Goal: Task Accomplishment & Management: Use online tool/utility

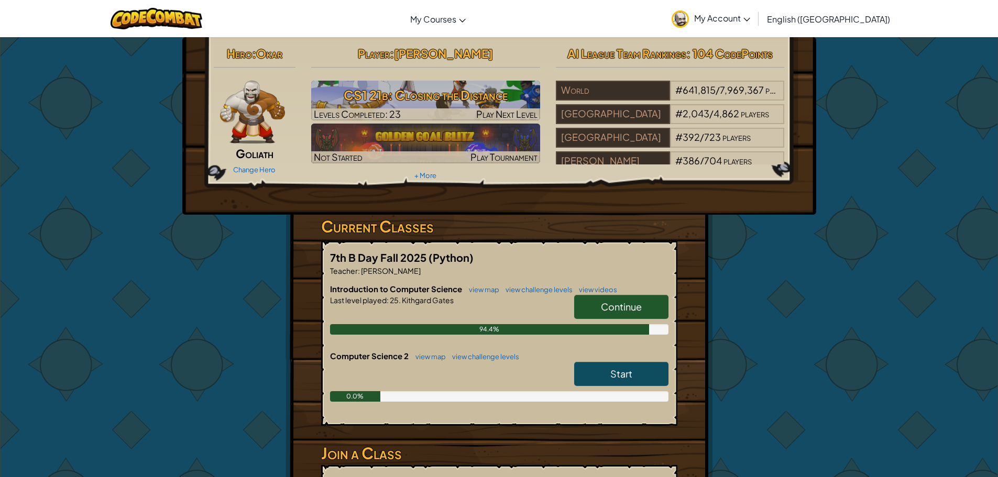
click at [616, 298] on link "Continue" at bounding box center [621, 307] width 94 height 24
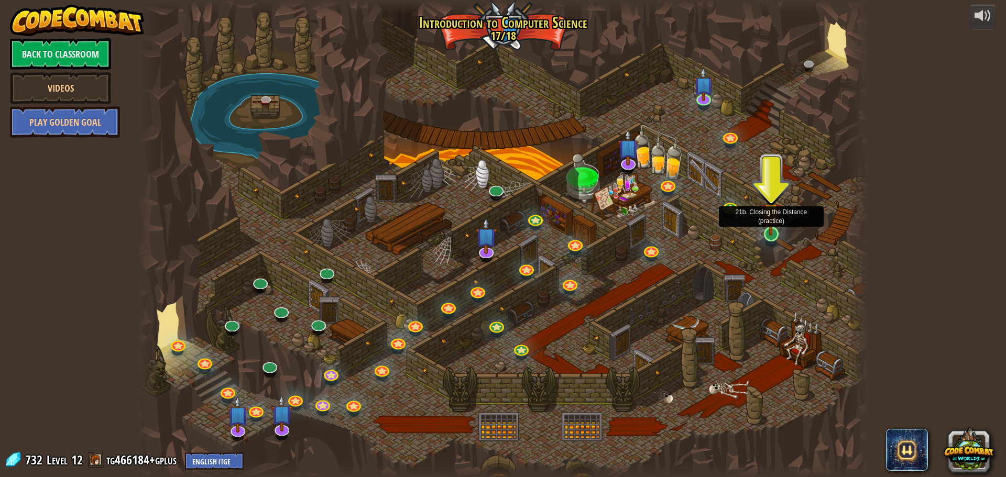
click at [764, 233] on img at bounding box center [770, 213] width 19 height 45
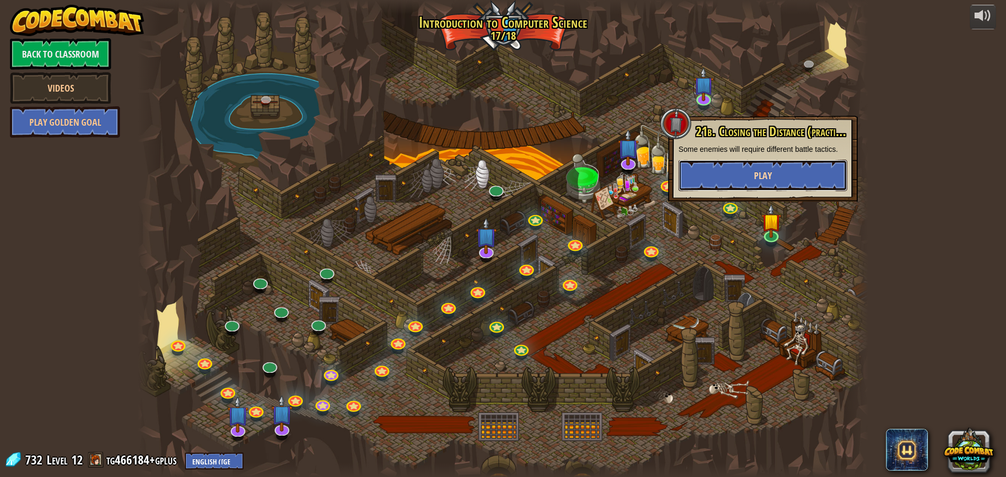
click at [751, 180] on button "Play" at bounding box center [762, 175] width 169 height 31
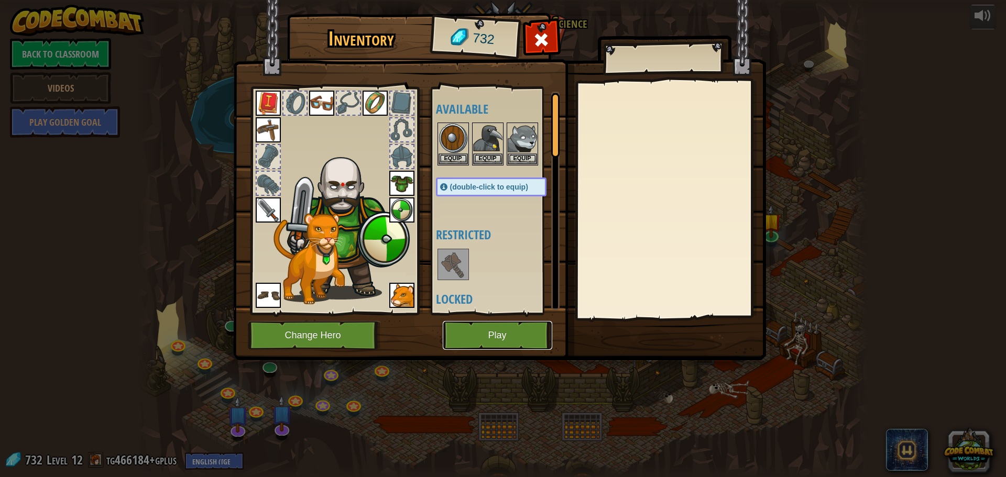
click at [504, 332] on button "Play" at bounding box center [497, 335] width 109 height 29
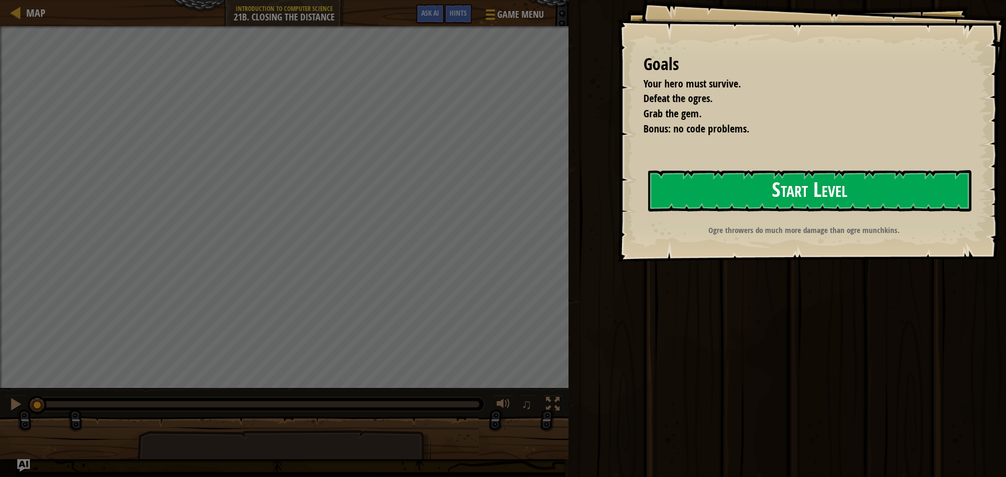
click at [805, 199] on button "Start Level" at bounding box center [809, 190] width 323 height 41
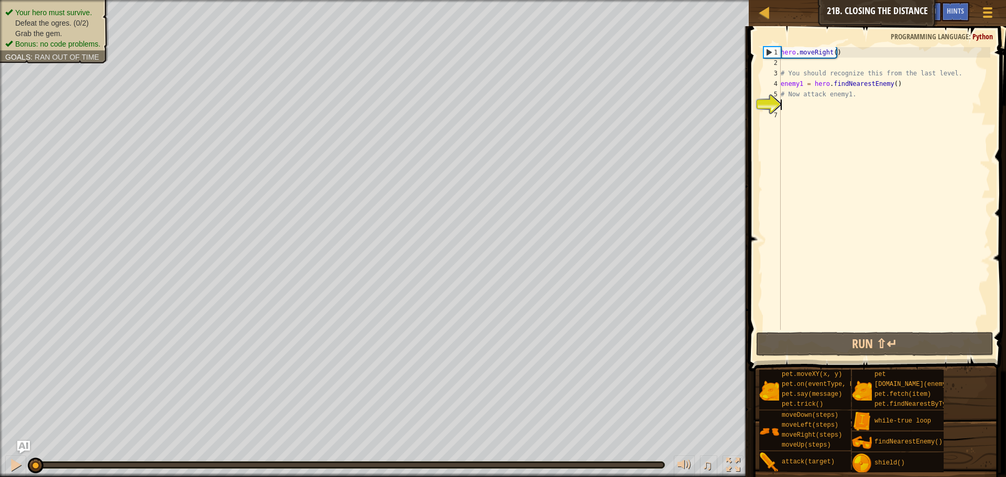
type textarea "r"
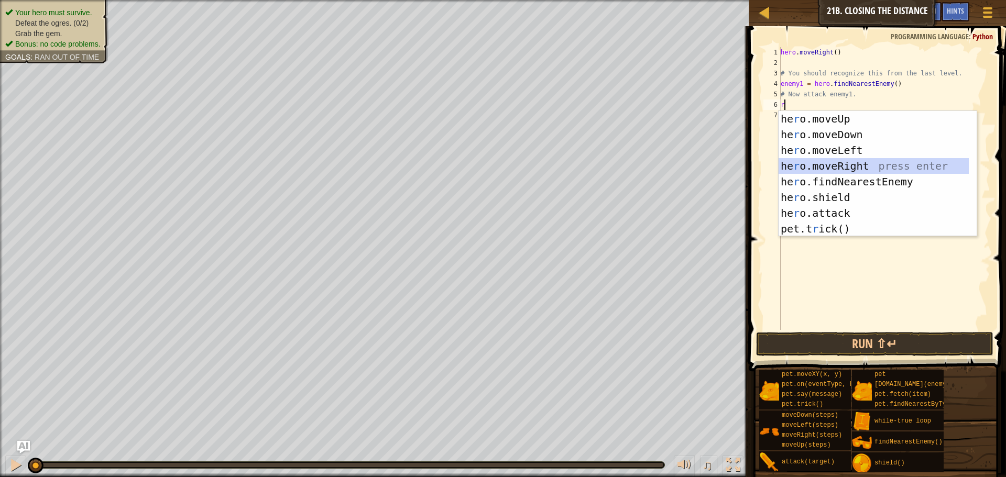
click at [844, 163] on div "he r o.moveUp press enter he r o.moveDown press enter he r o.moveLeft press ent…" at bounding box center [873, 189] width 190 height 157
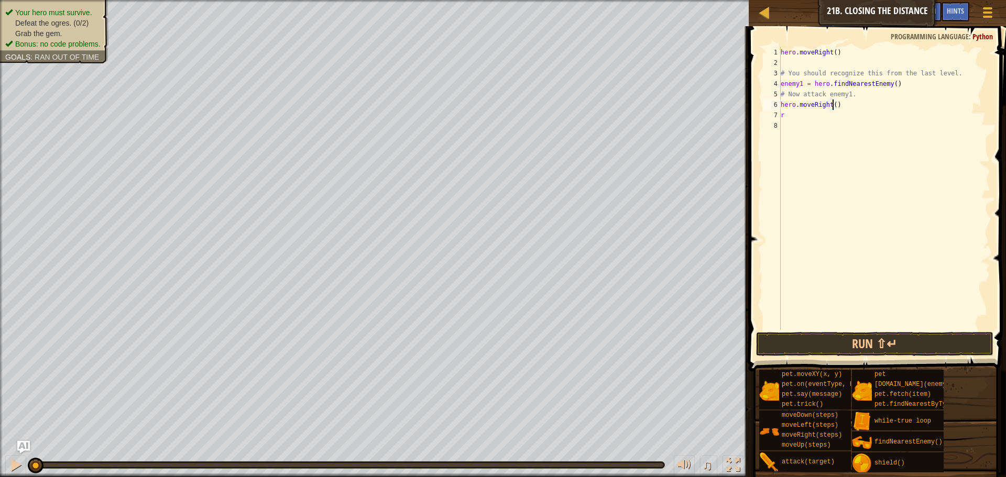
drag, startPoint x: 831, startPoint y: 105, endPoint x: 834, endPoint y: 110, distance: 5.7
click at [833, 106] on div "hero . moveRight ( ) # You should recognize this from the last level. enemy1 = …" at bounding box center [884, 199] width 212 height 304
click at [802, 120] on div "hero . moveRight ( ) # You should recognize this from the last level. enemy1 = …" at bounding box center [884, 199] width 212 height 304
type textarea "r"
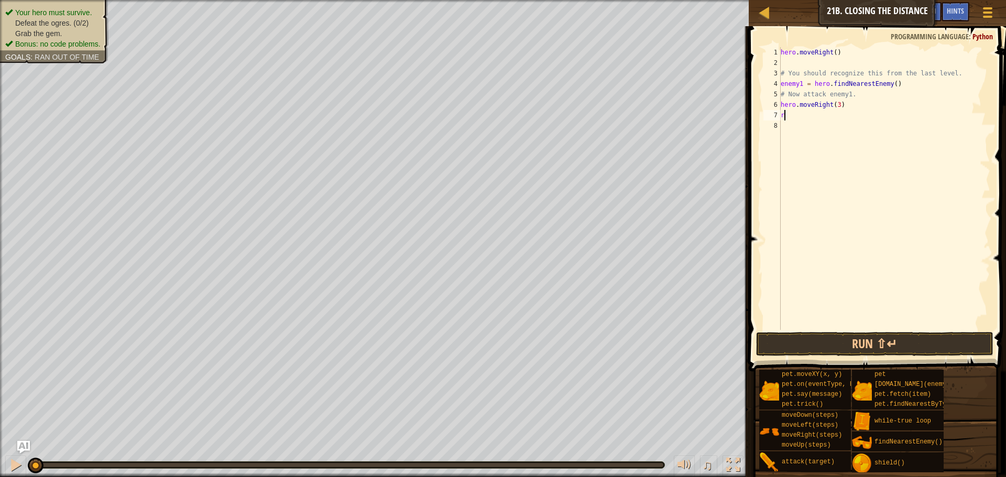
scroll to position [5, 0]
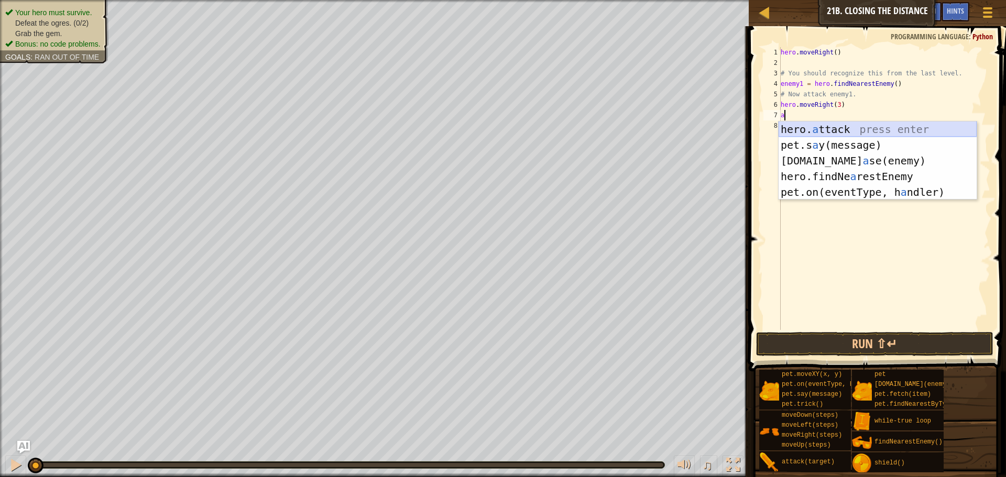
click at [824, 127] on div "hero. a ttack press enter pet.s a y(message) press enter [DOMAIN_NAME] a se(ene…" at bounding box center [877, 177] width 198 height 110
type textarea "hero.attack(enemy)"
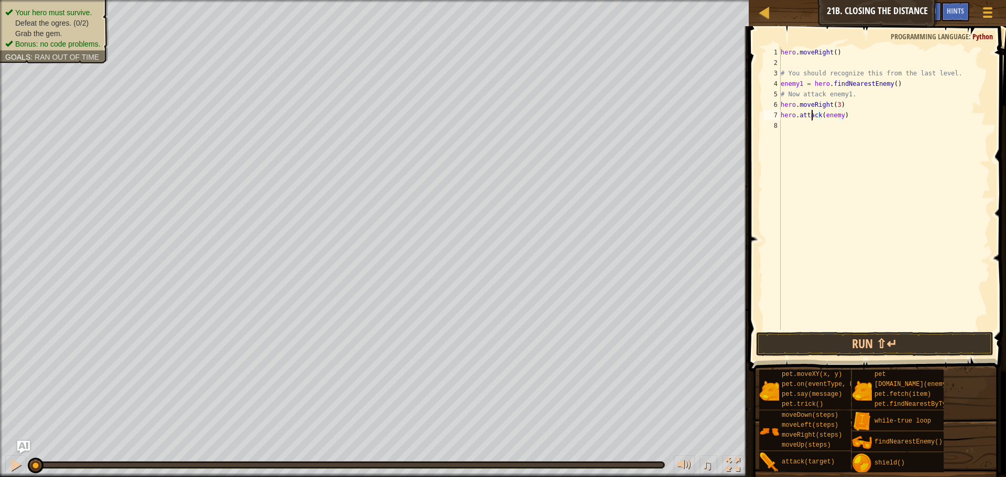
drag, startPoint x: 811, startPoint y: 117, endPoint x: 816, endPoint y: 113, distance: 5.9
click at [814, 114] on div "hero . moveRight ( ) # You should recognize this from the last level. enemy1 = …" at bounding box center [884, 199] width 212 height 304
click at [835, 118] on div "hero . moveRight ( ) # You should recognize this from the last level. enemy1 = …" at bounding box center [884, 199] width 212 height 304
click at [837, 120] on div "hero . moveRight ( ) # You should recognize this from the last level. enemy1 = …" at bounding box center [884, 199] width 212 height 304
click at [838, 116] on div "hero . moveRight ( ) # You should recognize this from the last level. enemy1 = …" at bounding box center [884, 199] width 212 height 304
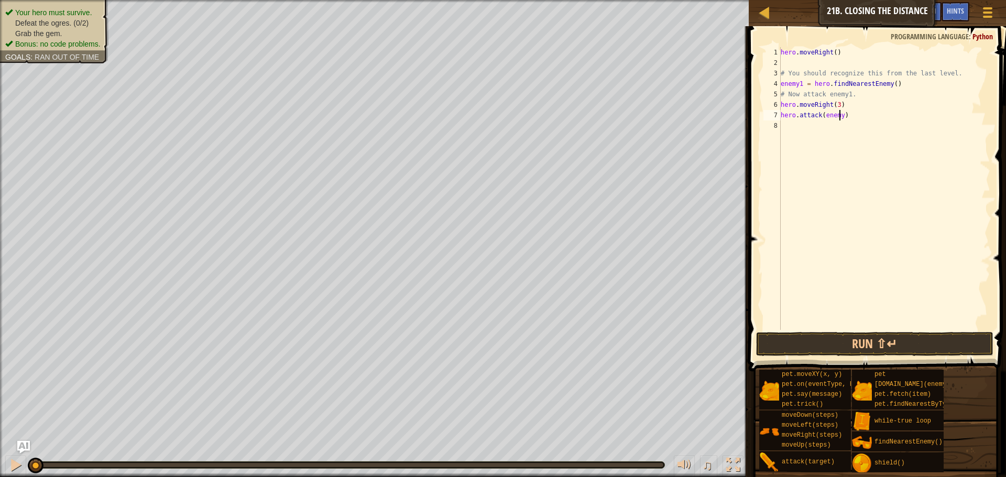
click at [840, 114] on div "hero . moveRight ( ) # You should recognize this from the last level. enemy1 = …" at bounding box center [884, 199] width 212 height 304
type textarea "hero.attack(enemy1)"
drag, startPoint x: 853, startPoint y: 114, endPoint x: 777, endPoint y: 116, distance: 75.5
click at [777, 116] on div "hero.attack(enemy1) 1 2 3 4 5 6 7 8 hero . moveRight ( ) # You should recognize…" at bounding box center [875, 188] width 229 height 283
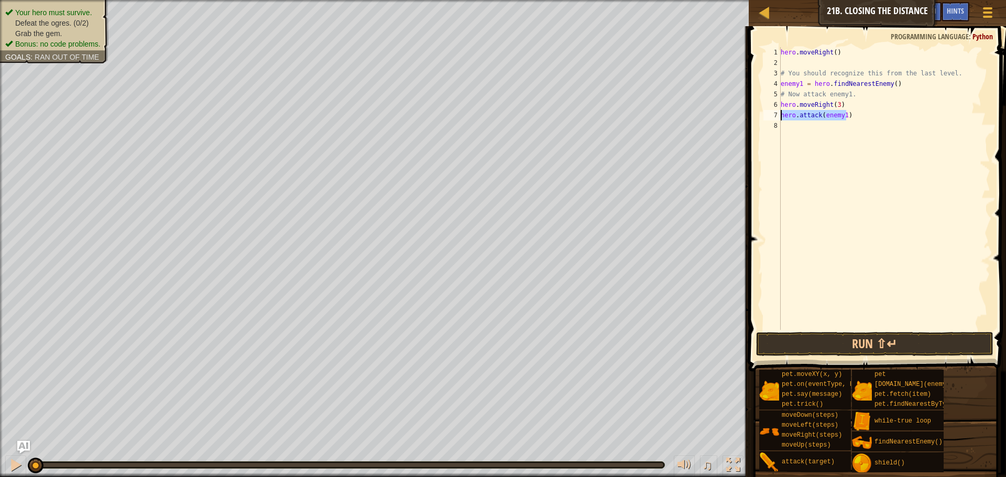
click at [787, 122] on div "hero . moveRight ( ) # You should recognize this from the last level. enemy1 = …" at bounding box center [884, 199] width 212 height 304
type textarea "hero.attack(enemy1)"
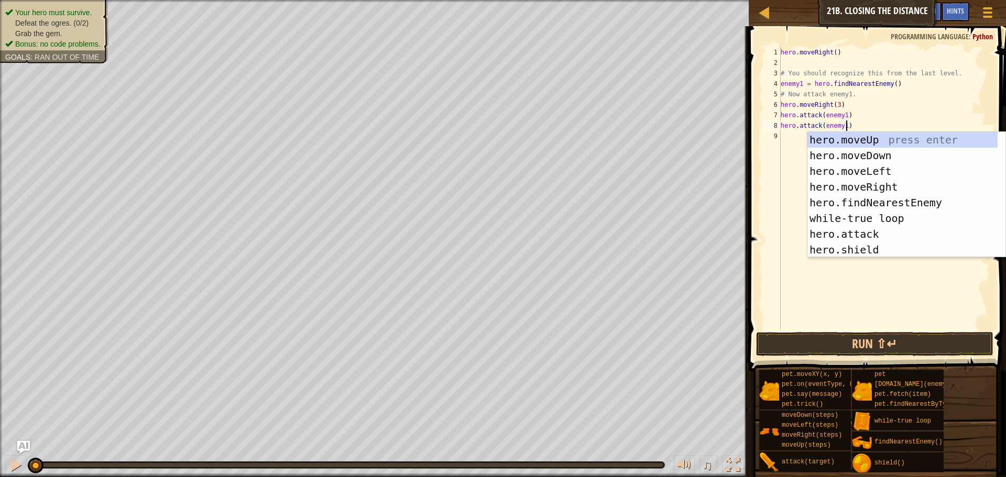
click at [786, 138] on div "hero . moveRight ( ) # You should recognize this from the last level. enemy1 = …" at bounding box center [884, 199] width 212 height 304
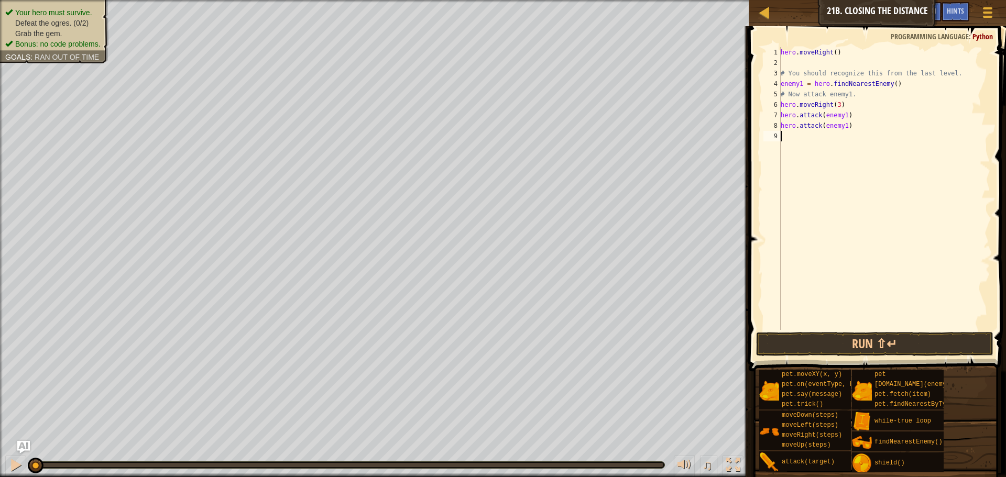
type textarea "hero.attack(enemy1)"
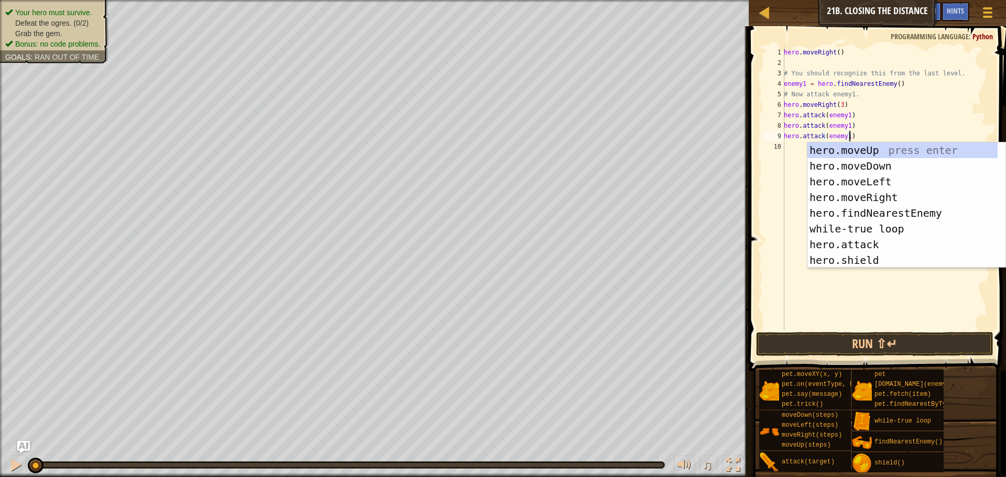
click at [794, 146] on div "hero . moveRight ( ) # You should recognize this from the last level. enemy1 = …" at bounding box center [885, 199] width 208 height 304
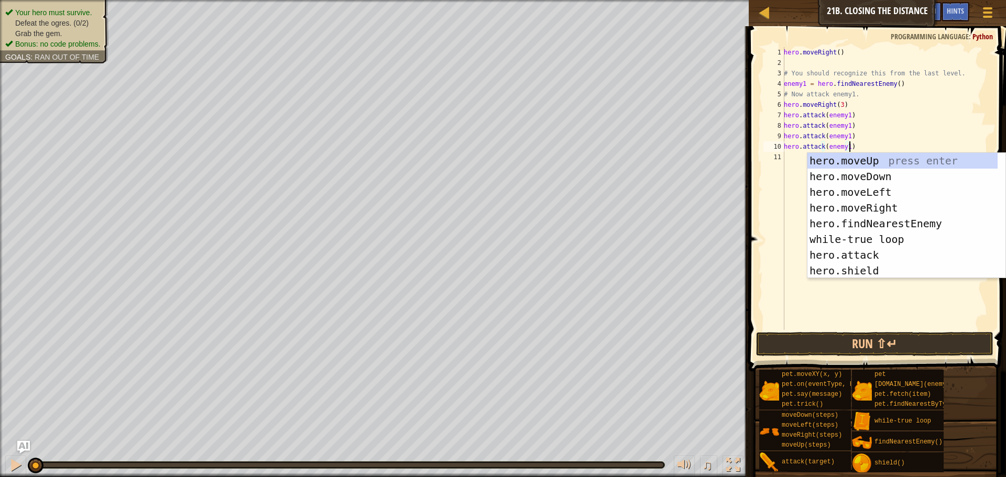
click at [845, 144] on div "hero . moveRight ( ) # You should recognize this from the last level. enemy1 = …" at bounding box center [885, 199] width 208 height 304
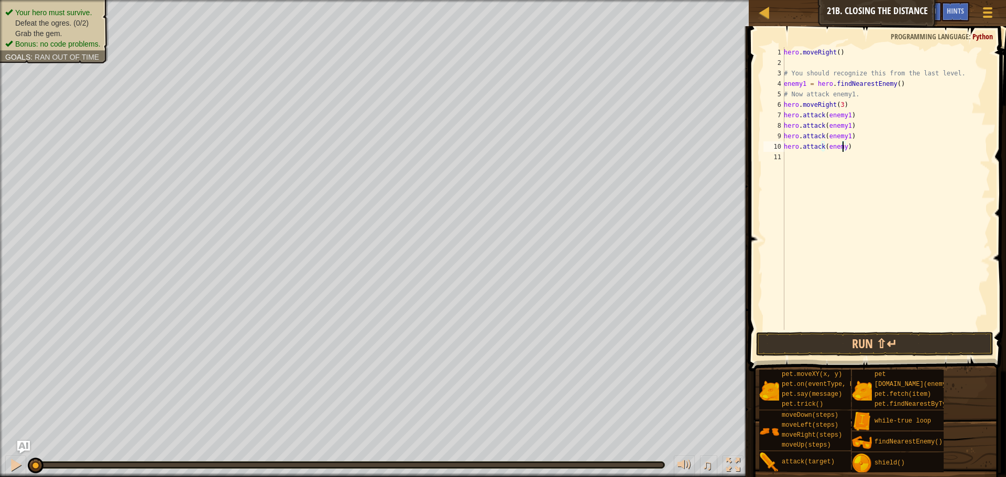
scroll to position [5, 5]
click at [845, 133] on div "hero . moveRight ( ) # You should recognize this from the last level. enemy1 = …" at bounding box center [885, 199] width 208 height 304
click at [929, 347] on button "Run ⇧↵" at bounding box center [874, 344] width 237 height 24
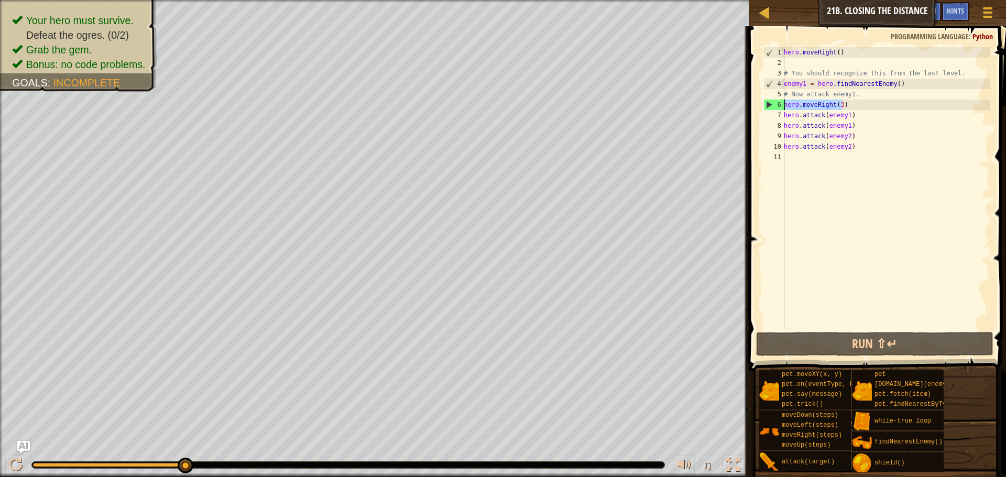
drag, startPoint x: 846, startPoint y: 102, endPoint x: 774, endPoint y: 106, distance: 71.9
click at [774, 106] on div "hero.attack(enemy2) 1 2 3 4 5 6 7 8 9 10 11 hero . moveRight ( ) # You should r…" at bounding box center [875, 188] width 229 height 283
click at [854, 130] on div "hero . moveRight ( ) # You should recognize this from the last level. enemy1 = …" at bounding box center [885, 199] width 208 height 304
type textarea "hero.attack(enemy1)"
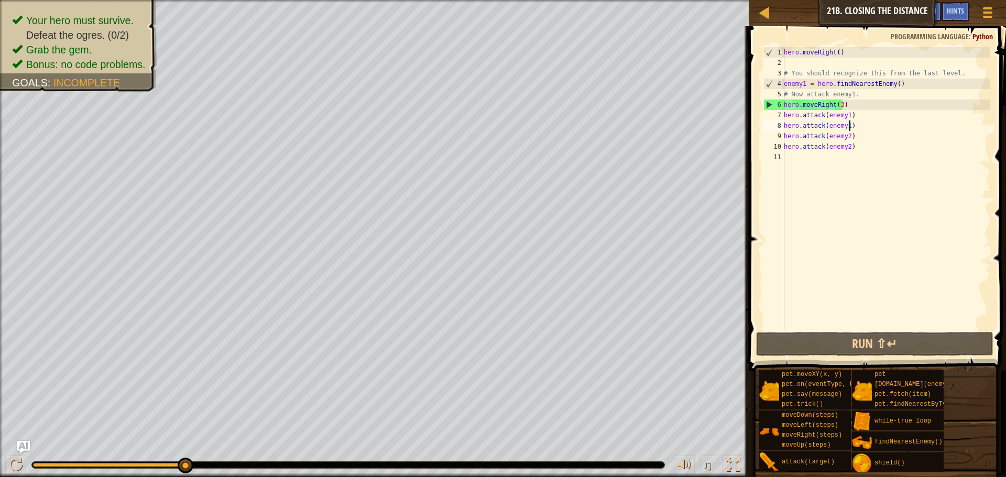
scroll to position [5, 0]
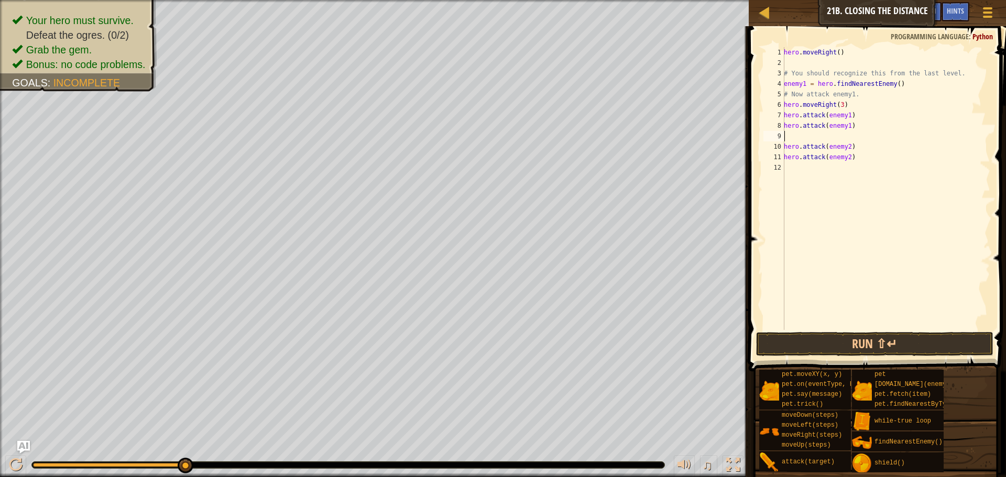
paste textarea "hero.moveRight(3)"
type textarea "hero.moveRight(3)"
drag, startPoint x: 846, startPoint y: 106, endPoint x: 775, endPoint y: 106, distance: 71.2
click at [775, 106] on div "hero.moveRight(3) 1 2 3 4 5 6 7 8 9 10 11 12 hero . moveRight ( ) # You should …" at bounding box center [875, 188] width 229 height 283
drag, startPoint x: 846, startPoint y: 346, endPoint x: 851, endPoint y: 344, distance: 5.6
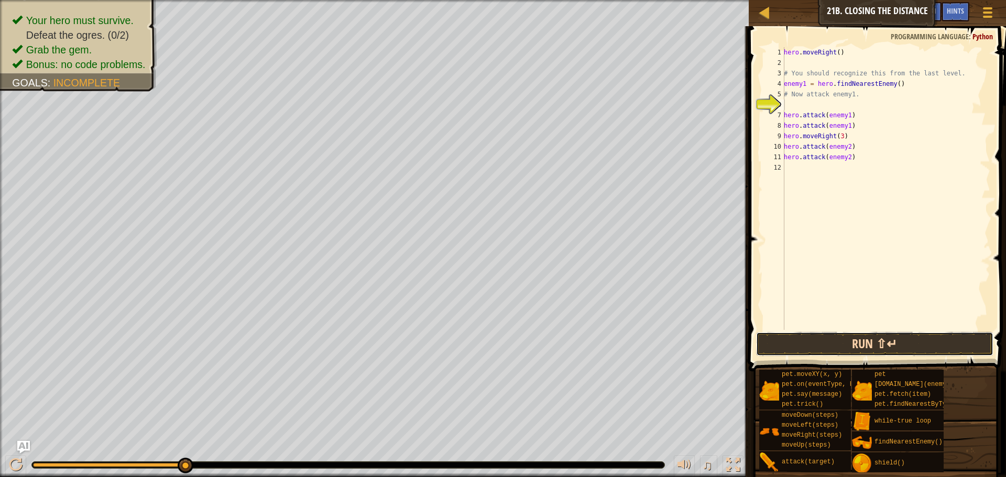
click at [851, 344] on button "Run ⇧↵" at bounding box center [874, 344] width 237 height 24
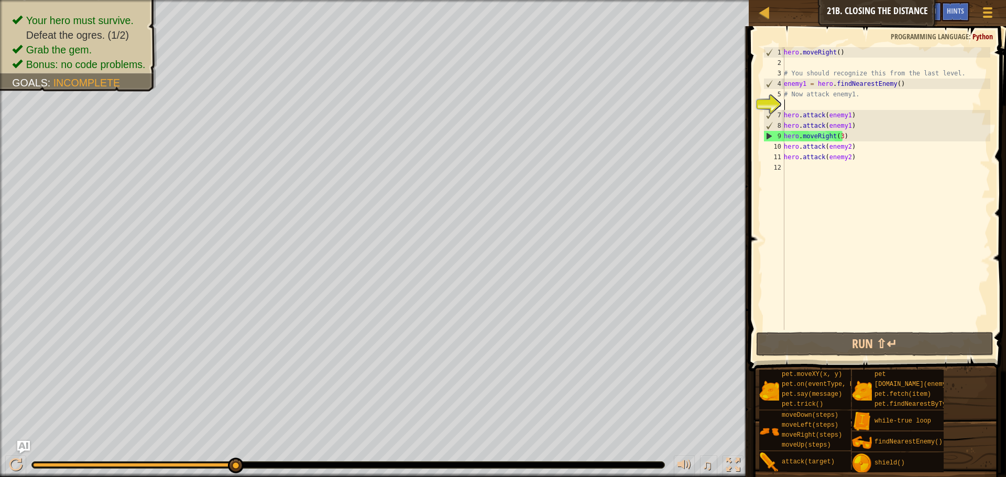
click at [837, 131] on div "hero . moveRight ( ) # You should recognize this from the last level. enemy1 = …" at bounding box center [885, 199] width 208 height 304
click at [839, 134] on div "hero . moveRight ( ) # You should recognize this from the last level. enemy1 = …" at bounding box center [885, 199] width 208 height 304
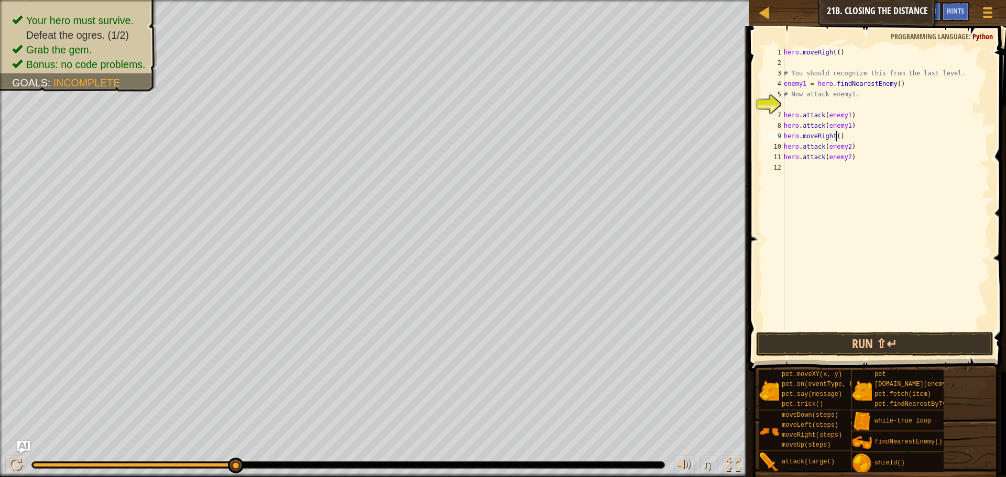
scroll to position [5, 4]
click at [841, 137] on div "hero . moveRight ( ) # You should recognize this from the last level. enemy1 = …" at bounding box center [885, 199] width 208 height 304
type textarea "hero.moveRight(2)"
click at [851, 140] on div "hero . moveRight ( ) # You should recognize this from the last level. enemy1 = …" at bounding box center [885, 188] width 208 height 283
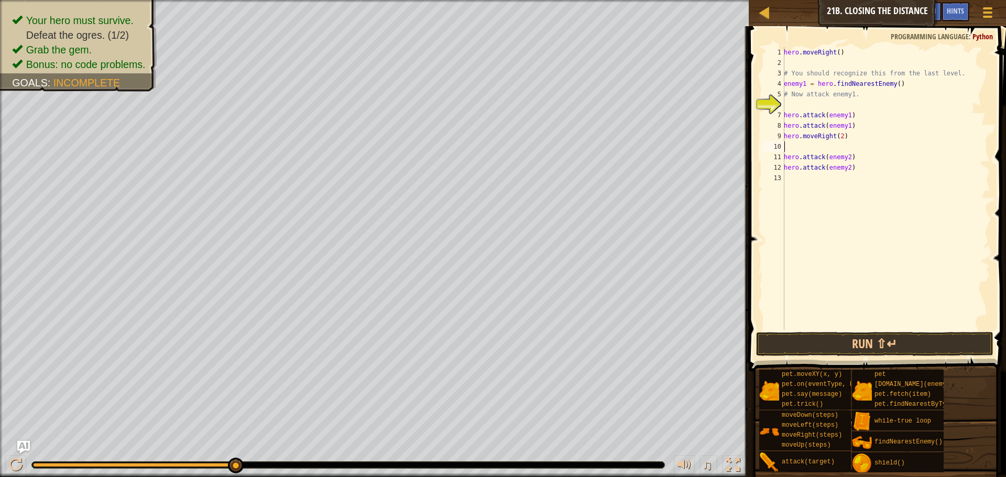
type textarea "i"
type textarea "u"
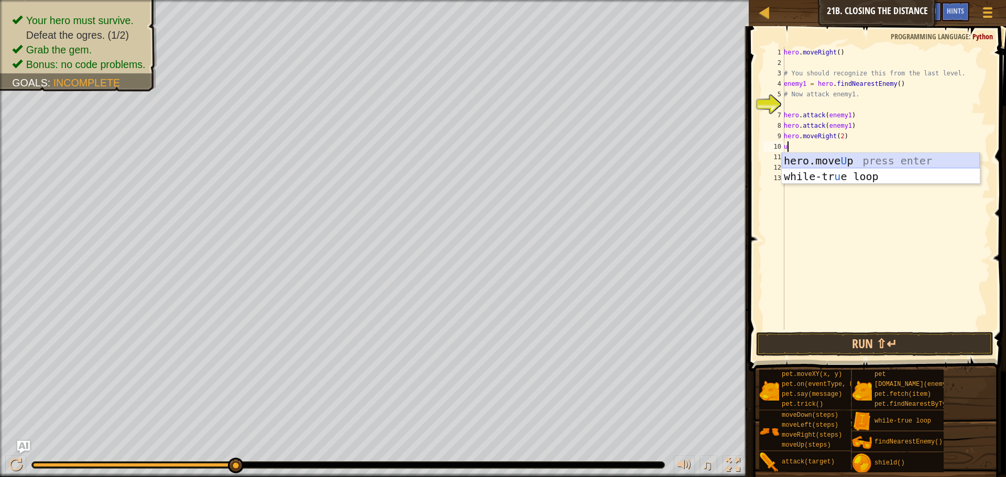
click at [818, 160] on div "hero.move U p press enter while-tr u e loop press enter" at bounding box center [880, 184] width 198 height 63
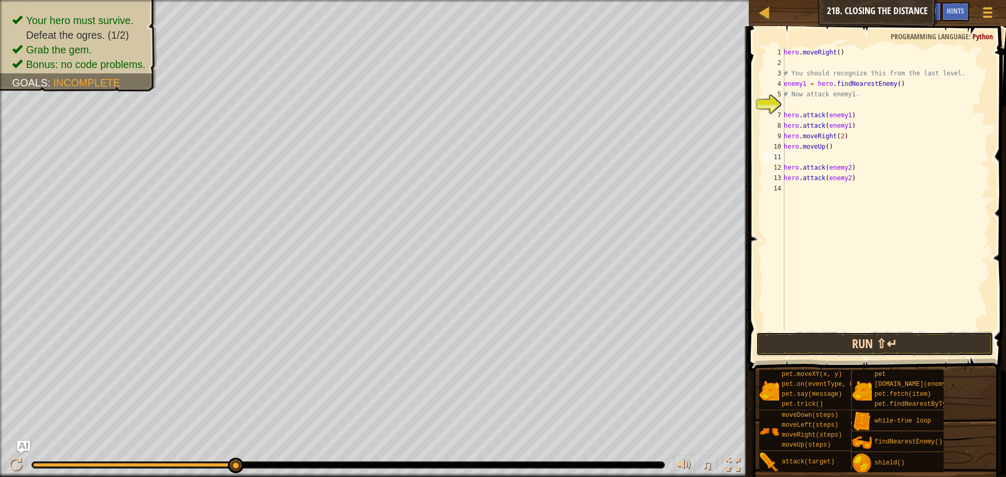
click at [893, 346] on button "Run ⇧↵" at bounding box center [874, 344] width 237 height 24
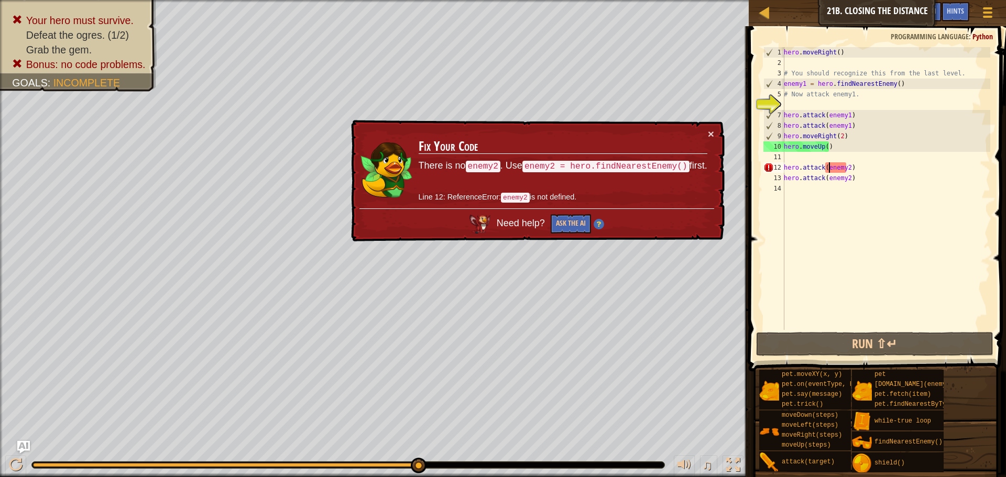
click at [829, 171] on div "hero . moveRight ( ) # You should recognize this from the last level. enemy1 = …" at bounding box center [885, 199] width 208 height 304
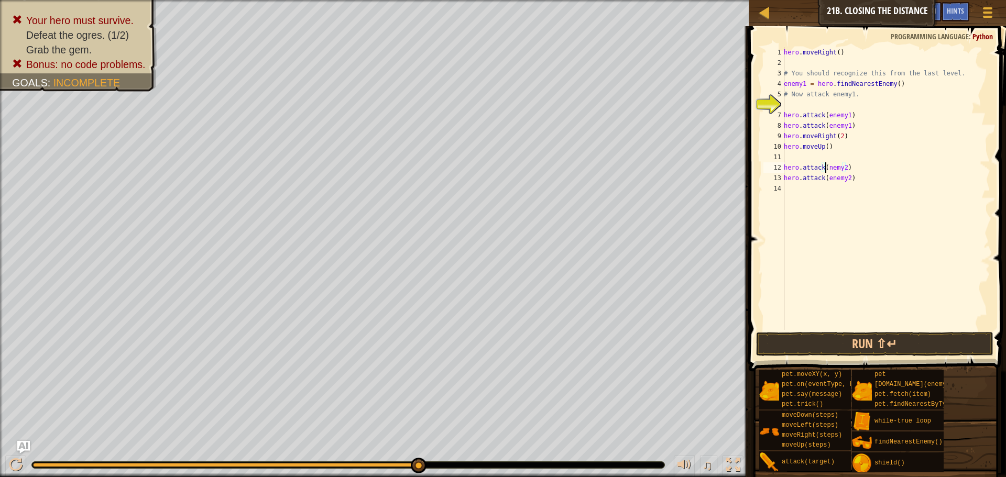
type textarea "hero.attack(Enemy2)"
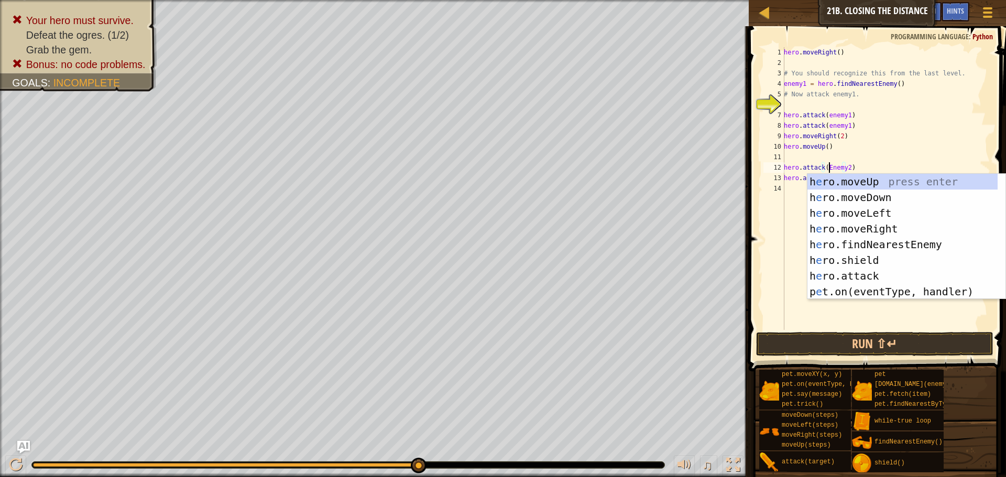
scroll to position [5, 4]
click at [750, 244] on div "Map Introduction to Computer Science 21b. Closing the Distance Game Menu Done H…" at bounding box center [503, 238] width 1006 height 477
click at [791, 228] on div "hero . moveRight ( ) # You should recognize this from the last level. enemy1 = …" at bounding box center [885, 199] width 208 height 304
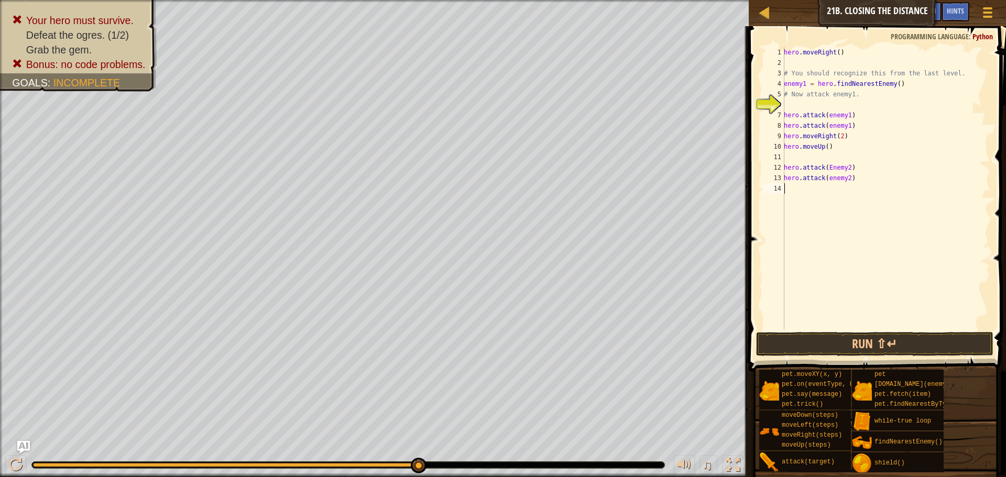
scroll to position [5, 0]
click at [830, 177] on div "hero . moveRight ( ) # You should recognize this from the last level. enemy1 = …" at bounding box center [885, 199] width 208 height 304
drag, startPoint x: 823, startPoint y: 166, endPoint x: 845, endPoint y: 166, distance: 22.0
click at [845, 166] on div "hero . moveRight ( ) # You should recognize this from the last level. enemy1 = …" at bounding box center [885, 199] width 208 height 304
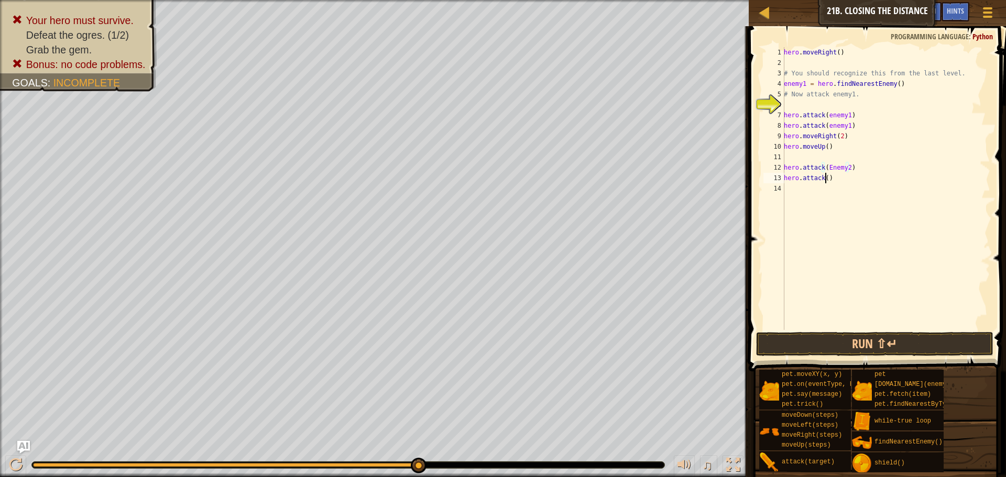
click at [824, 180] on div "hero . moveRight ( ) # You should recognize this from the last level. enemy1 = …" at bounding box center [885, 199] width 208 height 304
paste textarea "(Enemy2"
drag, startPoint x: 857, startPoint y: 336, endPoint x: 861, endPoint y: 331, distance: 6.4
click at [857, 334] on button "Run ⇧↵" at bounding box center [874, 344] width 237 height 24
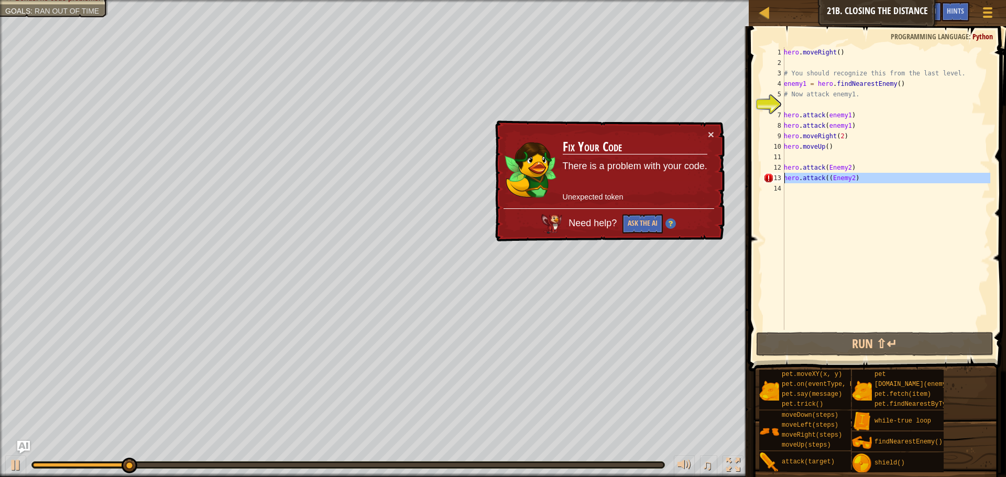
drag, startPoint x: 868, startPoint y: 184, endPoint x: 778, endPoint y: 178, distance: 90.3
click at [778, 178] on div "hero.attack((Enemy2) 1 2 3 4 5 6 7 8 9 10 11 12 13 14 hero . moveRight ( ) # Yo…" at bounding box center [875, 188] width 229 height 283
type textarea "hero.attack((Enemy2)"
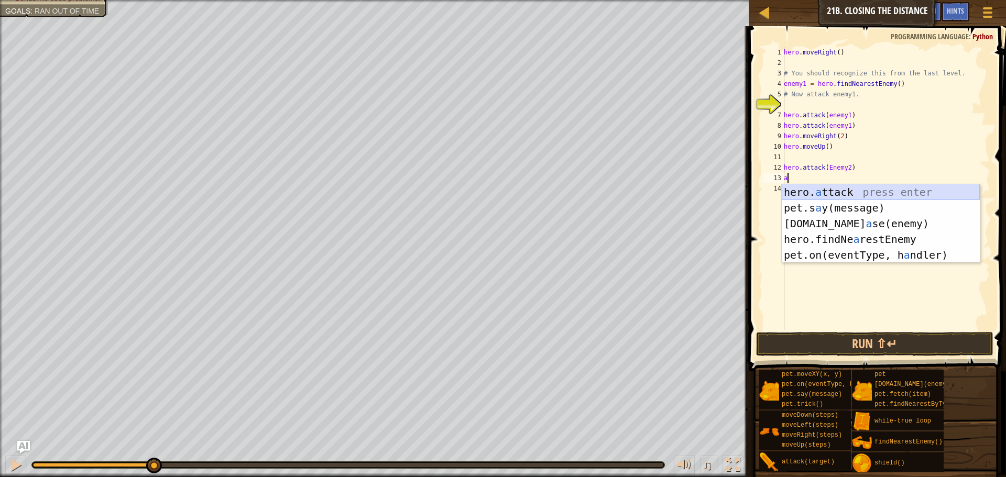
click at [831, 194] on div "hero. a ttack press enter pet.s a y(message) press enter [DOMAIN_NAME] a se(ene…" at bounding box center [880, 239] width 198 height 110
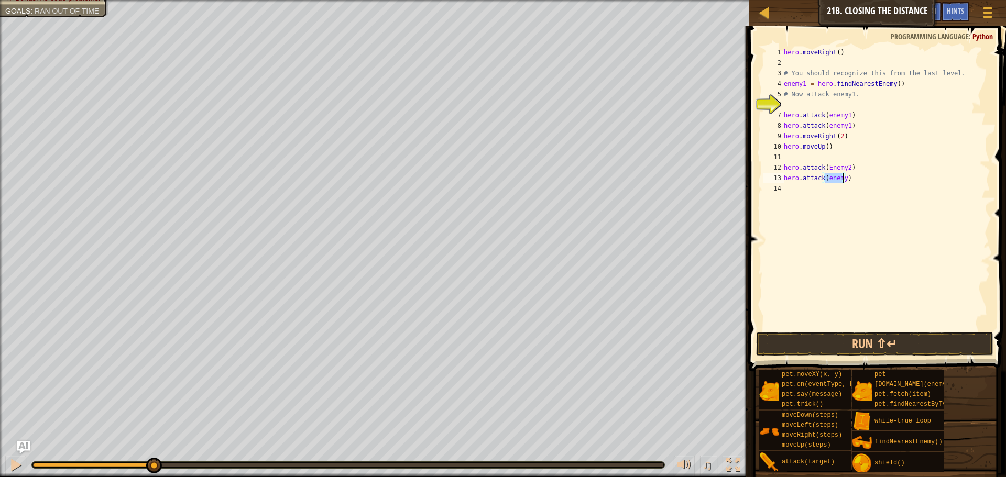
click at [842, 178] on div "hero . moveRight ( ) # You should recognize this from the last level. enemy1 = …" at bounding box center [885, 188] width 208 height 283
drag, startPoint x: 828, startPoint y: 175, endPoint x: 831, endPoint y: 207, distance: 32.1
click at [827, 178] on div "hero . moveRight ( ) # You should recognize this from the last level. enemy1 = …" at bounding box center [885, 199] width 208 height 304
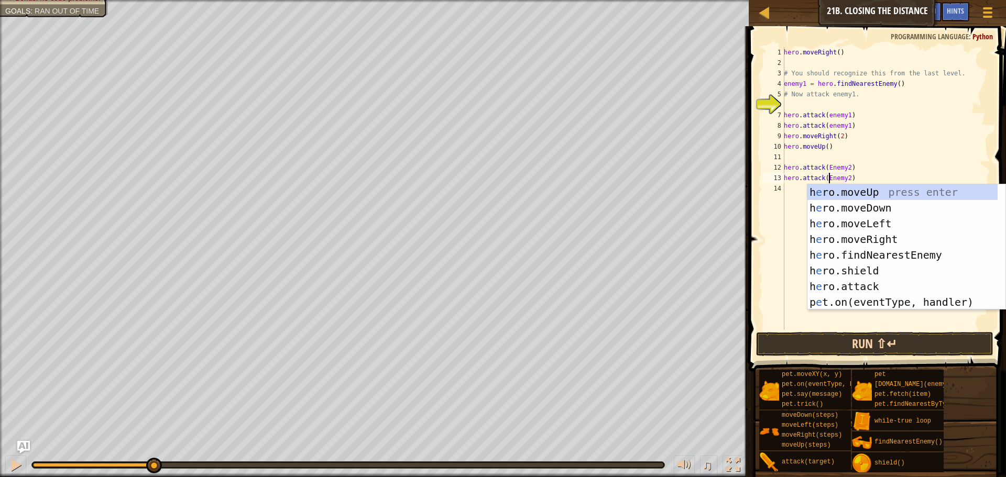
type textarea "hero.attack(Enemy2)"
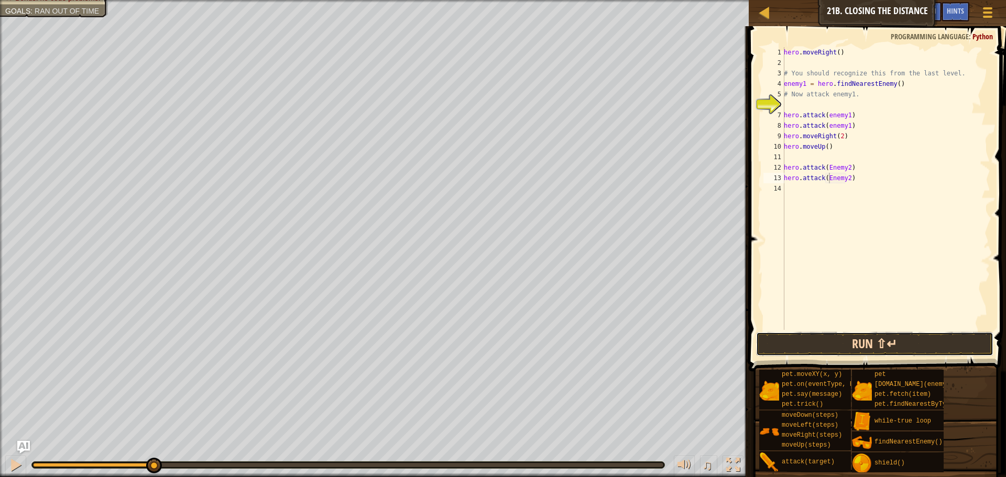
click at [829, 344] on button "Run ⇧↵" at bounding box center [874, 344] width 237 height 24
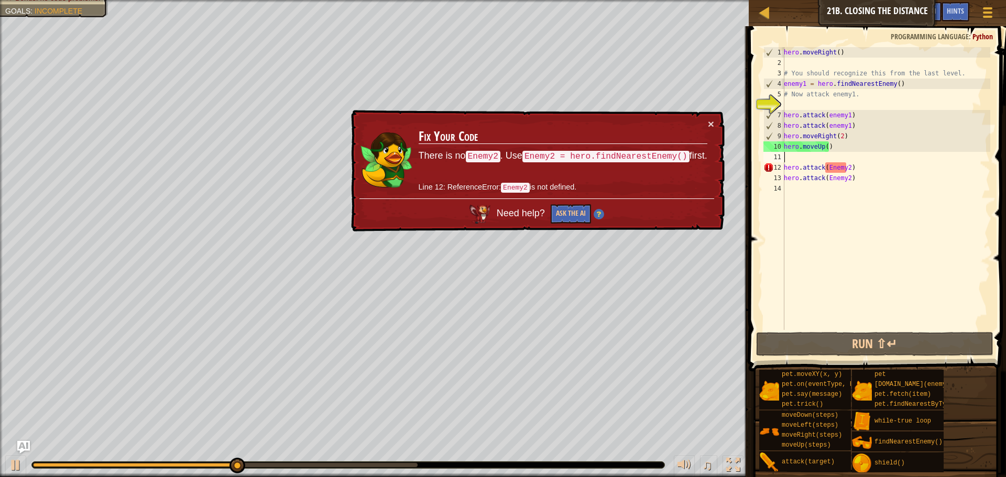
click at [788, 156] on div "hero . moveRight ( ) # You should recognize this from the last level. enemy1 = …" at bounding box center [885, 199] width 208 height 304
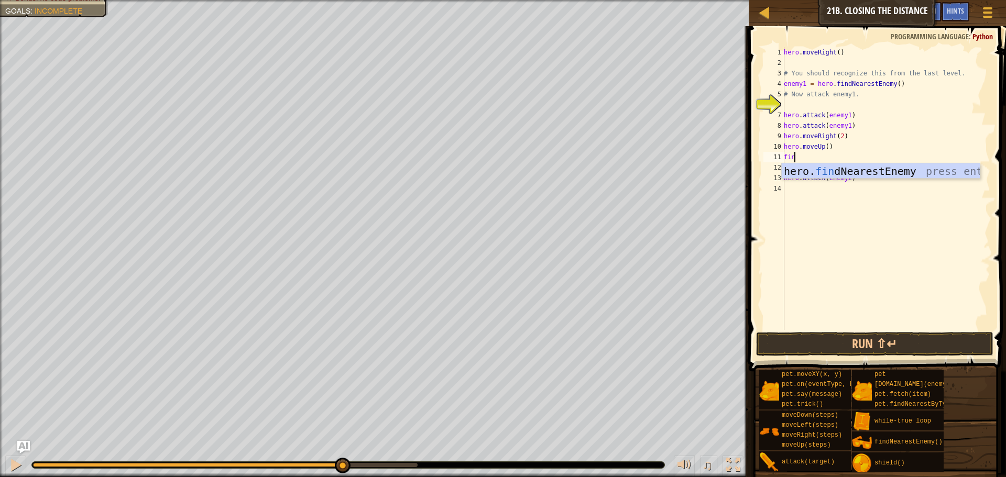
scroll to position [5, 1]
type textarea "find"
click at [808, 170] on div "hero. find NearestEnemy press enter" at bounding box center [880, 186] width 198 height 47
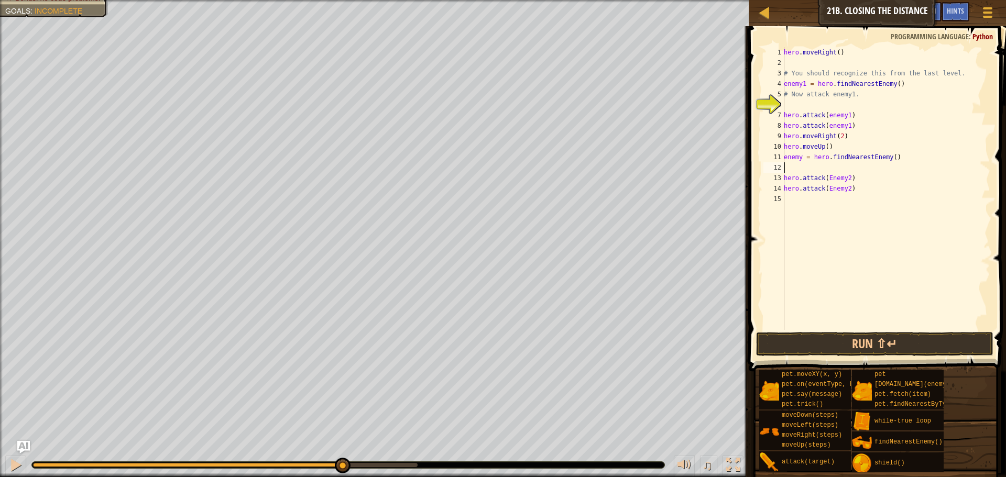
click at [799, 157] on div "hero . moveRight ( ) # You should recognize this from the last level. enemy1 = …" at bounding box center [885, 199] width 208 height 304
click at [802, 160] on div "hero . moveRight ( ) # You should recognize this from the last level. enemy1 = …" at bounding box center [885, 199] width 208 height 304
type textarea "enemy2 = hero.findNearestEnemy()"
click at [785, 160] on div "hero . moveRight ( ) # You should recognize this from the last level. enemy1 = …" at bounding box center [885, 199] width 208 height 304
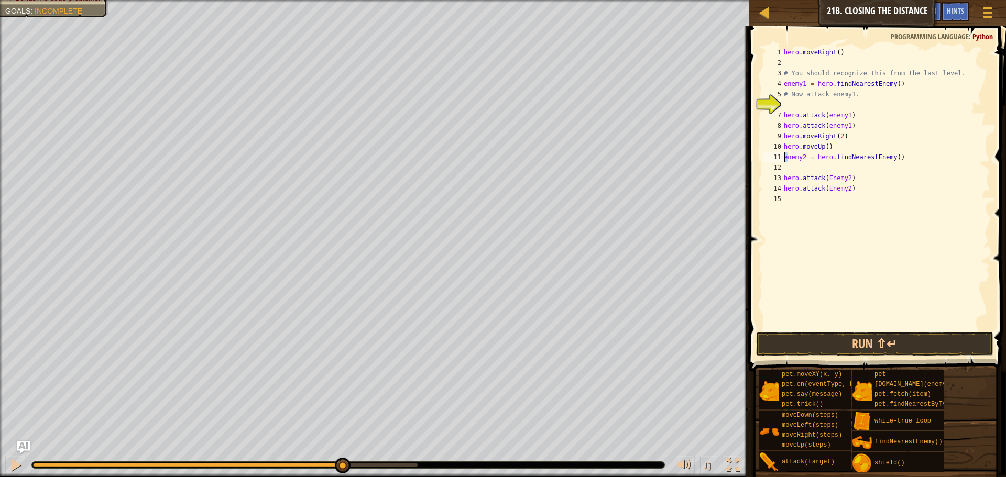
click at [791, 164] on div "hero . moveRight ( ) # You should recognize this from the last level. enemy1 = …" at bounding box center [885, 199] width 208 height 304
click at [847, 357] on div "Hints Videos enemy2 = hero.findNearestEnemy() 1 2 3 4 5 6 7 8 9 10 11 12 13 14 …" at bounding box center [875, 249] width 260 height 446
click at [849, 339] on button "Run ⇧↵" at bounding box center [874, 344] width 237 height 24
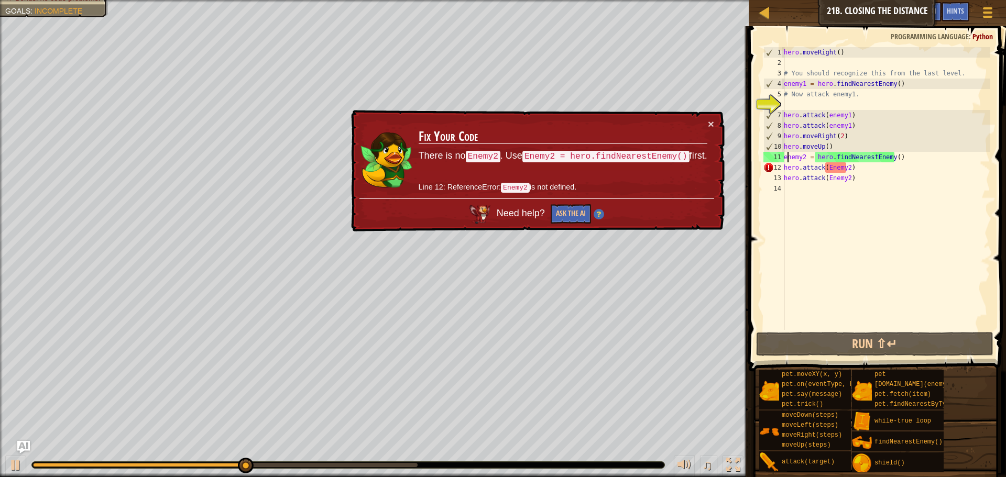
click at [786, 157] on div "hero . moveRight ( ) # You should recognize this from the last level. enemy1 = …" at bounding box center [885, 199] width 208 height 304
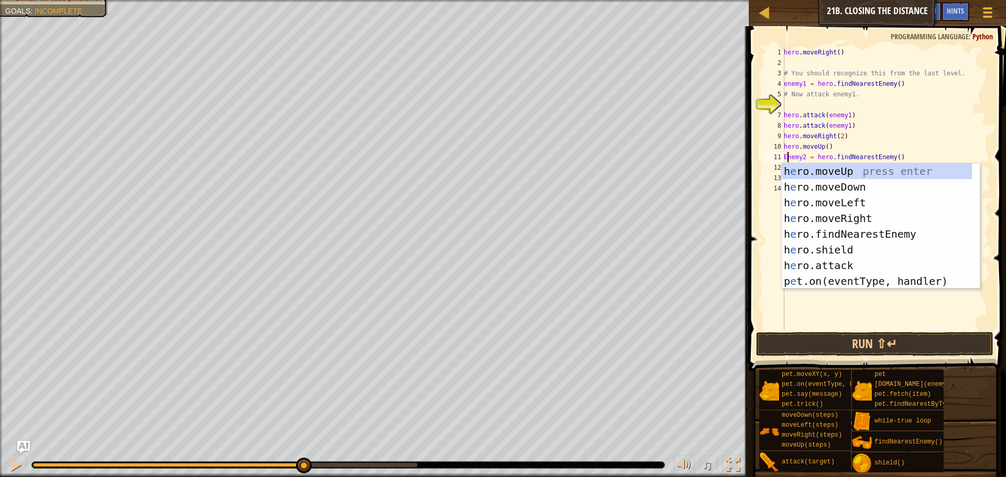
scroll to position [5, 1]
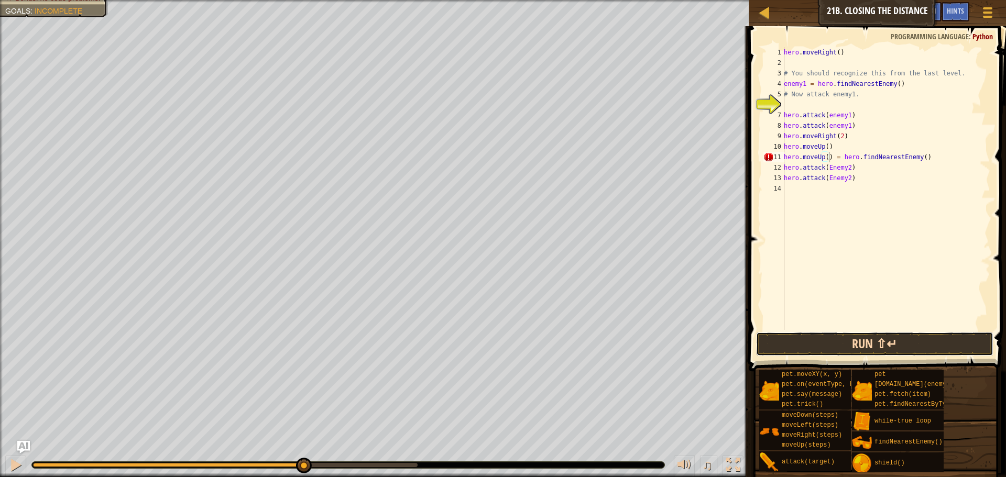
click at [820, 338] on button "Run ⇧↵" at bounding box center [874, 344] width 237 height 24
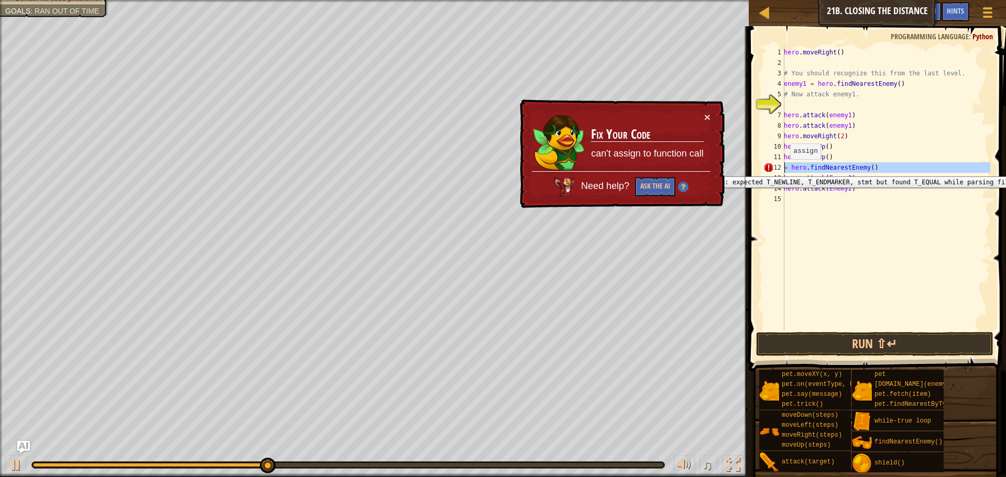
click at [783, 169] on div "12" at bounding box center [773, 167] width 21 height 10
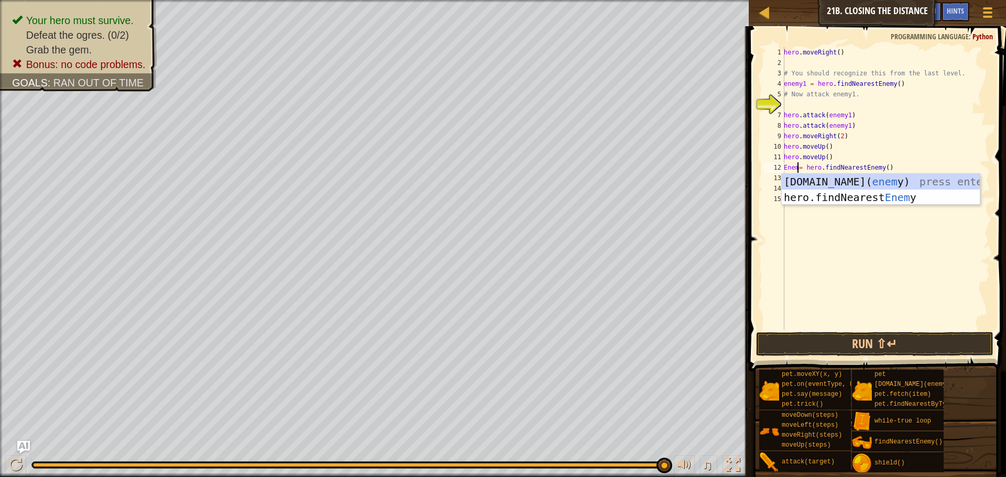
scroll to position [5, 2]
type textarea "[DOMAIN_NAME](enemy)= hero.findNearestEnemy()"
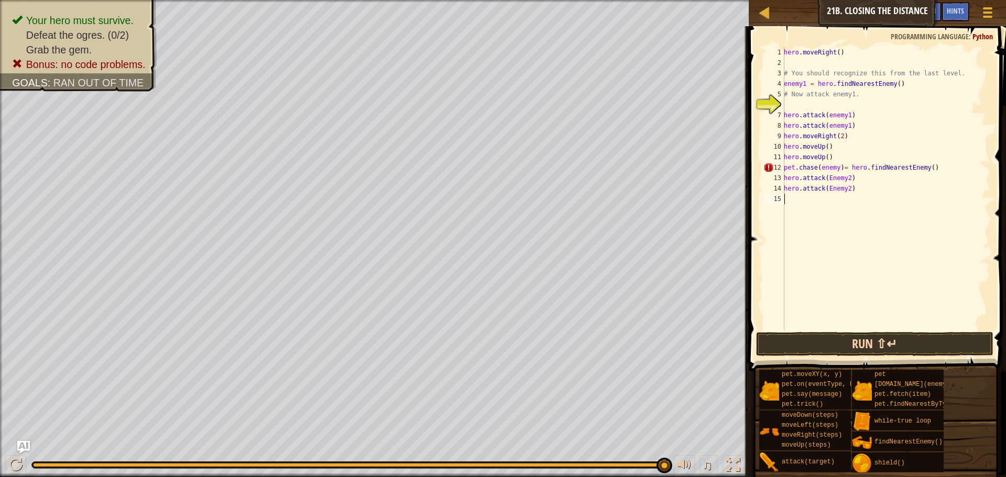
drag, startPoint x: 841, startPoint y: 294, endPoint x: 849, endPoint y: 343, distance: 49.3
click at [841, 299] on div "hero . moveRight ( ) # You should recognize this from the last level. enemy1 = …" at bounding box center [885, 199] width 208 height 304
click at [879, 346] on button "Run ⇧↵" at bounding box center [874, 344] width 237 height 24
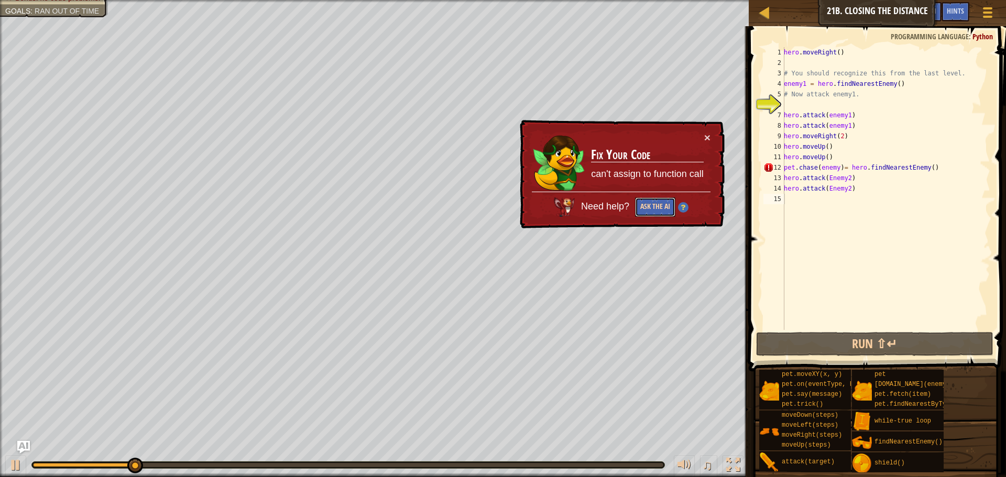
click at [652, 210] on button "Ask the AI" at bounding box center [655, 206] width 40 height 19
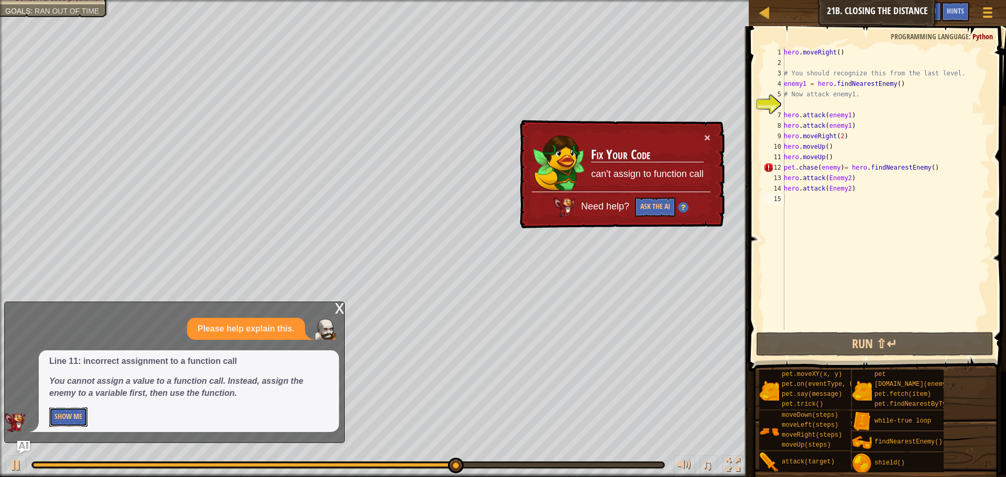
drag, startPoint x: 71, startPoint y: 412, endPoint x: 85, endPoint y: 416, distance: 14.4
click at [80, 414] on button "Show Me" at bounding box center [68, 417] width 38 height 19
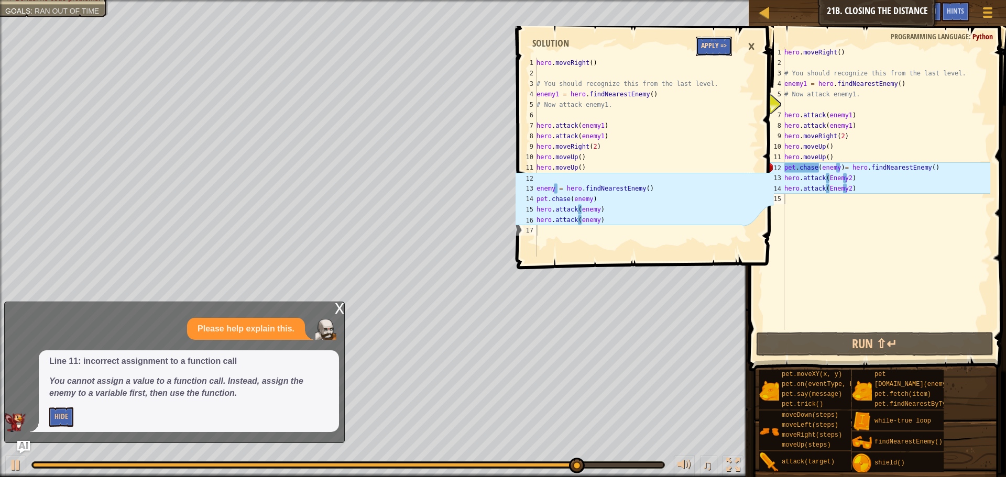
click at [716, 41] on button "Apply =>" at bounding box center [714, 46] width 36 height 19
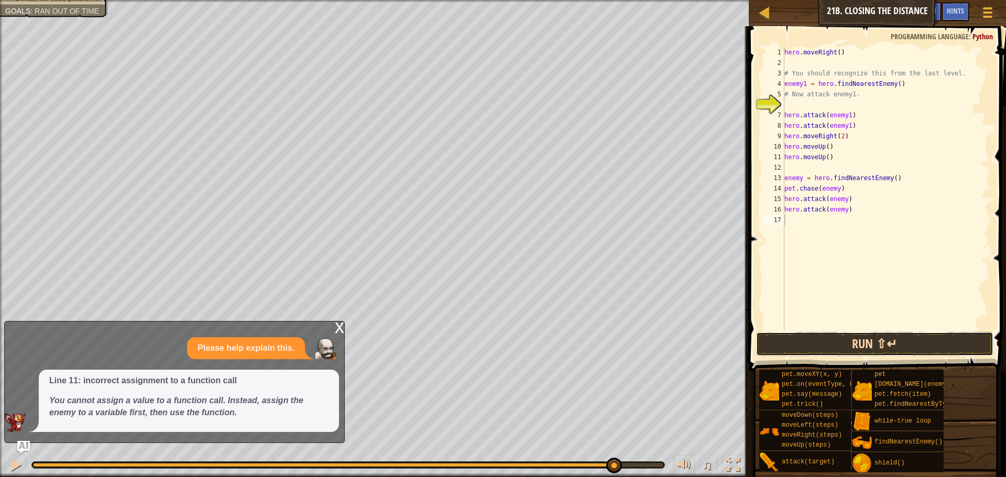
click at [852, 344] on button "Run ⇧↵" at bounding box center [874, 344] width 237 height 24
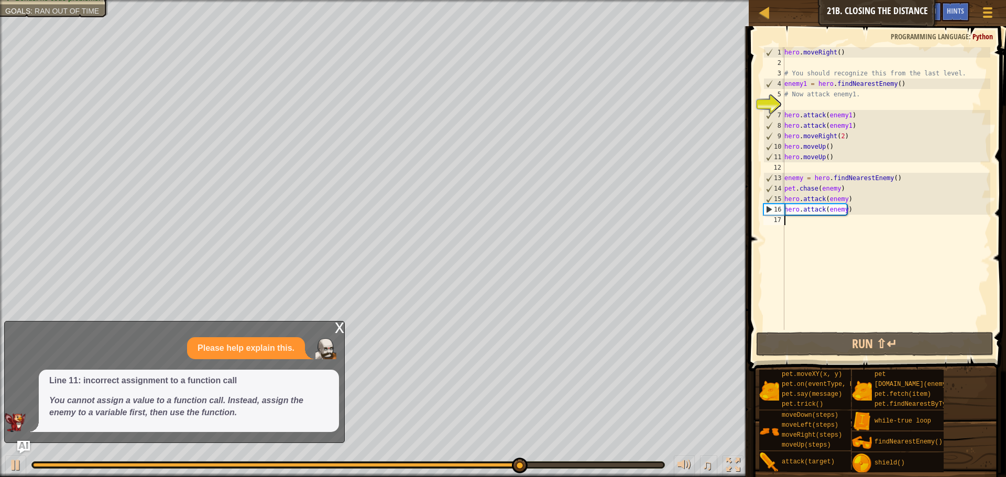
type textarea "d"
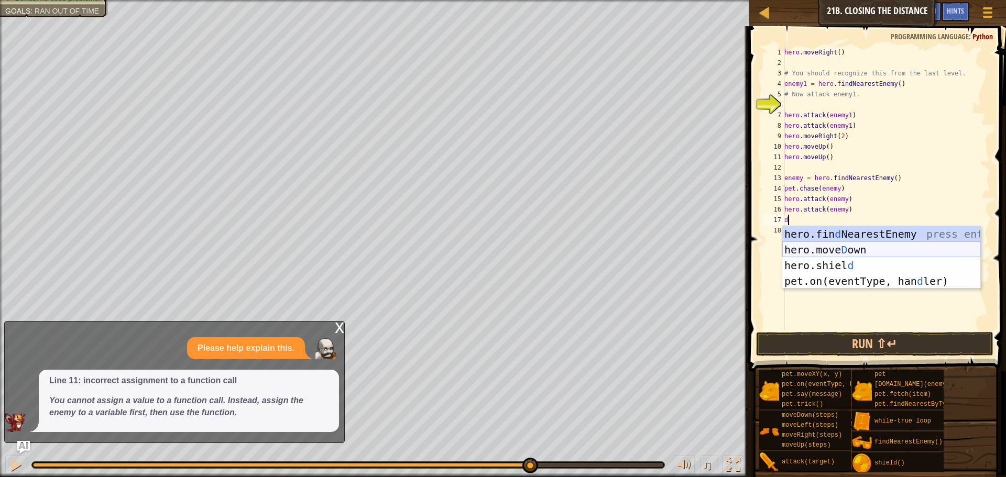
click at [849, 254] on div "hero.fin d NearestEnemy press enter hero.[PERSON_NAME] own press enter hero.[PE…" at bounding box center [881, 273] width 198 height 94
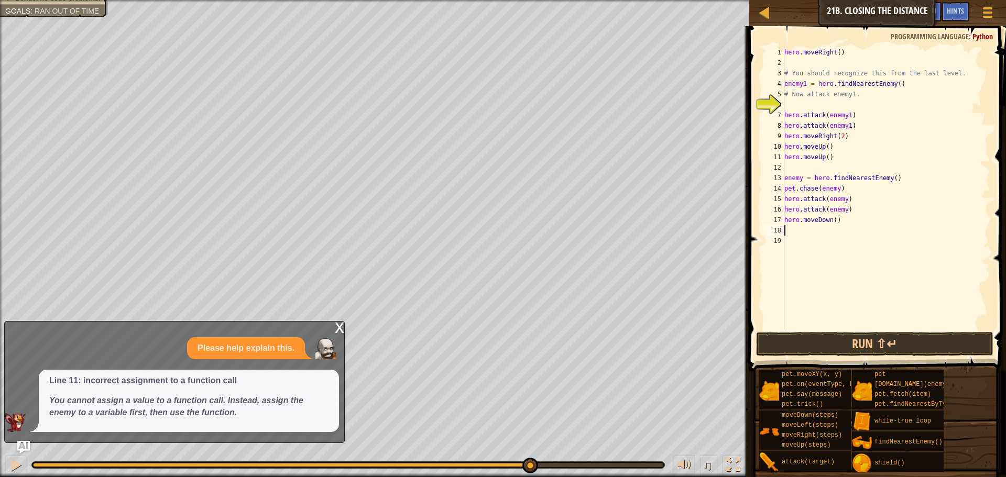
click at [832, 221] on div "hero . moveRight ( ) # You should recognize this from the last level. enemy1 = …" at bounding box center [886, 199] width 208 height 304
type textarea "hero.moveDown(2)"
click at [787, 231] on div "hero . moveRight ( ) # You should recognize this from the last level. enemy1 = …" at bounding box center [886, 199] width 208 height 304
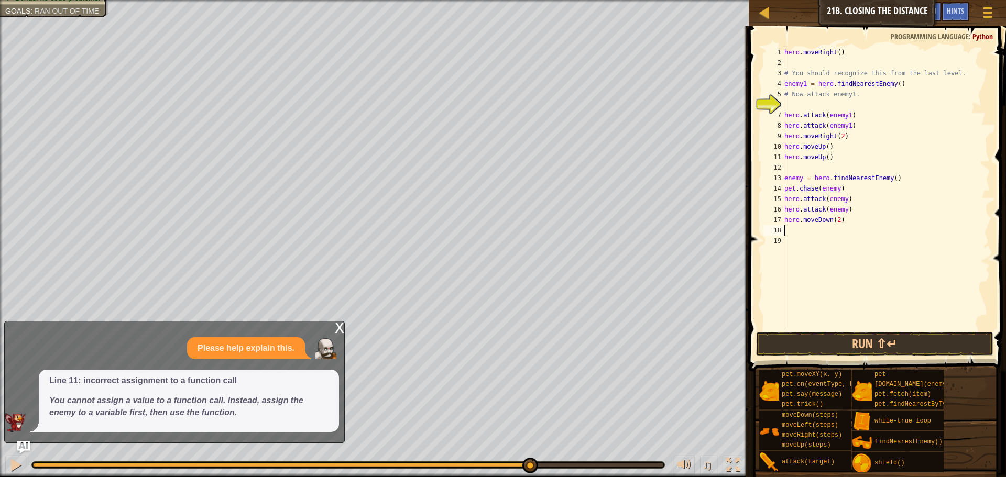
type textarea "r"
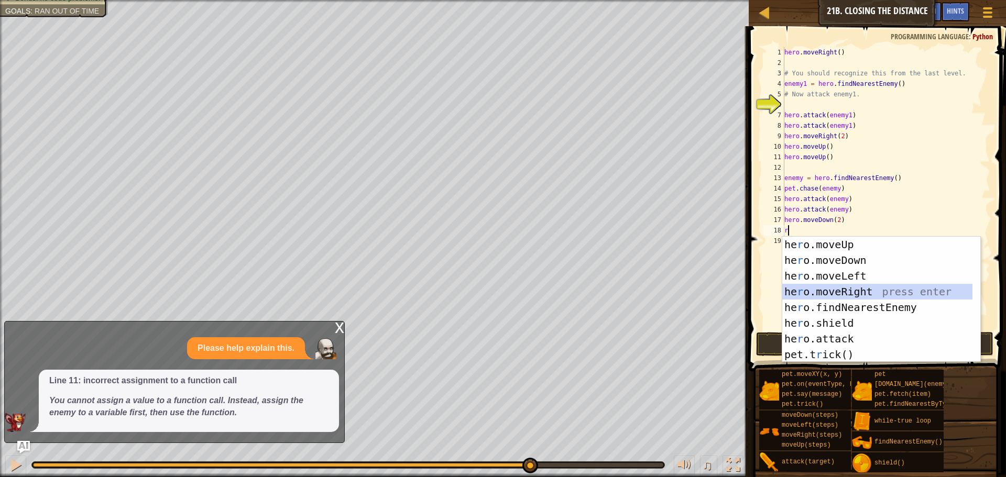
click at [856, 287] on div "he r o.moveUp press enter he r o.moveDown press enter he r o.moveLeft press ent…" at bounding box center [877, 315] width 190 height 157
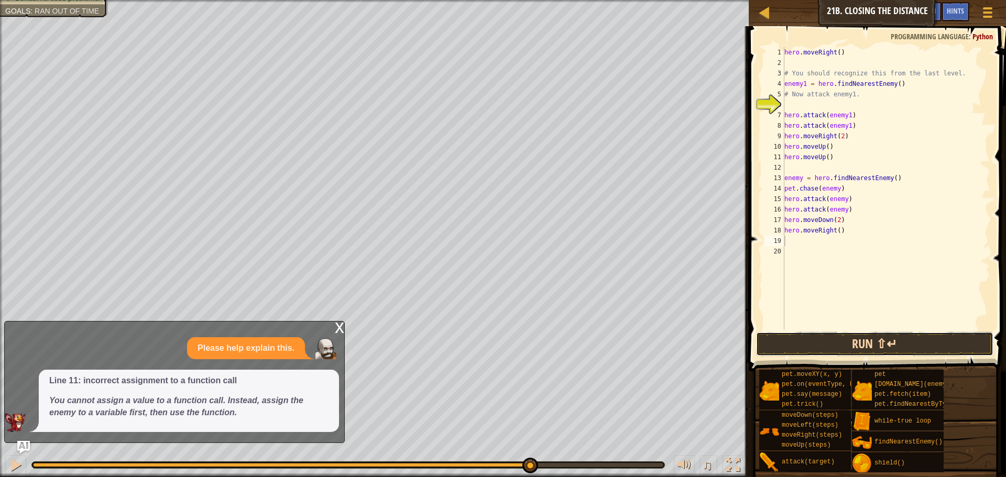
click at [854, 347] on button "Run ⇧↵" at bounding box center [874, 344] width 237 height 24
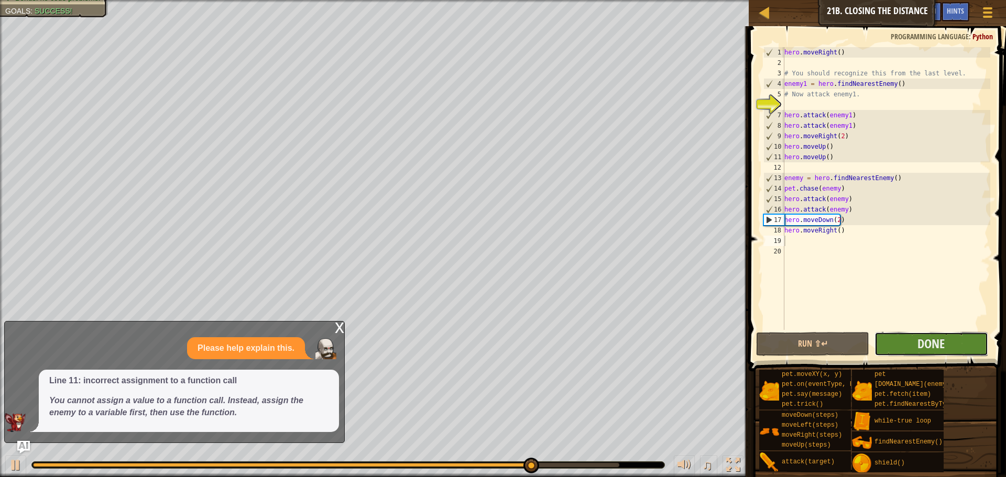
click at [956, 336] on button "Done" at bounding box center [930, 344] width 113 height 24
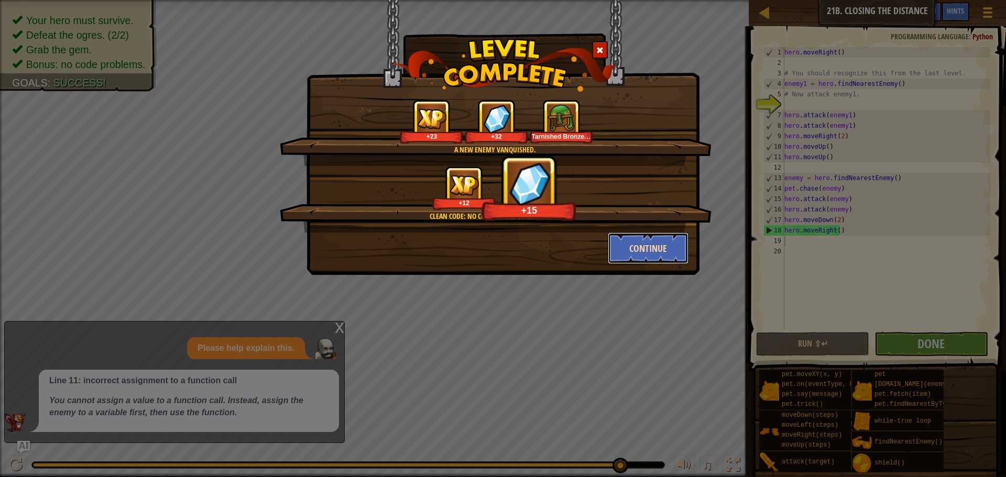
click at [628, 239] on button "Continue" at bounding box center [648, 248] width 81 height 31
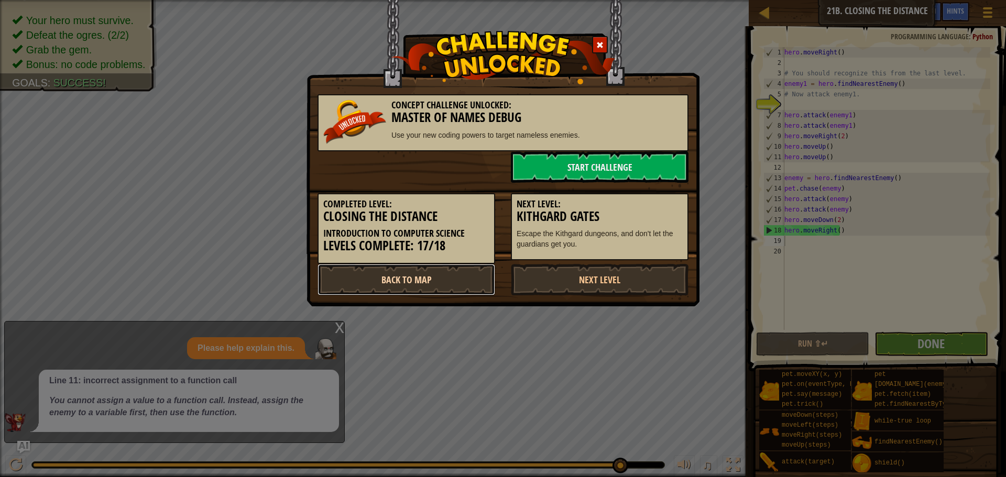
click at [456, 276] on link "Back to Map" at bounding box center [406, 279] width 178 height 31
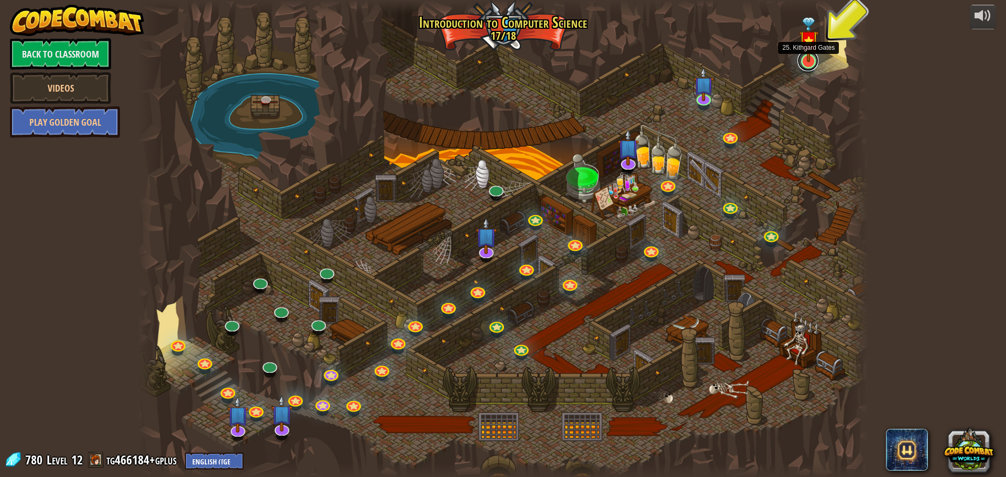
click at [811, 64] on link at bounding box center [807, 60] width 21 height 21
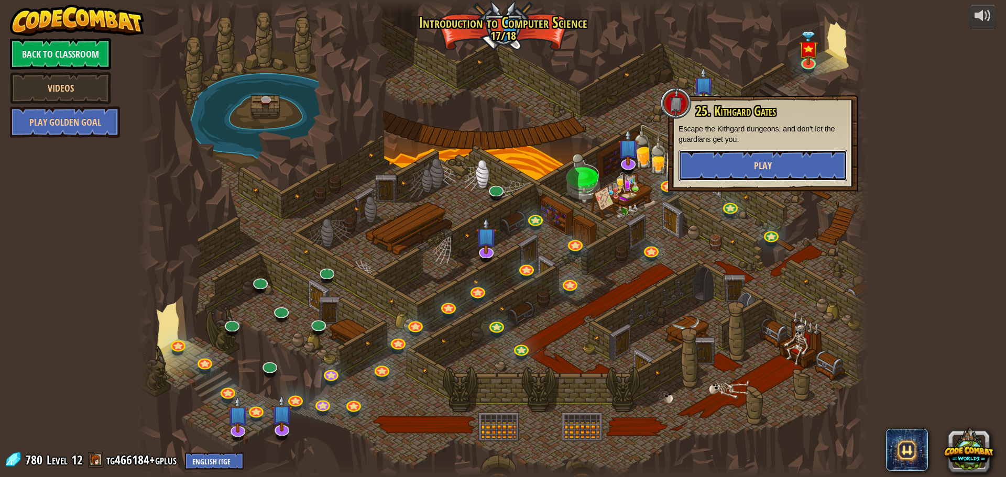
click at [739, 157] on button "Play" at bounding box center [762, 165] width 169 height 31
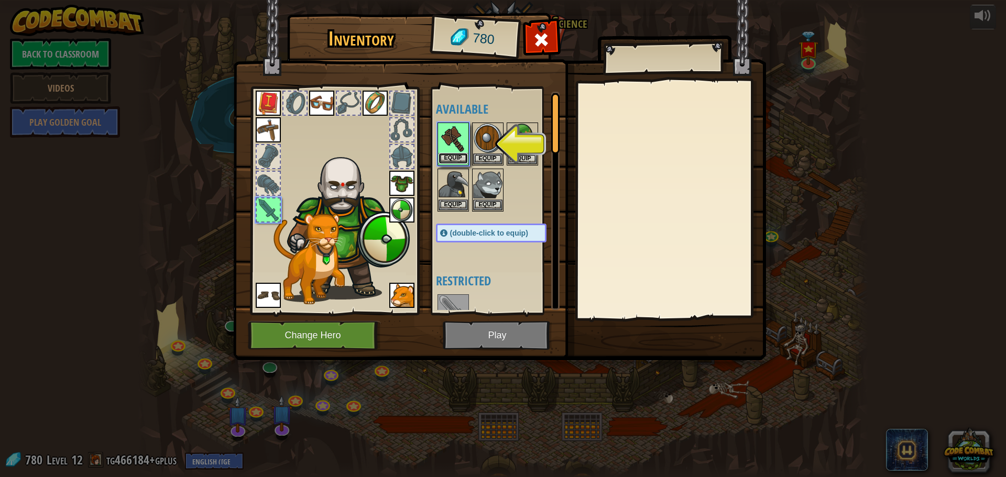
click at [455, 155] on button "Equip" at bounding box center [452, 158] width 29 height 11
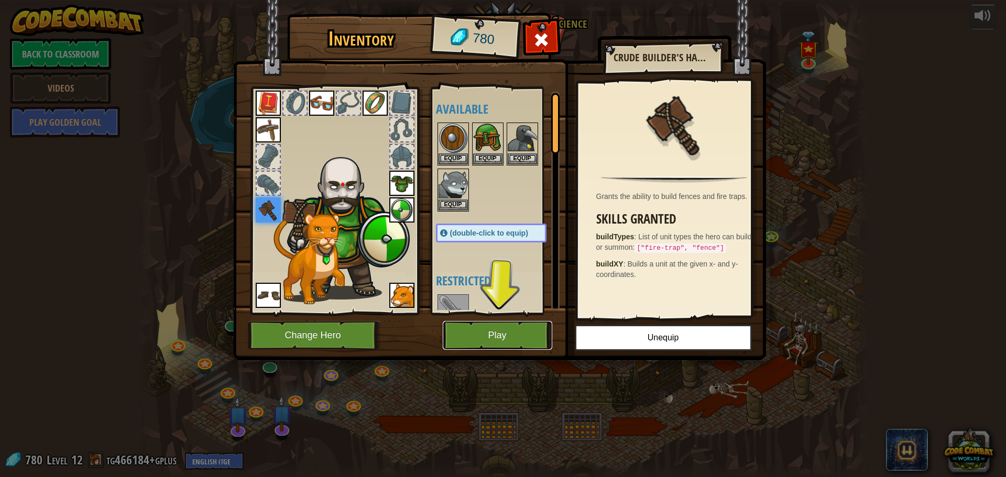
click at [482, 334] on button "Play" at bounding box center [497, 335] width 109 height 29
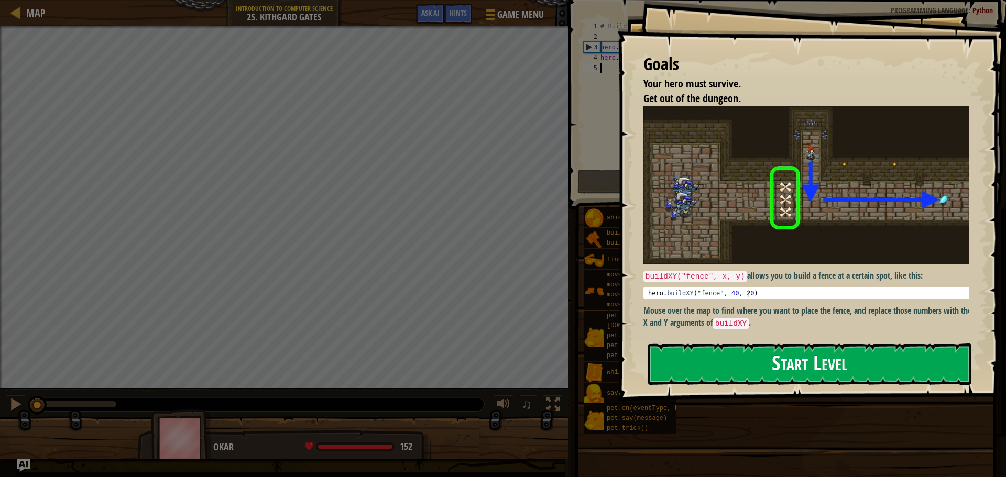
click at [698, 366] on button "Start Level" at bounding box center [809, 364] width 323 height 41
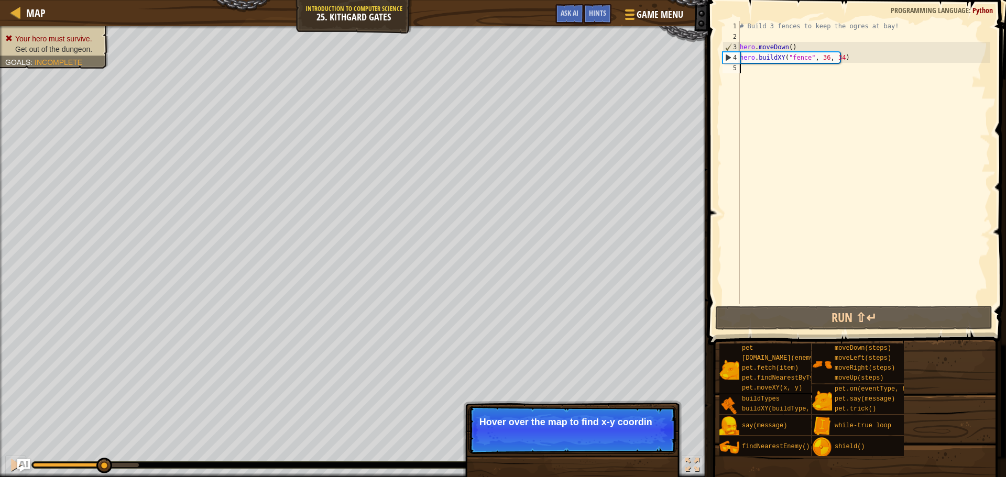
scroll to position [5, 0]
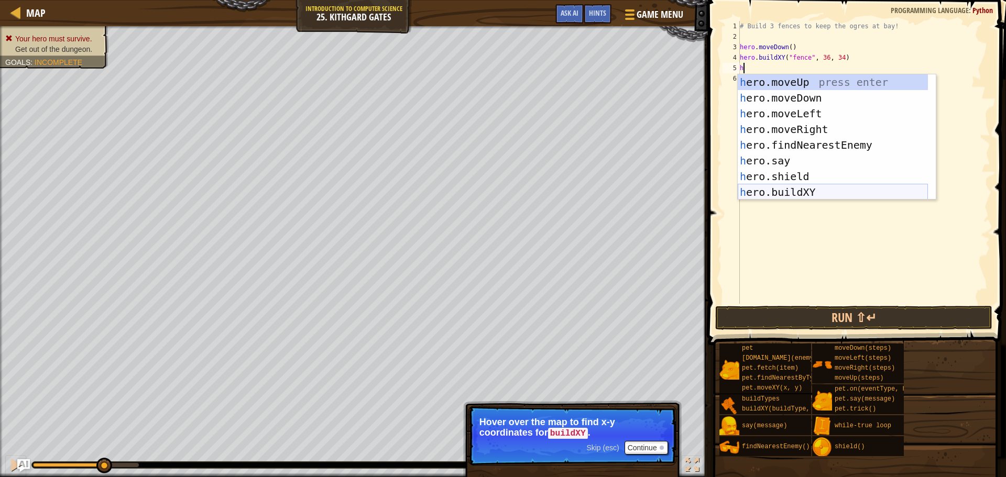
click at [787, 192] on div "h ero.moveUp press enter h ero.moveDown press enter h ero.moveLeft press enter …" at bounding box center [832, 152] width 190 height 157
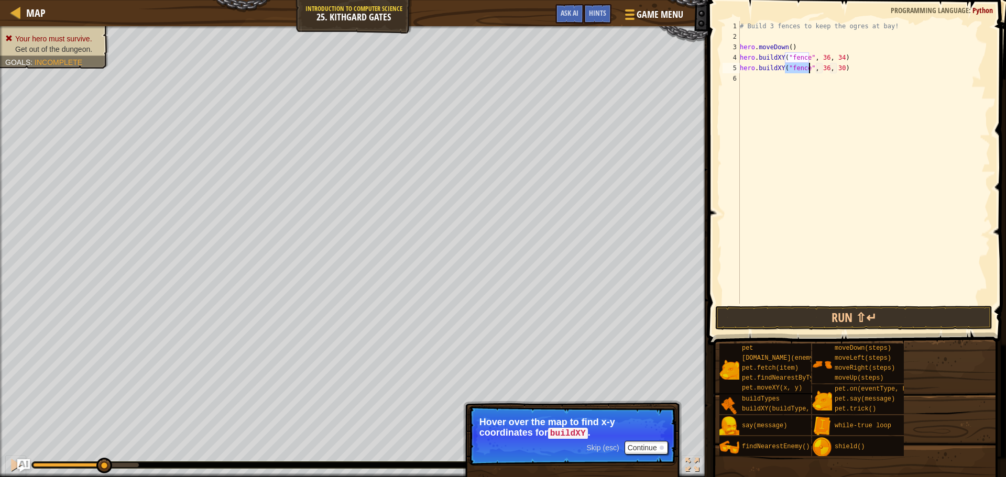
click at [836, 70] on div "# Build 3 fences to keep the ogres at bay! hero . moveDown ( ) hero . buildXY (…" at bounding box center [863, 173] width 252 height 304
type textarea "hero.buildXY("fence", 36, 30)"
click at [823, 314] on button "Run ⇧↵" at bounding box center [853, 318] width 277 height 24
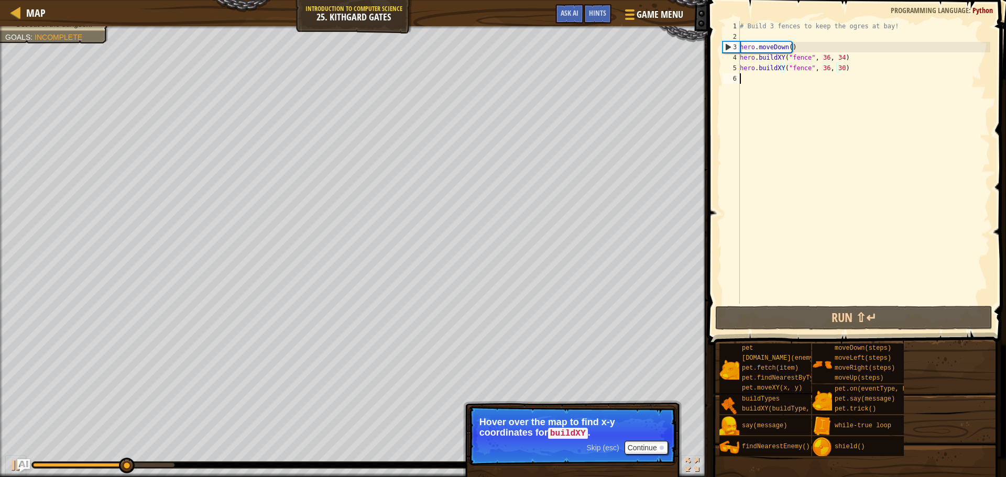
click at [757, 82] on div "# Build 3 fences to keep the ogres at bay! hero . moveDown ( ) hero . buildXY (…" at bounding box center [863, 173] width 252 height 304
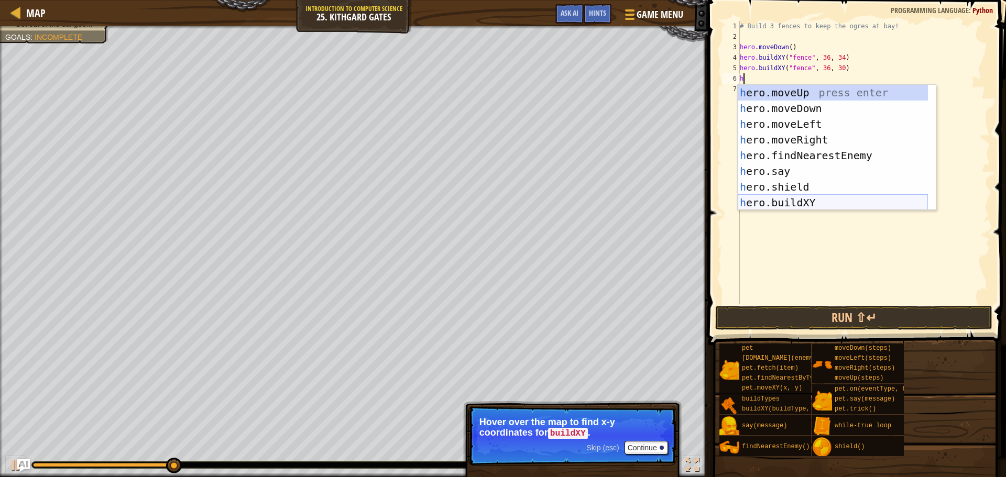
click at [789, 197] on div "h ero.moveUp press enter h ero.moveDown press enter h ero.moveLeft press enter …" at bounding box center [832, 163] width 190 height 157
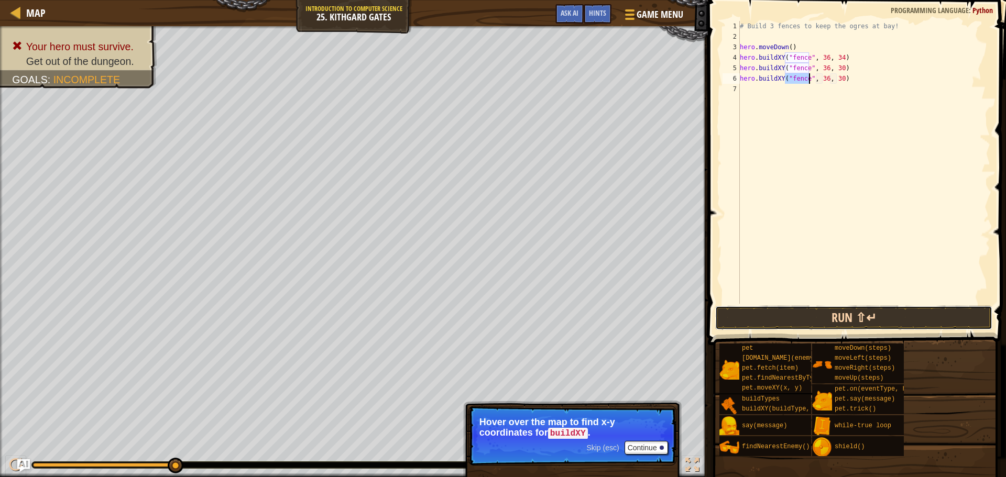
click at [721, 313] on button "Run ⇧↵" at bounding box center [853, 318] width 277 height 24
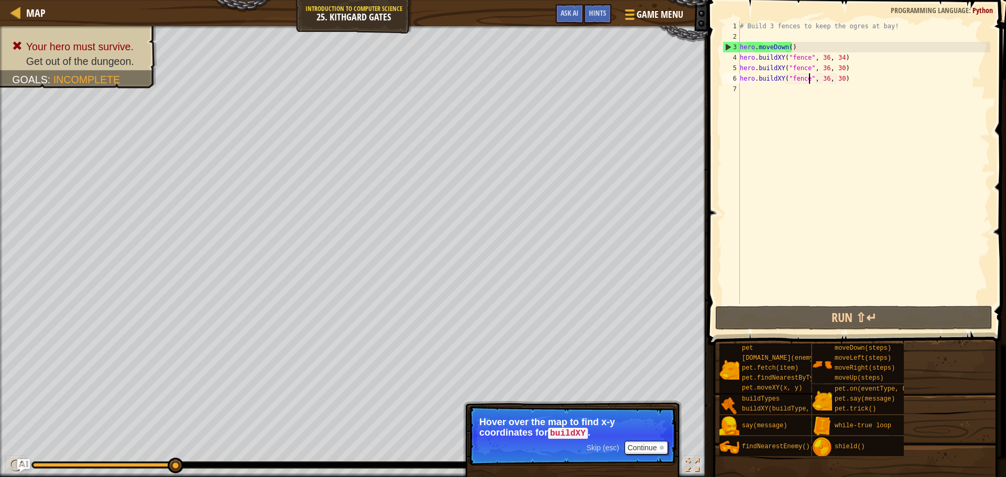
click at [835, 81] on div "# Build 3 fences to keep the ogres at bay! hero . moveDown ( ) hero . buildXY (…" at bounding box center [863, 173] width 252 height 304
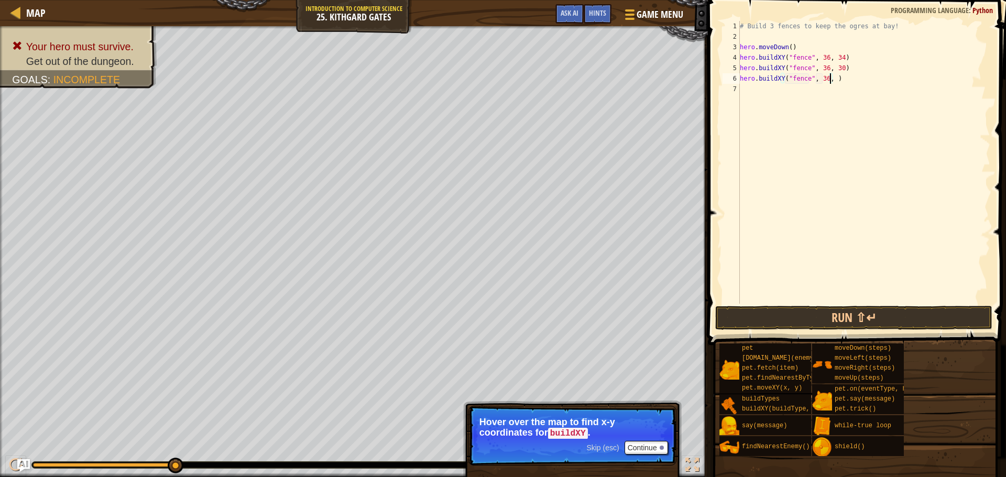
scroll to position [5, 7]
type textarea "hero.buildXY("fence", 36, 26)"
click at [847, 309] on button "Run ⇧↵" at bounding box center [853, 318] width 277 height 24
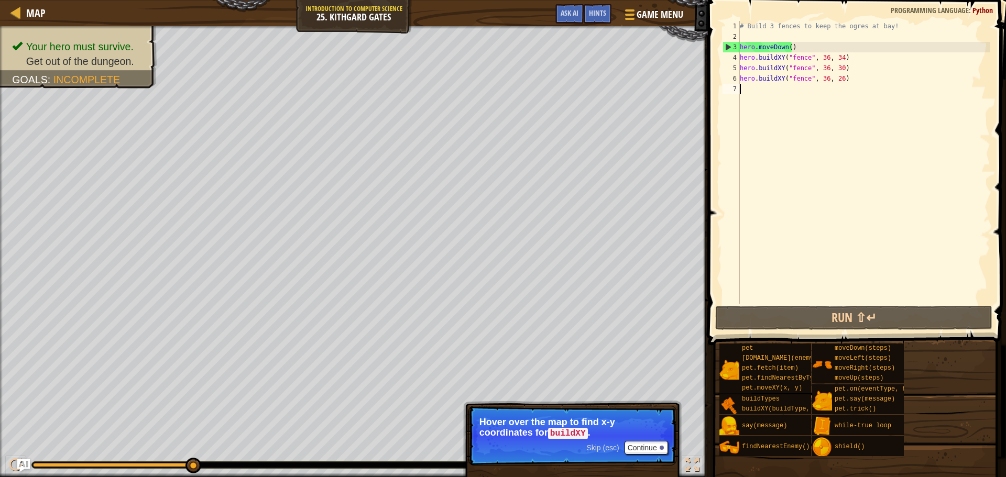
click at [750, 92] on div "# Build 3 fences to keep the ogres at bay! hero . moveDown ( ) hero . buildXY (…" at bounding box center [863, 173] width 252 height 304
type textarea "r"
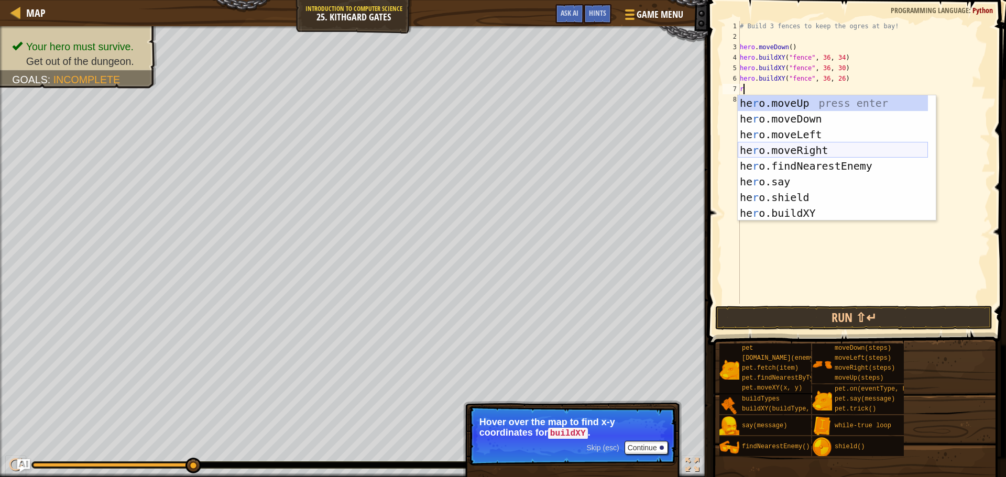
click at [799, 144] on div "he r o.moveUp press enter he r o.moveDown press enter he r o.moveLeft press ent…" at bounding box center [832, 173] width 190 height 157
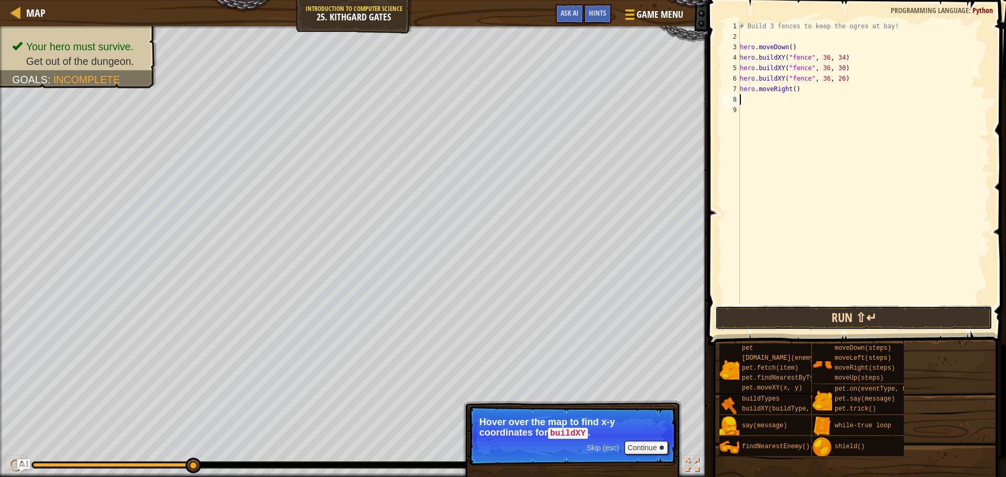
click at [846, 317] on button "Run ⇧↵" at bounding box center [853, 318] width 277 height 24
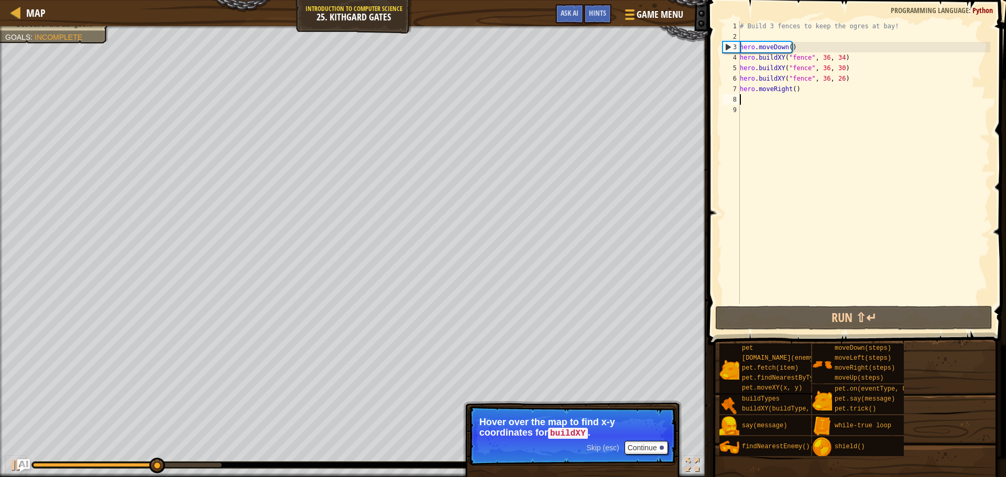
click at [791, 95] on div "# Build 3 fences to keep the ogres at bay! hero . moveDown ( ) hero . buildXY (…" at bounding box center [863, 173] width 252 height 304
click at [791, 87] on div "# Build 3 fences to keep the ogres at bay! hero . moveDown ( ) hero . buildXY (…" at bounding box center [863, 173] width 252 height 304
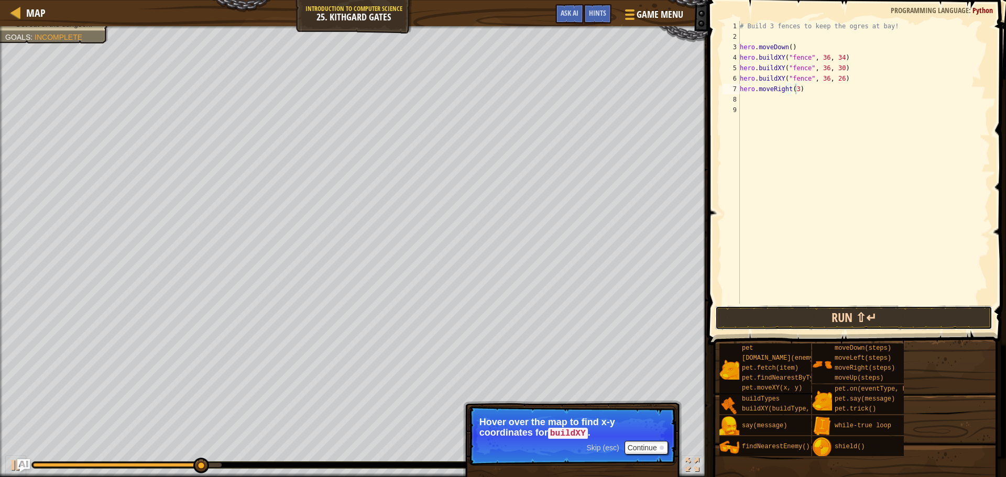
click at [876, 313] on button "Run ⇧↵" at bounding box center [853, 318] width 277 height 24
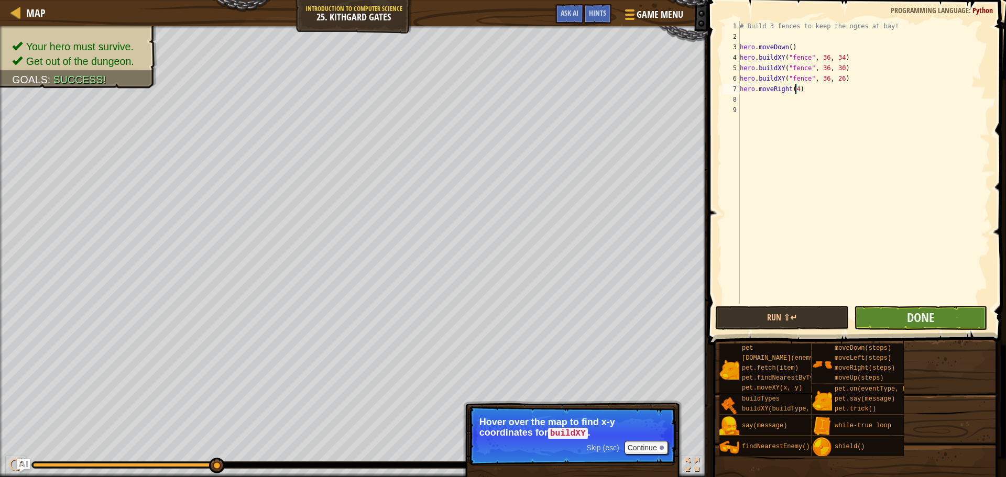
type textarea "hero.moveRight(4)"
click at [940, 318] on button "Done" at bounding box center [920, 318] width 133 height 24
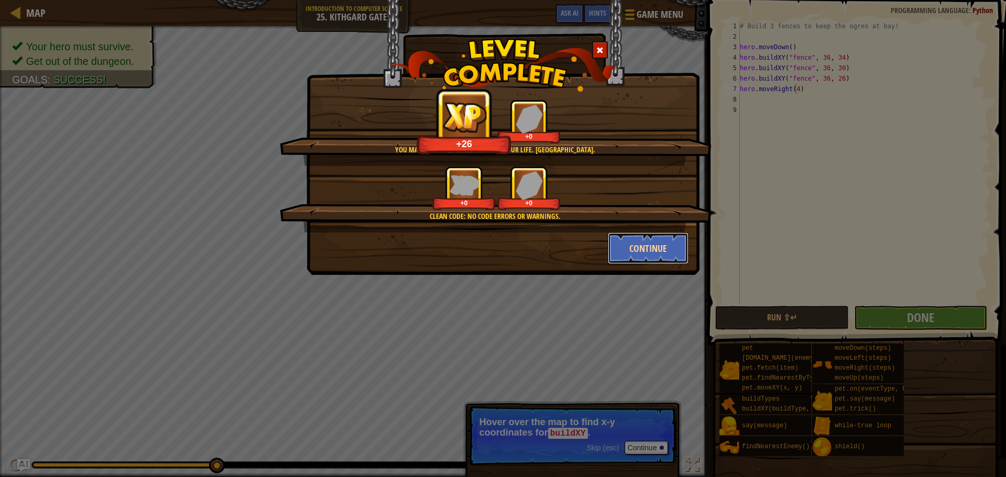
click at [635, 254] on button "Continue" at bounding box center [648, 248] width 81 height 31
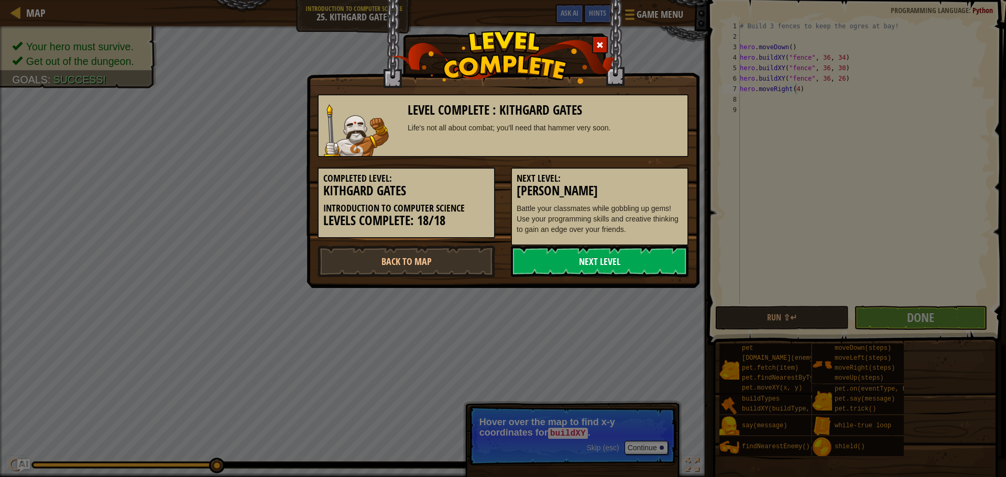
click at [624, 256] on link "Next Level" at bounding box center [600, 261] width 178 height 31
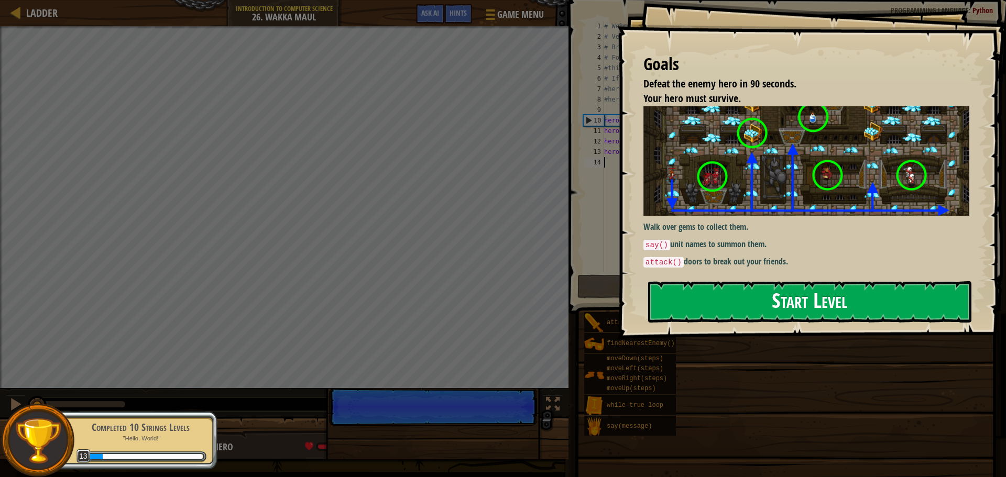
click at [669, 314] on button "Start Level" at bounding box center [809, 301] width 323 height 41
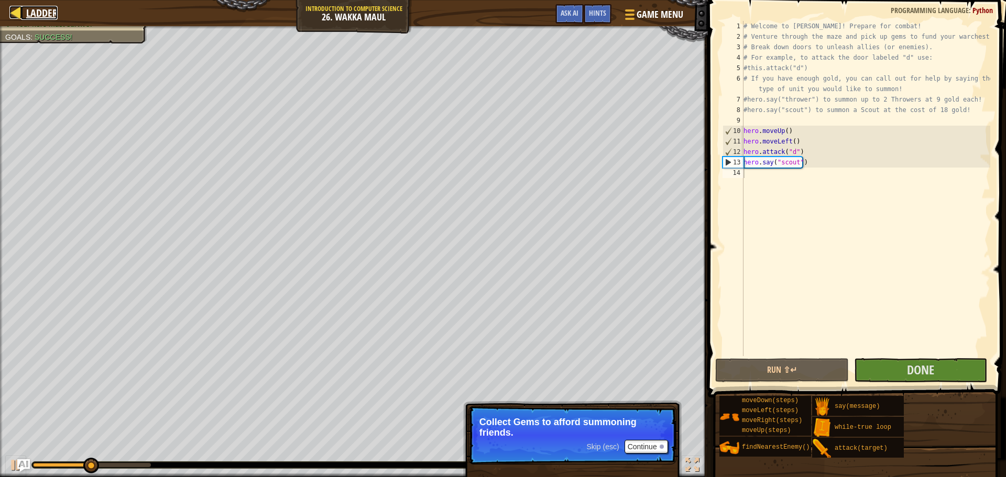
click at [21, 17] on div at bounding box center [15, 12] width 13 height 13
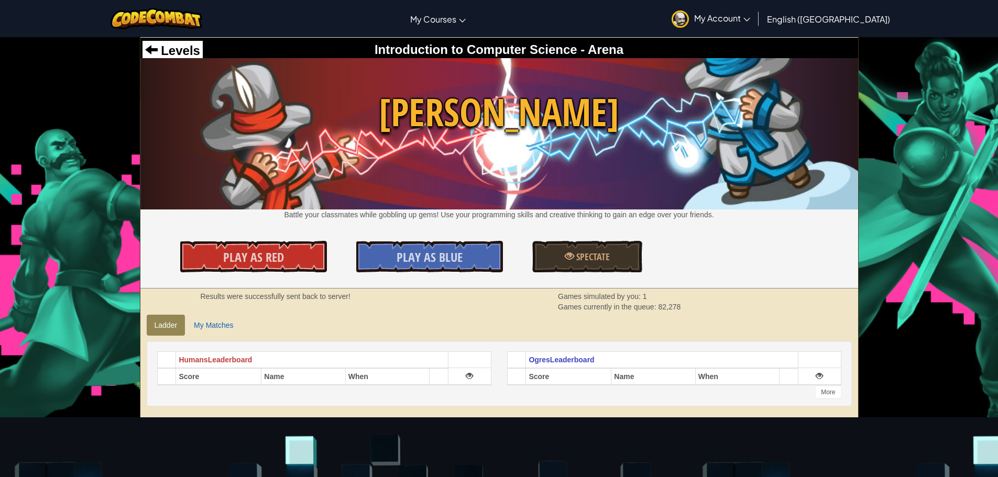
click at [755, 19] on link "My Account" at bounding box center [710, 18] width 89 height 33
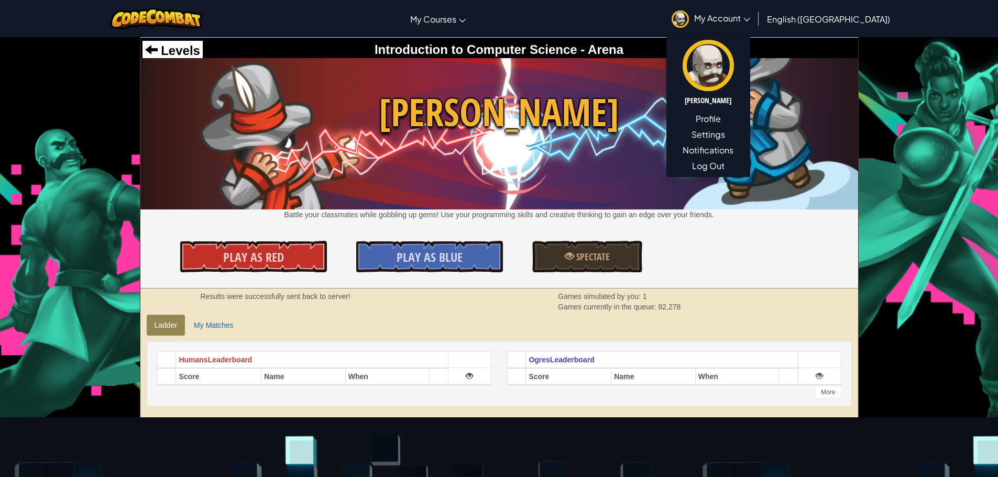
drag, startPoint x: 700, startPoint y: 14, endPoint x: 682, endPoint y: 14, distance: 18.3
click at [691, 14] on div "Toggle navigation My Courses CodeCombat Classroom Ozaria Classroom AI League Es…" at bounding box center [498, 18] width 1003 height 37
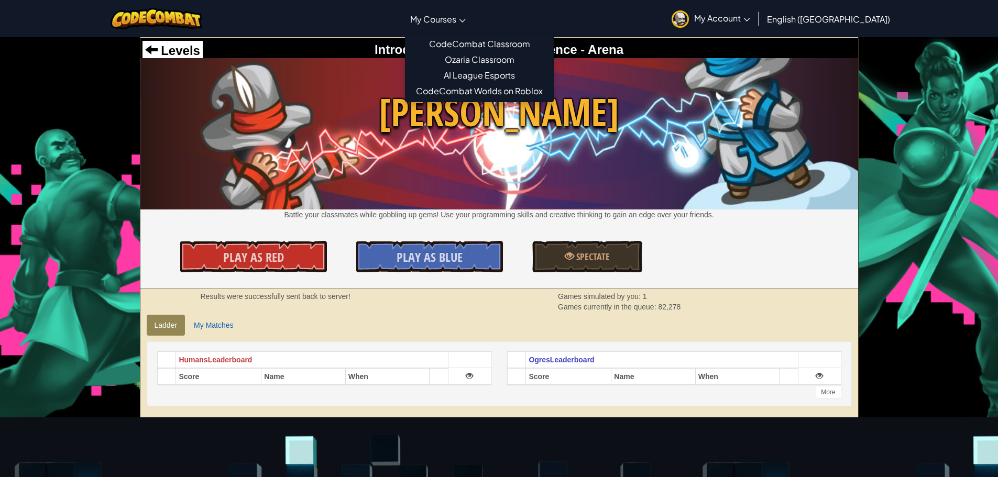
click at [453, 17] on span "My Courses" at bounding box center [433, 19] width 46 height 11
click at [532, 42] on link "CodeCombat Classroom" at bounding box center [479, 44] width 148 height 16
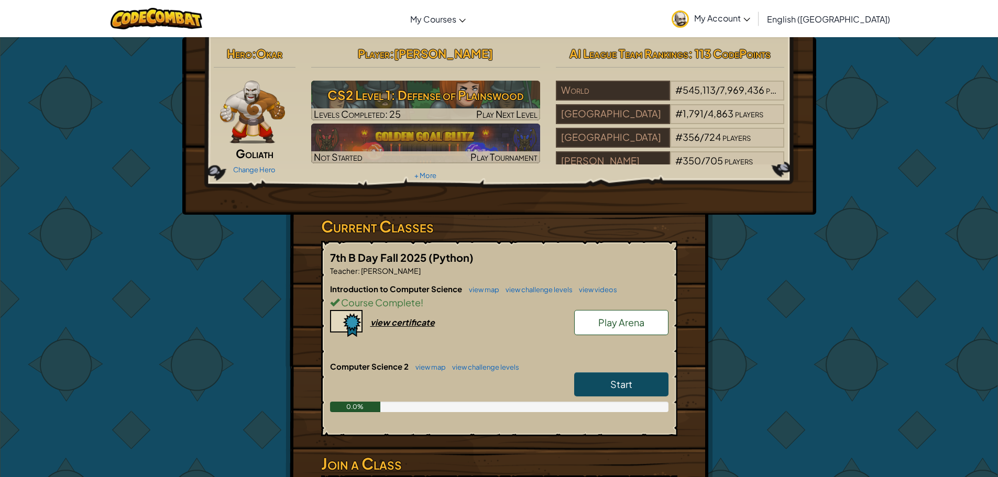
click at [638, 380] on link "Start" at bounding box center [621, 384] width 94 height 24
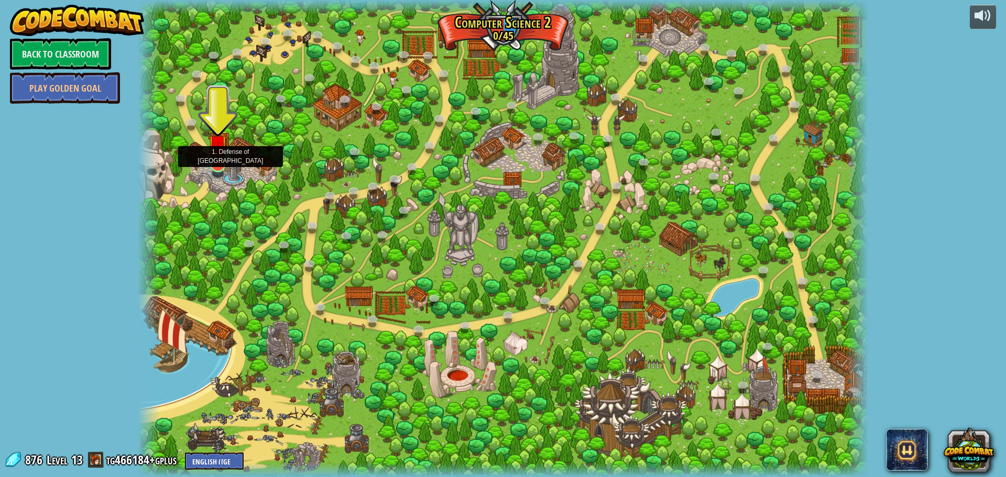
click at [215, 166] on img at bounding box center [217, 144] width 19 height 45
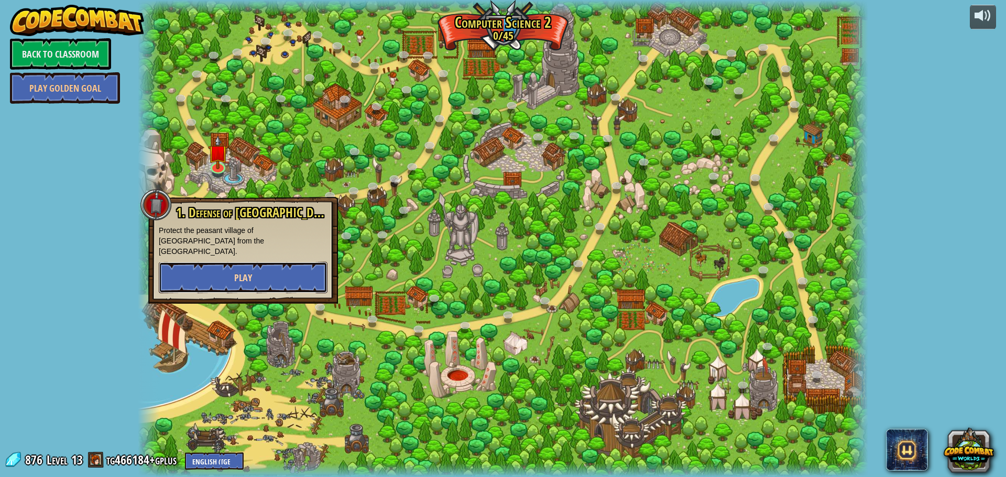
click at [219, 262] on button "Play" at bounding box center [243, 277] width 169 height 31
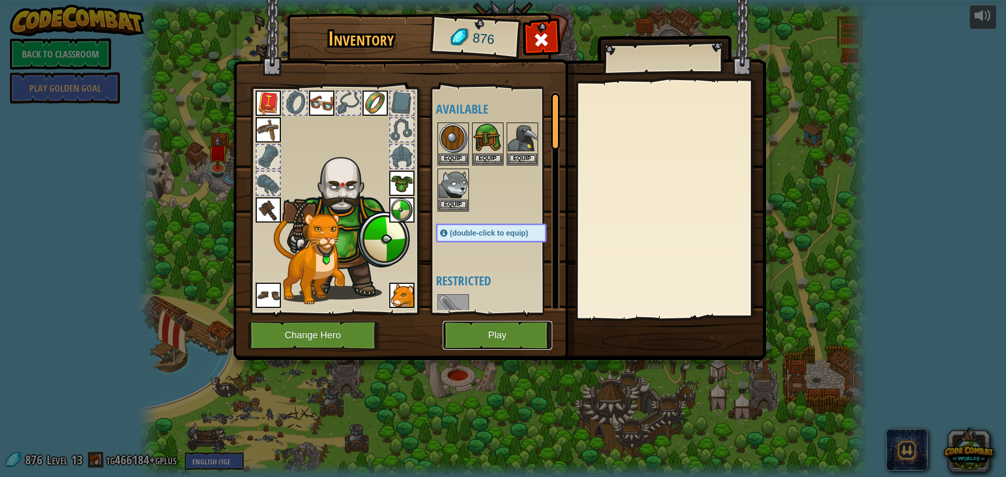
click at [485, 341] on button "Play" at bounding box center [497, 335] width 109 height 29
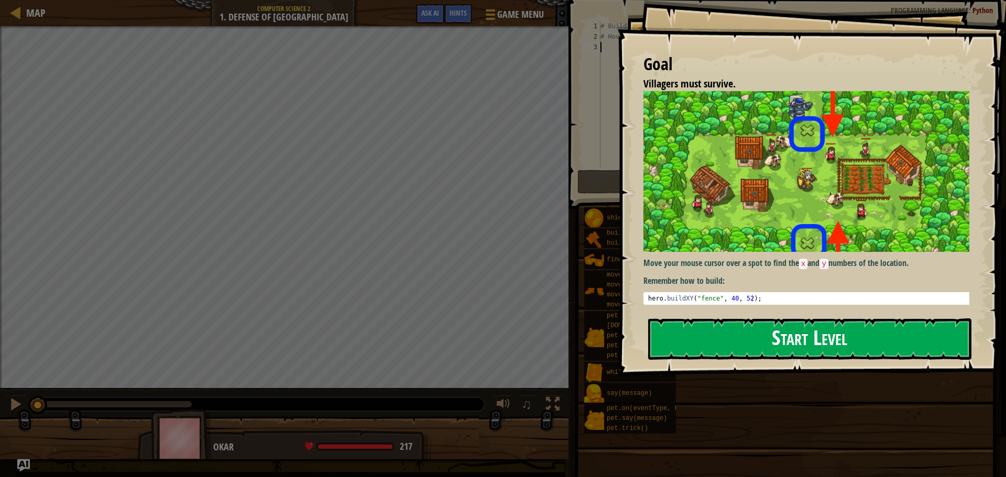
drag, startPoint x: 714, startPoint y: 339, endPoint x: 709, endPoint y: 340, distance: 5.3
click at [714, 339] on button "Start Level" at bounding box center [809, 338] width 323 height 41
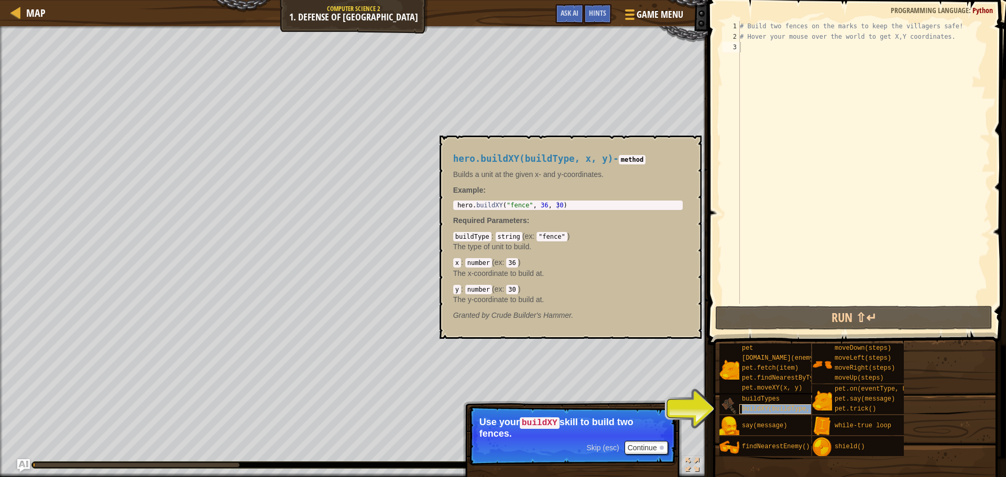
click at [745, 408] on span "buildXY(buildType, x, y)" at bounding box center [787, 408] width 91 height 7
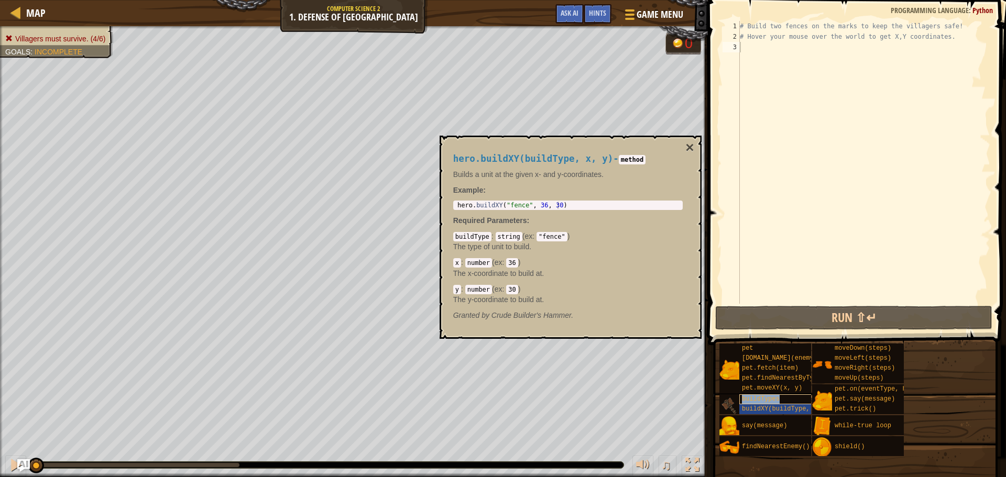
click at [743, 399] on span "buildTypes" at bounding box center [761, 398] width 38 height 7
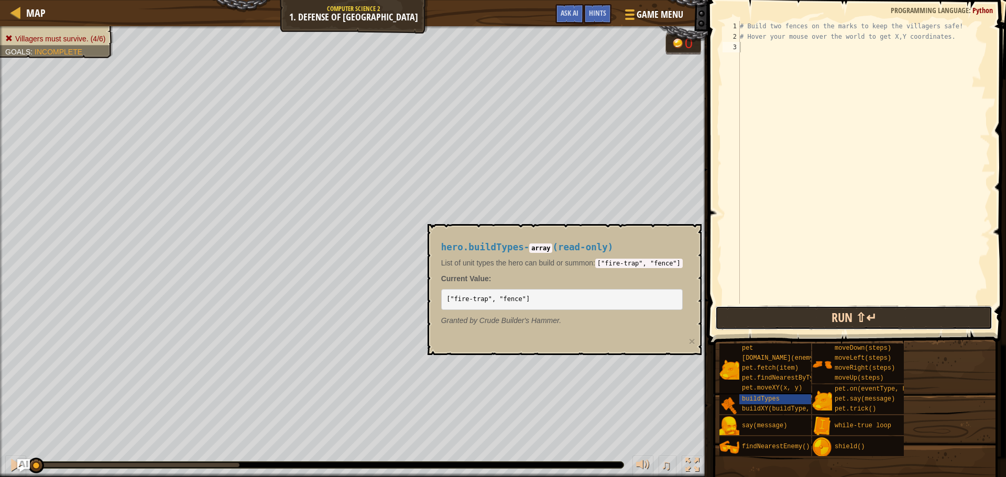
click at [742, 313] on button "Run ⇧↵" at bounding box center [853, 318] width 277 height 24
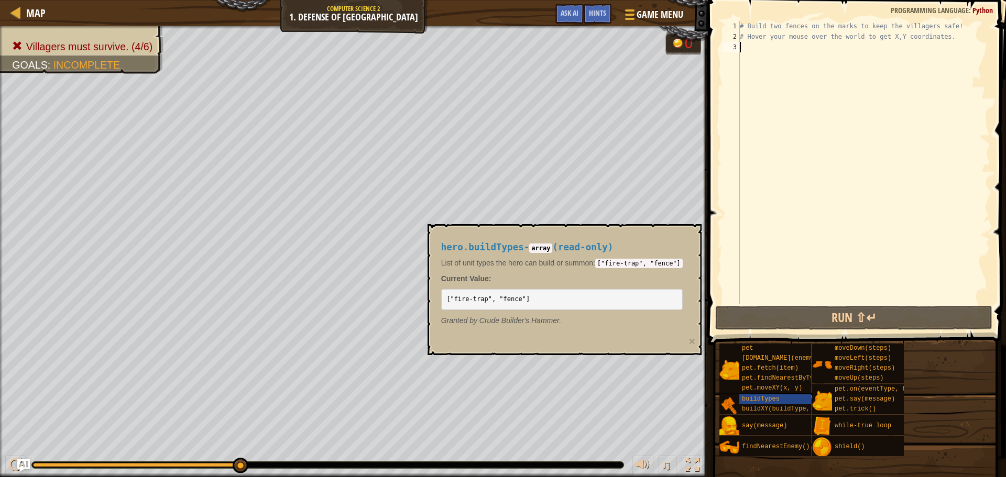
scroll to position [5, 0]
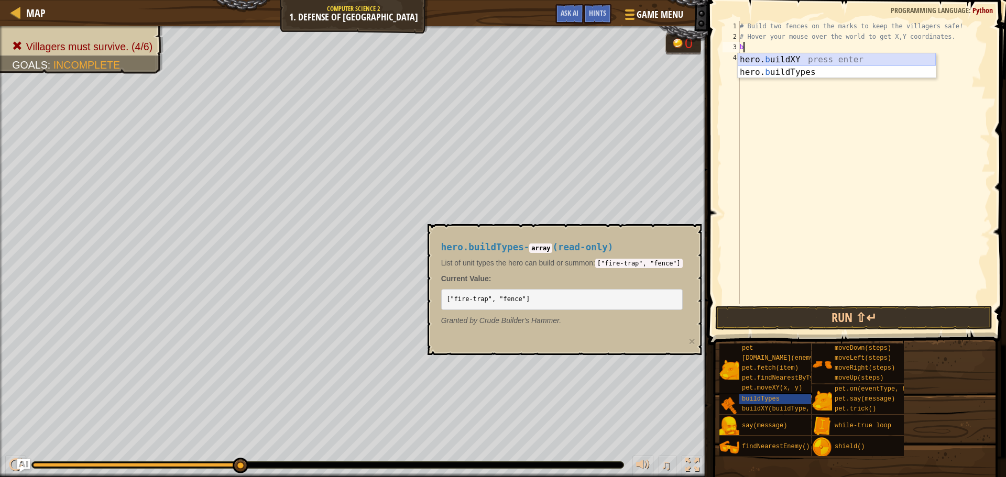
click at [790, 58] on div "hero. b uildXY press enter hero. b uildTypes press enter" at bounding box center [836, 78] width 198 height 50
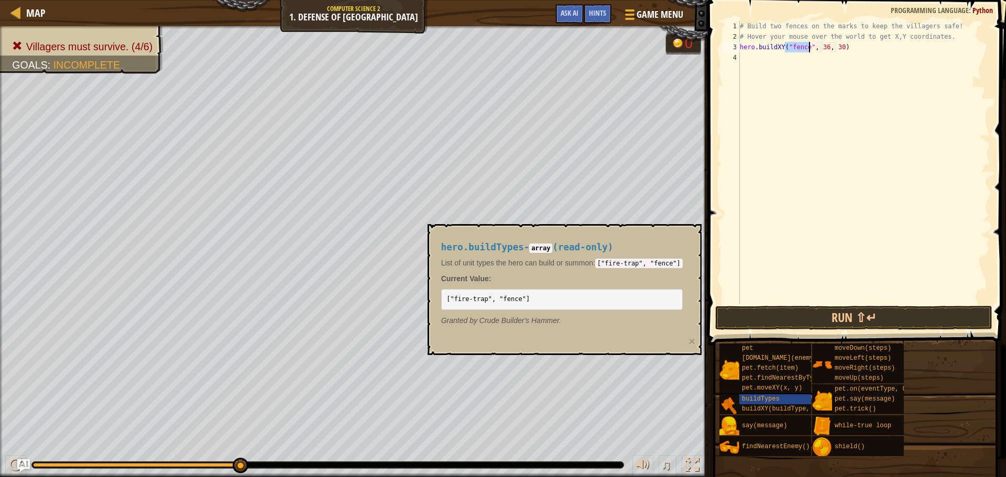
click at [822, 45] on div "# Build two fences on the marks to keep the villagers safe! # Hover your mouse …" at bounding box center [863, 173] width 252 height 304
click at [838, 51] on div "# Build two fences on the marks to keep the villagers safe! # Hover your mouse …" at bounding box center [863, 173] width 252 height 304
type textarea "hero.buildXY("fence", 40, 53)"
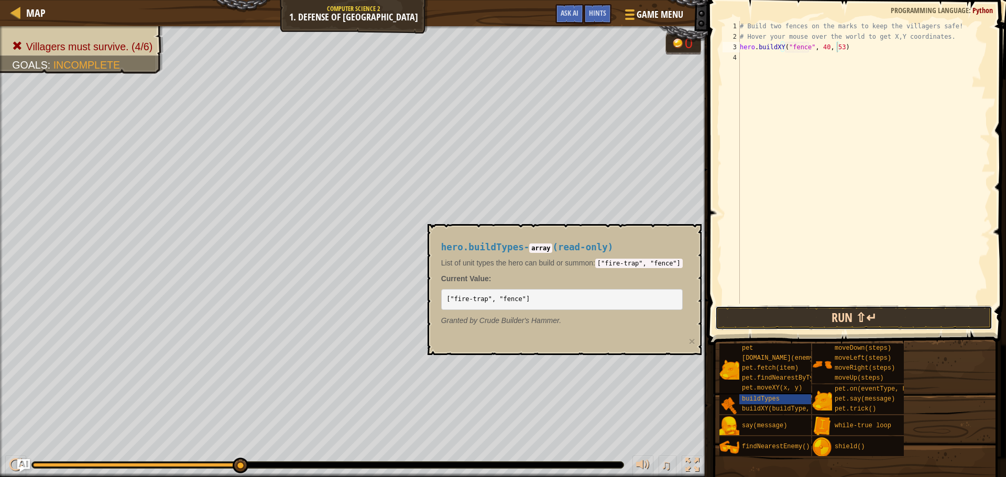
click at [849, 314] on button "Run ⇧↵" at bounding box center [853, 318] width 277 height 24
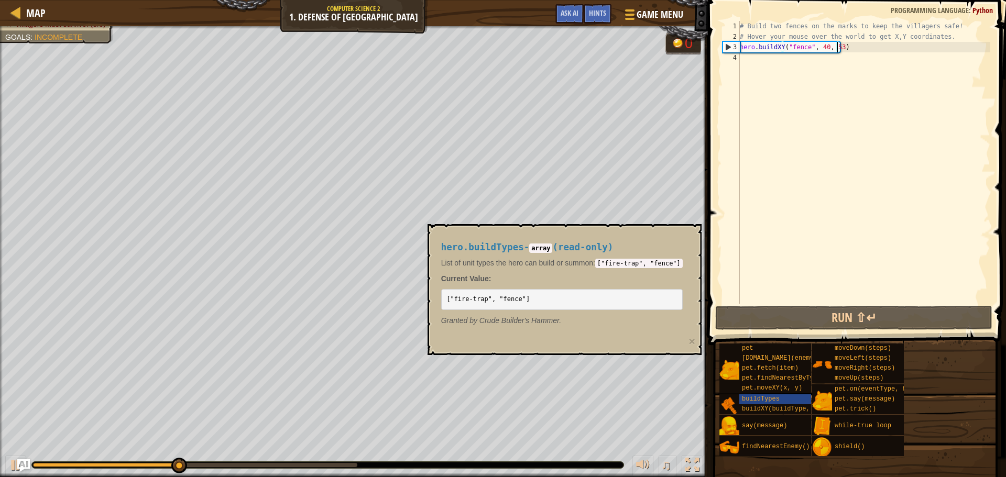
drag, startPoint x: 748, startPoint y: 58, endPoint x: 746, endPoint y: 68, distance: 10.3
click at [746, 61] on div "# Build two fences on the marks to keep the villagers safe! # Hover your mouse …" at bounding box center [863, 173] width 252 height 304
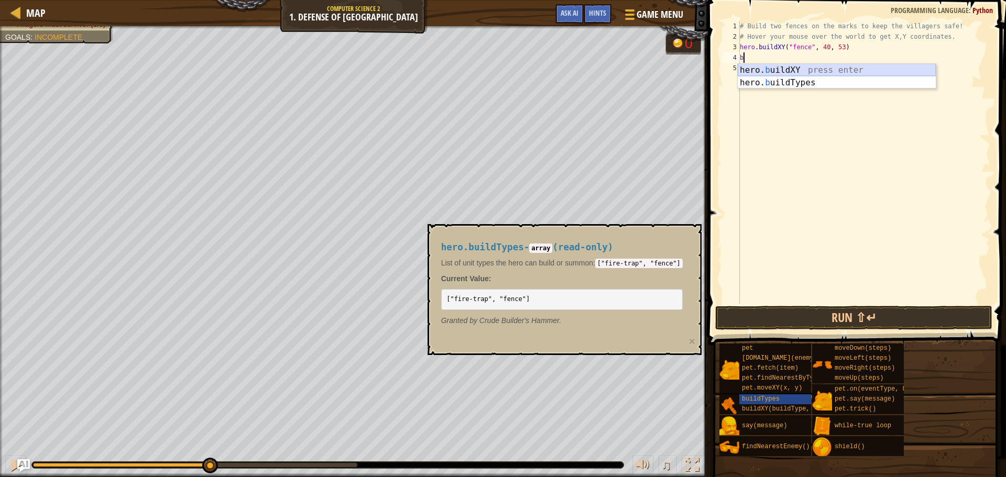
click at [758, 65] on div "hero. b uildXY press enter hero. b uildTypes press enter" at bounding box center [836, 89] width 198 height 50
type textarea "hero.buildXY("fence", 36, 30)"
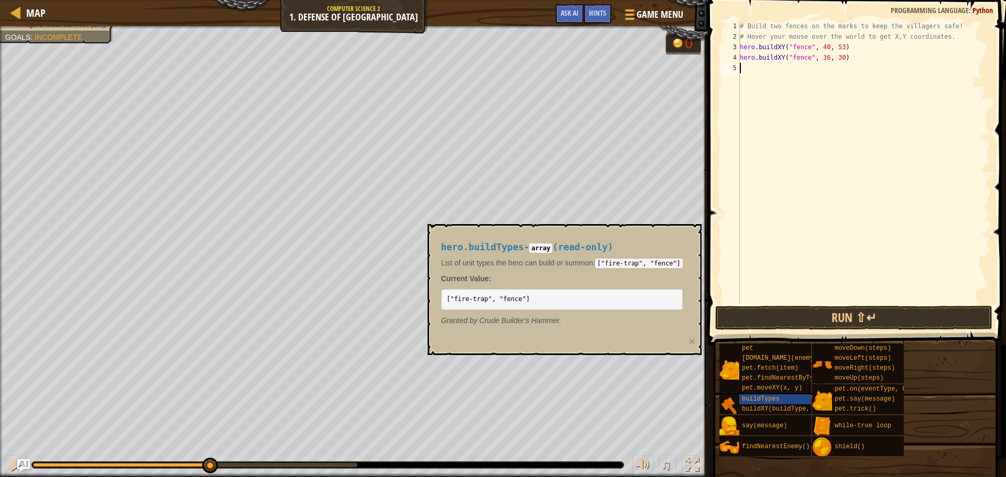
click at [820, 64] on div "# Build two fences on the marks to keep the villagers safe! # Hover your mouse …" at bounding box center [863, 173] width 252 height 304
click at [821, 58] on div "# Build two fences on the marks to keep the villagers safe! # Hover your mouse …" at bounding box center [863, 173] width 252 height 304
click at [837, 59] on div "# Build two fences on the marks to keep the villagers safe! # Hover your mouse …" at bounding box center [863, 173] width 252 height 304
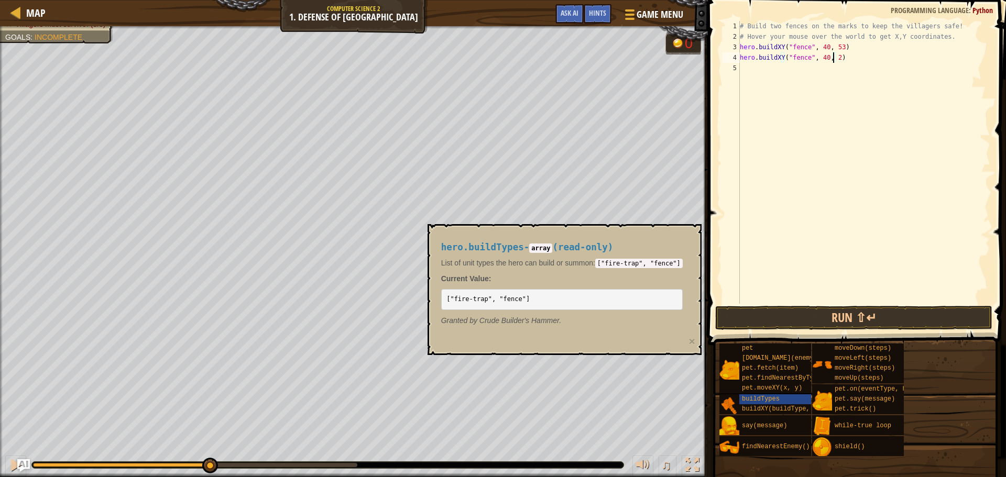
type textarea "hero.buildXY("fence", 40, 20)"
click at [892, 318] on button "Run ⇧↵" at bounding box center [853, 318] width 277 height 24
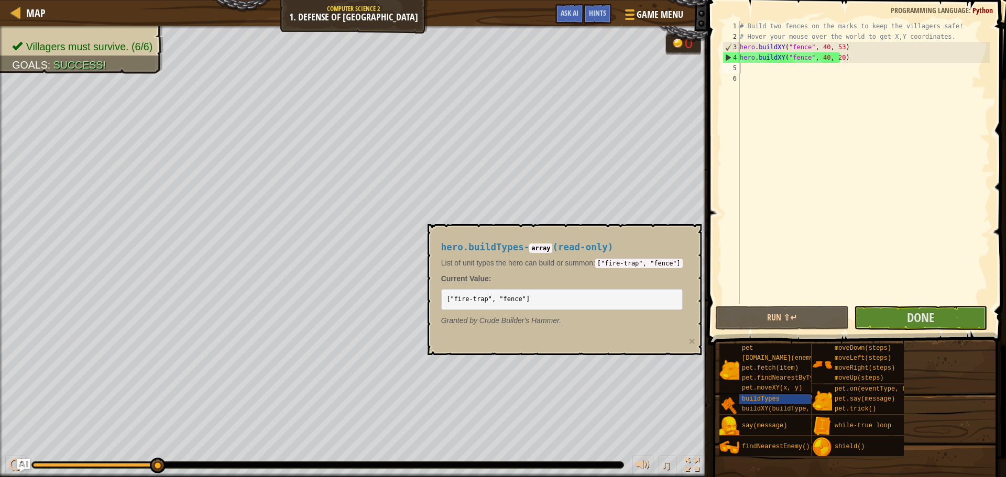
click at [887, 305] on span at bounding box center [857, 158] width 306 height 376
click at [884, 320] on button "Done" at bounding box center [920, 318] width 133 height 24
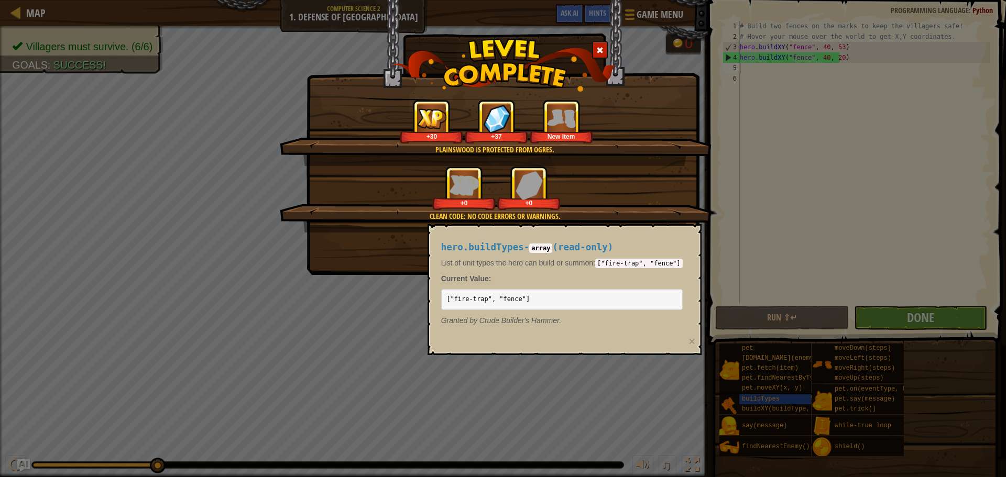
click at [671, 351] on div "hero.buildTypes - array ( read-only ) List of unit types the hero can build or …" at bounding box center [564, 289] width 274 height 131
drag, startPoint x: 911, startPoint y: 320, endPoint x: 887, endPoint y: 320, distance: 24.1
click at [901, 320] on div "Plainswood is protected from ogres. +30 +37 Leather Boots Clean code: no code e…" at bounding box center [503, 238] width 1006 height 477
drag, startPoint x: 635, startPoint y: 320, endPoint x: 629, endPoint y: 307, distance: 13.6
click at [632, 315] on p "Granted by [PERSON_NAME] Builder's Hammer." at bounding box center [561, 320] width 241 height 10
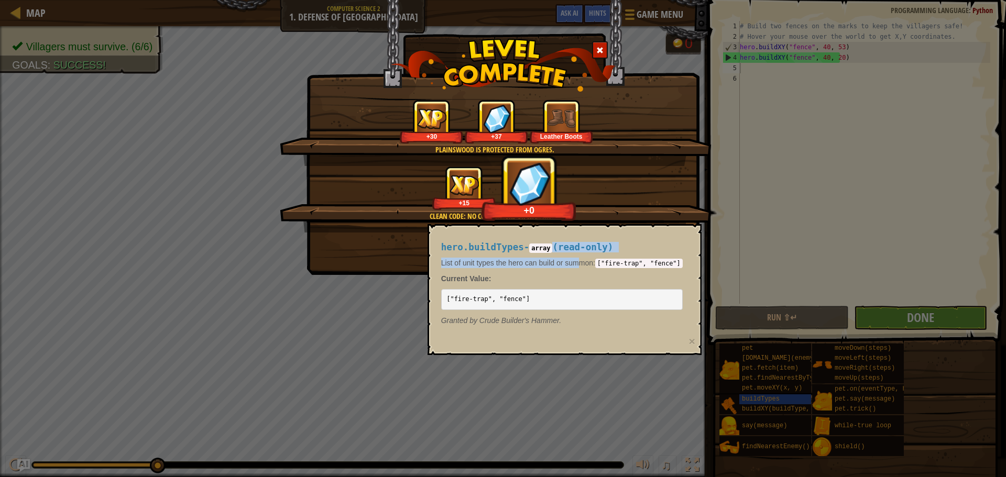
drag, startPoint x: 552, startPoint y: 250, endPoint x: 602, endPoint y: 259, distance: 50.5
click at [596, 257] on div "hero.buildTypes - array ( read-only ) List of unit types the hero can build or …" at bounding box center [562, 284] width 256 height 103
click at [784, 397] on div "Plainswood is protected from ogres. +30 +37 Leather Boots Clean code: no code e…" at bounding box center [503, 238] width 1006 height 477
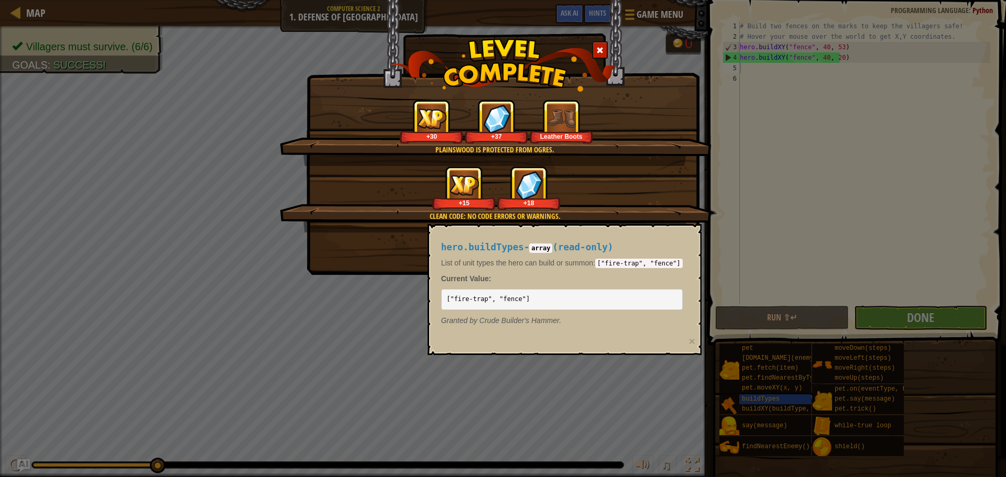
drag, startPoint x: 762, startPoint y: 288, endPoint x: 740, endPoint y: 281, distance: 23.5
click at [743, 282] on div "Plainswood is protected from ogres. +30 +37 Leather Boots Clean code: no code e…" at bounding box center [503, 238] width 1006 height 477
drag, startPoint x: 716, startPoint y: 270, endPoint x: 657, endPoint y: 218, distance: 78.6
click at [700, 246] on div "Plainswood is protected from ogres. +30 +37 Leather Boots Clean code: no code e…" at bounding box center [503, 238] width 1006 height 477
drag, startPoint x: 615, startPoint y: 276, endPoint x: 582, endPoint y: 305, distance: 44.2
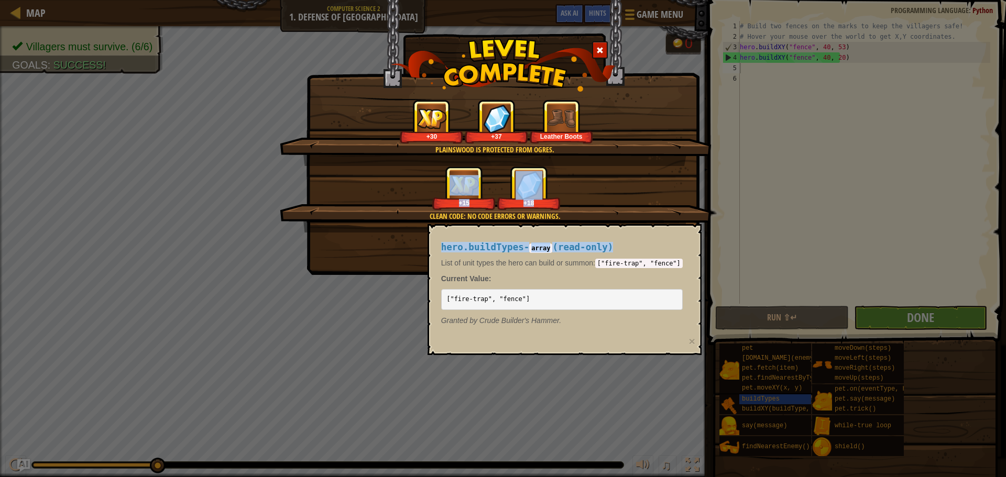
click at [604, 1] on body "Map Computer Science 2 1. Defense of Plainswood Game Menu Done Hints Ask AI 1 ה…" at bounding box center [503, 0] width 1006 height 1
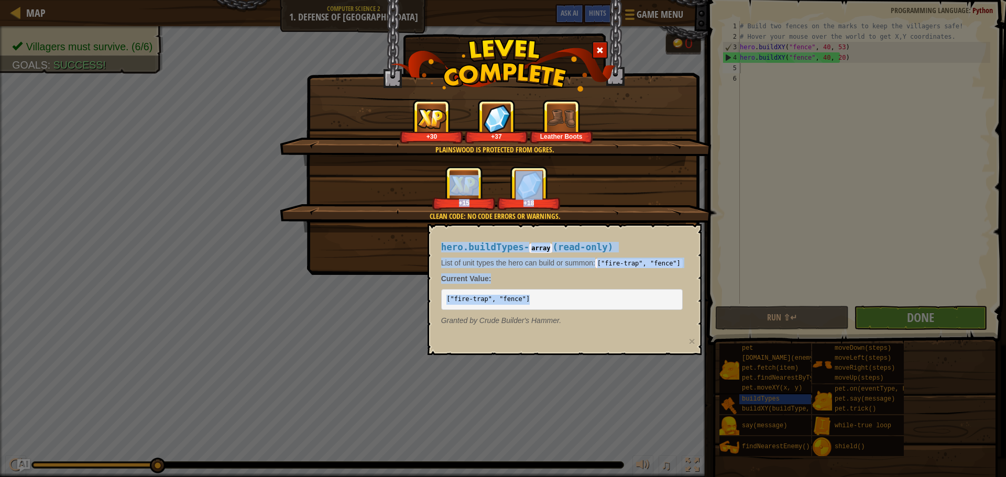
drag, startPoint x: 196, startPoint y: 306, endPoint x: 92, endPoint y: 304, distance: 103.7
drag, startPoint x: 92, startPoint y: 304, endPoint x: 503, endPoint y: 217, distance: 419.8
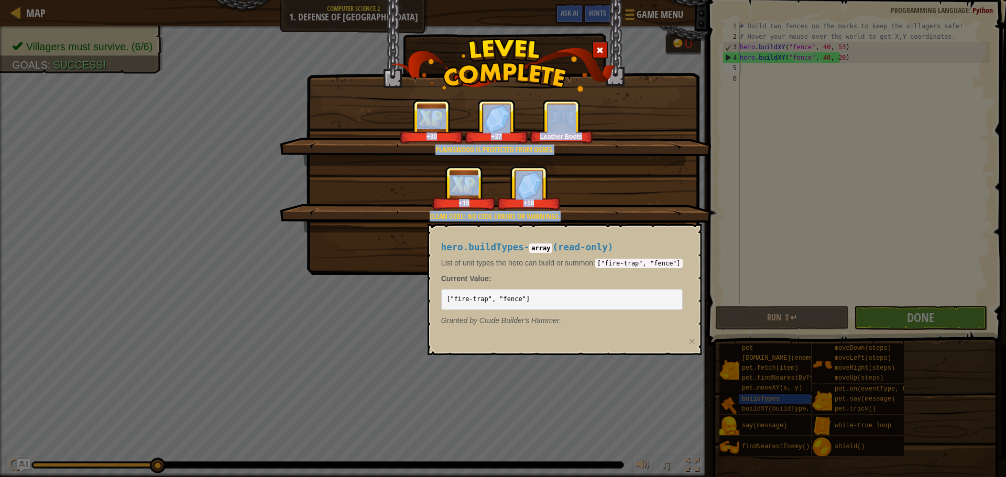
drag, startPoint x: 797, startPoint y: 158, endPoint x: 736, endPoint y: 274, distance: 130.7
click at [743, 274] on div "Plainswood is protected from ogres. +30 +37 Leather Boots Clean code: no code e…" at bounding box center [503, 238] width 1006 height 477
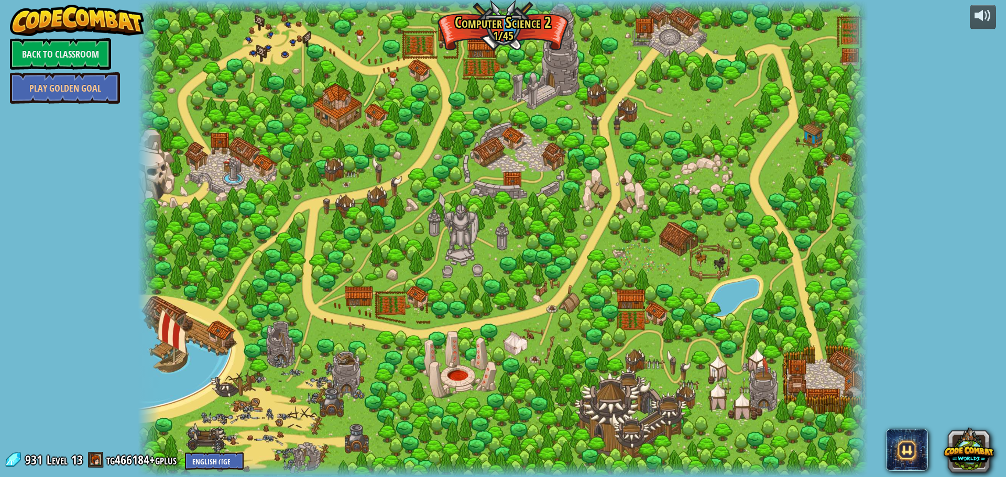
click at [219, 163] on div at bounding box center [503, 238] width 730 height 477
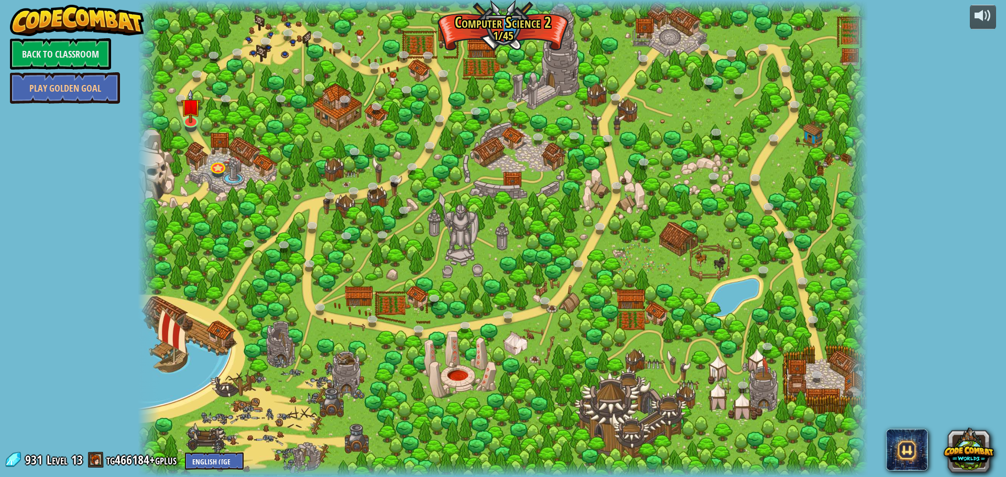
click at [202, 153] on div at bounding box center [503, 238] width 730 height 477
click at [194, 124] on link at bounding box center [190, 118] width 21 height 21
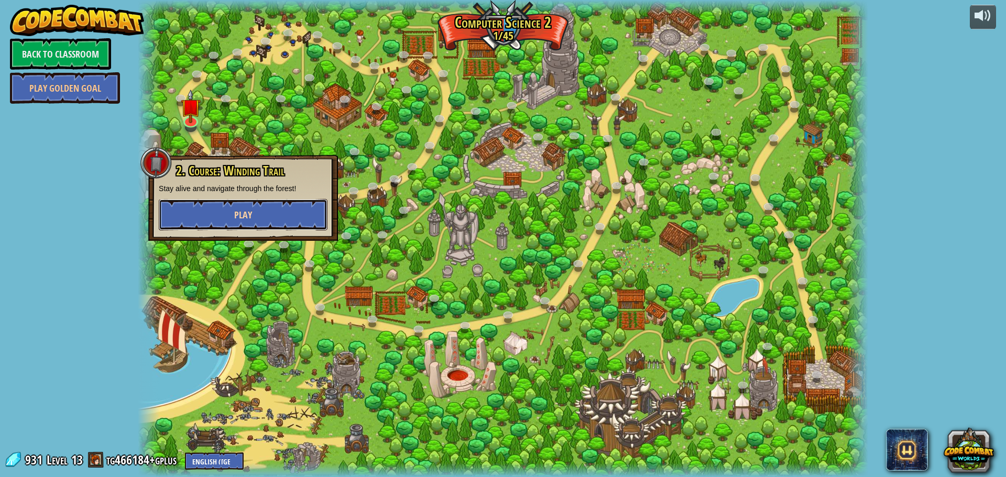
drag, startPoint x: 278, startPoint y: 206, endPoint x: 289, endPoint y: 211, distance: 12.0
click at [289, 211] on button "Play" at bounding box center [243, 214] width 169 height 31
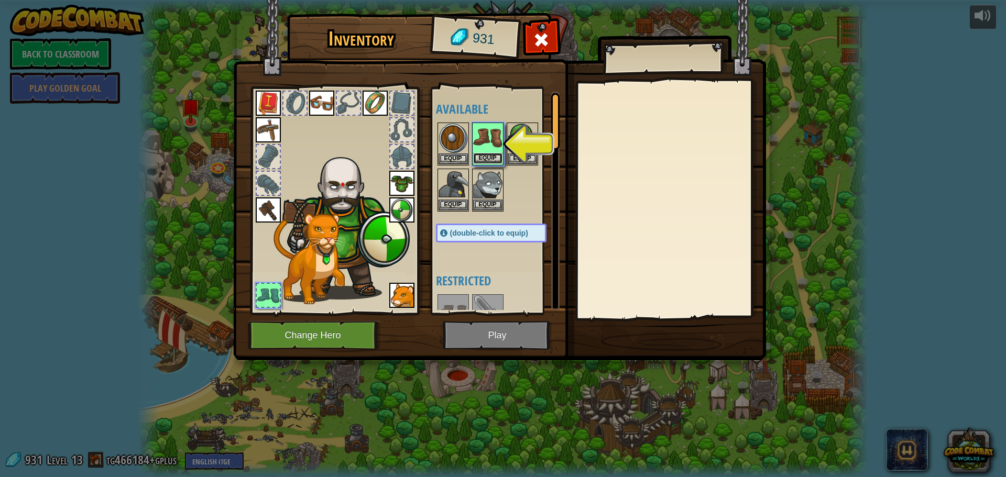
click at [490, 160] on button "Equip" at bounding box center [487, 158] width 29 height 11
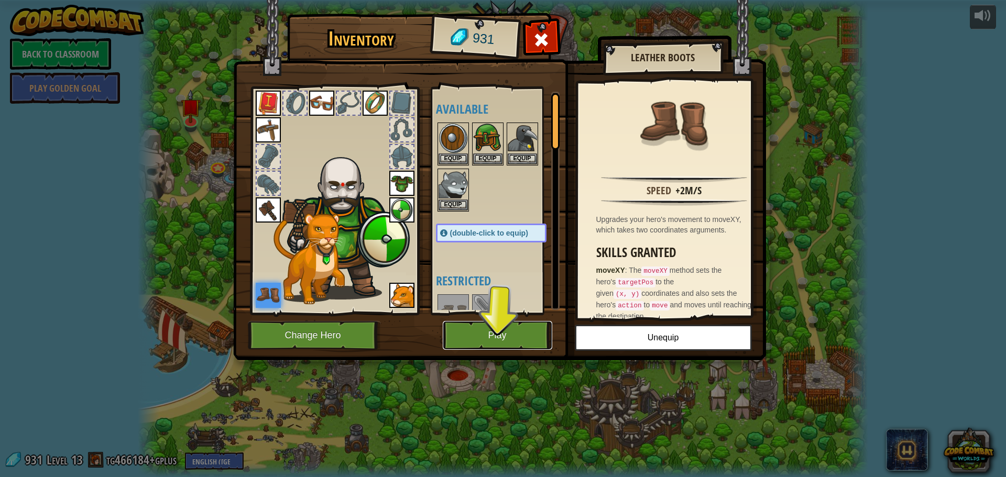
click at [477, 335] on button "Play" at bounding box center [497, 335] width 109 height 29
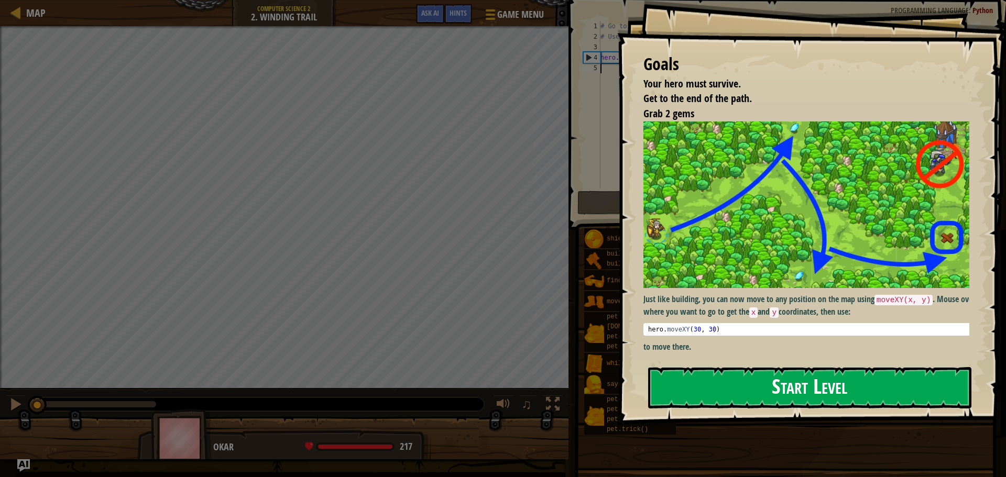
click at [809, 389] on button "Start Level" at bounding box center [809, 387] width 323 height 41
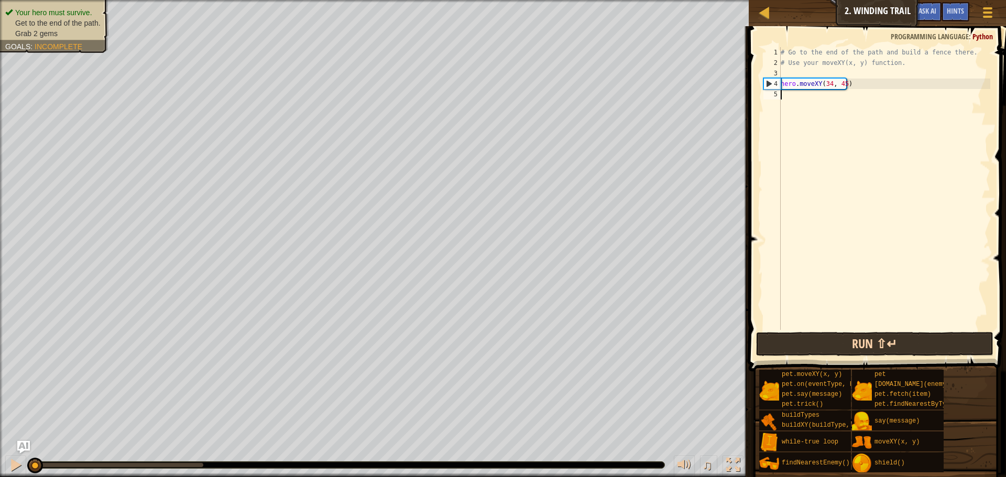
scroll to position [5, 0]
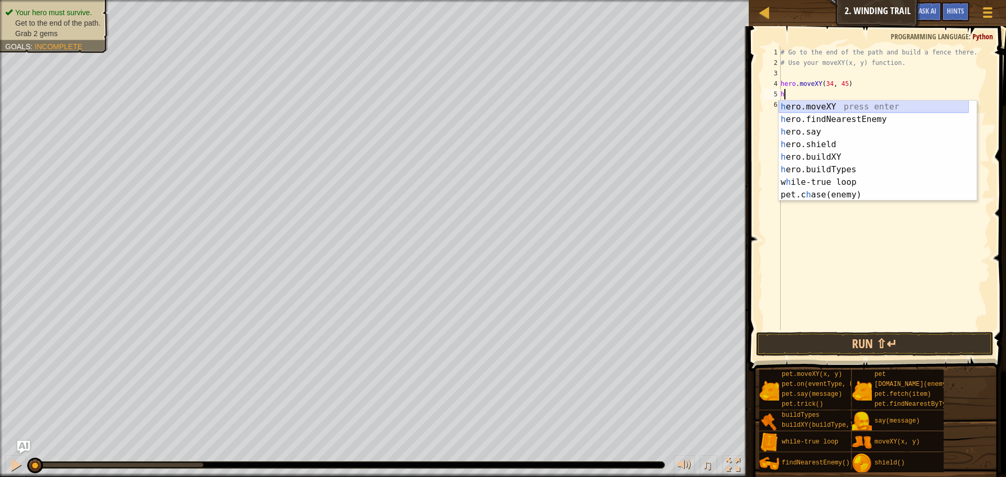
click at [820, 109] on div "h ero.moveXY press enter h ero.findNearestEnemy press enter h ero.say press ent…" at bounding box center [873, 164] width 190 height 126
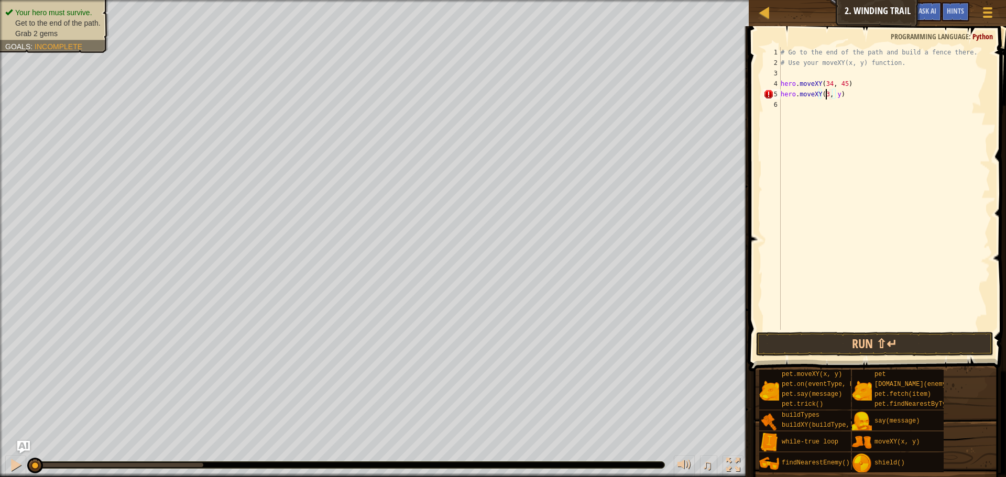
scroll to position [5, 4]
type textarea "hero.moveXY(36, y)"
drag, startPoint x: 837, startPoint y: 93, endPoint x: 838, endPoint y: 101, distance: 7.4
click at [838, 95] on div "# Go to the end of the path and build a fence there. # Use your moveXY(x, y) fu…" at bounding box center [884, 199] width 212 height 304
click at [838, 102] on div "# Go to the end of the path and build a fence there. # Use your moveXY(x, y) fu…" at bounding box center [884, 199] width 212 height 304
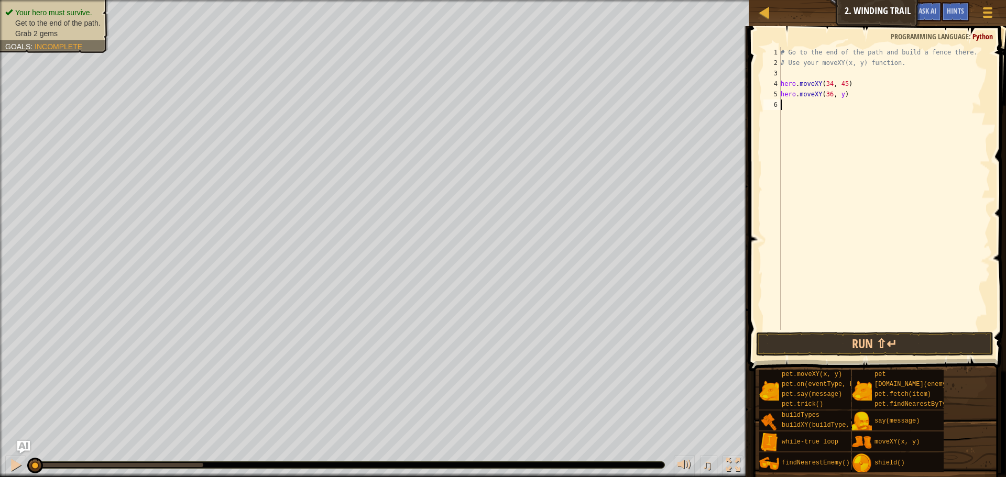
scroll to position [5, 0]
click at [840, 98] on div "# Go to the end of the path and build a fence there. # Use your moveXY(x, y) fu…" at bounding box center [884, 199] width 212 height 304
type textarea "hero.moveXY(36, 60)"
click at [873, 342] on button "Run ⇧↵" at bounding box center [874, 344] width 237 height 24
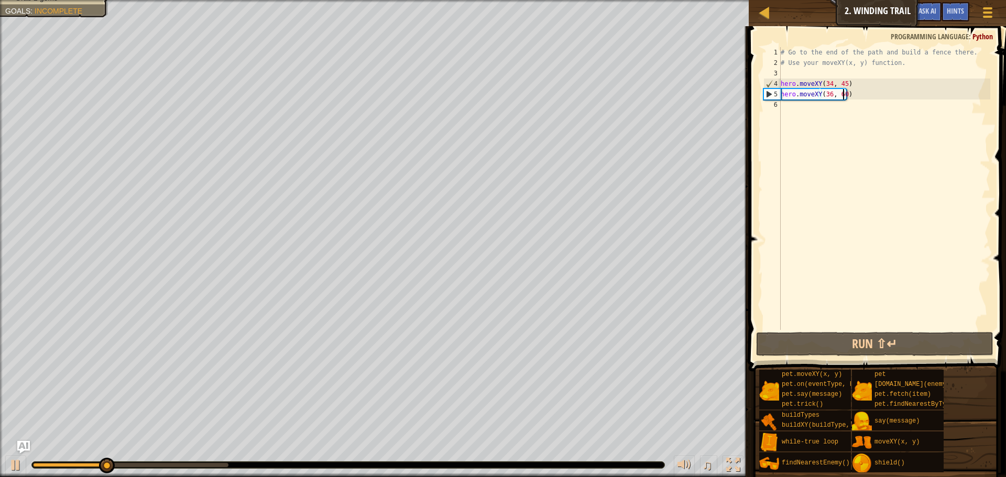
click at [793, 113] on div "# Go to the end of the path and build a fence there. # Use your moveXY(x, y) fu…" at bounding box center [884, 199] width 212 height 304
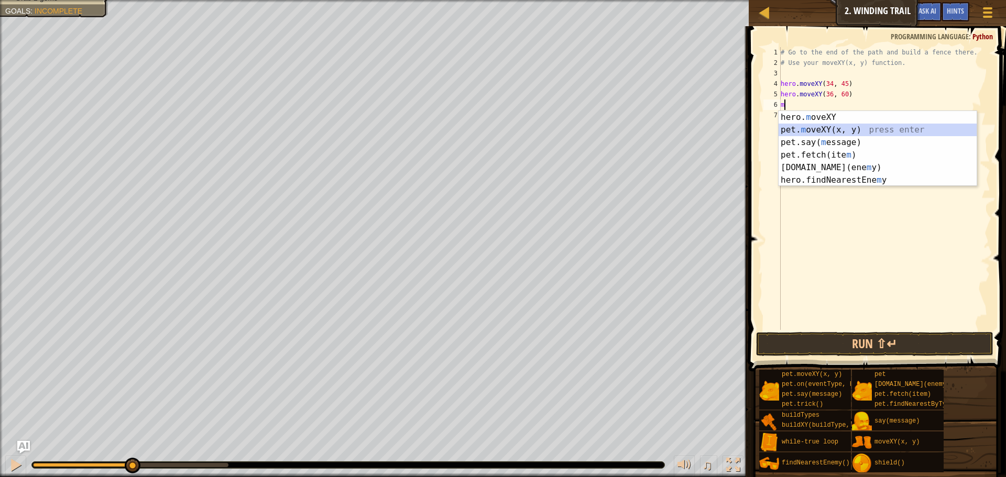
click at [835, 127] on div "hero. m oveXY press enter pet. m oveXY(x, y) press enter pet.say( m essage) pre…" at bounding box center [877, 161] width 198 height 101
type textarea "pet.moveXY(xoxo, yoyo)"
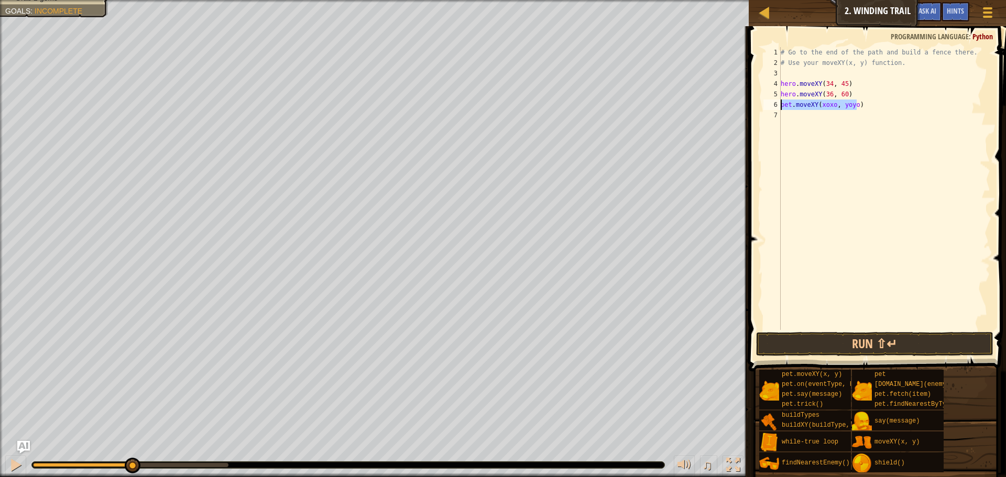
drag, startPoint x: 859, startPoint y: 108, endPoint x: 754, endPoint y: 107, distance: 104.8
click at [754, 107] on div "pet.moveXY(xoxo, yoyo) 1 2 3 4 5 6 7 # Go to the end of the path and build a fe…" at bounding box center [875, 219] width 260 height 376
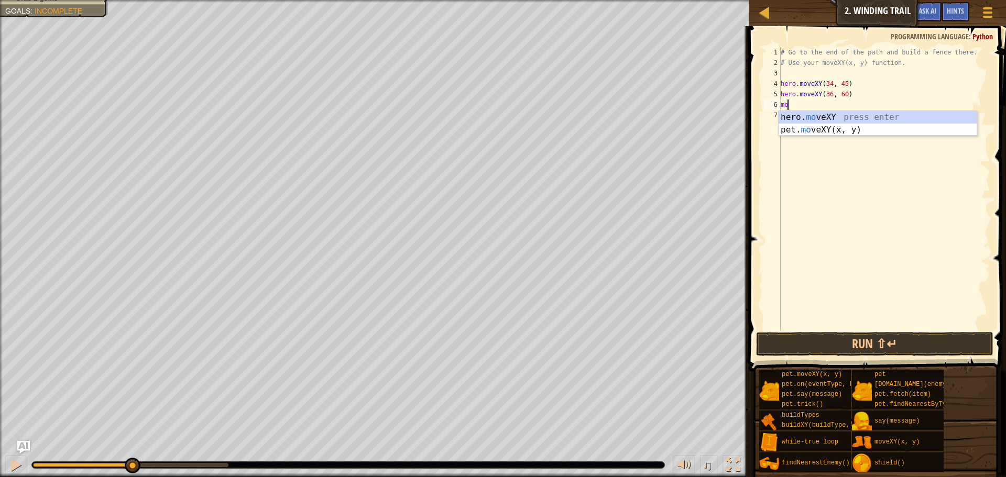
scroll to position [5, 1]
click at [831, 117] on div "hero. mov eXY press enter pet. mov eXY(x, y) press enter" at bounding box center [877, 136] width 198 height 50
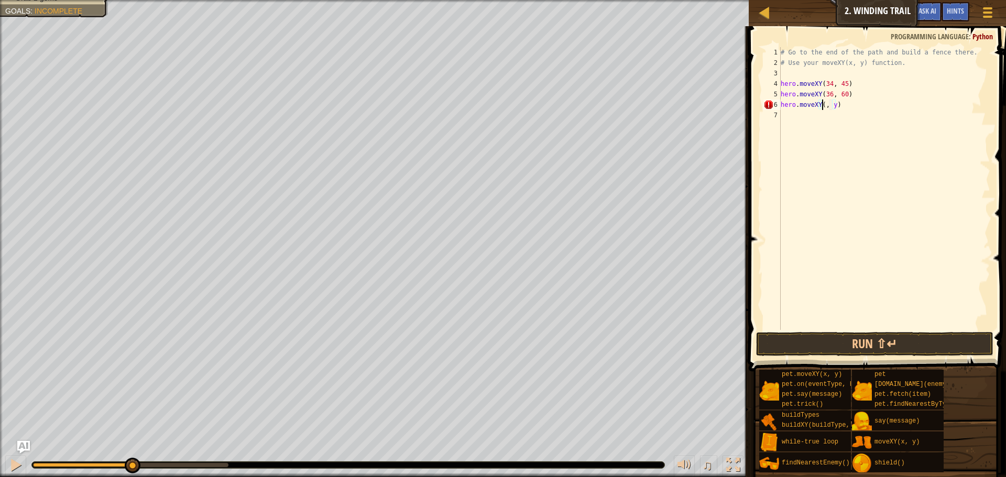
scroll to position [5, 4]
type textarea "hero.moveXY(72, y)"
click at [839, 113] on div "# Go to the end of the path and build a fence there. # Use your moveXY(x, y) fu…" at bounding box center [884, 199] width 212 height 304
click at [839, 109] on div "# Go to the end of the path and build a fence there. # Use your moveXY(x, y) fu…" at bounding box center [884, 199] width 212 height 304
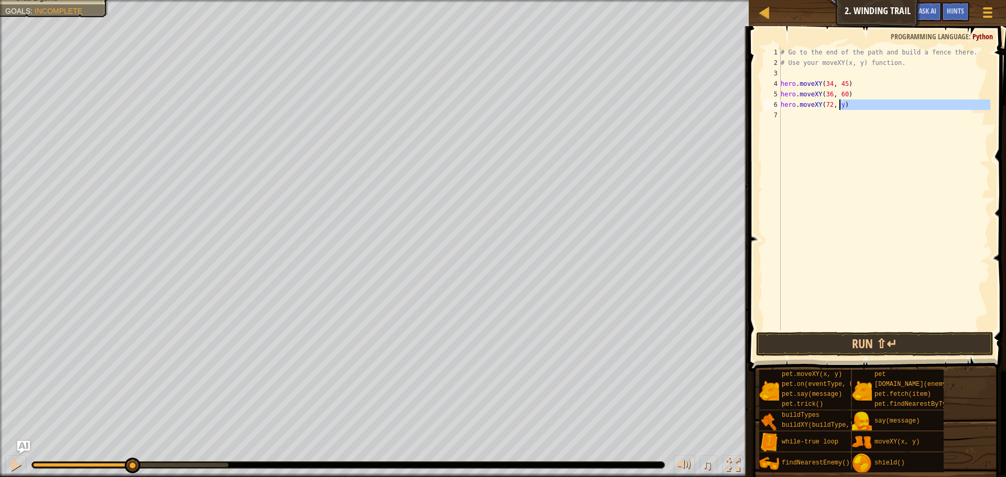
click at [839, 108] on div "# Go to the end of the path and build a fence there. # Use your moveXY(x, y) fu…" at bounding box center [884, 188] width 212 height 283
type textarea "hero.moveXY(72, 25)"
drag, startPoint x: 871, startPoint y: 335, endPoint x: 871, endPoint y: 345, distance: 10.0
click at [871, 335] on button "Run ⇧↵" at bounding box center [874, 344] width 237 height 24
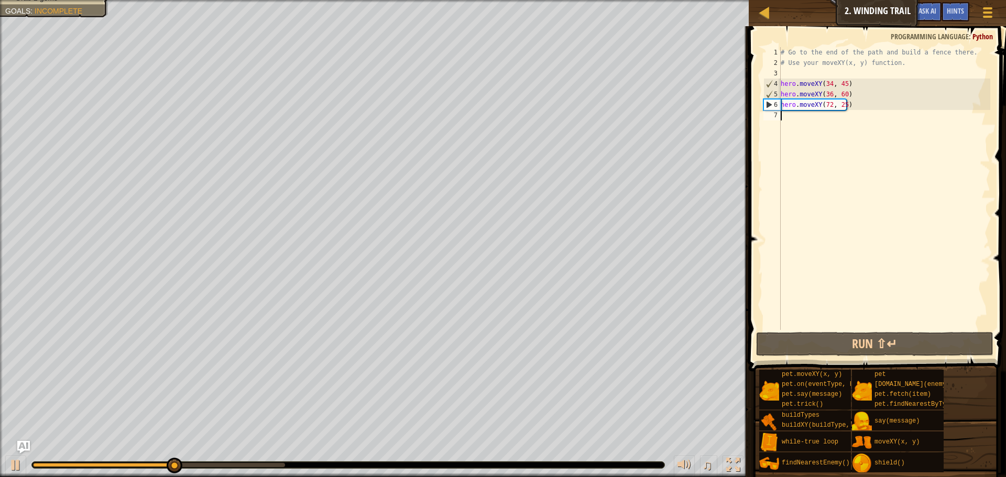
click at [796, 114] on div "# Go to the end of the path and build a fence there. # Use your moveXY(x, y) fu…" at bounding box center [884, 199] width 212 height 304
click at [828, 105] on div "# Go to the end of the path and build a fence there. # Use your moveXY(x, y) fu…" at bounding box center [884, 199] width 212 height 304
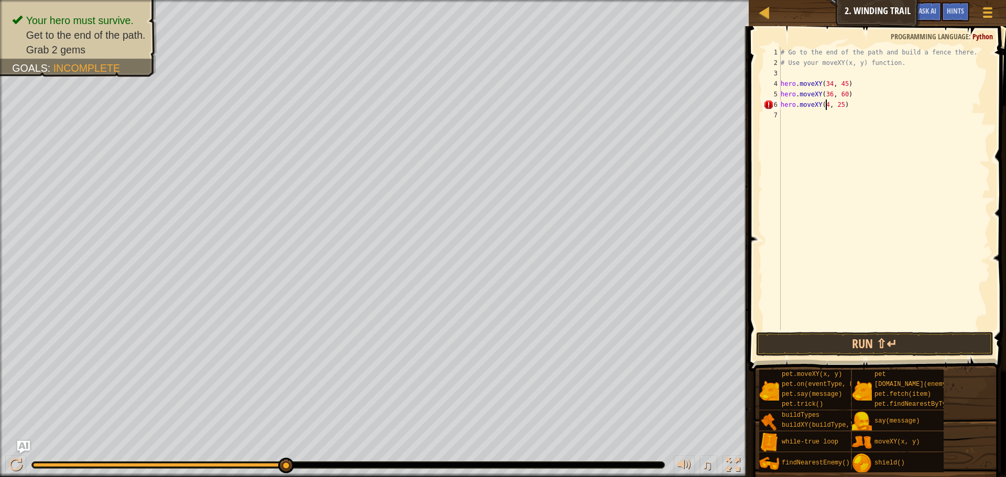
scroll to position [5, 4]
click at [841, 103] on div "# Go to the end of the path and build a fence there. # Use your moveXY(x, y) fu…" at bounding box center [884, 199] width 212 height 304
type textarea "hero.moveXY(43, 16)"
click at [855, 345] on button "Run ⇧↵" at bounding box center [874, 344] width 237 height 24
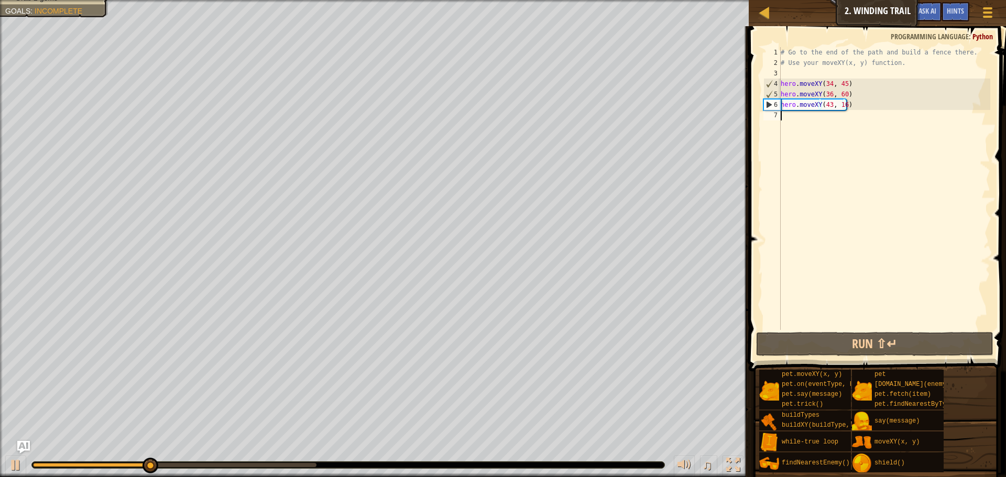
click at [798, 123] on div "# Go to the end of the path and build a fence there. # Use your moveXY(x, y) fu…" at bounding box center [884, 199] width 212 height 304
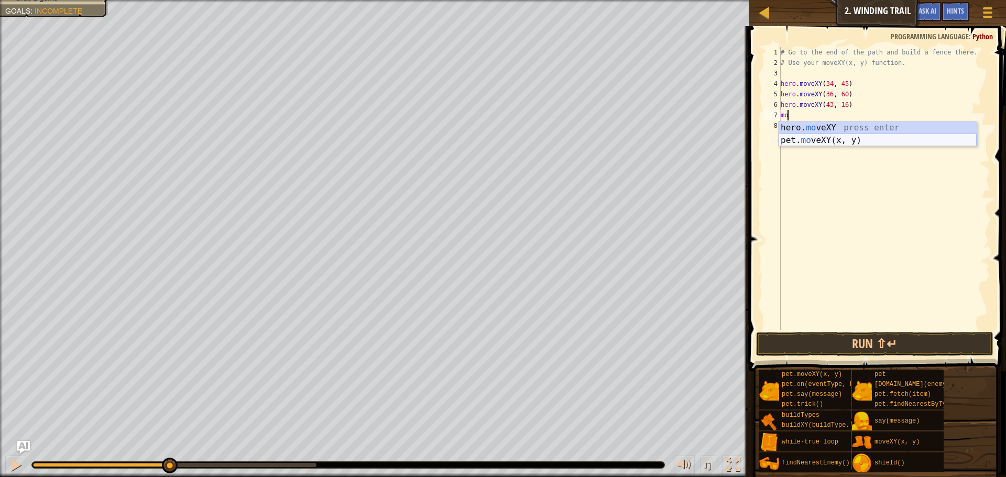
scroll to position [5, 1]
click at [827, 127] on div "hero. move XY press enter pet. move XY(x, y) press enter" at bounding box center [877, 147] width 198 height 50
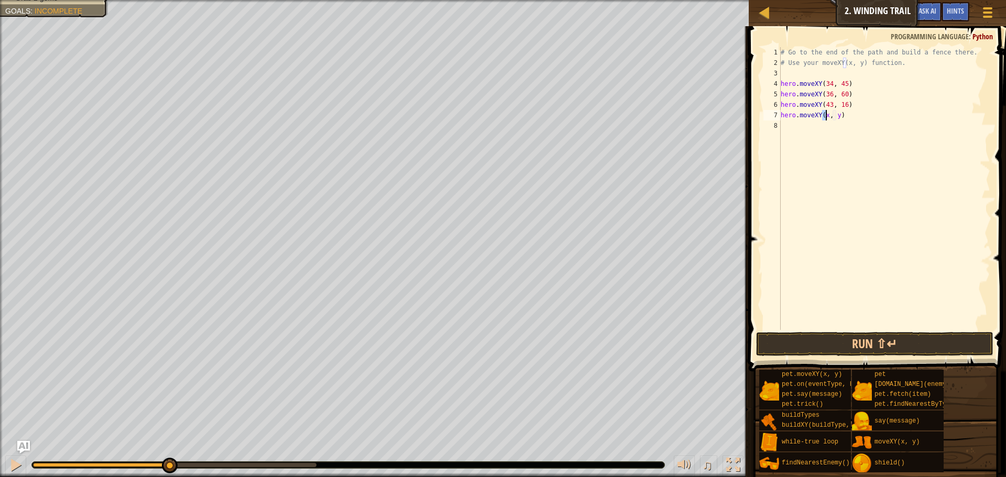
type textarea "hero.moveXY(, y)"
drag, startPoint x: 847, startPoint y: 118, endPoint x: 775, endPoint y: 120, distance: 72.8
click at [775, 120] on div "hero.moveXY(, y) 1 2 3 4 5 6 7 8 # Go to the end of the path and build a fence …" at bounding box center [875, 188] width 229 height 283
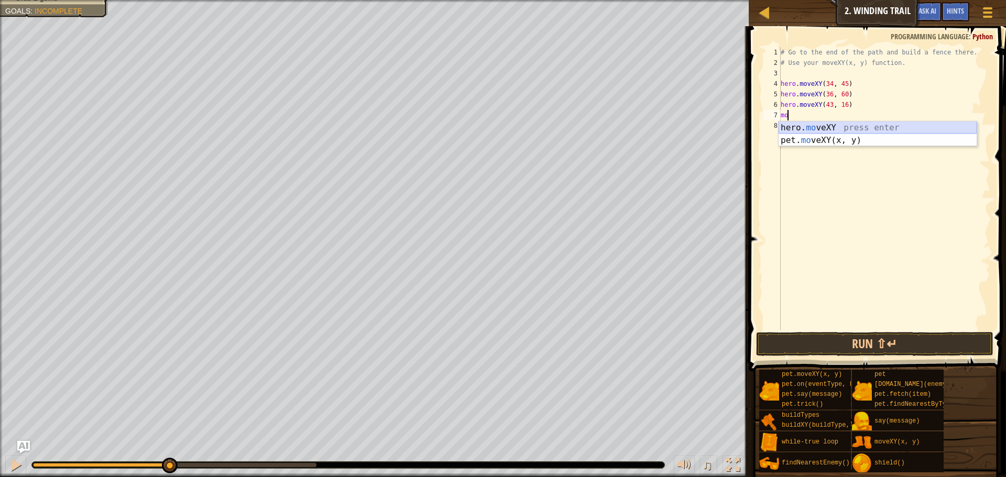
click at [832, 128] on div "hero. mo veXY press enter pet. mo veXY(x, y) press enter" at bounding box center [877, 147] width 198 height 50
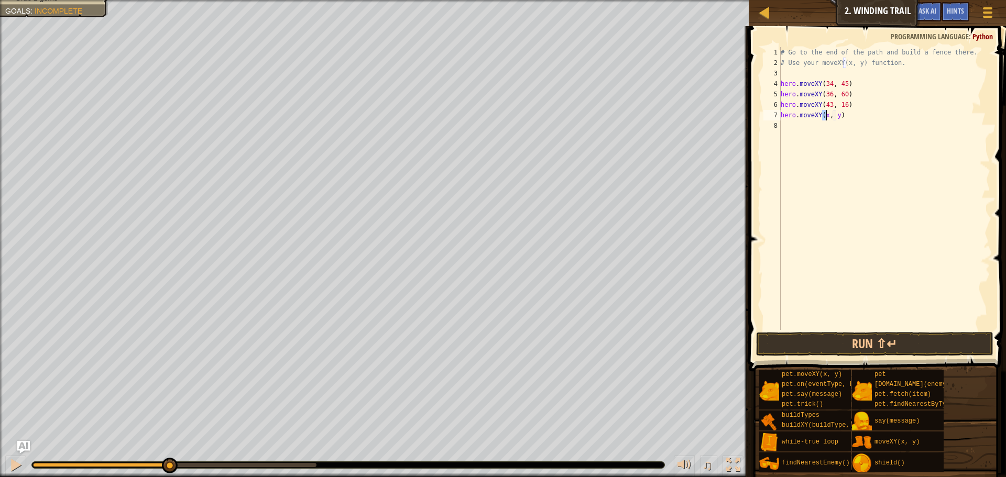
click at [826, 119] on div "# Go to the end of the path and build a fence there. # Use your moveXY(x, y) fu…" at bounding box center [884, 188] width 212 height 283
click at [839, 118] on div "# Go to the end of the path and build a fence there. # Use your moveXY(x, y) fu…" at bounding box center [884, 199] width 212 height 304
type textarea "hero.moveXY(37, 14)"
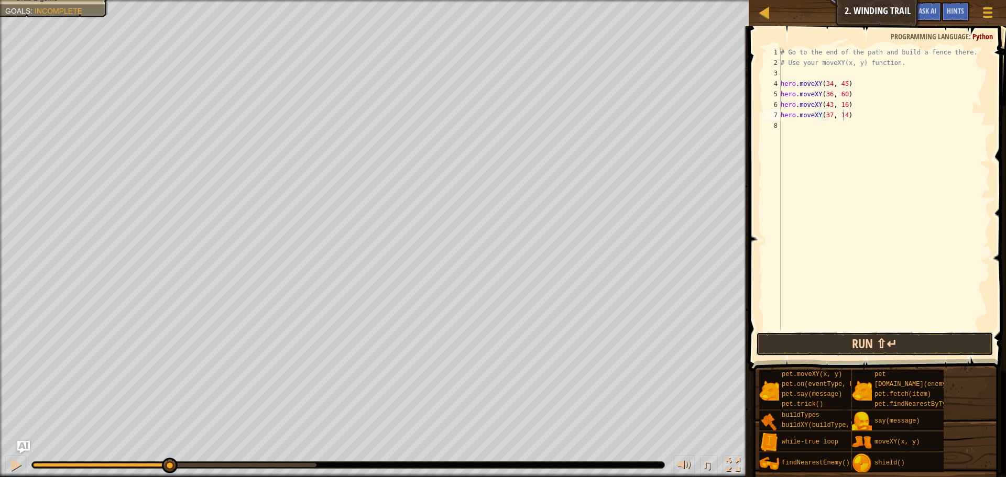
click at [882, 346] on button "Run ⇧↵" at bounding box center [874, 344] width 237 height 24
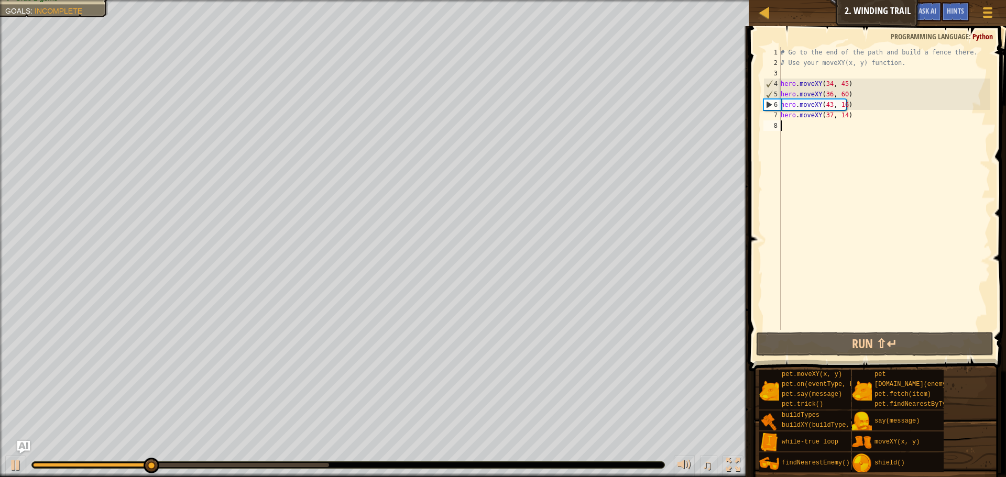
click at [797, 136] on div "# Go to the end of the path and build a fence there. # Use your moveXY(x, y) fu…" at bounding box center [884, 199] width 212 height 304
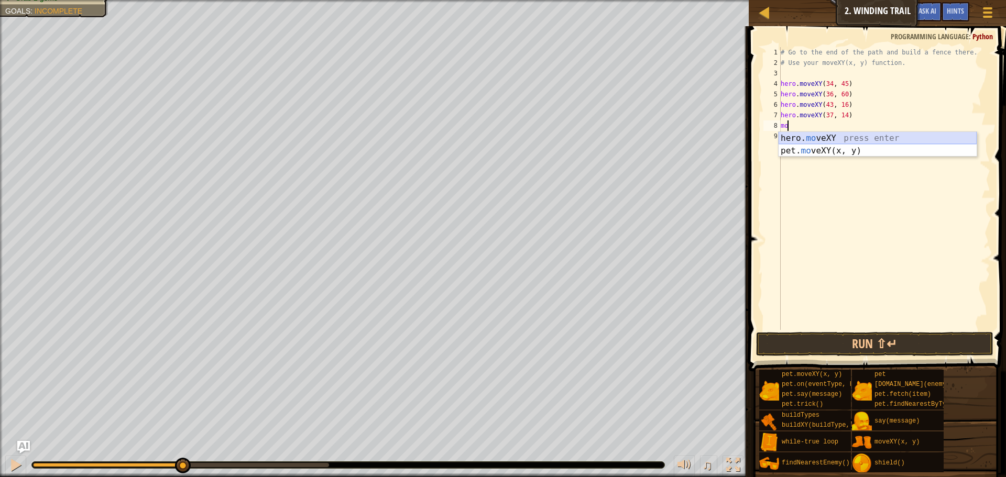
click at [819, 135] on div "hero. mo veXY press enter pet. mo veXY(x, y) press enter" at bounding box center [877, 157] width 198 height 50
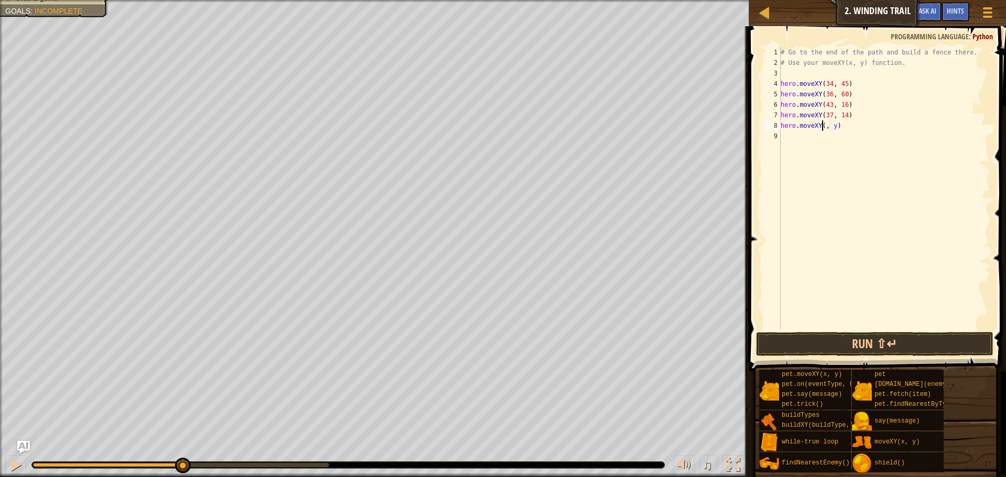
scroll to position [5, 4]
type textarea "hero.moveXY(72, y)"
click at [840, 131] on div "# Go to the end of the path and build a fence there. # Use your moveXY(x, y) fu…" at bounding box center [884, 199] width 212 height 304
click at [836, 128] on div "# Go to the end of the path and build a fence there. # Use your moveXY(x, y) fu…" at bounding box center [884, 199] width 212 height 304
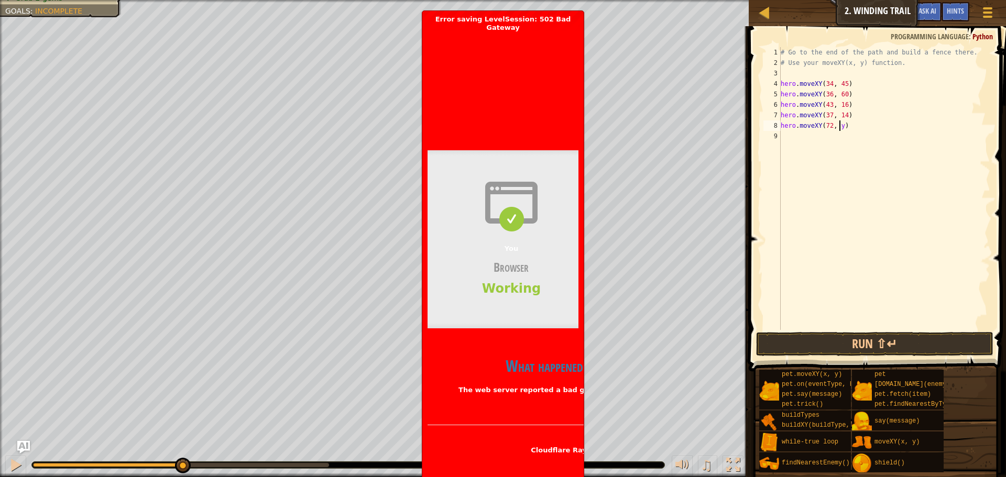
click at [840, 126] on div "# Go to the end of the path and build a fence there. # Use your moveXY(x, y) fu…" at bounding box center [884, 199] width 212 height 304
type textarea "hero.moveXY(72, 25)"
click at [772, 343] on button "Run ⇧↵" at bounding box center [874, 344] width 237 height 24
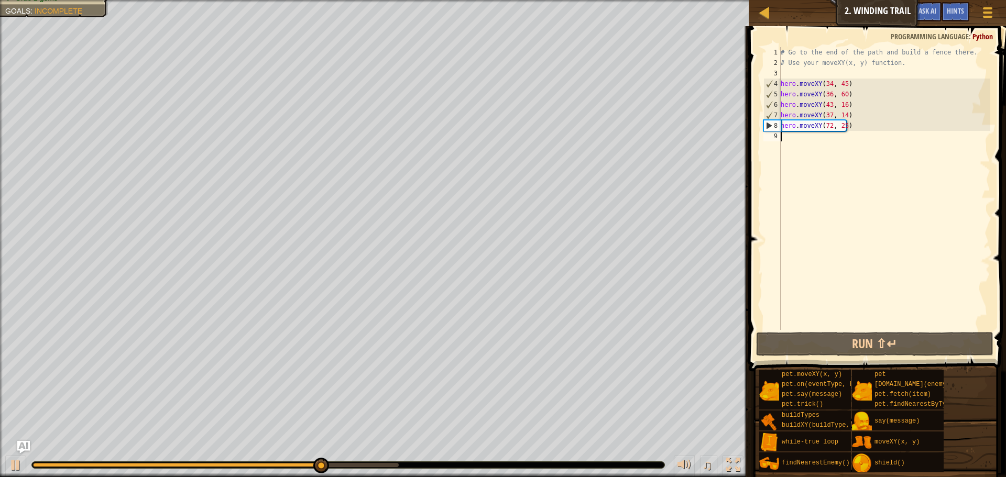
drag, startPoint x: 798, startPoint y: 138, endPoint x: 796, endPoint y: 145, distance: 7.6
click at [798, 139] on div "# Go to the end of the path and build a fence there. # Use your moveXY(x, y) fu…" at bounding box center [884, 199] width 212 height 304
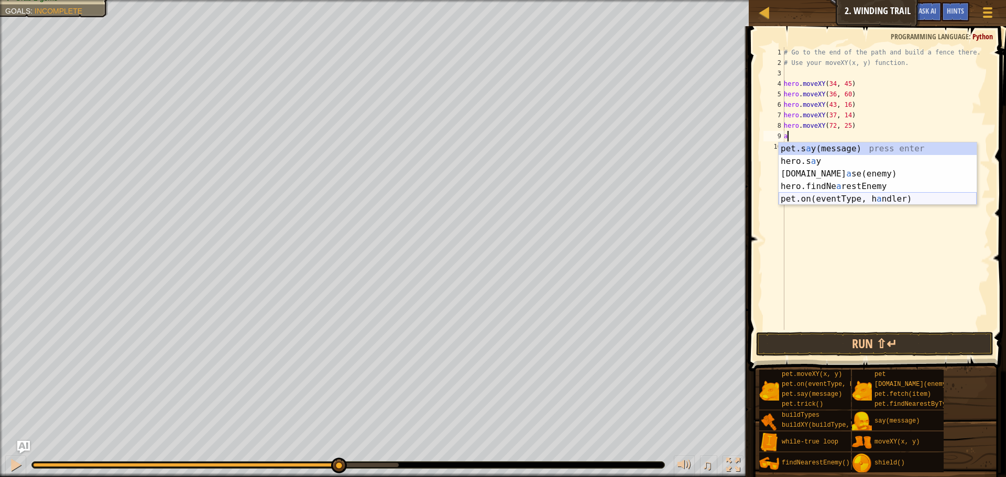
type textarea "at"
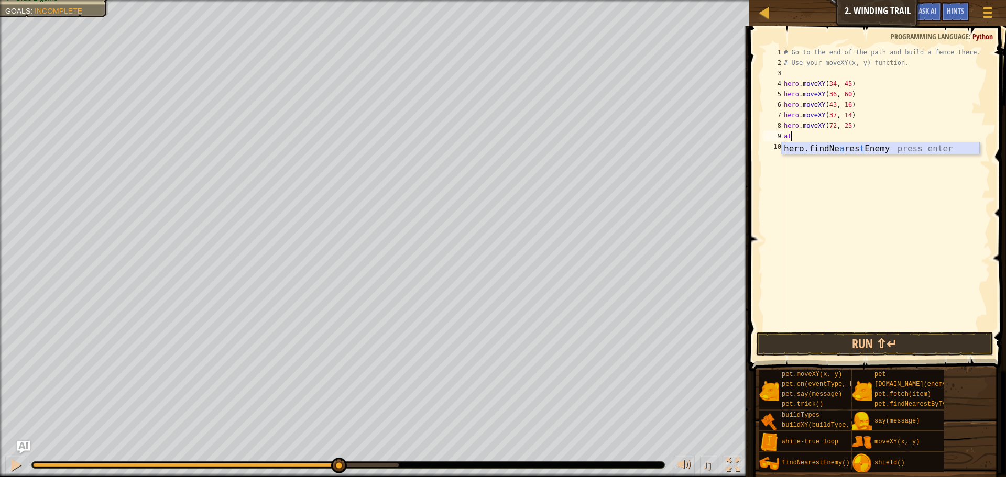
click at [826, 150] on div "hero.findNe a res t Enemy press enter" at bounding box center [880, 161] width 198 height 38
click at [877, 340] on button "Run ⇧↵" at bounding box center [874, 344] width 237 height 24
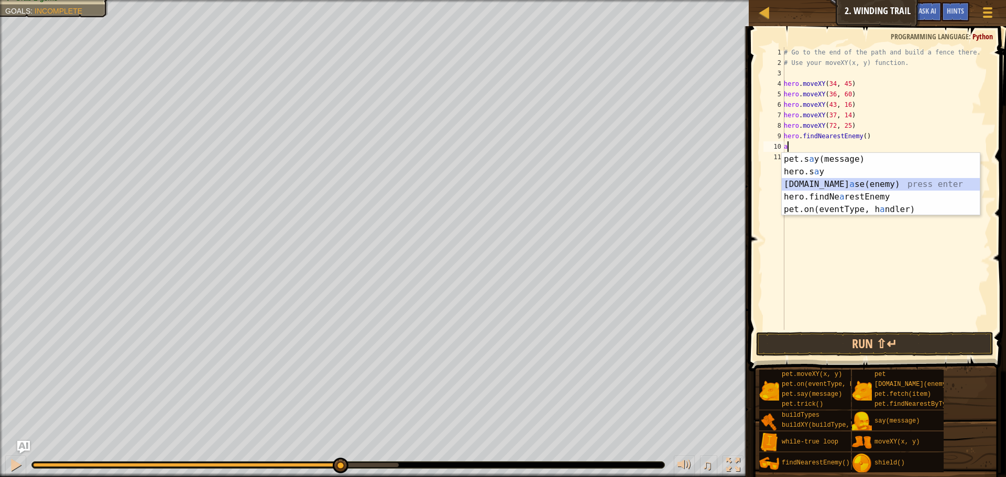
click at [820, 183] on div "pet.s a y(message) press enter hero.s a y press enter [DOMAIN_NAME] a se(enemy)…" at bounding box center [880, 197] width 198 height 88
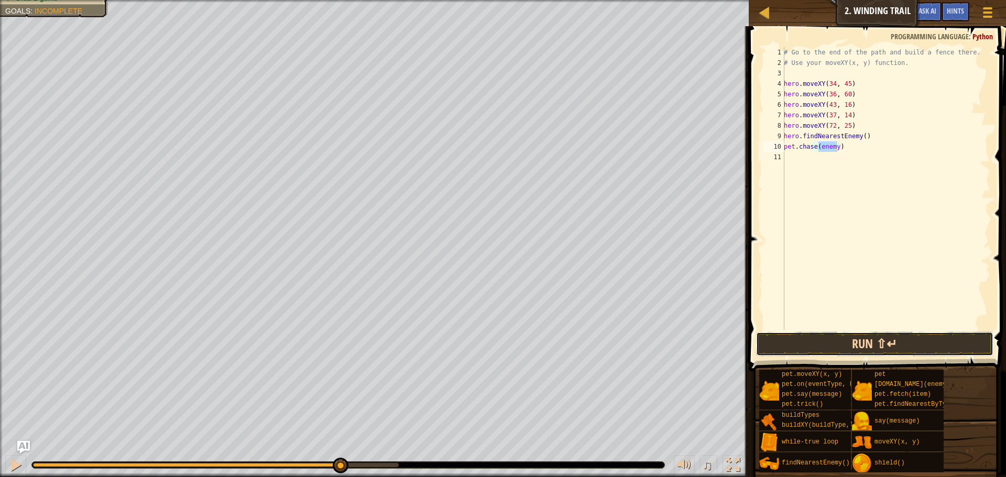
click at [812, 349] on button "Run ⇧↵" at bounding box center [874, 344] width 237 height 24
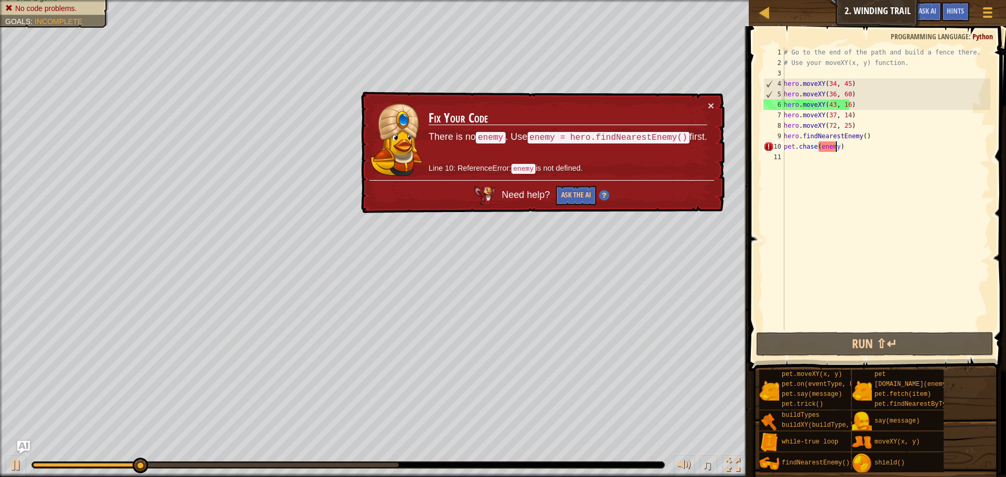
scroll to position [5, 4]
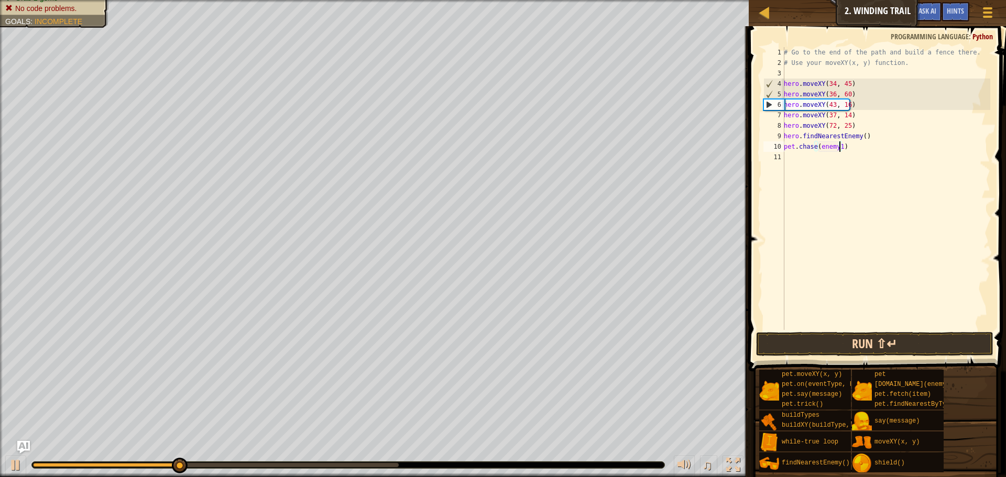
type textarea "[DOMAIN_NAME](enemy1)"
click at [877, 345] on button "Run ⇧↵" at bounding box center [874, 344] width 237 height 24
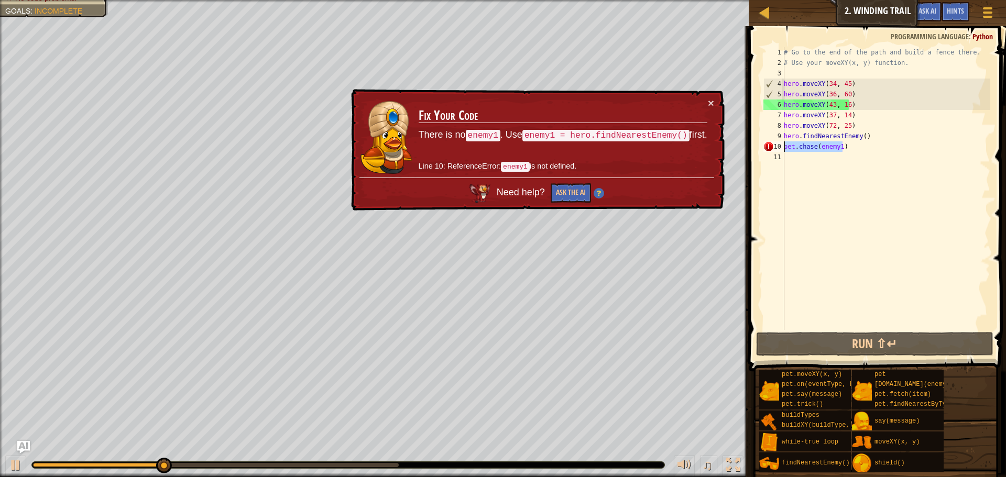
drag, startPoint x: 838, startPoint y: 151, endPoint x: 775, endPoint y: 150, distance: 63.4
click at [777, 149] on div "[DOMAIN_NAME](enemy1) 1 2 3 4 5 6 7 8 9 10 11 # Go to the end of the path and b…" at bounding box center [875, 188] width 229 height 283
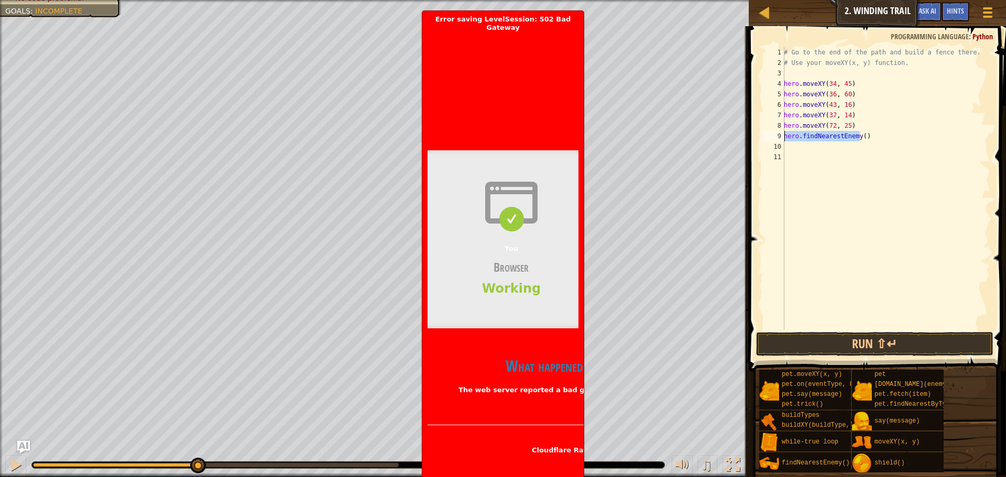
drag, startPoint x: 857, startPoint y: 140, endPoint x: 773, endPoint y: 137, distance: 84.4
click at [773, 137] on div "1 2 3 4 5 6 7 8 9 10 11 # Go to the end of the path and build a fence there. # …" at bounding box center [875, 188] width 229 height 283
type textarea ")"
click at [813, 342] on button "Run ⇧↵" at bounding box center [874, 344] width 237 height 24
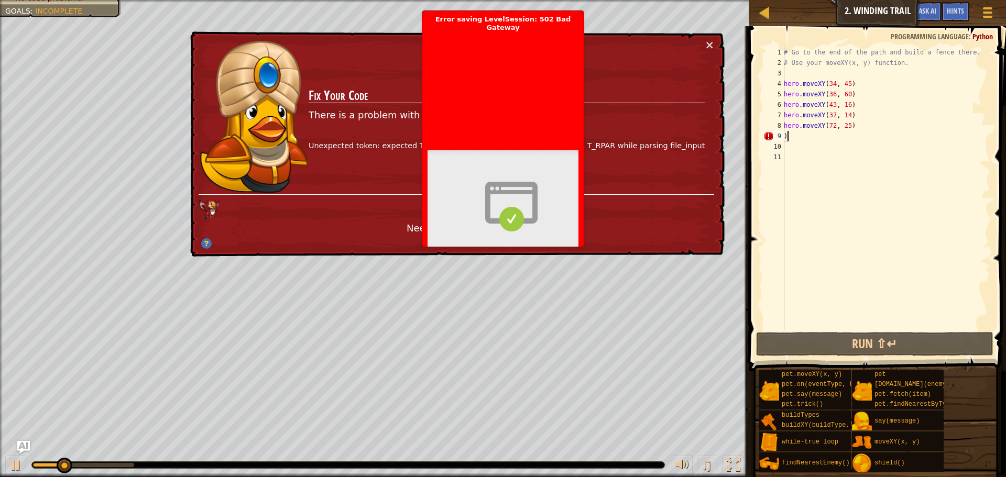
click at [798, 140] on div "# Go to the end of the path and build a fence there. # Use your moveXY(x, y) fu…" at bounding box center [885, 199] width 208 height 304
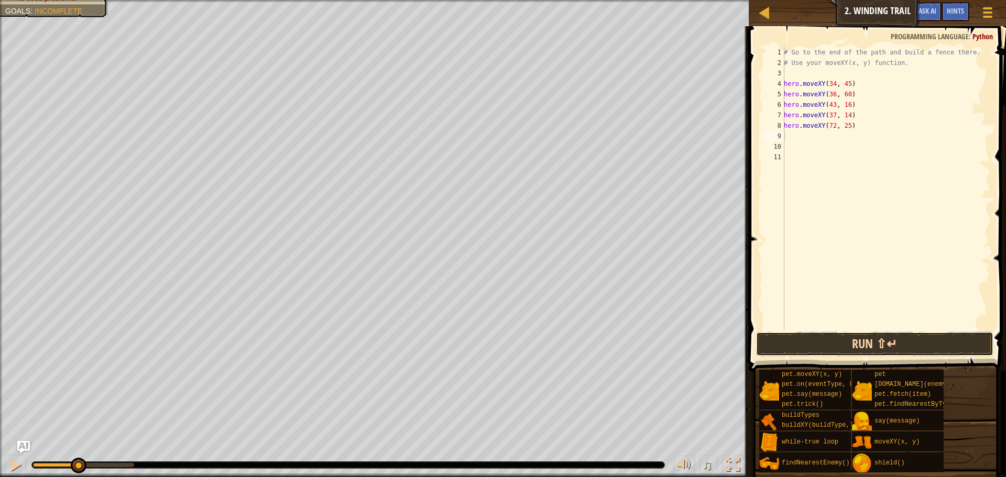
click at [838, 337] on button "Run ⇧↵" at bounding box center [874, 344] width 237 height 24
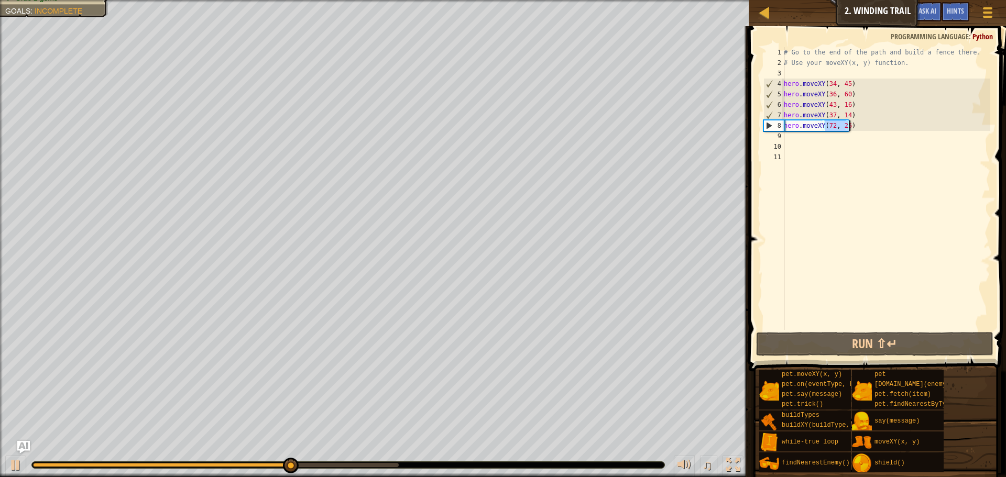
drag, startPoint x: 825, startPoint y: 127, endPoint x: 855, endPoint y: 130, distance: 30.5
click at [855, 130] on div "# Go to the end of the path and build a fence there. # Use your moveXY(x, y) fu…" at bounding box center [885, 199] width 208 height 304
type textarea "hero.moveXY(72, 25)"
type textarea "72, 25)hero.moveXY("
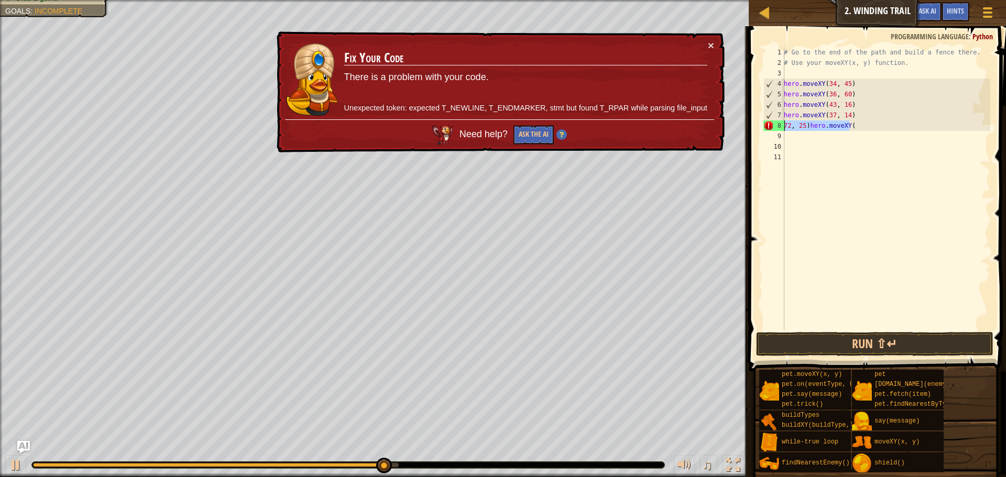
drag, startPoint x: 852, startPoint y: 128, endPoint x: 778, endPoint y: 127, distance: 73.9
click at [778, 127] on div "72, 25)hero.moveXY( 1 2 3 4 5 6 7 8 9 10 11 # Go to the end of the path and bui…" at bounding box center [875, 188] width 229 height 283
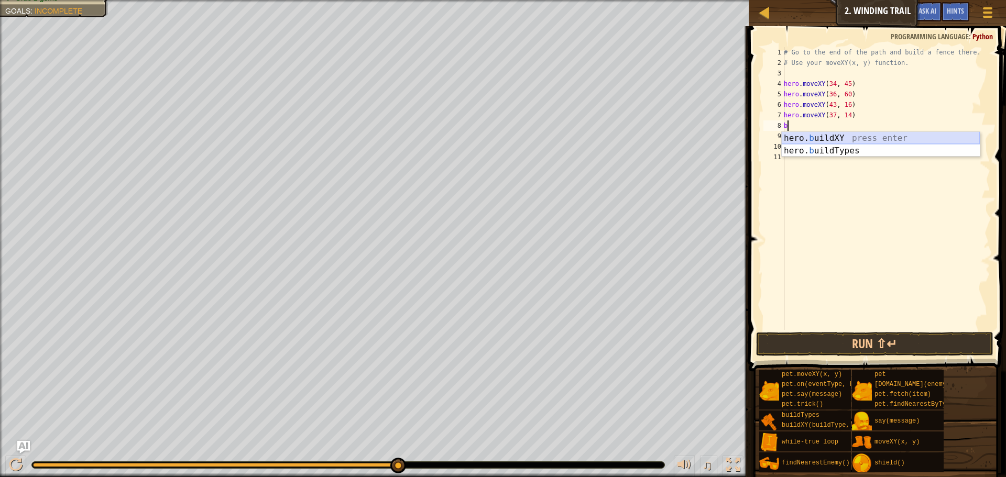
click at [815, 134] on div "hero. b uildXY press enter hero. b uildTypes press enter" at bounding box center [880, 157] width 198 height 50
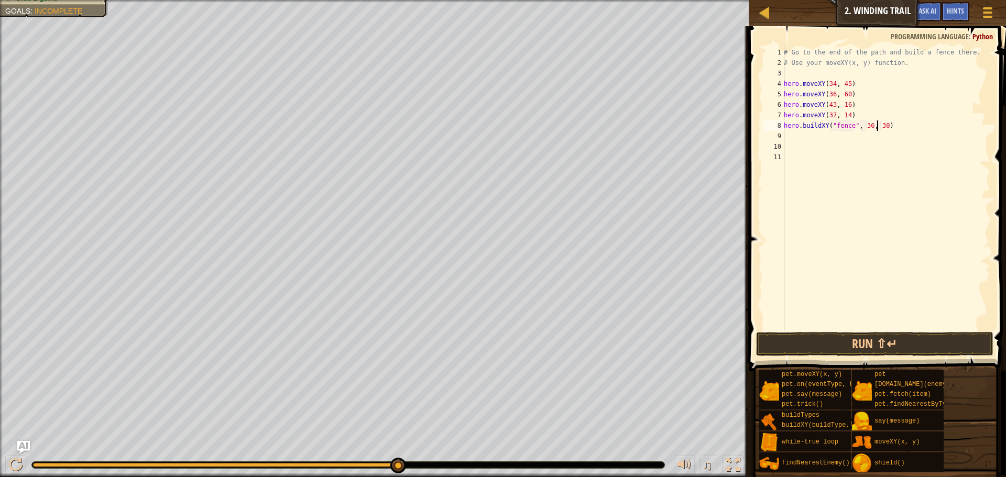
click at [878, 127] on div "# Go to the end of the path and build a fence there. # Use your moveXY(x, y) fu…" at bounding box center [885, 199] width 208 height 304
drag, startPoint x: 880, startPoint y: 127, endPoint x: 861, endPoint y: 130, distance: 19.6
click at [861, 130] on div "# Go to the end of the path and build a fence there. # Use your moveXY(x, y) fu…" at bounding box center [885, 199] width 208 height 304
paste textarea "72, 25)"
type textarea "hero.buildXY("fence", 72, 25)"
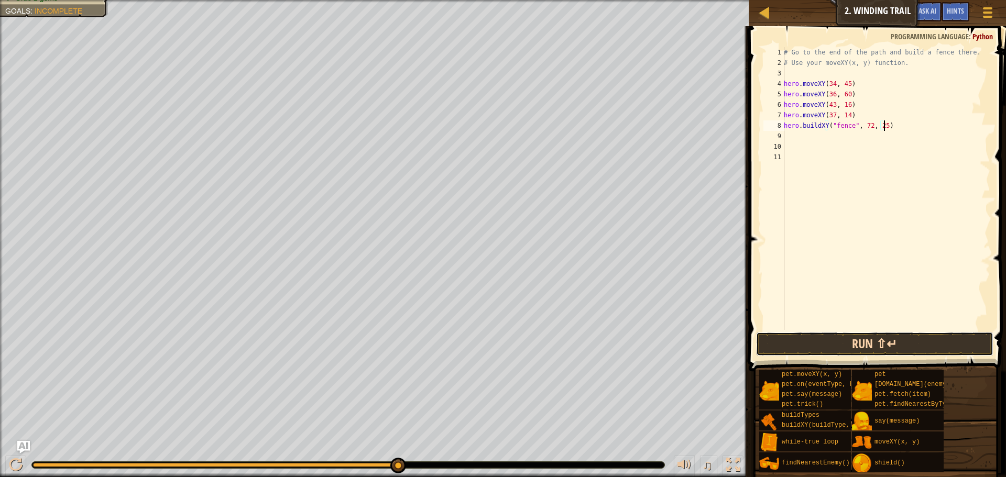
click at [875, 346] on button "Run ⇧↵" at bounding box center [874, 344] width 237 height 24
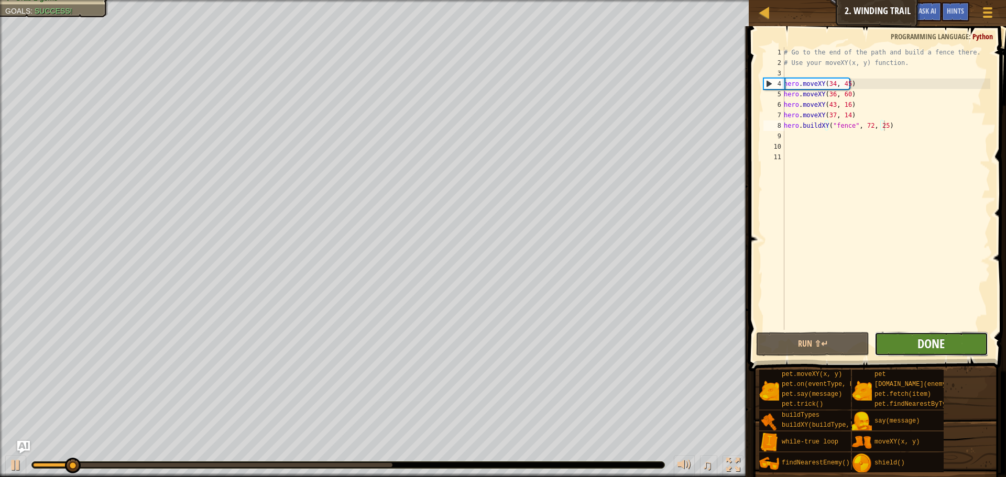
click at [926, 338] on span "Done" at bounding box center [930, 343] width 27 height 17
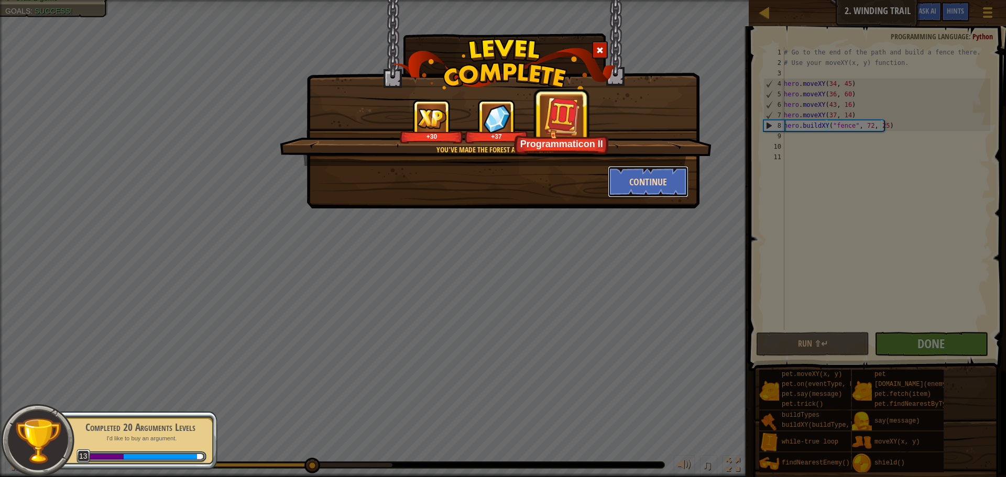
click at [661, 180] on button "Continue" at bounding box center [648, 181] width 81 height 31
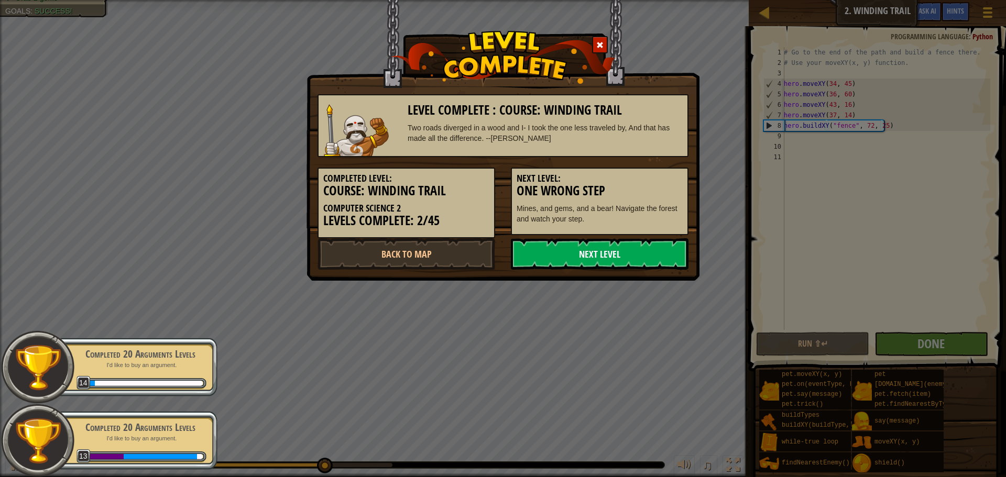
click at [621, 255] on link "Next Level" at bounding box center [600, 253] width 178 height 31
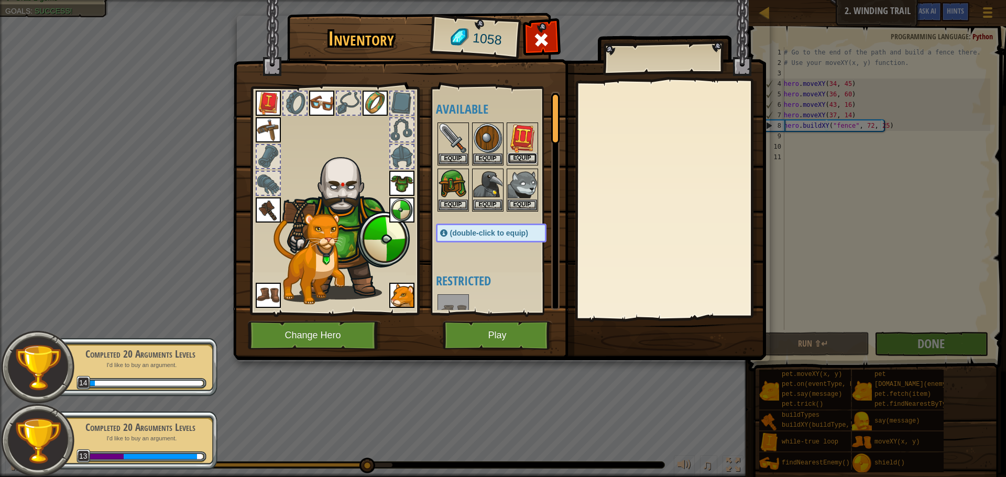
click at [512, 155] on button "Equip" at bounding box center [522, 158] width 29 height 11
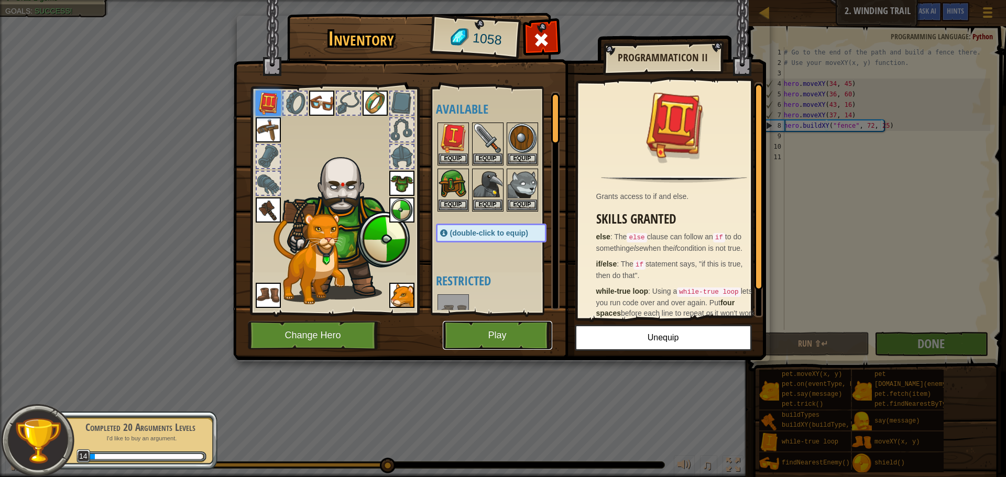
click at [518, 333] on button "Play" at bounding box center [497, 335] width 109 height 29
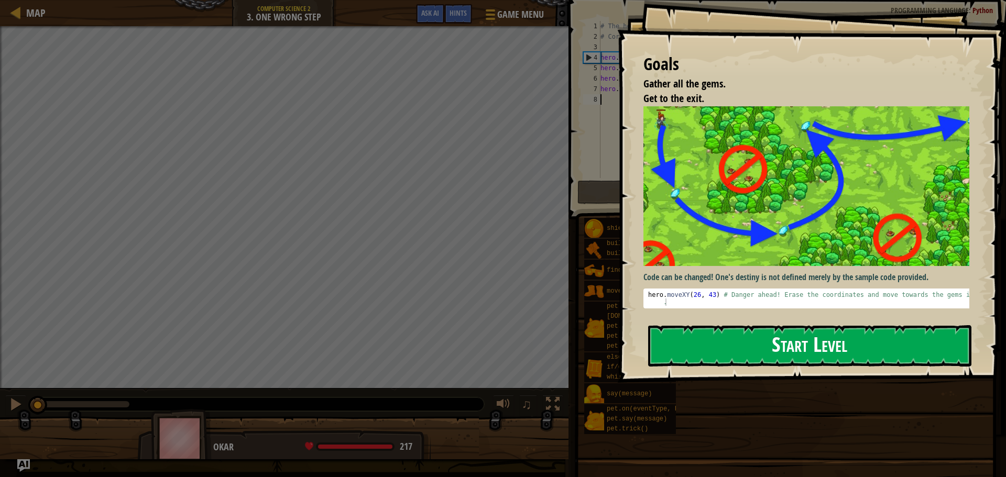
click at [759, 343] on button "Start Level" at bounding box center [809, 345] width 323 height 41
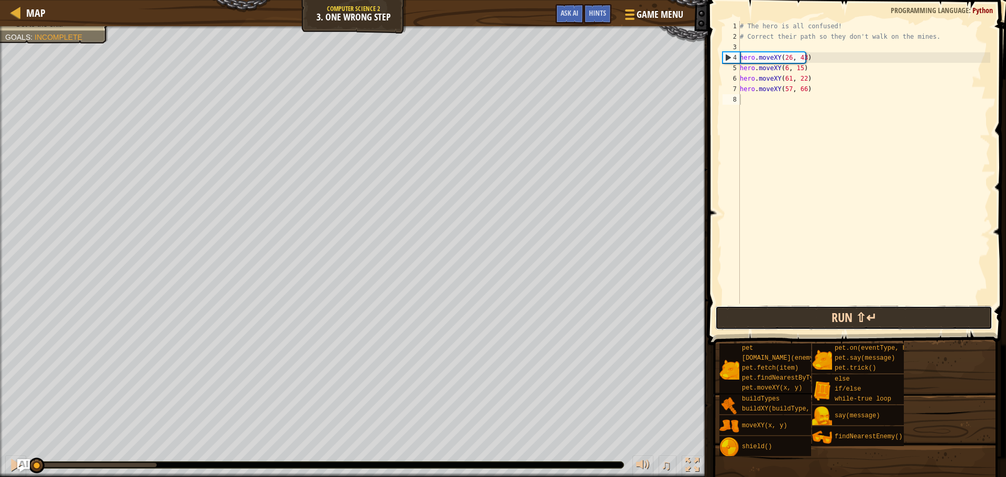
click at [808, 325] on button "Run ⇧↵" at bounding box center [853, 318] width 277 height 24
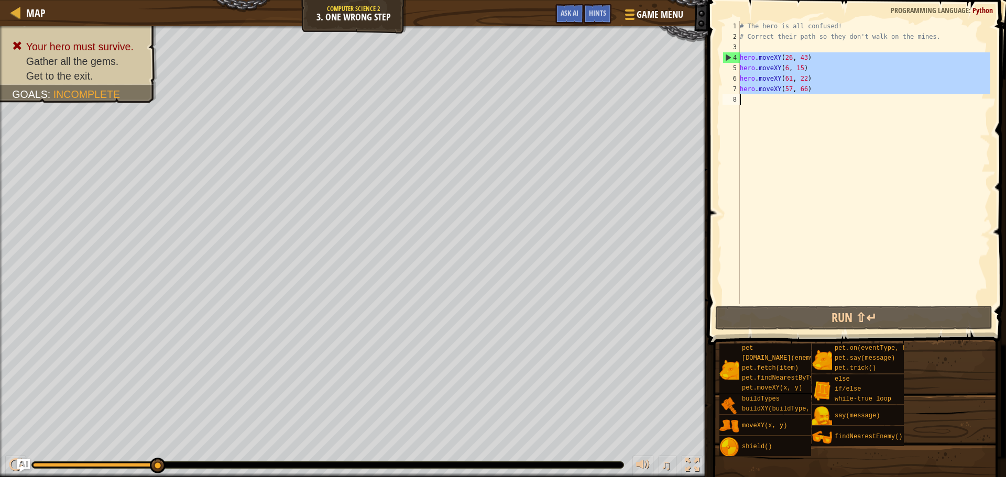
drag, startPoint x: 738, startPoint y: 57, endPoint x: 801, endPoint y: 119, distance: 88.5
click at [801, 119] on div "1 2 3 4 5 6 7 8 # The hero is all confused! # Correct their path so they don't …" at bounding box center [855, 162] width 270 height 283
type textarea "hero.moveXY(57, 66)"
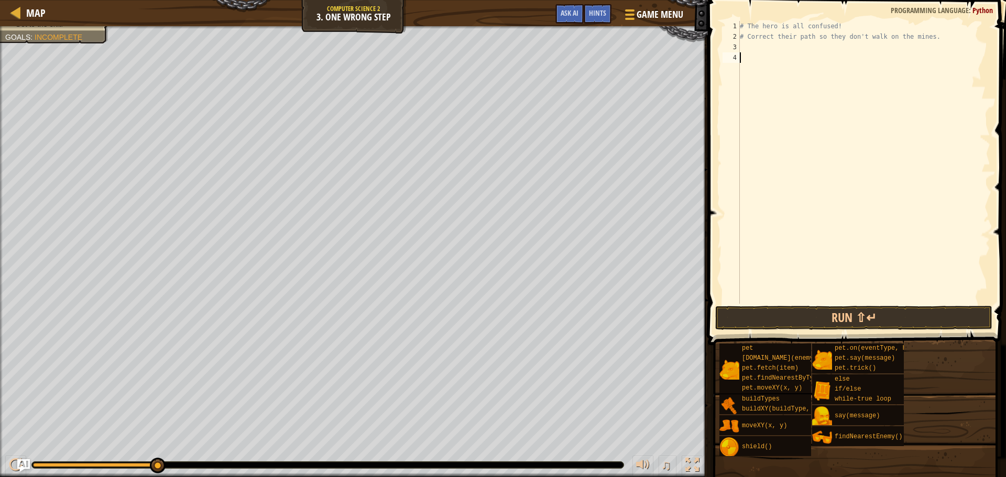
click at [744, 48] on div "# The hero is all confused! # Correct their path so they don't walk on the mine…" at bounding box center [863, 173] width 252 height 304
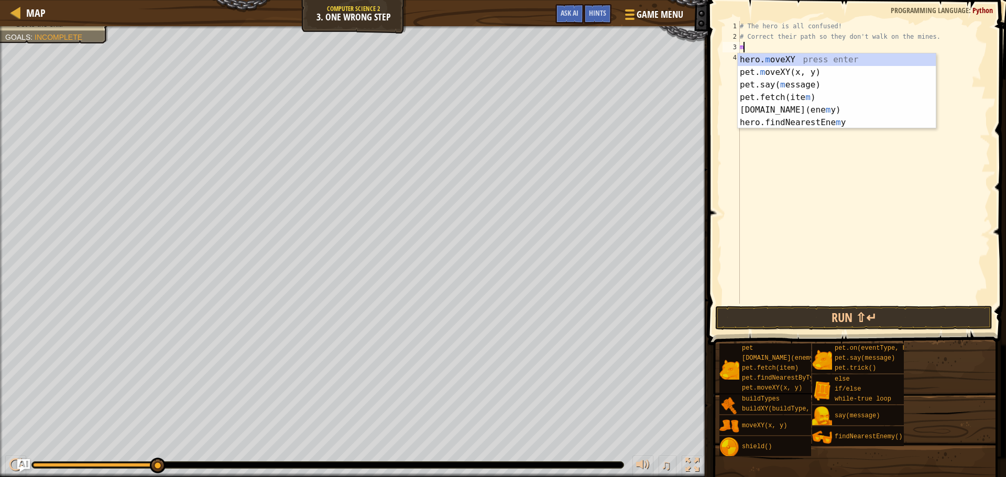
scroll to position [5, 0]
click at [772, 60] on div "hero. m oveXY press enter pet. m oveXY(x, y) press enter pet.say( m essage) pre…" at bounding box center [836, 103] width 198 height 101
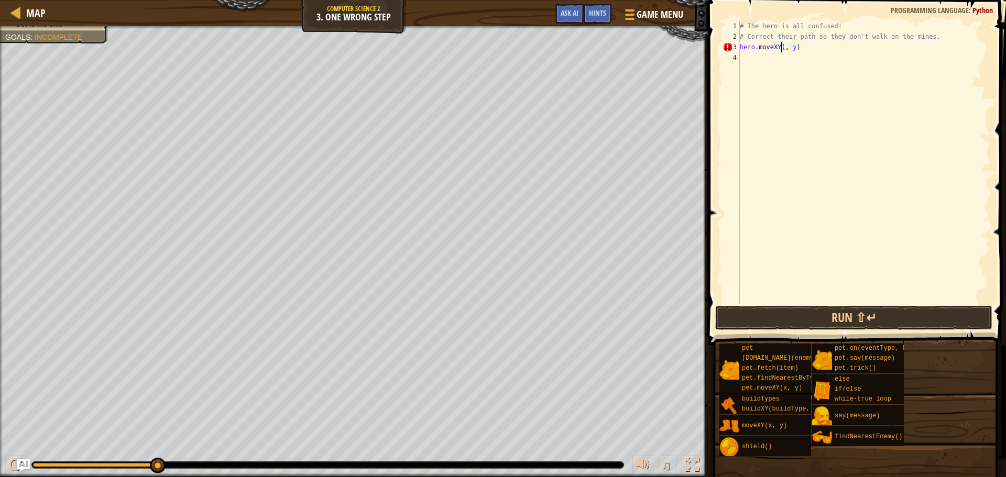
scroll to position [5, 4]
click at [796, 52] on div "# The hero is all confused! # Correct their path so they don't walk on the mine…" at bounding box center [863, 173] width 252 height 304
click at [796, 51] on div "# The hero is all confused! # Correct their path so they don't walk on the mine…" at bounding box center [863, 173] width 252 height 304
click at [798, 49] on div "# The hero is all confused! # Correct their path so they don't walk on the mine…" at bounding box center [863, 173] width 252 height 304
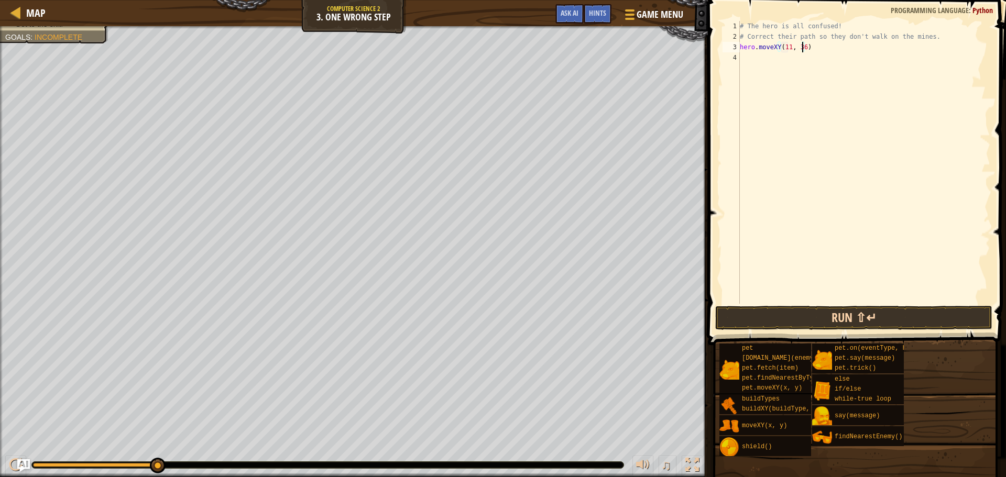
type textarea "hero.moveXY(11, 36)"
click at [725, 311] on button "Run ⇧↵" at bounding box center [853, 318] width 277 height 24
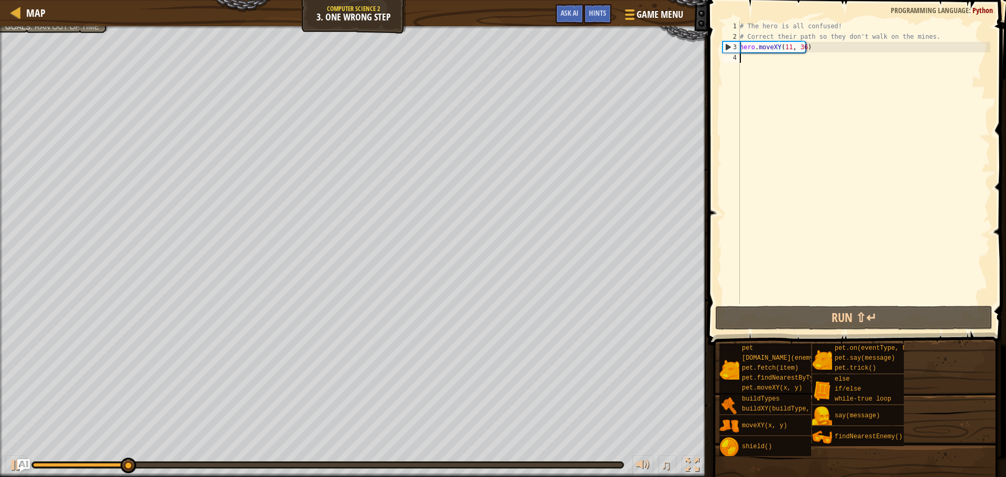
drag, startPoint x: 746, startPoint y: 64, endPoint x: 740, endPoint y: 64, distance: 6.3
click at [745, 64] on div "# The hero is all confused! # Correct their path so they don't walk on the mine…" at bounding box center [863, 173] width 252 height 304
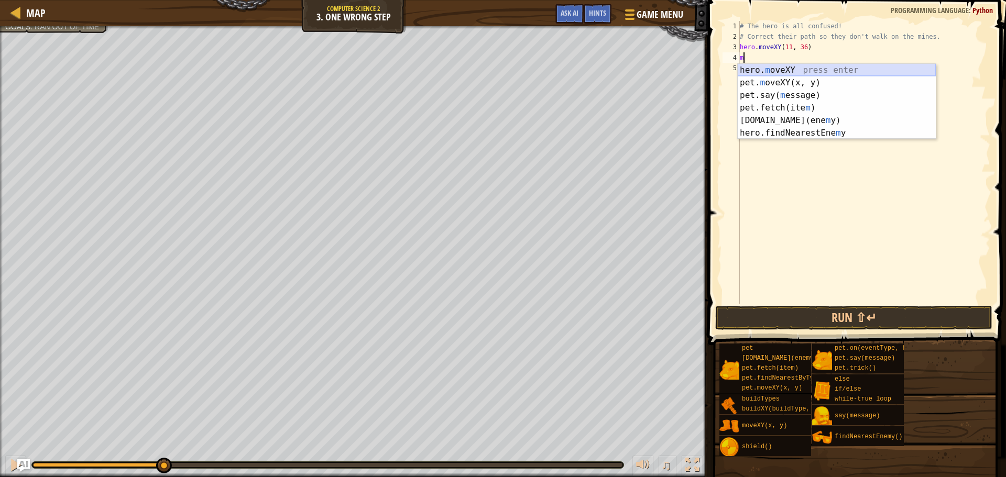
click at [772, 71] on div "hero. m oveXY press enter pet. m oveXY(x, y) press enter pet.say( m essage) pre…" at bounding box center [836, 114] width 198 height 101
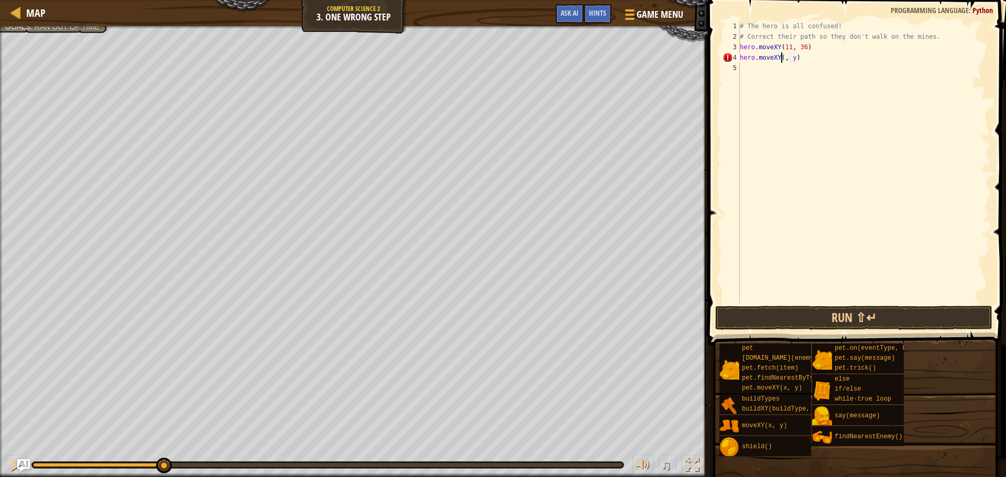
scroll to position [5, 4]
click at [796, 58] on div "# The hero is all confused! # Correct their path so they don't walk on the mine…" at bounding box center [863, 173] width 252 height 304
click at [795, 62] on div "# The hero is all confused! # Correct their path so they don't walk on the mine…" at bounding box center [863, 173] width 252 height 304
click at [796, 58] on div "# The hero is all confused! # Correct their path so they don't walk on the mine…" at bounding box center [863, 162] width 252 height 283
drag, startPoint x: 798, startPoint y: 59, endPoint x: 801, endPoint y: 66, distance: 8.2
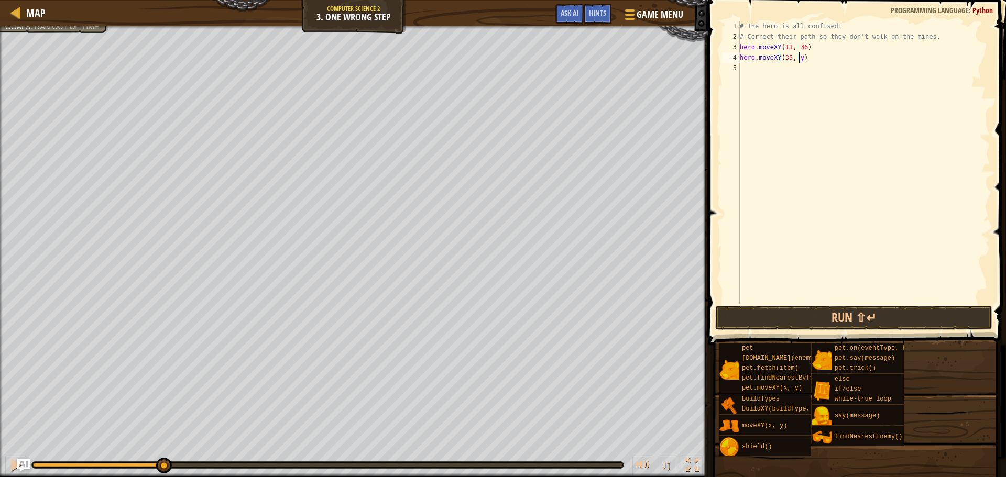
click at [800, 61] on div "# The hero is all confused! # Correct their path so they don't walk on the mine…" at bounding box center [863, 173] width 252 height 304
type textarea "hero.moveXY(35, 25)"
click at [769, 324] on button "Run ⇧↵" at bounding box center [853, 318] width 277 height 24
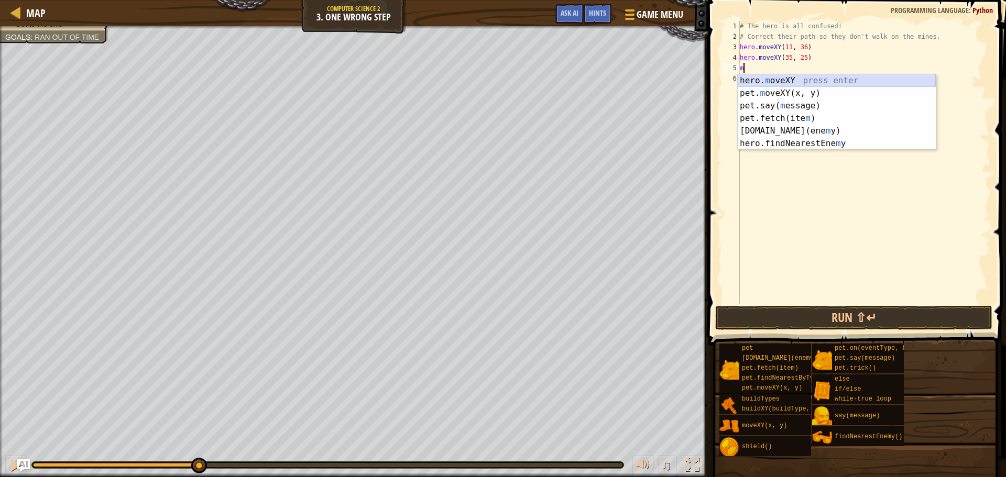
click at [809, 77] on div "hero. m oveXY press enter pet. m oveXY(x, y) press enter pet.say( m essage) pre…" at bounding box center [836, 124] width 198 height 101
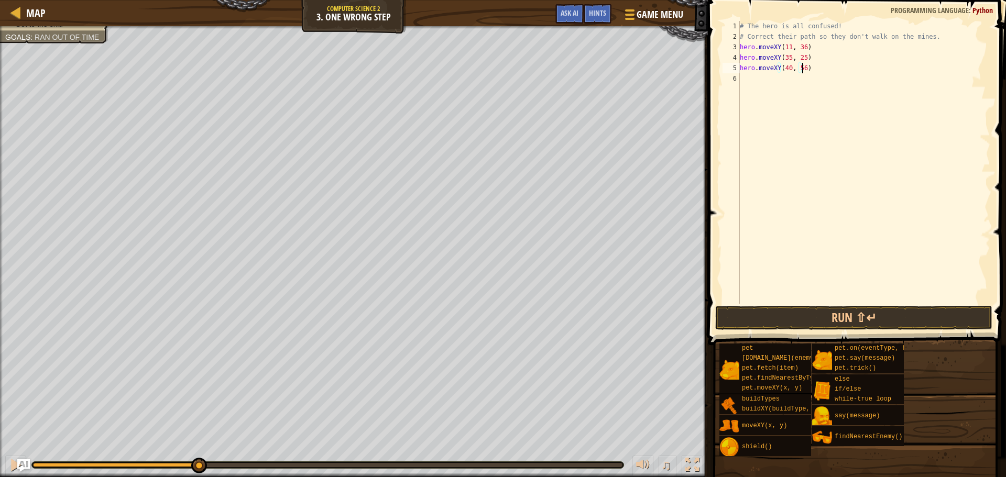
scroll to position [5, 5]
type textarea "hero.moveXY(40, 56)"
click at [755, 313] on button "Run ⇧↵" at bounding box center [853, 318] width 277 height 24
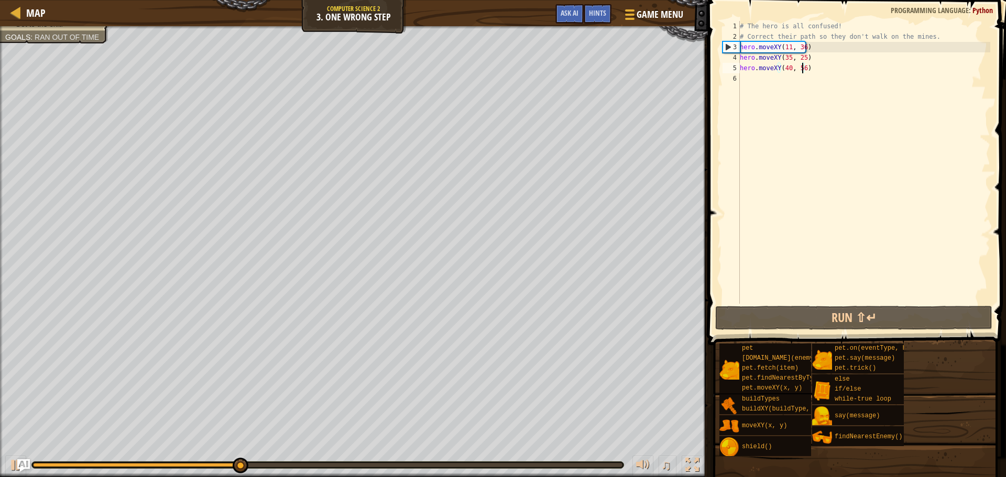
click at [743, 79] on div "# The hero is all confused! # Correct their path so they don't walk on the mine…" at bounding box center [863, 173] width 252 height 304
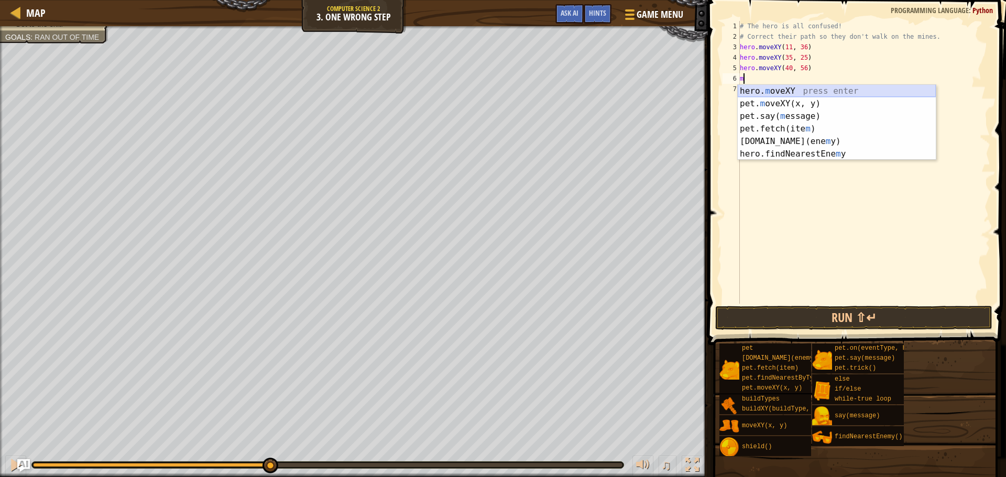
click at [784, 87] on div "hero. m oveXY press enter pet. m oveXY(x, y) press enter pet.say( m essage) pre…" at bounding box center [836, 135] width 198 height 101
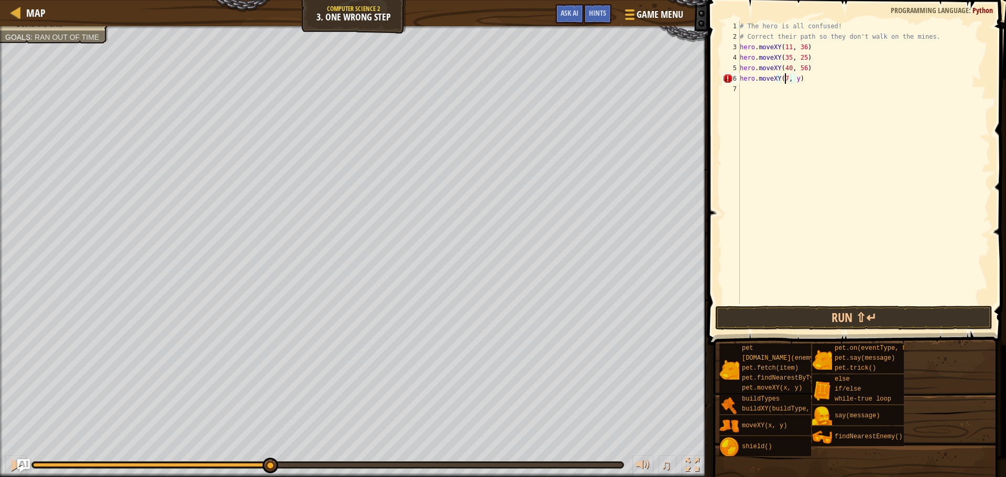
scroll to position [5, 4]
type textarea "hero.moveXY(77, 57)"
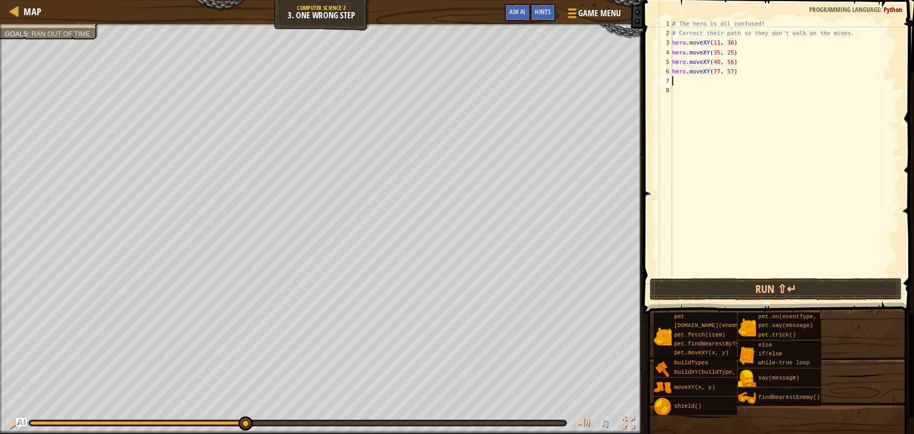
scroll to position [5, 0]
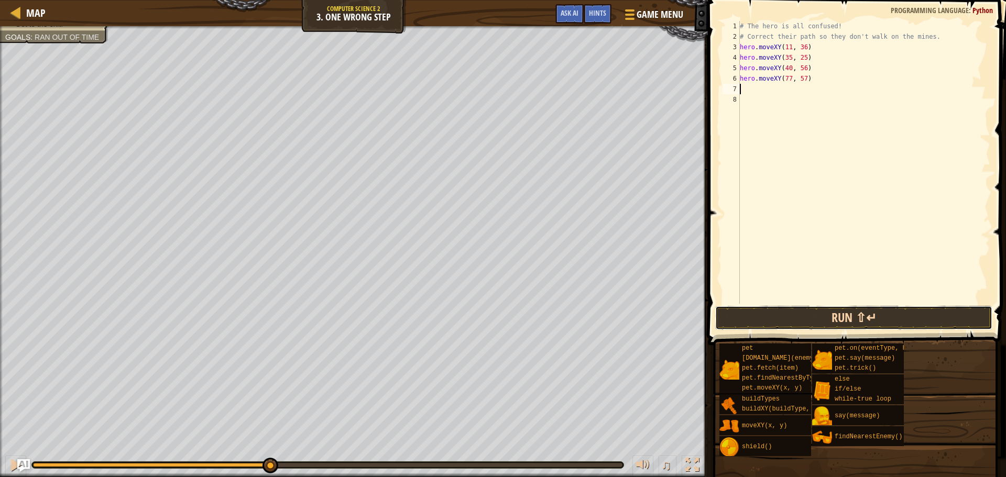
click at [821, 321] on button "Run ⇧↵" at bounding box center [853, 318] width 277 height 24
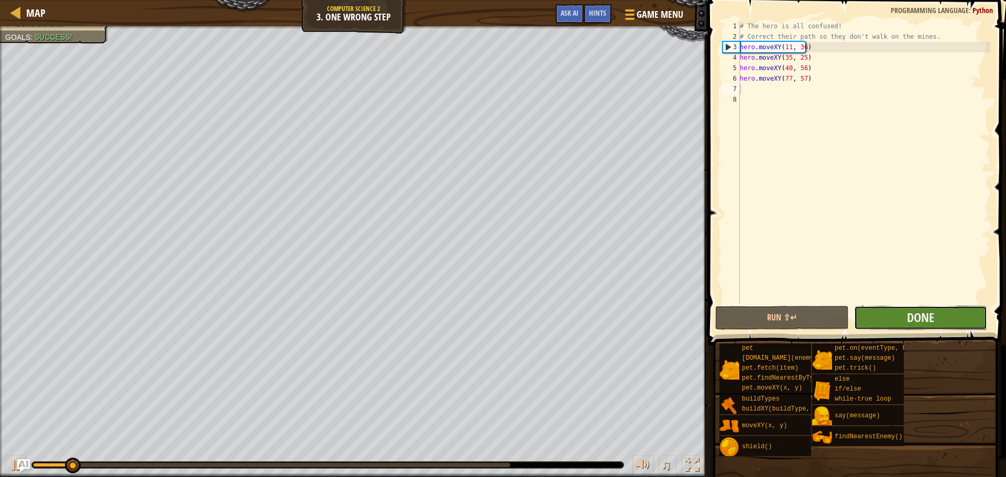
click at [898, 316] on button "Done" at bounding box center [920, 318] width 133 height 24
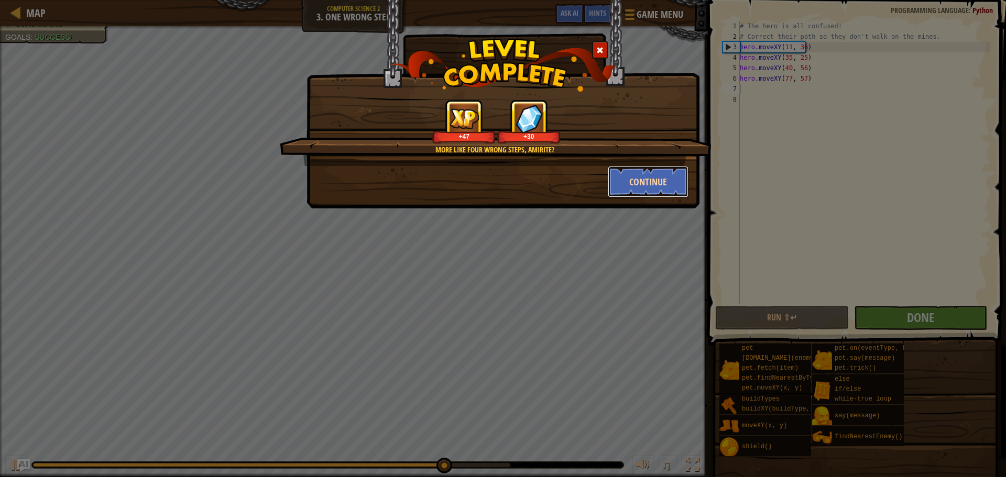
click at [629, 181] on button "Continue" at bounding box center [648, 181] width 81 height 31
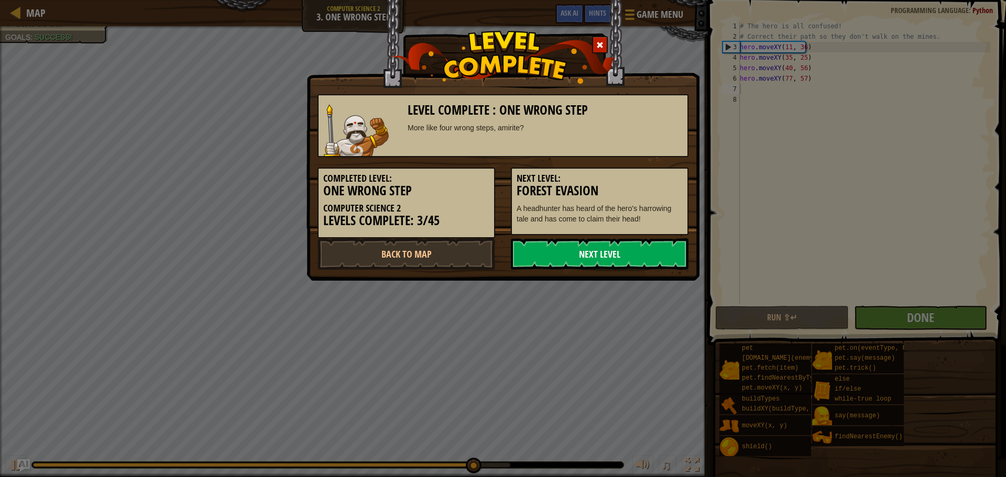
click at [580, 257] on link "Next Level" at bounding box center [600, 253] width 178 height 31
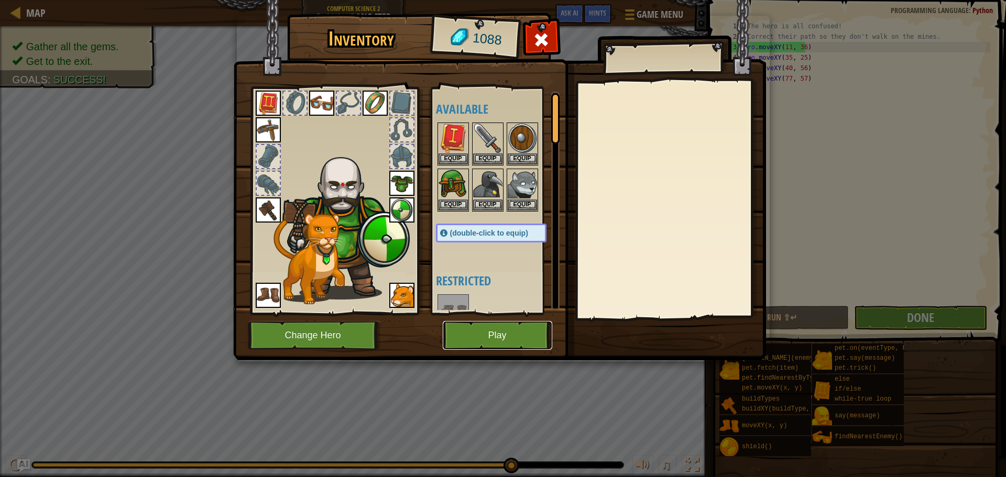
click at [473, 346] on button "Play" at bounding box center [497, 335] width 109 height 29
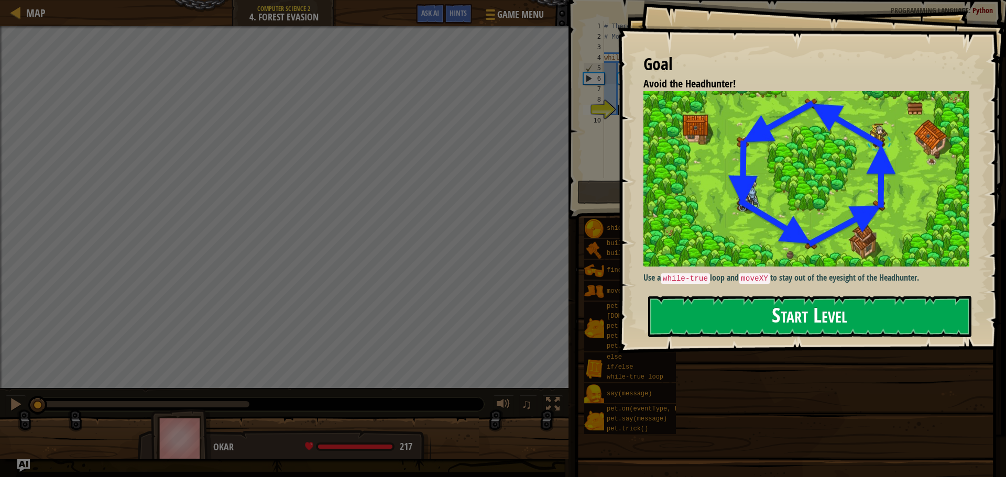
click at [709, 331] on button "Start Level" at bounding box center [809, 316] width 323 height 41
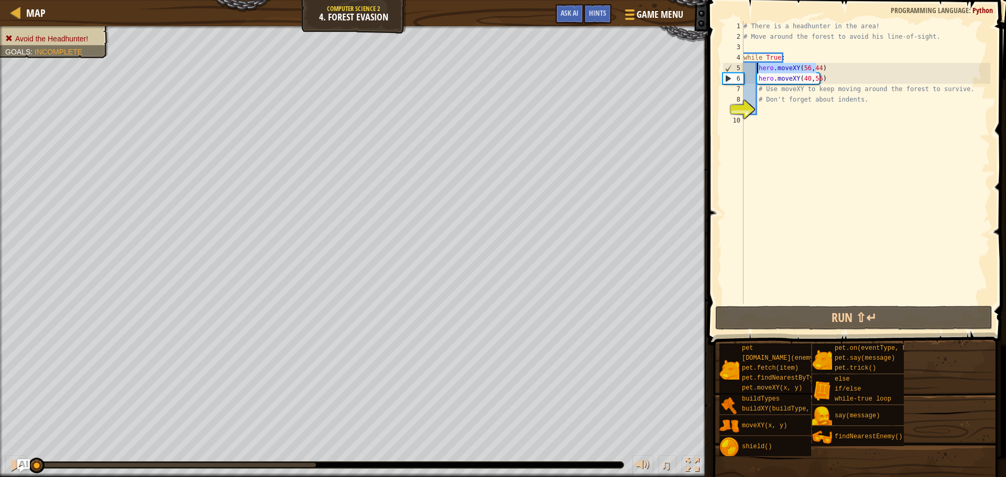
drag, startPoint x: 817, startPoint y: 70, endPoint x: 757, endPoint y: 73, distance: 59.3
click at [757, 73] on div "# There is a headhunter in the area! # Move around the forest to avoid his line…" at bounding box center [865, 173] width 249 height 304
type textarea ")"
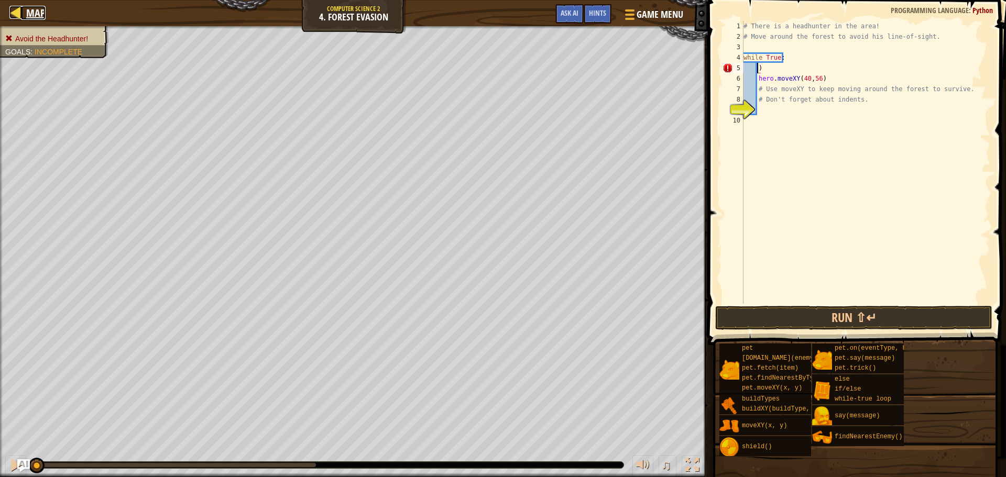
click at [17, 16] on div at bounding box center [15, 12] width 13 height 13
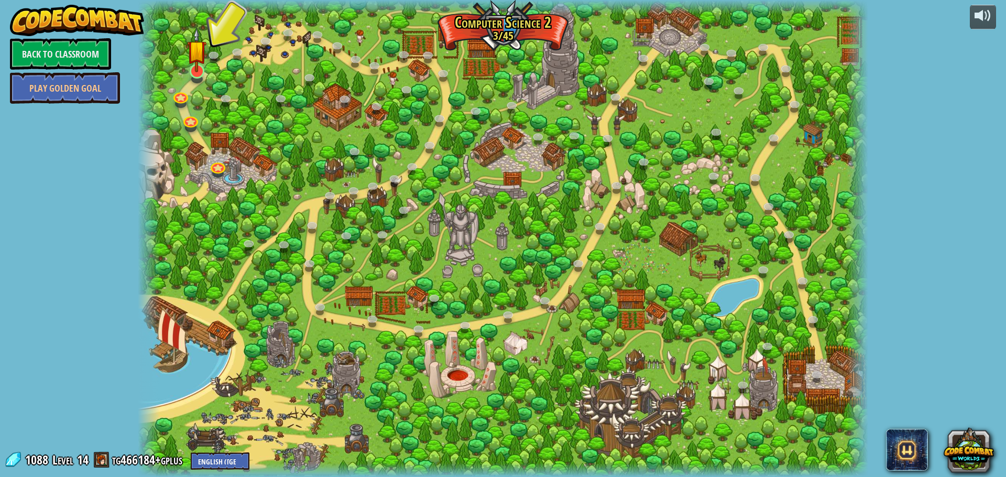
click at [205, 71] on div "8. Picnic Buster (Locked) Protect the picnickers from patrolling ogres. 9. If-s…" at bounding box center [503, 238] width 730 height 477
drag, startPoint x: 197, startPoint y: 71, endPoint x: 249, endPoint y: 95, distance: 57.7
click at [196, 72] on img at bounding box center [196, 58] width 19 height 34
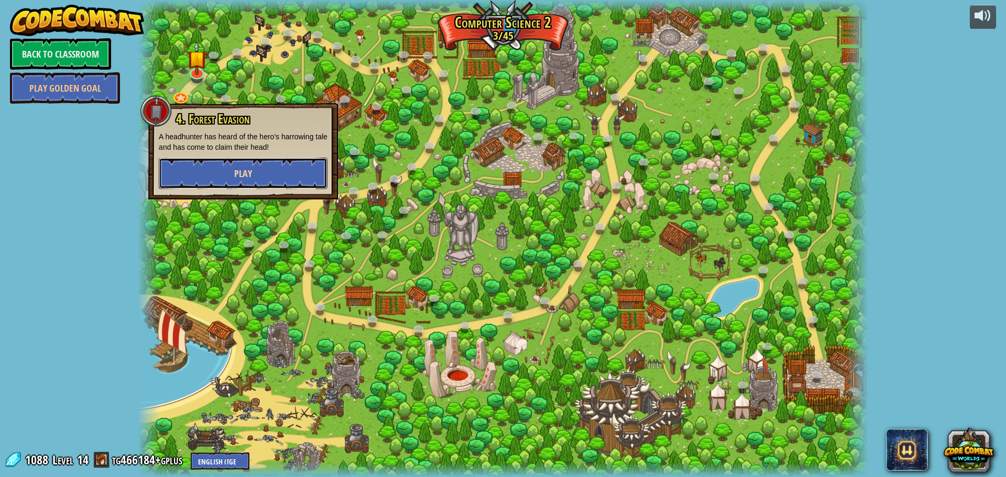
click at [282, 177] on button "Play" at bounding box center [243, 173] width 169 height 31
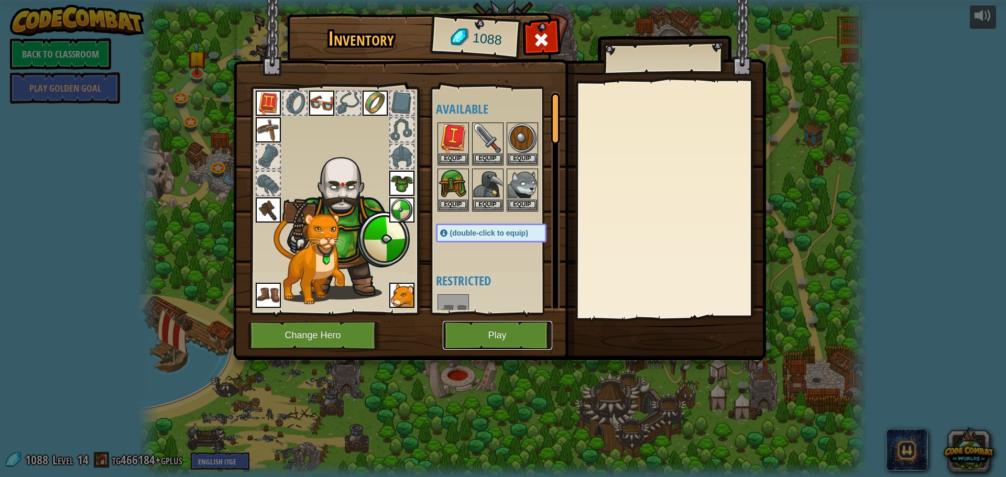
click at [527, 323] on button "Play" at bounding box center [497, 335] width 109 height 29
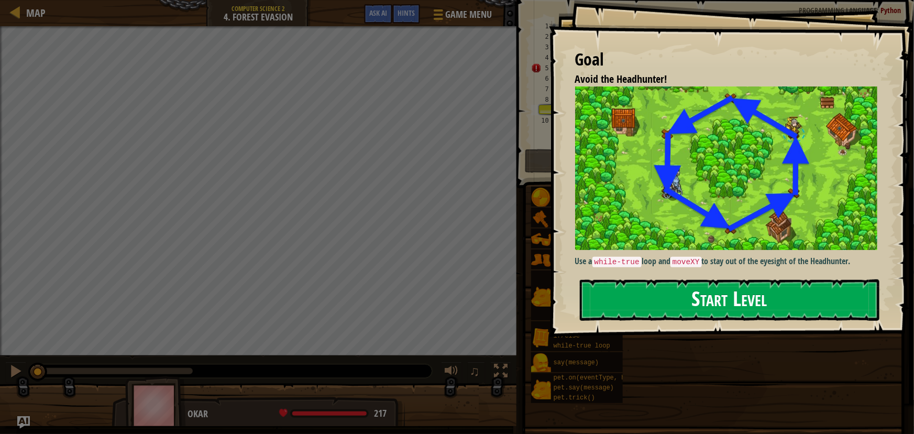
click at [622, 293] on button "Start Level" at bounding box center [730, 299] width 300 height 41
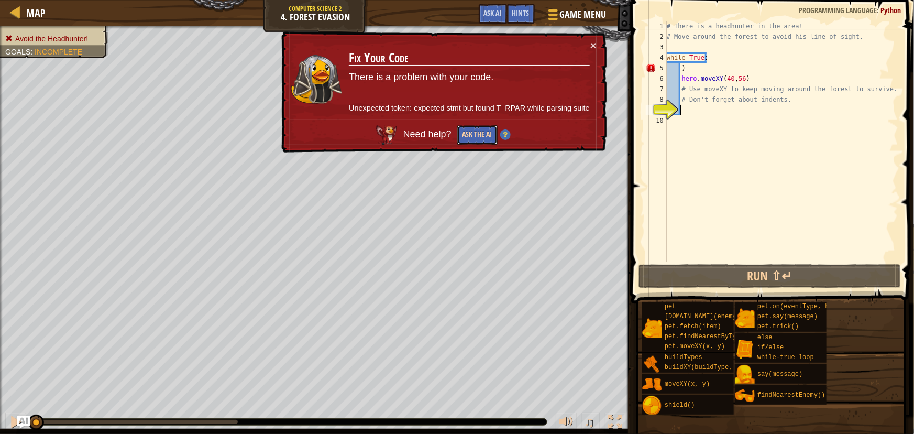
click at [475, 133] on button "Ask the AI" at bounding box center [477, 134] width 40 height 19
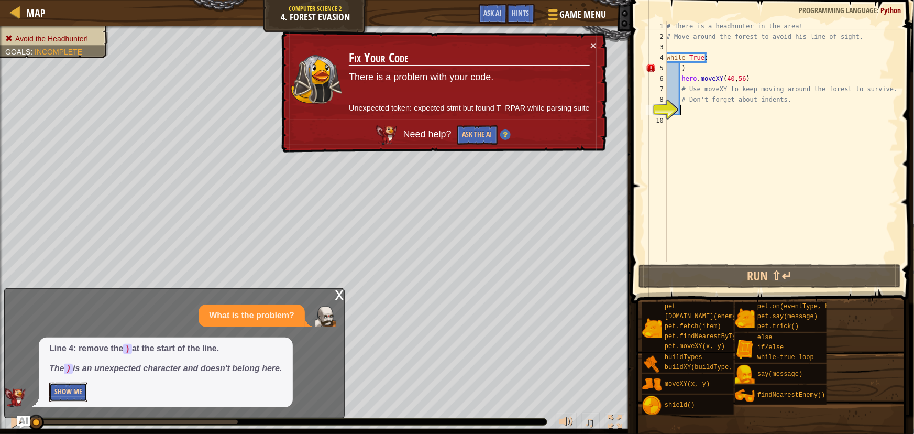
click at [59, 393] on button "Show Me" at bounding box center [68, 391] width 38 height 19
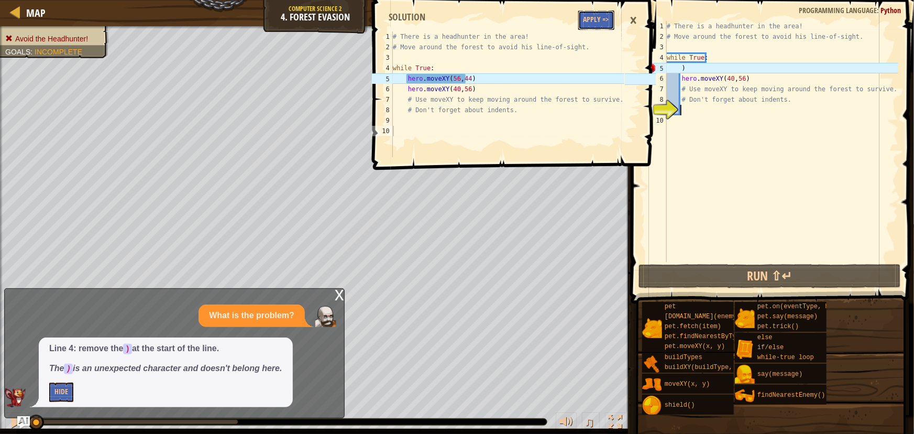
click at [595, 21] on button "Apply =>" at bounding box center [596, 19] width 36 height 19
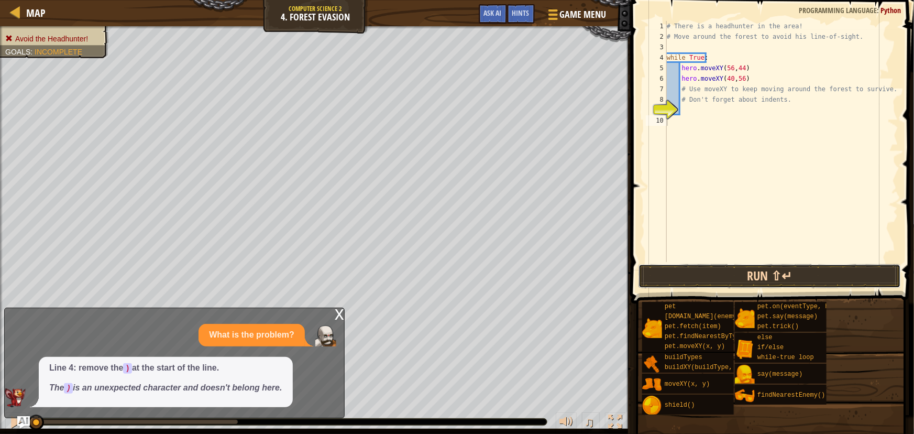
click at [690, 281] on button "Run ⇧↵" at bounding box center [769, 276] width 262 height 24
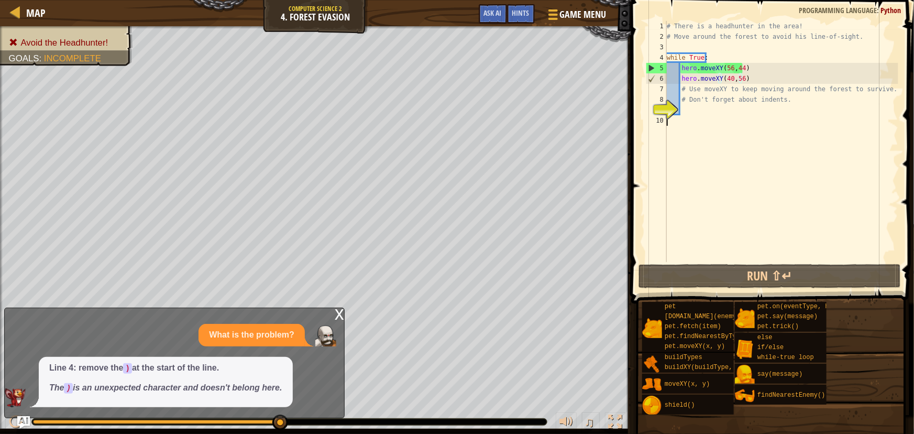
click at [744, 76] on div "# There is a headhunter in the area! # Move around the forest to avoid his line…" at bounding box center [782, 152] width 234 height 262
click at [728, 75] on div "# There is a headhunter in the area! # Move around the forest to avoid his line…" at bounding box center [782, 152] width 234 height 262
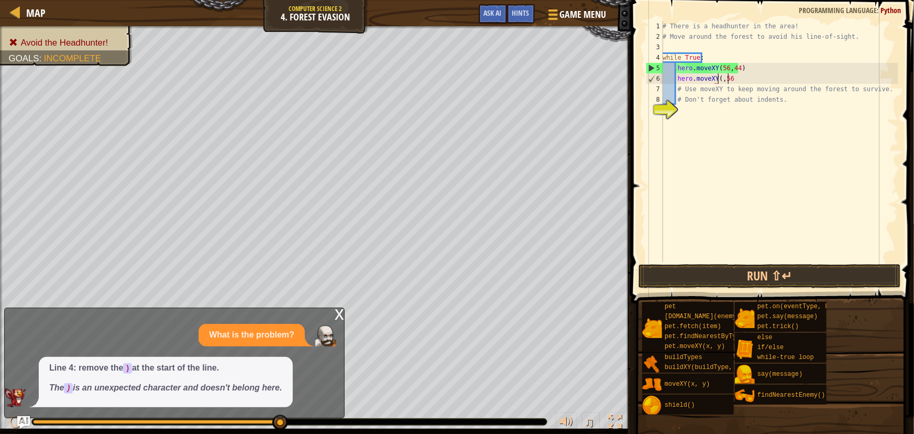
type textarea "hero.moveXY,"
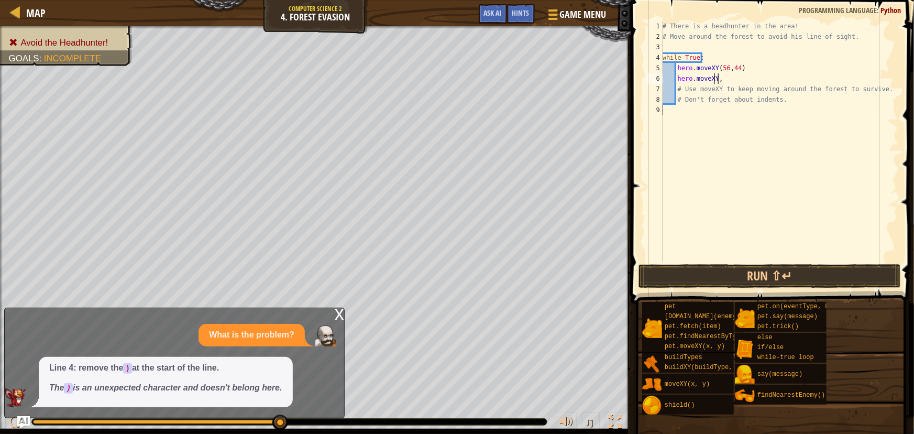
click at [713, 77] on div "# There is a headhunter in the area! # Move around the forest to avoid his line…" at bounding box center [779, 152] width 238 height 262
drag, startPoint x: 727, startPoint y: 82, endPoint x: 669, endPoint y: 80, distance: 58.2
click at [669, 80] on div "# There is a headhunter in the area! # Move around the forest to avoid his line…" at bounding box center [779, 152] width 238 height 262
click at [725, 79] on div "# There is a headhunter in the area! # Move around the forest to avoid his line…" at bounding box center [779, 152] width 238 height 262
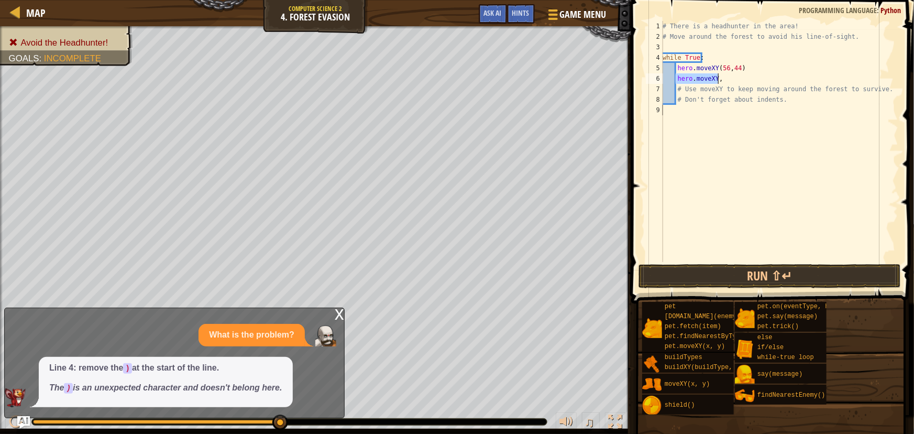
drag, startPoint x: 724, startPoint y: 79, endPoint x: 676, endPoint y: 82, distance: 48.3
click at [676, 82] on div "# There is a headhunter in the area! # Move around the forest to avoid his line…" at bounding box center [779, 152] width 238 height 262
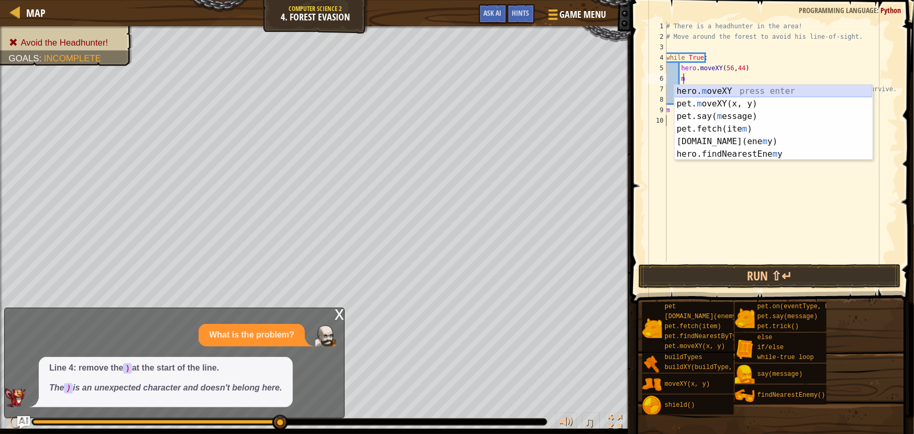
click at [722, 89] on div "hero. m oveXY press enter pet. m oveXY(x, y) press enter pet.say( m essage) pre…" at bounding box center [774, 135] width 198 height 101
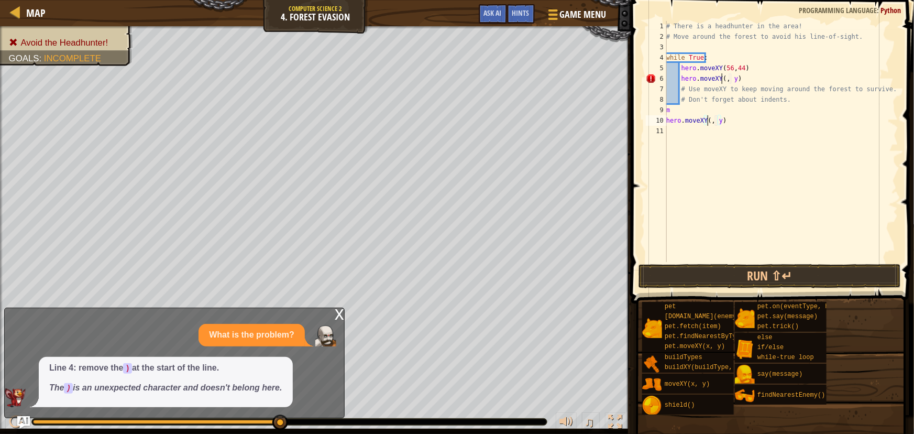
scroll to position [5, 4]
click at [733, 82] on div "# There is a headhunter in the area! # Move around the forest to avoid his line…" at bounding box center [781, 152] width 234 height 262
click at [735, 79] on div "# There is a headhunter in the area! # Move around the forest to avoid his line…" at bounding box center [781, 141] width 234 height 241
click at [737, 79] on div "# There is a headhunter in the area! # Move around the forest to avoid his line…" at bounding box center [781, 152] width 234 height 262
click at [737, 80] on div "# There is a headhunter in the area! # Move around the forest to avoid his line…" at bounding box center [781, 152] width 234 height 262
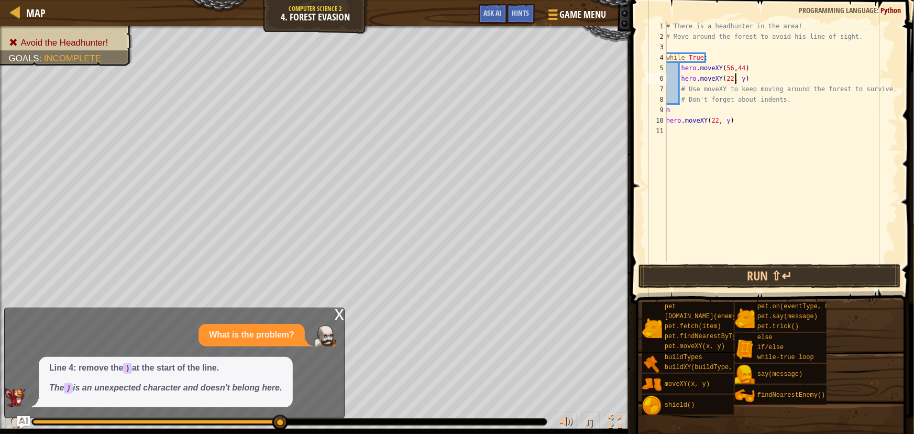
click at [737, 81] on div "# There is a headhunter in the area! # Move around the forest to avoid his line…" at bounding box center [781, 152] width 234 height 262
click at [739, 80] on div "# There is a headhunter in the area! # Move around the forest to avoid his line…" at bounding box center [781, 152] width 234 height 262
click at [740, 83] on div "# There is a headhunter in the area! # Move around the forest to avoid his line…" at bounding box center [781, 141] width 234 height 241
type textarea "hero.moveXY(22, 44)"
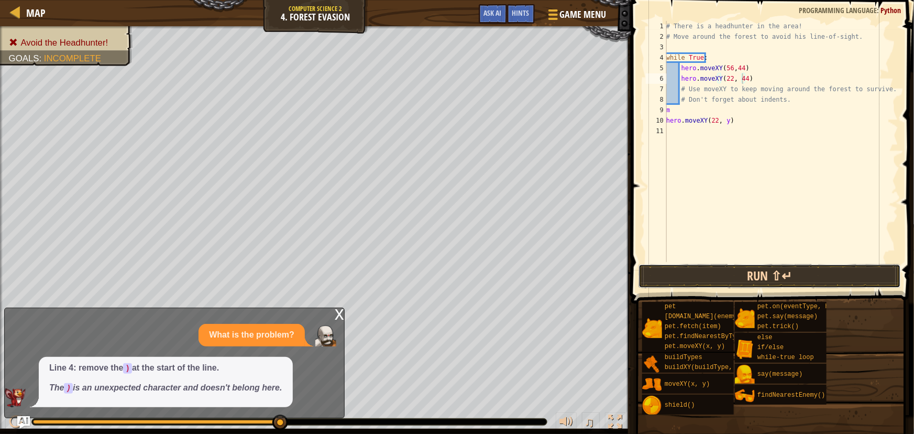
click at [784, 272] on button "Run ⇧↵" at bounding box center [769, 276] width 262 height 24
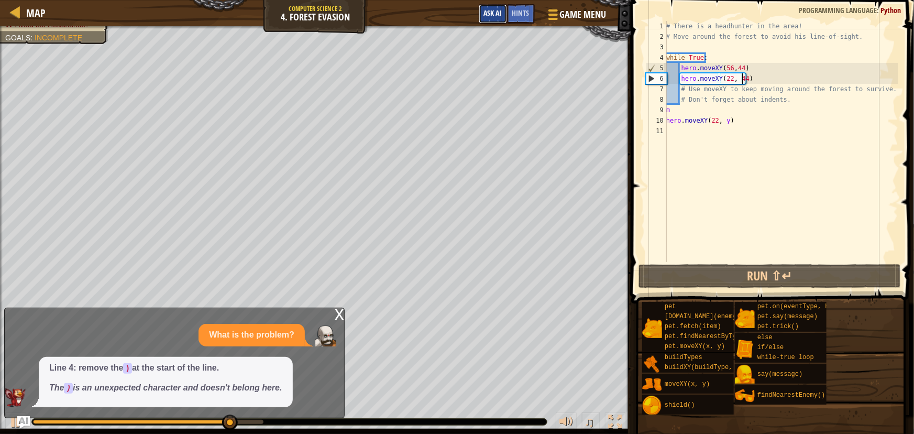
click at [486, 9] on span "Ask AI" at bounding box center [493, 13] width 18 height 10
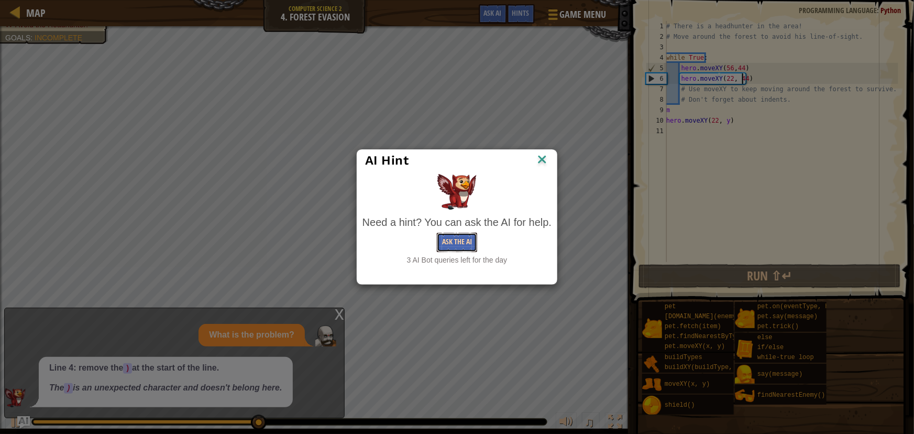
click at [466, 247] on button "Ask the AI" at bounding box center [457, 242] width 40 height 19
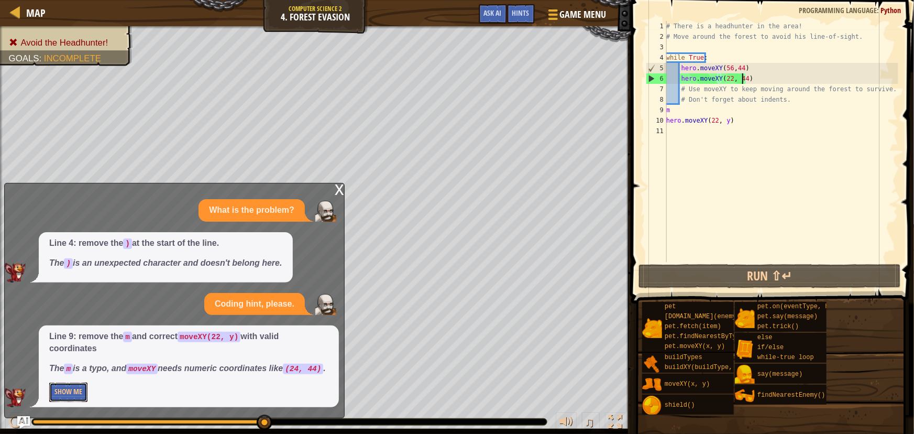
click at [79, 391] on button "Show Me" at bounding box center [68, 391] width 38 height 19
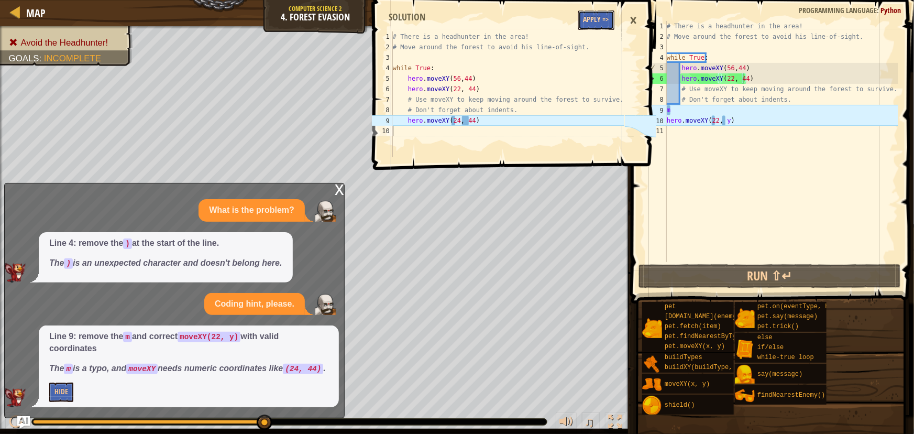
click at [596, 21] on button "Apply =>" at bounding box center [596, 19] width 36 height 19
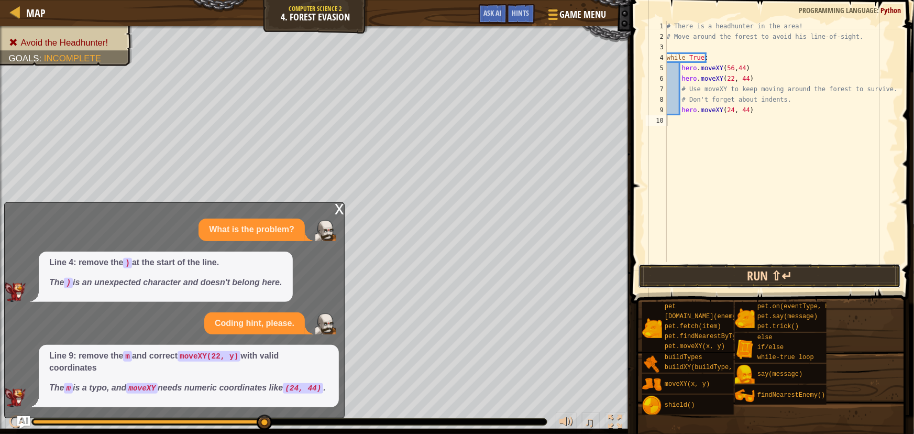
click at [740, 271] on button "Run ⇧↵" at bounding box center [769, 276] width 262 height 24
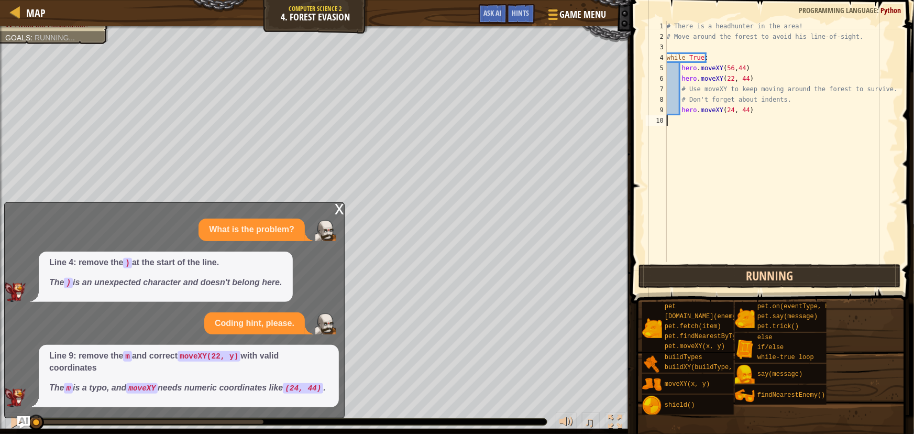
scroll to position [5, 0]
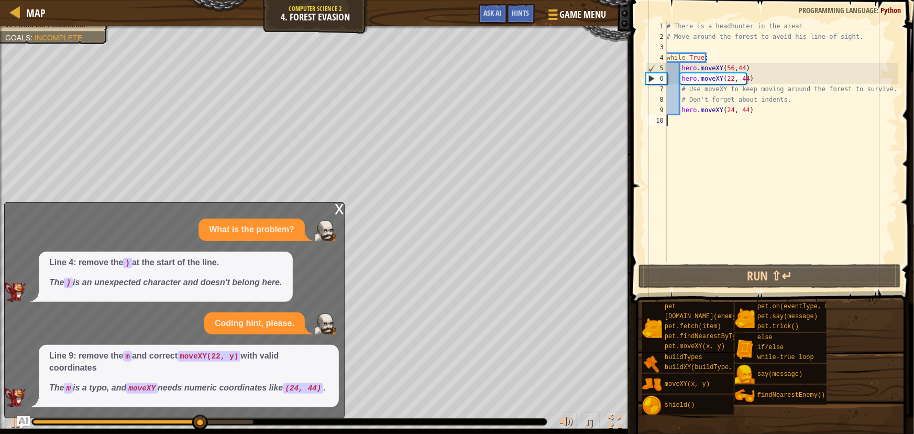
click at [344, 203] on div "x" at bounding box center [339, 208] width 9 height 10
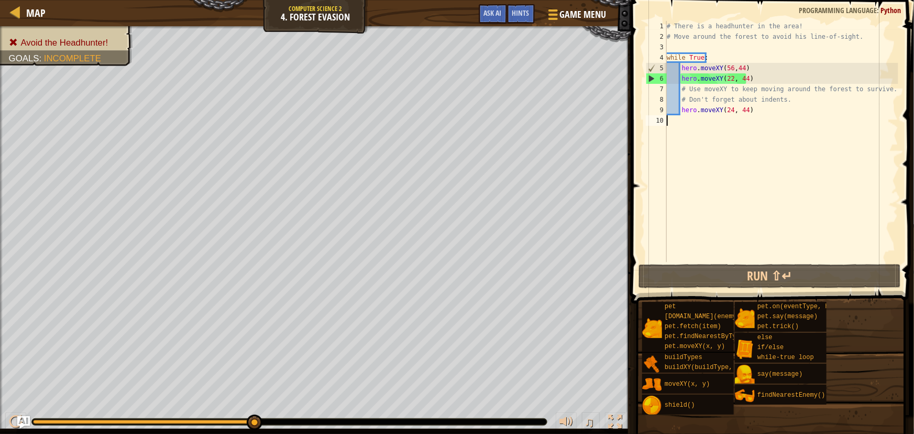
click at [725, 79] on div "# There is a headhunter in the area! # Move around the forest to avoid his line…" at bounding box center [782, 152] width 234 height 262
click at [729, 84] on div "# There is a headhunter in the area! # Move around the forest to avoid his line…" at bounding box center [782, 152] width 234 height 262
click at [726, 79] on div "# There is a headhunter in the area! # Move around the forest to avoid his line…" at bounding box center [782, 152] width 234 height 262
click at [728, 77] on div "# There is a headhunter in the area! # Move around the forest to avoid his line…" at bounding box center [782, 152] width 234 height 262
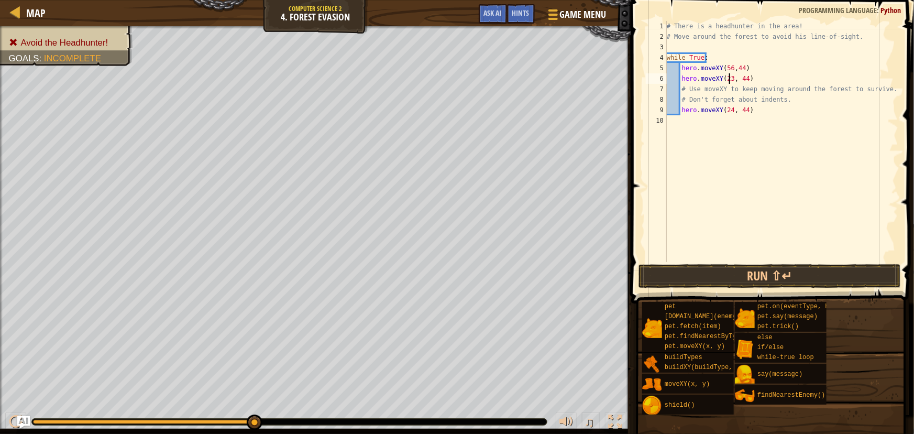
scroll to position [5, 5]
click at [726, 277] on button "Run ⇧↵" at bounding box center [769, 276] width 262 height 24
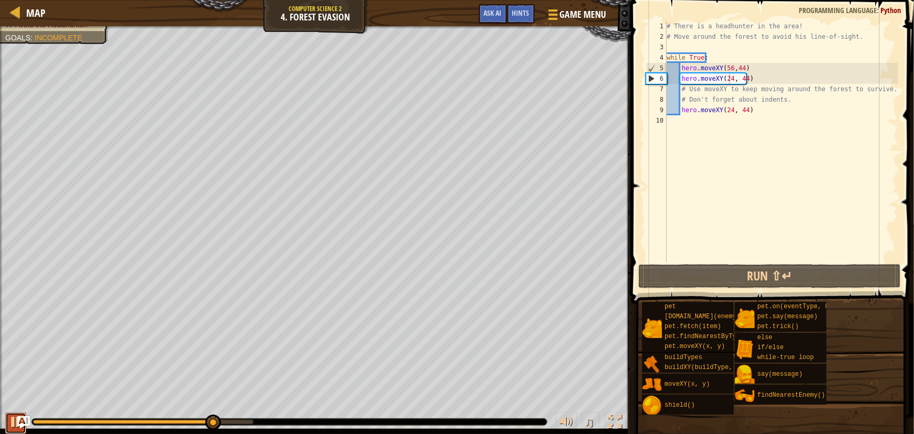
click at [7, 421] on button at bounding box center [15, 422] width 21 height 21
drag, startPoint x: 215, startPoint y: 418, endPoint x: 11, endPoint y: 456, distance: 207.2
click at [11, 0] on html "Map Computer Science 2 4. Forest Evasion Game Menu Done Hints Ask AI 1 2 3 4 5 …" at bounding box center [457, 0] width 914 height 0
click at [753, 68] on div "# There is a headhunter in the area! # Move around the forest to avoid his line…" at bounding box center [782, 152] width 234 height 262
type textarea "hero.moveXY(56,44)"
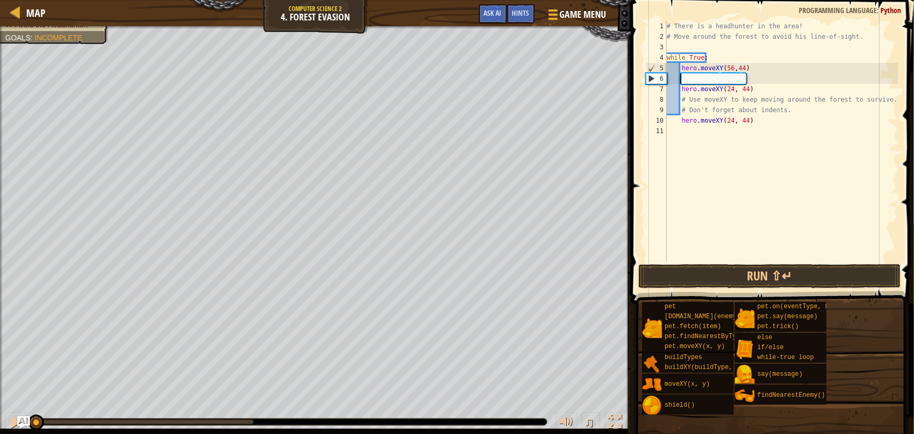
scroll to position [5, 1]
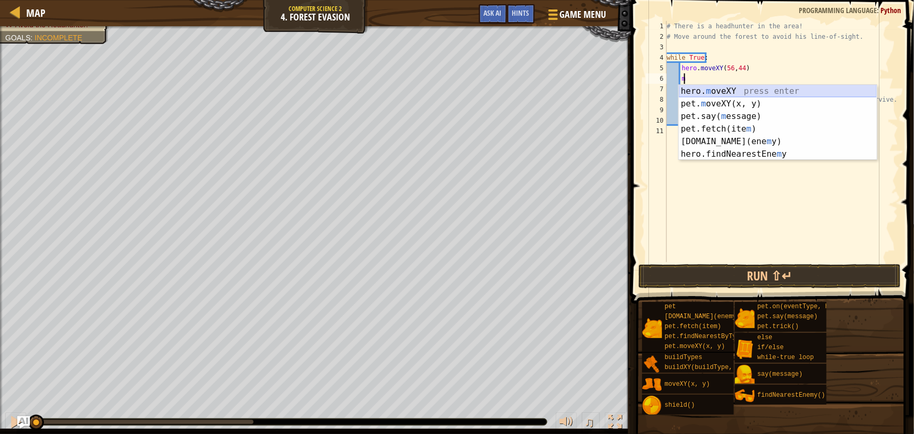
click at [696, 91] on div "hero. m oveXY press enter pet. m oveXY(x, y) press enter pet.say( m essage) pre…" at bounding box center [778, 135] width 198 height 101
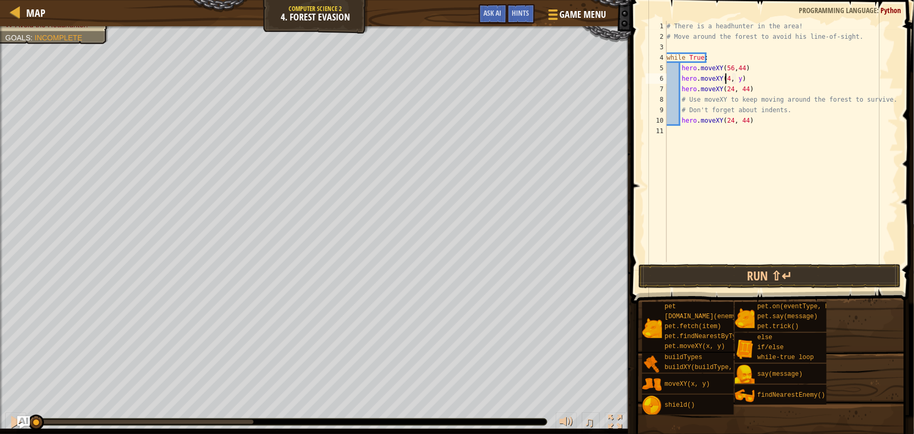
scroll to position [5, 5]
click at [739, 79] on div "# There is a headhunter in the area! # Move around the forest to avoid his line…" at bounding box center [782, 152] width 234 height 262
click at [770, 270] on button "Run ⇧↵" at bounding box center [769, 276] width 262 height 24
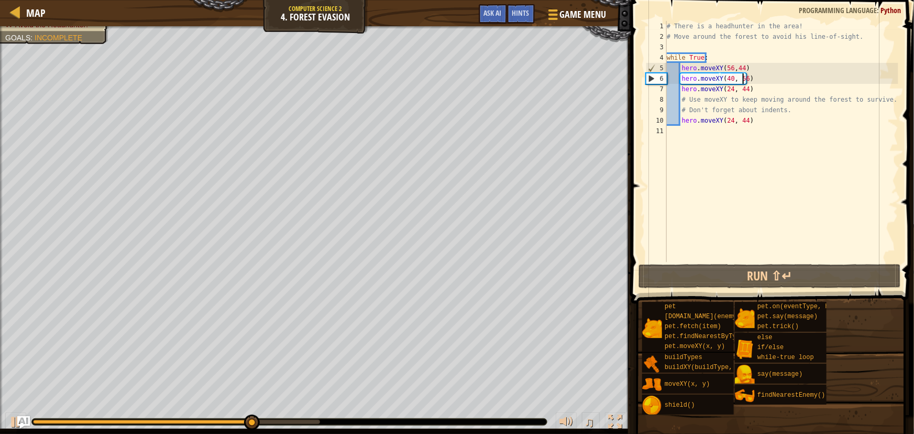
click at [776, 122] on div "# There is a headhunter in the area! # Move around the forest to avoid his line…" at bounding box center [782, 152] width 234 height 262
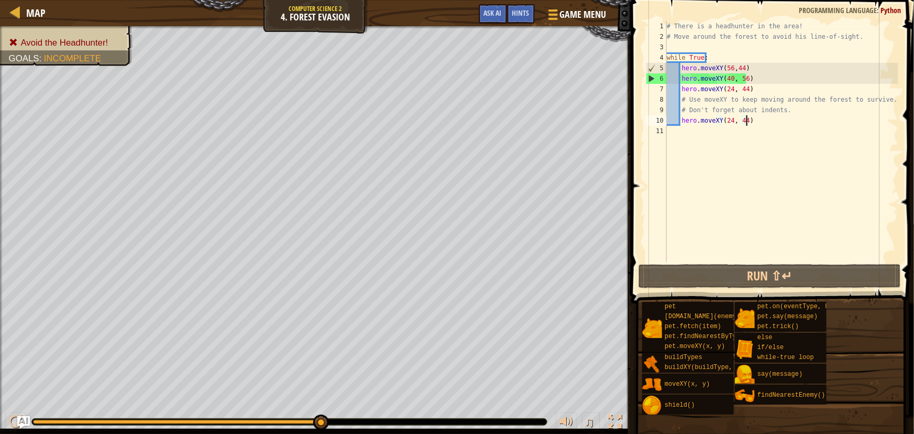
click at [727, 120] on div "# There is a headhunter in the area! # Move around the forest to avoid his line…" at bounding box center [782, 152] width 234 height 262
click at [731, 121] on div "# There is a headhunter in the area! # Move around the forest to avoid his line…" at bounding box center [782, 152] width 234 height 262
click at [730, 122] on div "# There is a headhunter in the area! # Move around the forest to avoid his line…" at bounding box center [782, 152] width 234 height 262
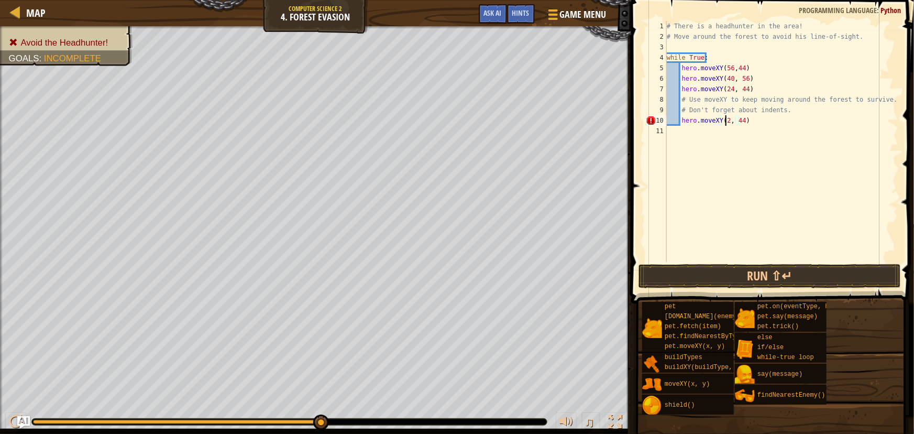
scroll to position [5, 5]
click at [742, 119] on div "# There is a headhunter in the area! # Move around the forest to avoid his line…" at bounding box center [782, 152] width 234 height 262
click at [712, 285] on button "Run ⇧↵" at bounding box center [769, 276] width 262 height 24
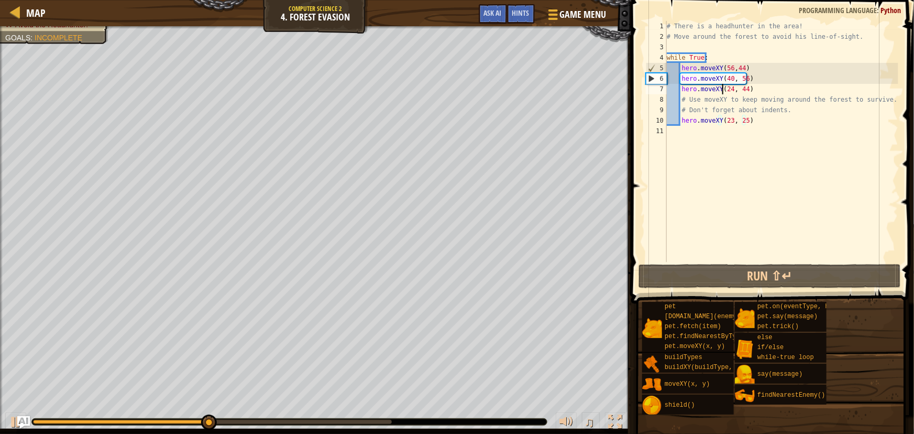
click at [724, 90] on div "# There is a headhunter in the area! # Move around the forest to avoid his line…" at bounding box center [782, 152] width 234 height 262
click at [728, 116] on div "# There is a headhunter in the area! # Move around the forest to avoid his line…" at bounding box center [782, 152] width 234 height 262
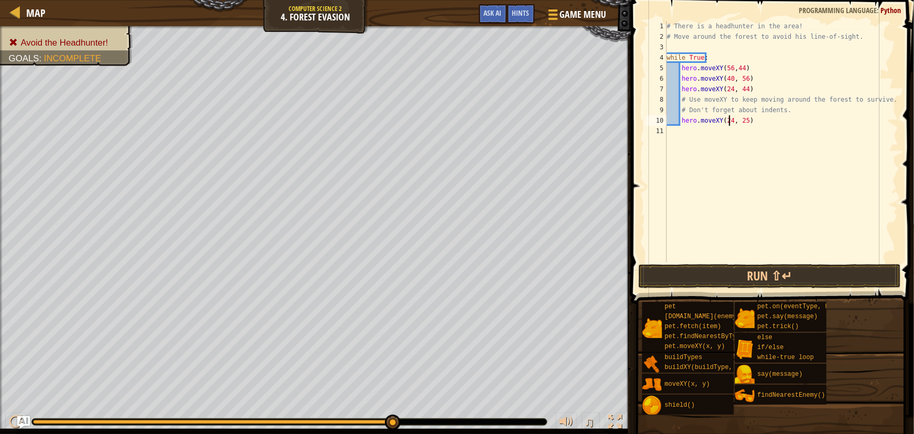
scroll to position [5, 5]
click at [740, 117] on div "# There is a headhunter in the area! # Move around the forest to avoid his line…" at bounding box center [782, 152] width 234 height 262
click at [742, 119] on div "# There is a headhunter in the area! # Move around the forest to avoid his line…" at bounding box center [782, 152] width 234 height 262
click at [670, 276] on button "Run ⇧↵" at bounding box center [769, 276] width 262 height 24
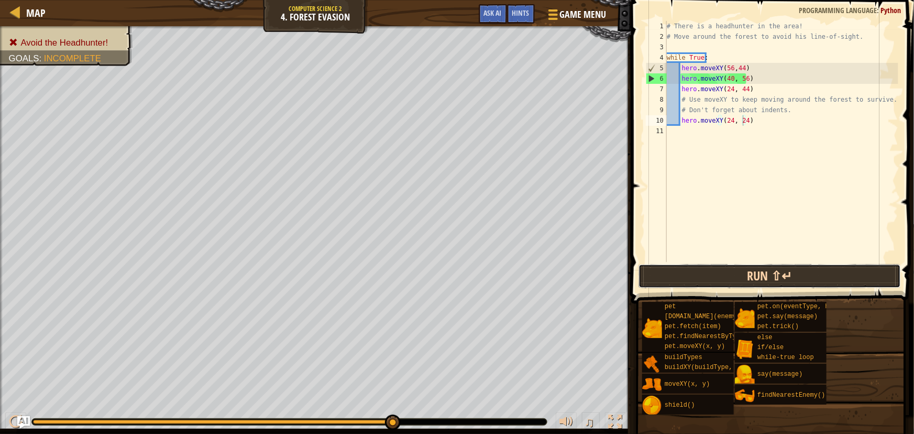
click at [676, 271] on button "Run ⇧↵" at bounding box center [769, 276] width 262 height 24
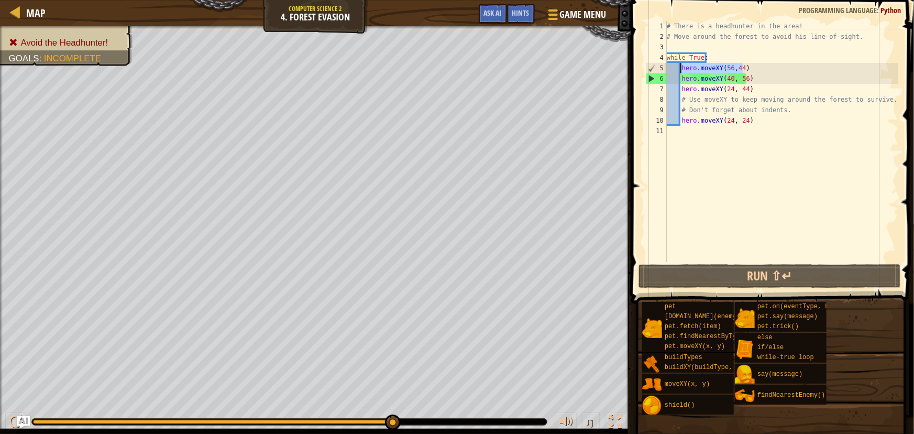
drag, startPoint x: 742, startPoint y: 68, endPoint x: 680, endPoint y: 68, distance: 61.3
click at [680, 68] on div "# There is a headhunter in the area! # Move around the forest to avoid his line…" at bounding box center [782, 152] width 234 height 262
type textarea "hero.moveXY(56,44)"
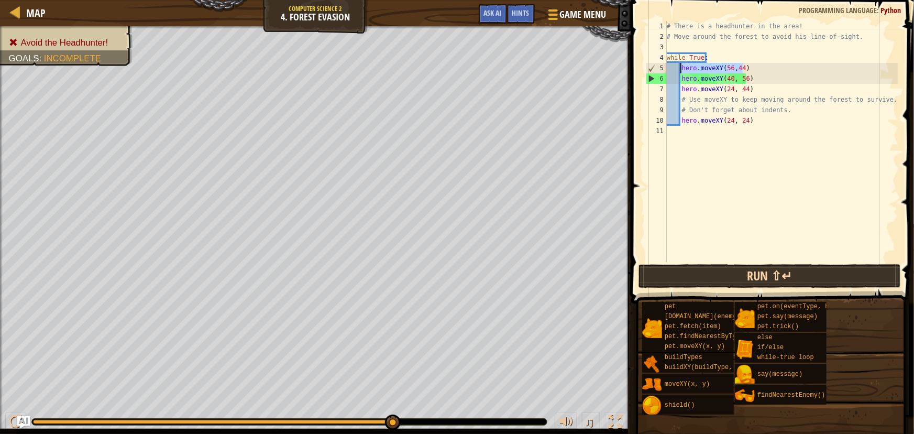
scroll to position [5, 1]
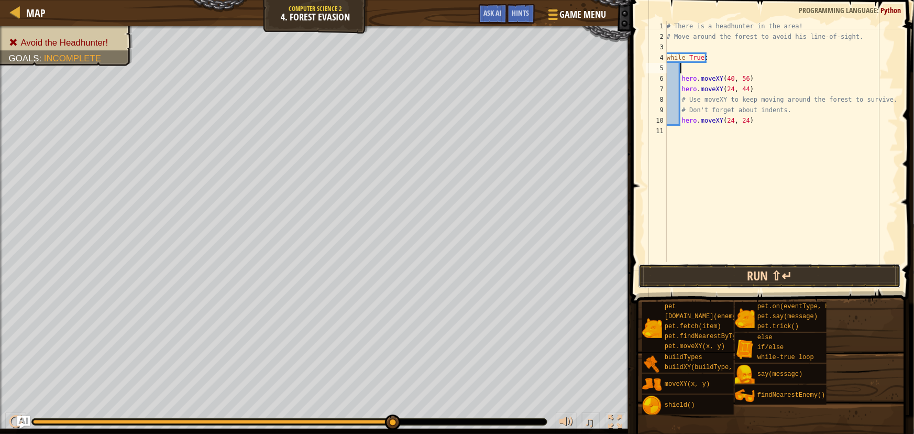
click at [747, 280] on button "Run ⇧↵" at bounding box center [769, 276] width 262 height 24
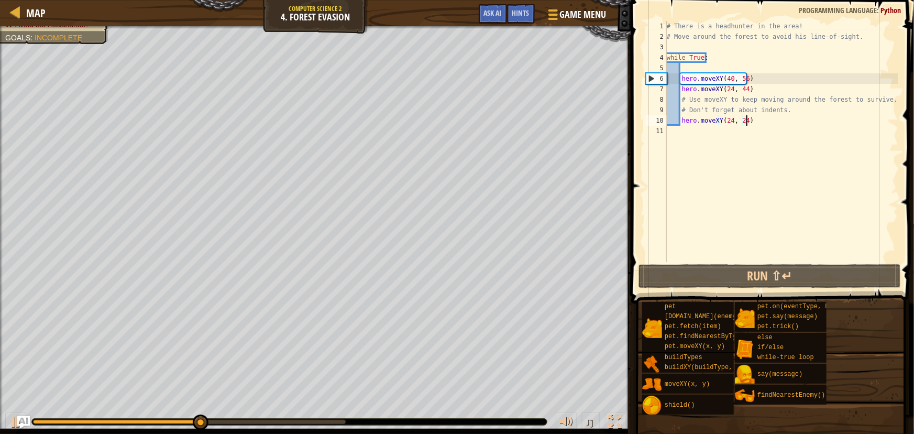
click at [751, 123] on div "# There is a headhunter in the area! # Move around the forest to avoid his line…" at bounding box center [782, 152] width 234 height 262
type textarea "hero.moveXY(24, 24)"
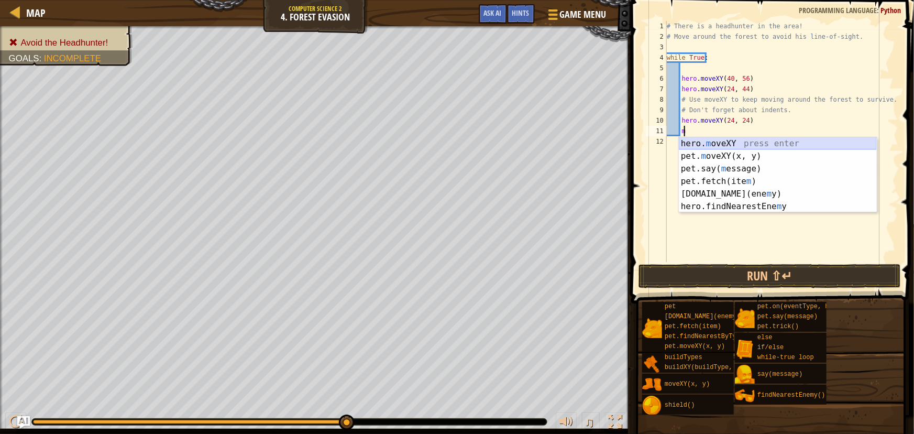
click at [684, 144] on div "hero. m oveXY press enter pet. m oveXY(x, y) press enter pet.say( m essage) pre…" at bounding box center [778, 187] width 198 height 101
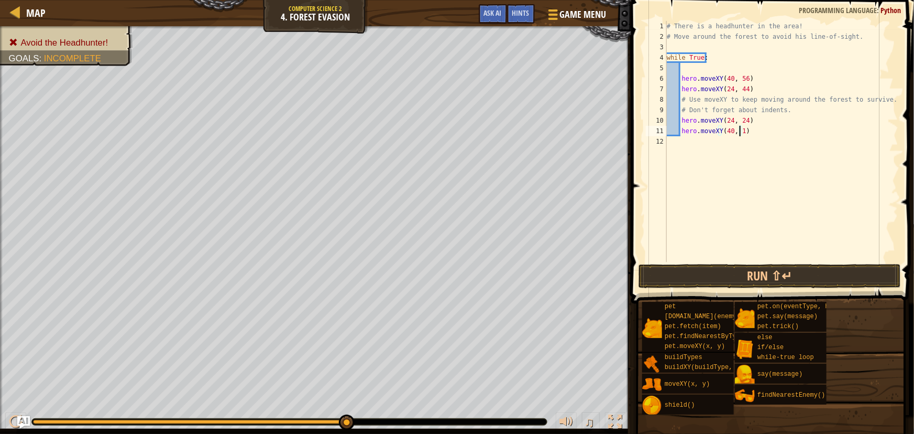
scroll to position [5, 6]
click at [747, 274] on button "Run ⇧↵" at bounding box center [769, 276] width 262 height 24
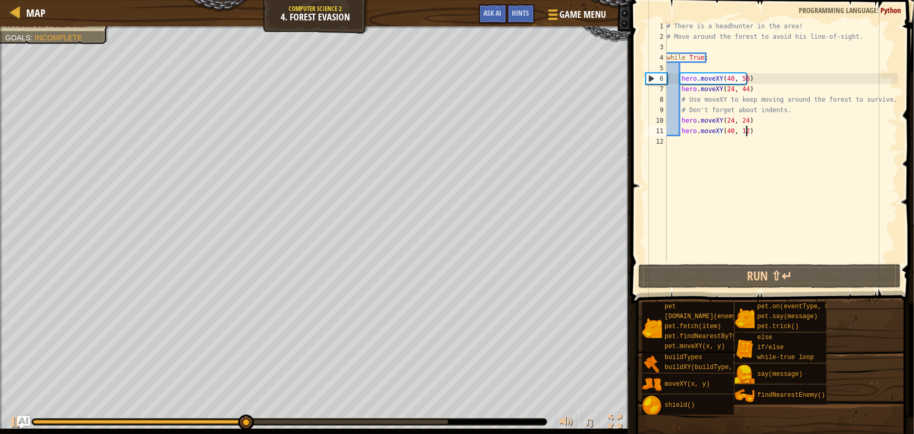
type textarea "hero.moveXY(40, 12"
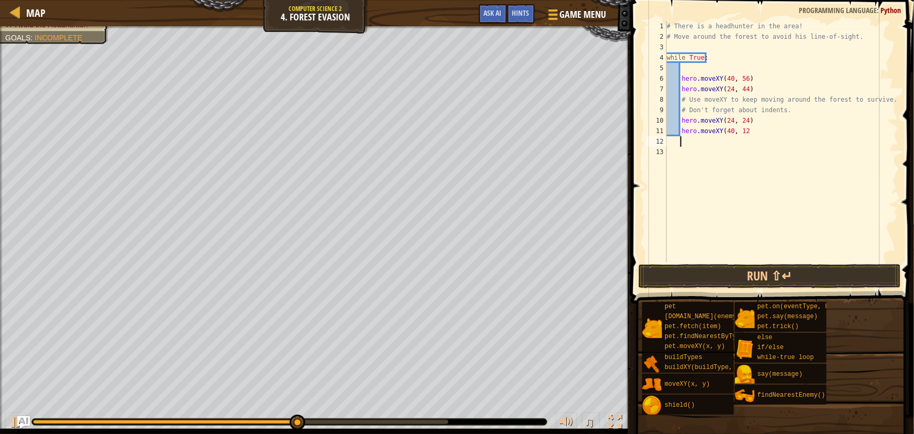
scroll to position [5, 1]
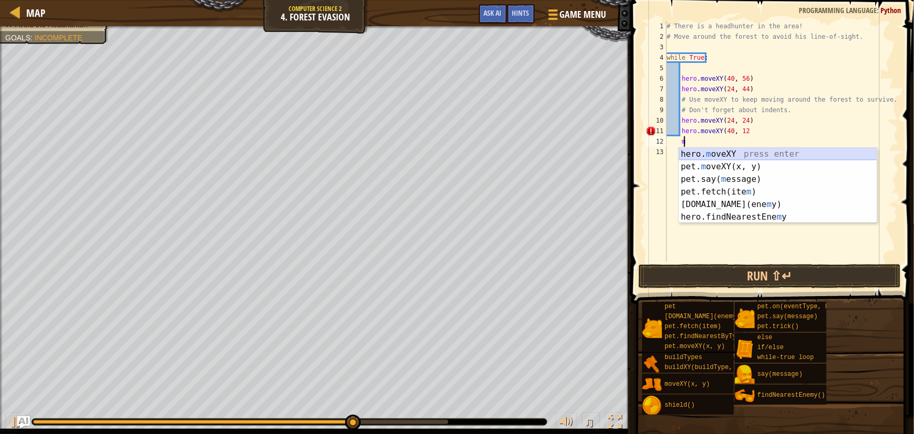
click at [786, 149] on div "hero. m oveXY press enter pet. m oveXY(x, y) press enter pet.say( m essage) pre…" at bounding box center [778, 198] width 198 height 101
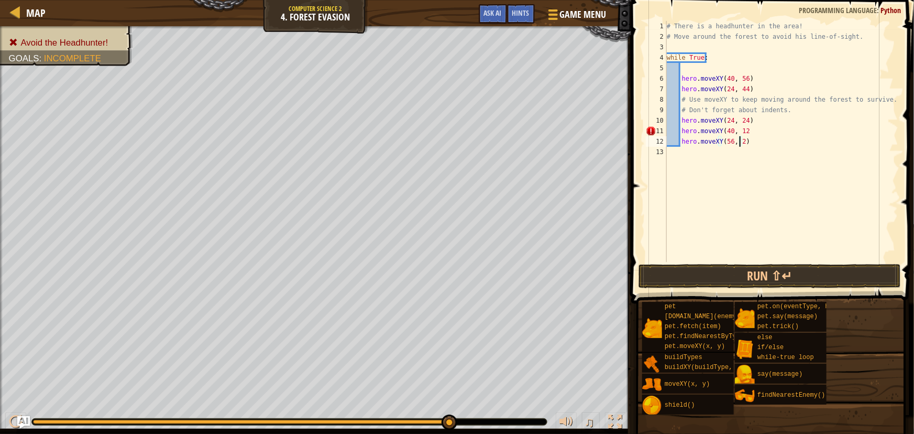
scroll to position [5, 6]
click at [720, 269] on button "Run ⇧↵" at bounding box center [769, 276] width 262 height 24
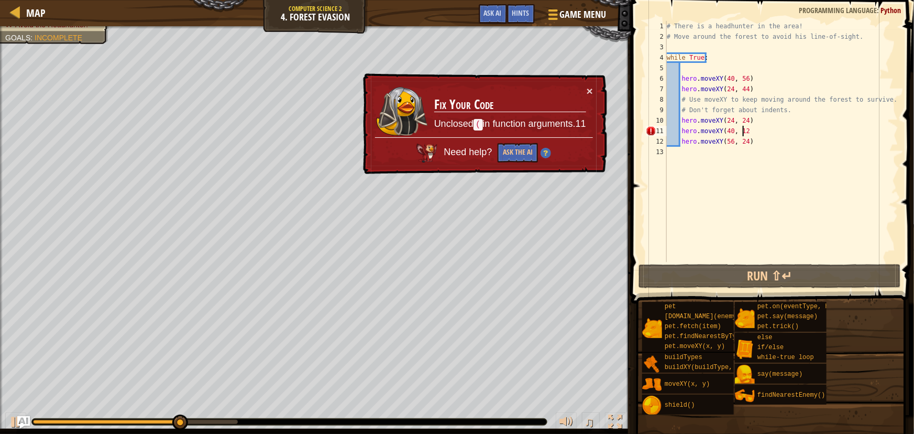
click at [744, 130] on div "# There is a headhunter in the area! # Move around the forest to avoid his line…" at bounding box center [782, 152] width 234 height 262
type textarea "hero.moveXY(40, 12)"
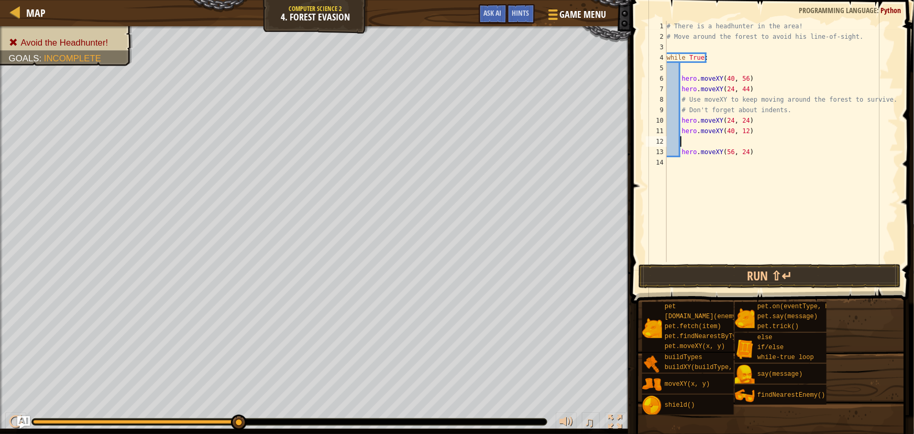
scroll to position [5, 0]
click at [804, 279] on button "Run ⇧↵" at bounding box center [769, 276] width 262 height 24
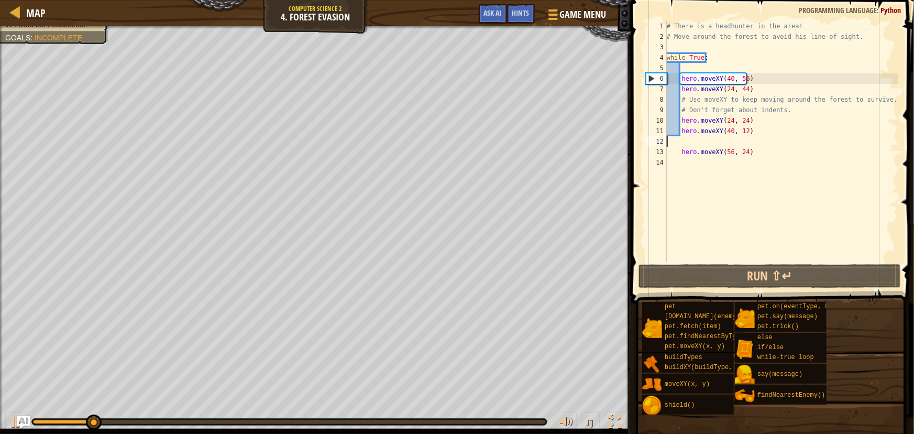
click at [764, 151] on div "# There is a headhunter in the area! # Move around the forest to avoid his line…" at bounding box center [782, 152] width 234 height 262
type textarea "hero.moveXY(56, 24)"
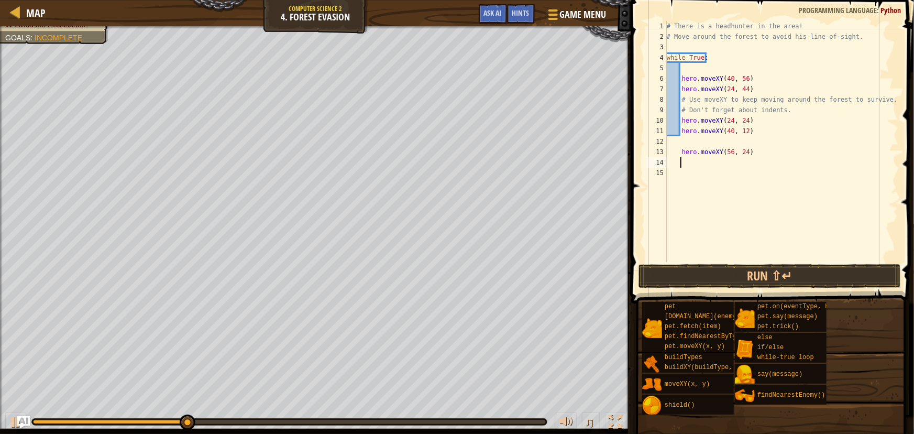
scroll to position [5, 1]
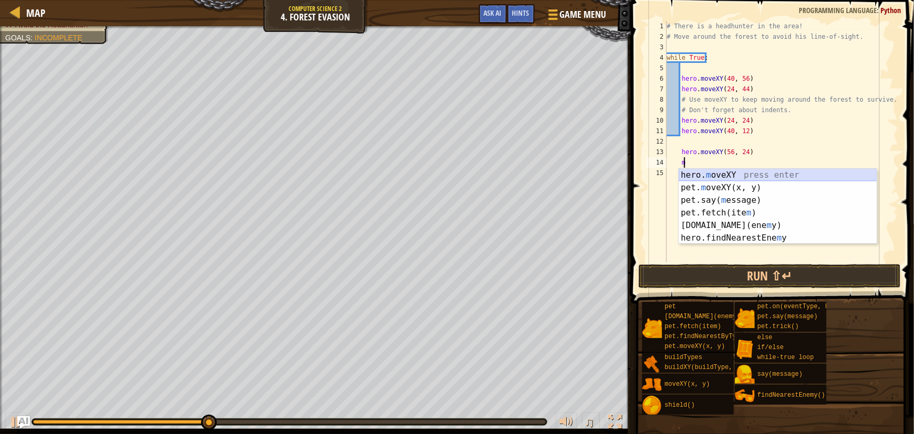
click at [729, 175] on div "hero. m oveXY press enter pet. m oveXY(x, y) press enter pet.say( m essage) pre…" at bounding box center [778, 219] width 198 height 101
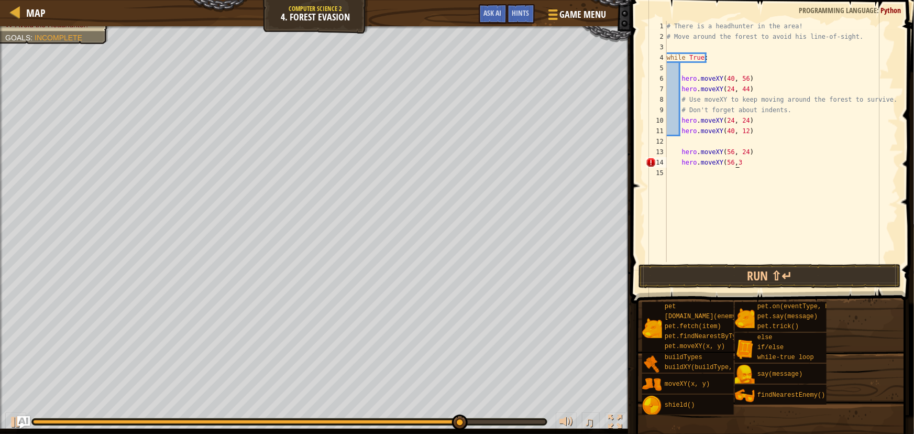
scroll to position [5, 5]
click at [752, 163] on div "# There is a headhunter in the area! # Move around the forest to avoid his line…" at bounding box center [782, 152] width 234 height 262
click at [740, 167] on div "# There is a headhunter in the area! # Move around the forest to avoid his line…" at bounding box center [782, 152] width 234 height 262
click at [746, 160] on div "# There is a headhunter in the area! # Move around the forest to avoid his line…" at bounding box center [782, 152] width 234 height 262
click at [739, 162] on div "# There is a headhunter in the area! # Move around the forest to avoid his line…" at bounding box center [782, 152] width 234 height 262
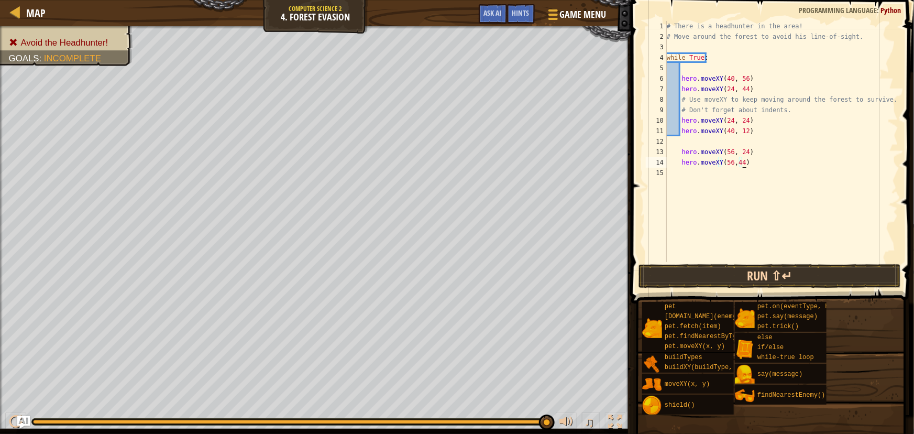
type textarea "hero.moveXY(56,44)"
click at [658, 279] on button "Run ⇧↵" at bounding box center [769, 276] width 262 height 24
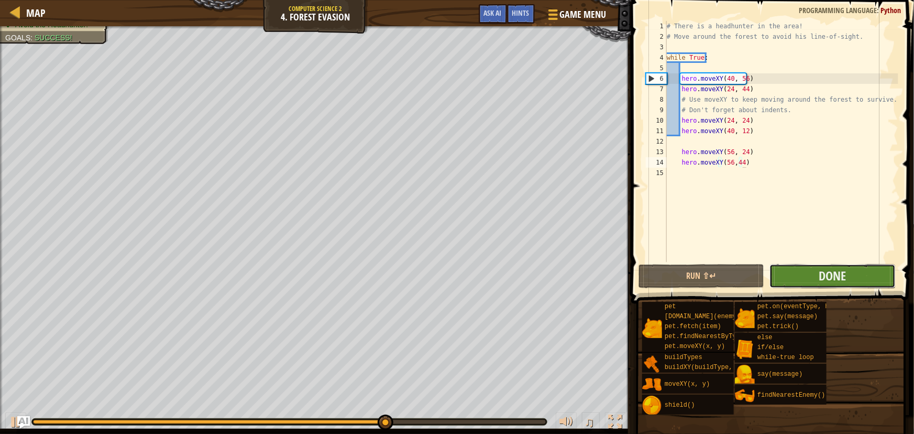
click at [808, 277] on button "Done" at bounding box center [832, 276] width 126 height 24
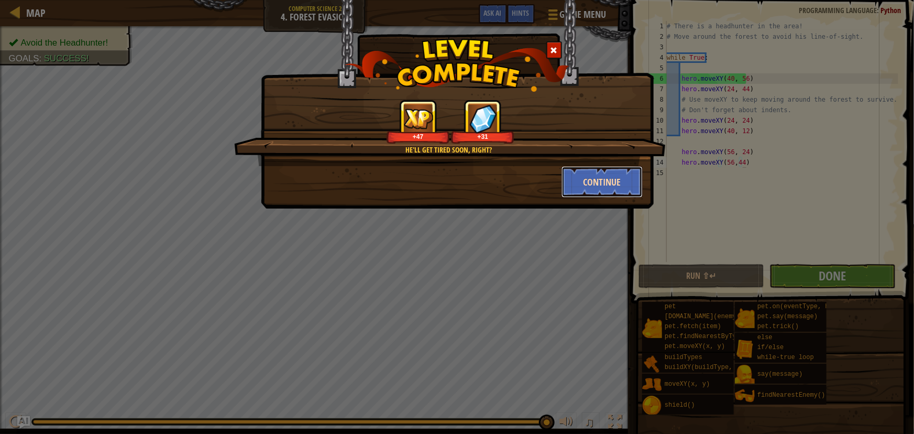
click at [577, 188] on button "Continue" at bounding box center [602, 181] width 81 height 31
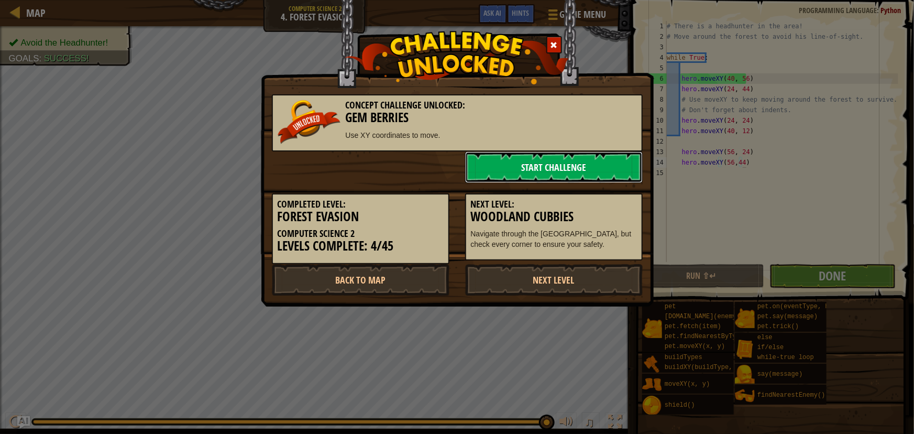
click at [503, 164] on link "Start Challenge" at bounding box center [554, 166] width 178 height 31
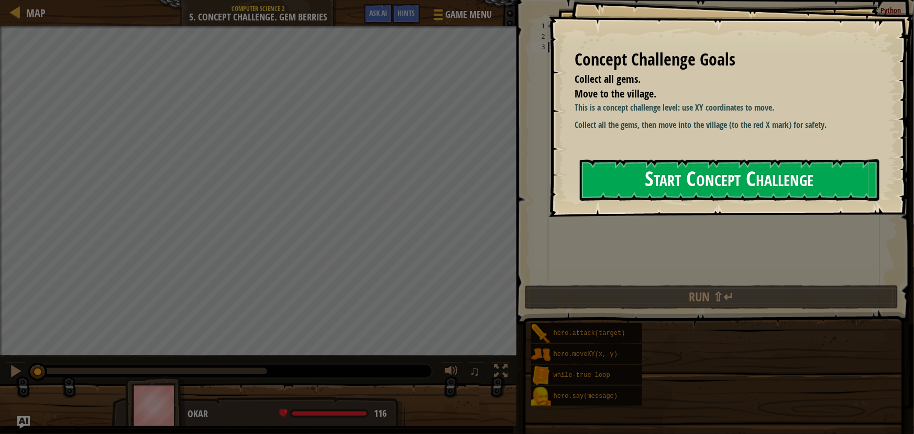
click at [644, 179] on button "Start Concept Challenge" at bounding box center [730, 179] width 300 height 41
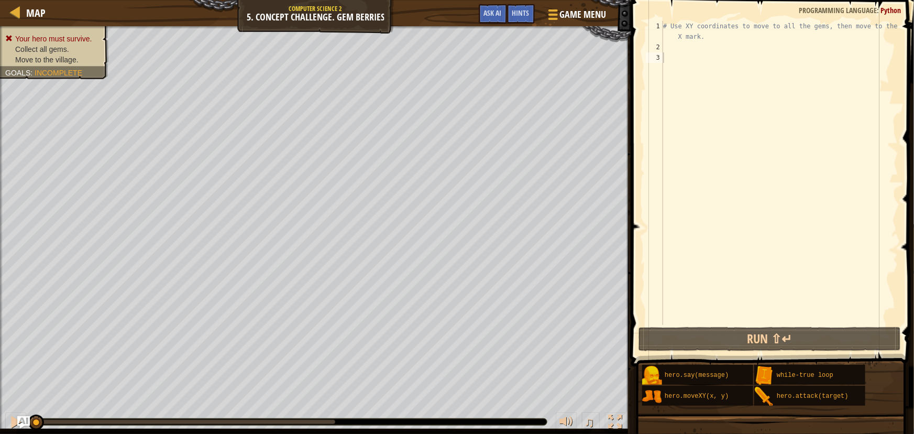
click at [50, 37] on ul "Your hero must survive. Collect all gems. Move to the village." at bounding box center [54, 49] width 98 height 31
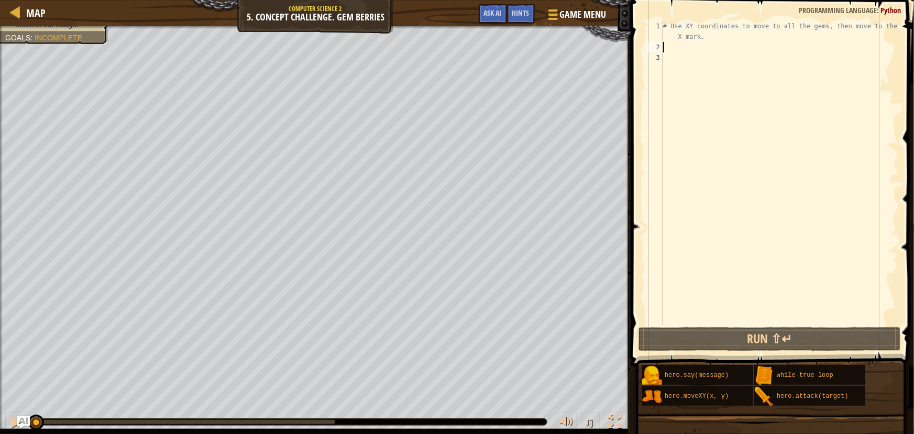
click at [665, 51] on div "# Use XY coordinates to move to all the gems, then move to the red X mark." at bounding box center [779, 188] width 237 height 335
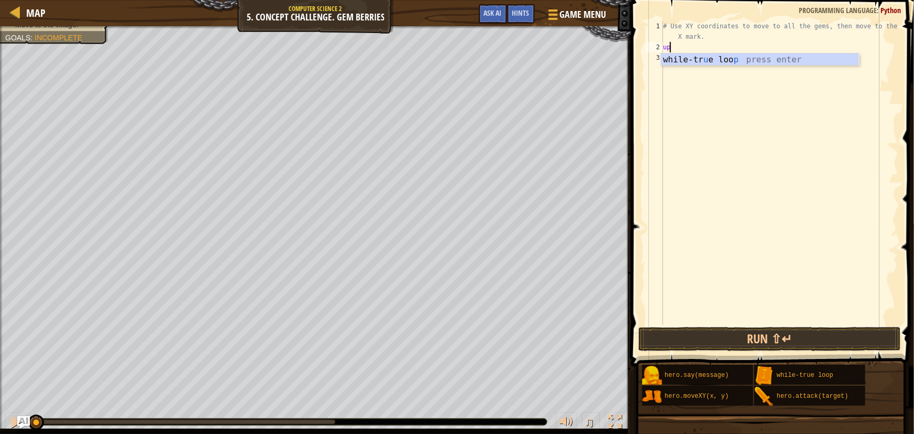
scroll to position [5, 0]
type textarea "u"
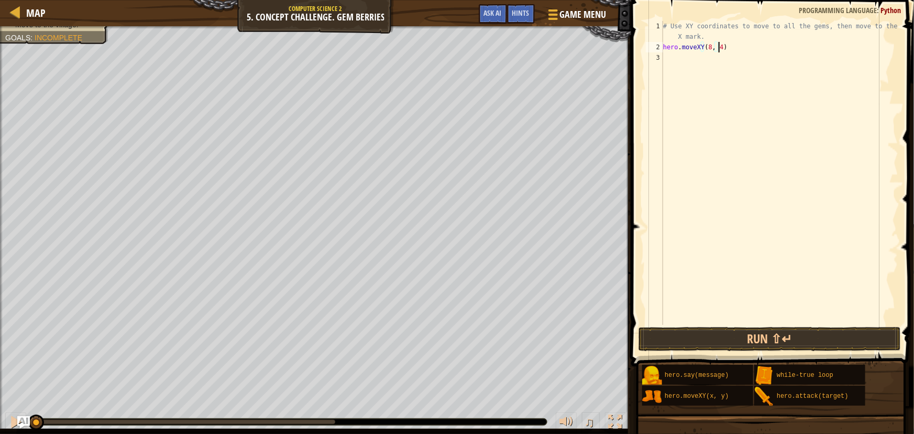
scroll to position [5, 4]
type textarea "hero.moveXY(8, 49)"
type textarea "hero.moveXY(8, 12)"
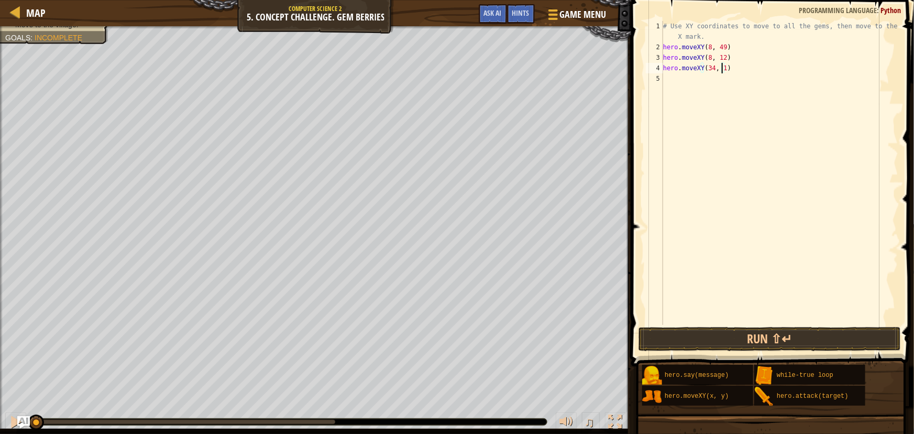
type textarea "hero.moveXY(34, 15)"
type textarea "hero.moveXY(50, 34)"
click at [676, 91] on div "# Use XY coordinates to move to all the gems, then move to the red X mark. hero…" at bounding box center [779, 188] width 237 height 335
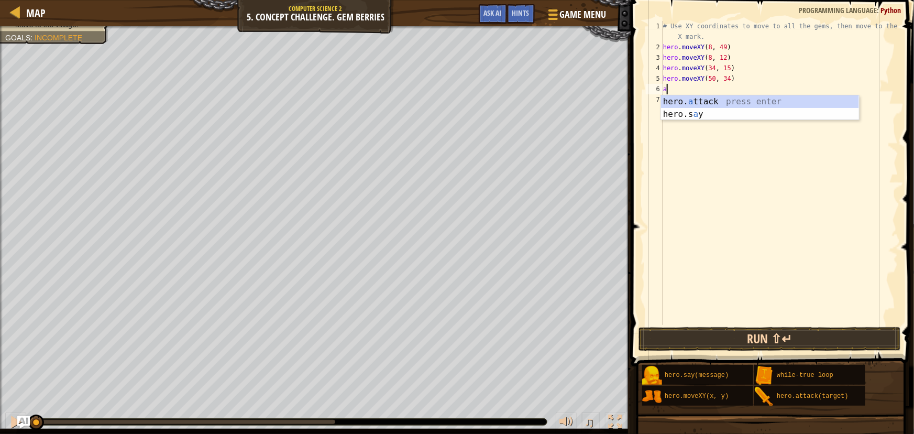
type textarea "a"
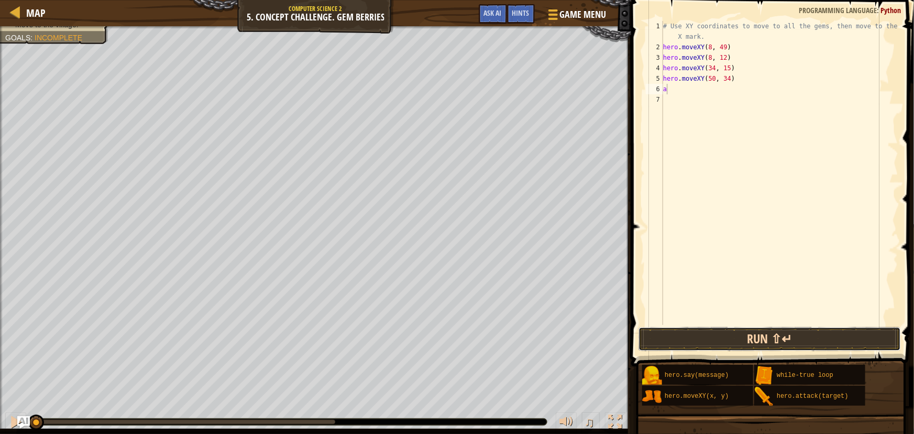
click at [744, 340] on button "Run ⇧↵" at bounding box center [769, 339] width 262 height 24
click at [669, 342] on button "Run ⇧↵" at bounding box center [769, 339] width 262 height 24
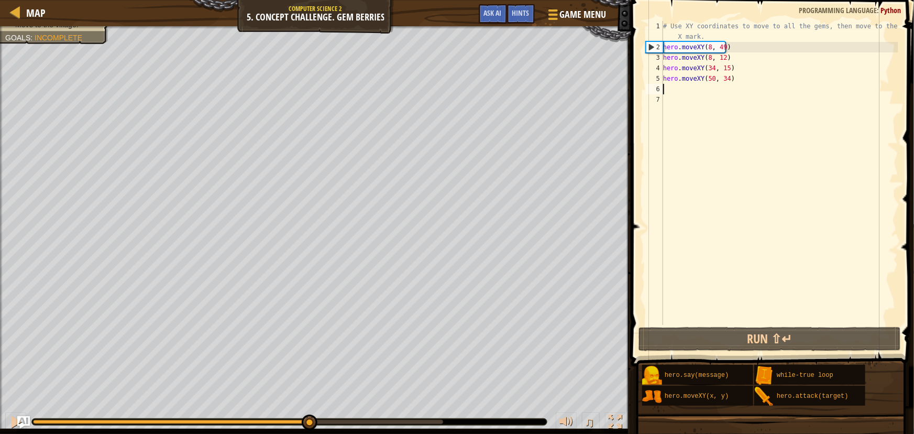
drag, startPoint x: 154, startPoint y: 420, endPoint x: 308, endPoint y: 417, distance: 154.0
click at [308, 417] on div at bounding box center [310, 422] width 16 height 16
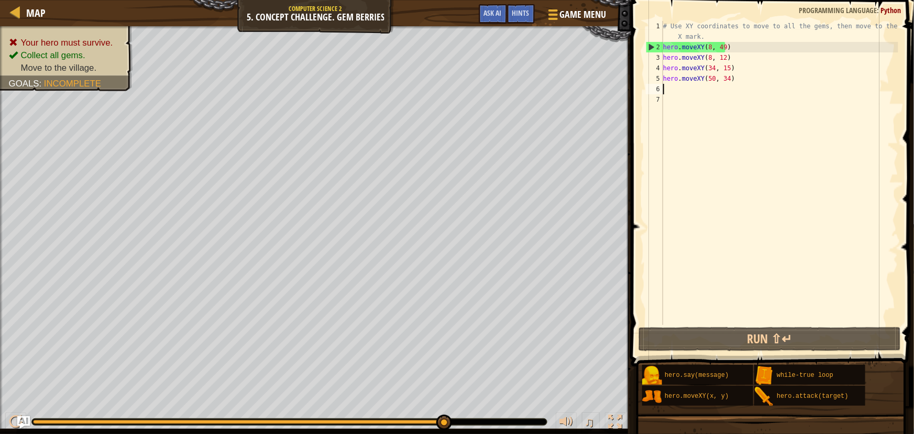
drag, startPoint x: 710, startPoint y: 79, endPoint x: 710, endPoint y: 86, distance: 7.4
click at [710, 80] on div "# Use XY coordinates to move to all the gems, then move to the red X mark. hero…" at bounding box center [779, 188] width 237 height 335
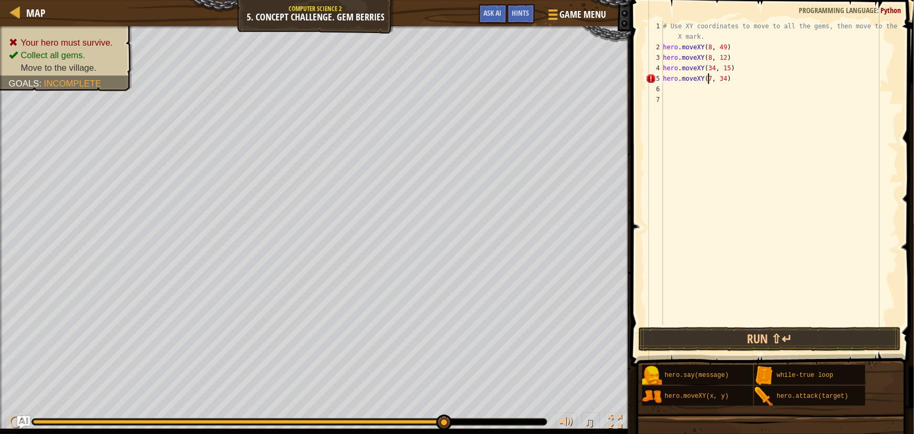
scroll to position [5, 4]
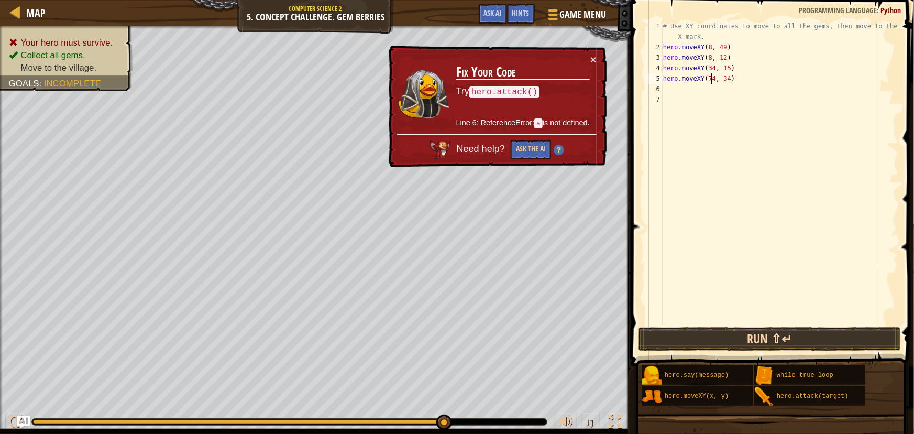
type textarea "hero.moveXY(74, 34)"
click at [779, 338] on button "Run ⇧↵" at bounding box center [769, 339] width 262 height 24
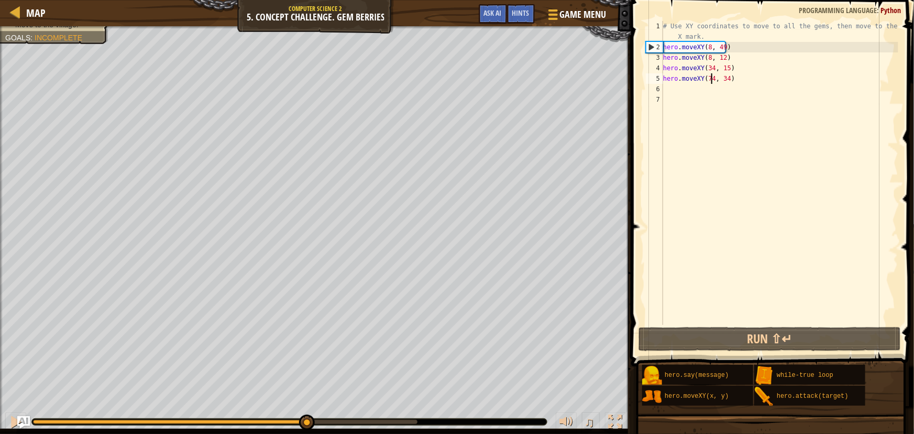
click at [306, 390] on div "Your hero must survive. Collect all gems. Move to the village. Goals : Incomple…" at bounding box center [457, 230] width 914 height 408
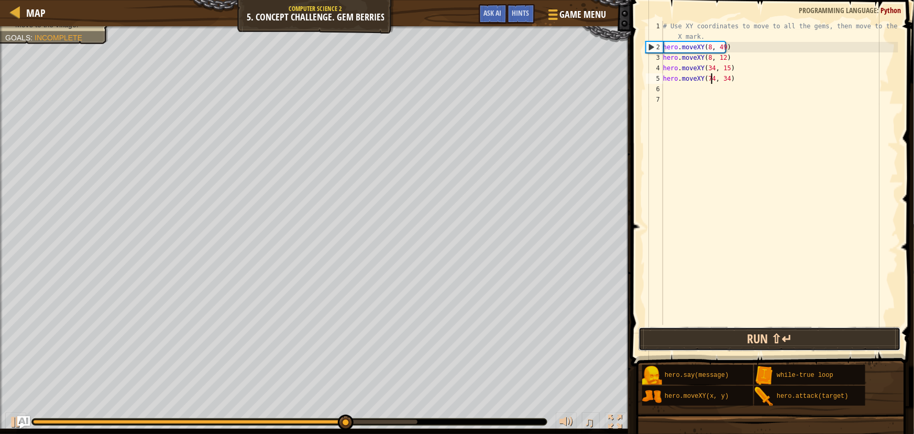
click at [660, 340] on button "Run ⇧↵" at bounding box center [769, 339] width 262 height 24
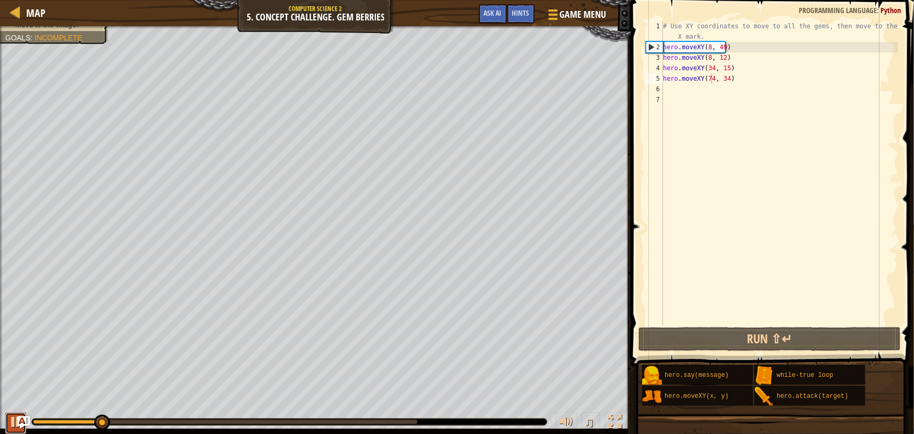
click at [23, 415] on button at bounding box center [15, 422] width 21 height 21
click at [28, 421] on img "Ask AI" at bounding box center [24, 422] width 14 height 14
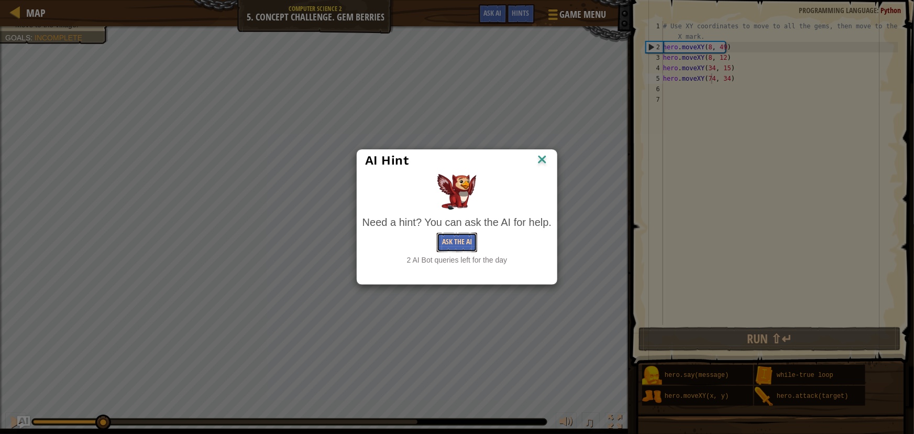
click at [465, 239] on button "Ask the AI" at bounding box center [457, 242] width 40 height 19
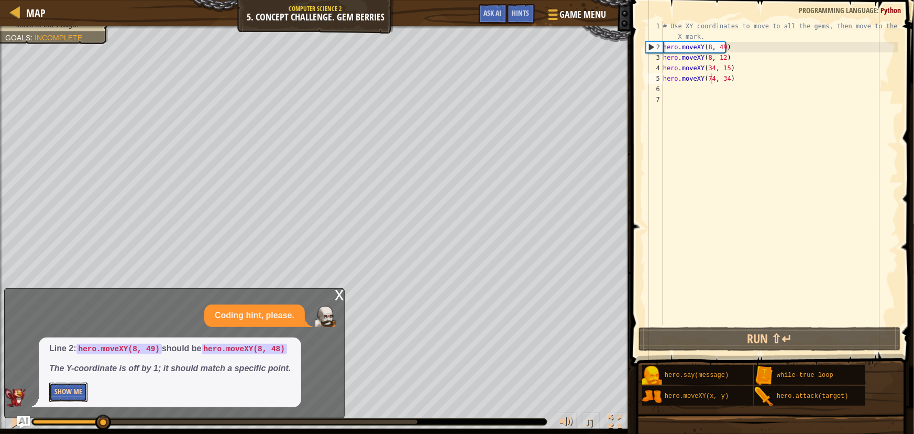
click at [62, 391] on button "Show Me" at bounding box center [68, 391] width 38 height 19
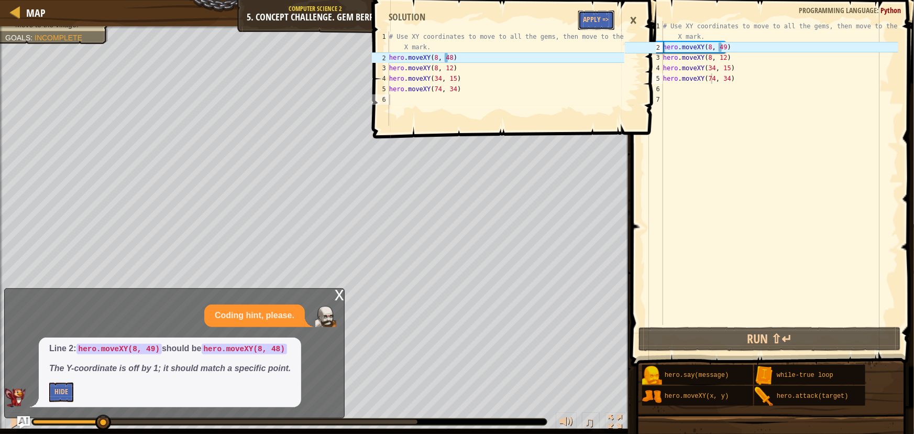
click at [593, 15] on button "Apply =>" at bounding box center [596, 19] width 36 height 19
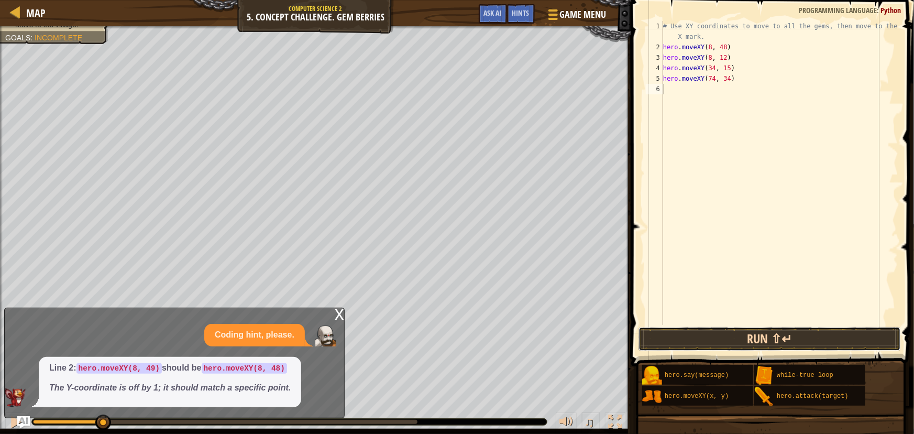
click at [713, 337] on button "Run ⇧↵" at bounding box center [769, 339] width 262 height 24
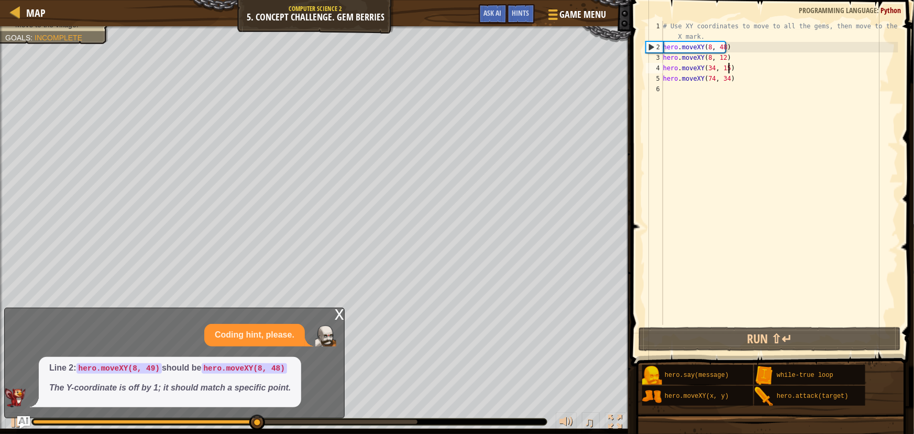
click at [731, 66] on div "# Use XY coordinates to move to all the gems, then move to the red X mark. hero…" at bounding box center [779, 188] width 237 height 335
type textarea "hero.moveXY(34, 15)"
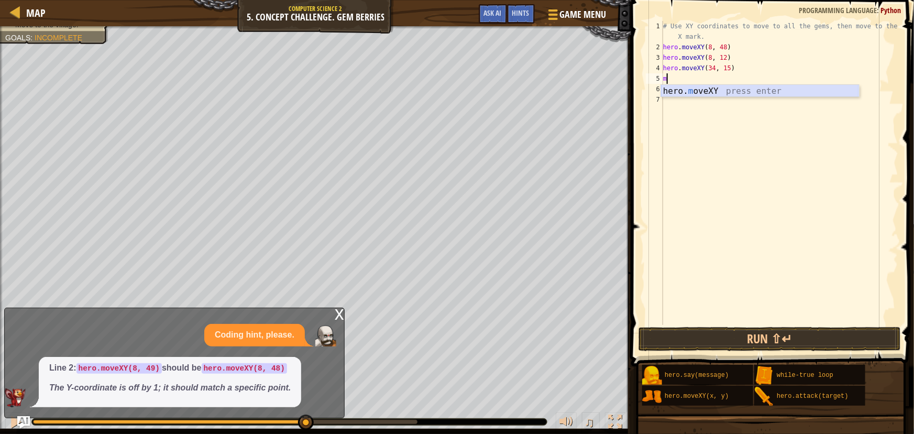
click at [697, 86] on div "hero. m oveXY press enter" at bounding box center [760, 104] width 198 height 38
type textarea "hero.moveXY(40, 56)"
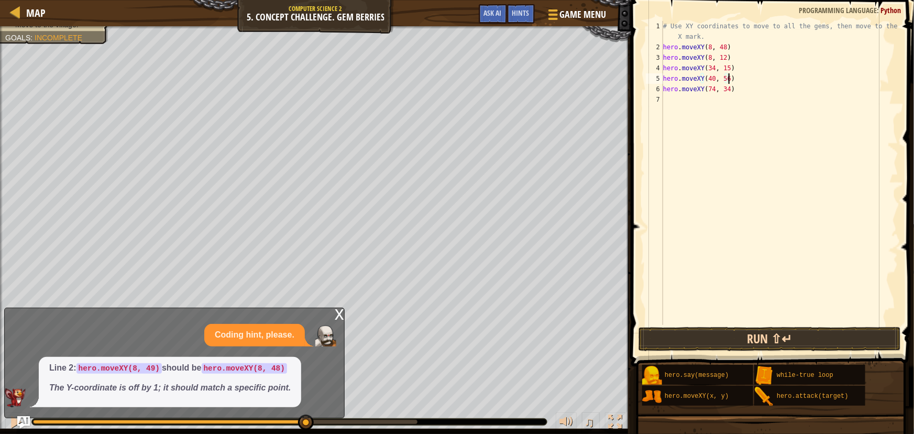
type textarea "hero.moveXY(40, 56)"
click at [819, 338] on button "Run ⇧↵" at bounding box center [769, 339] width 262 height 24
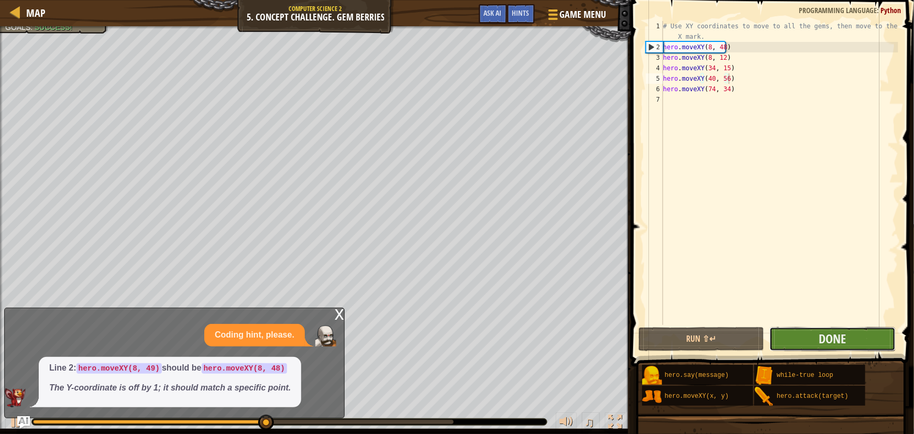
click at [861, 334] on button "Done" at bounding box center [832, 339] width 126 height 24
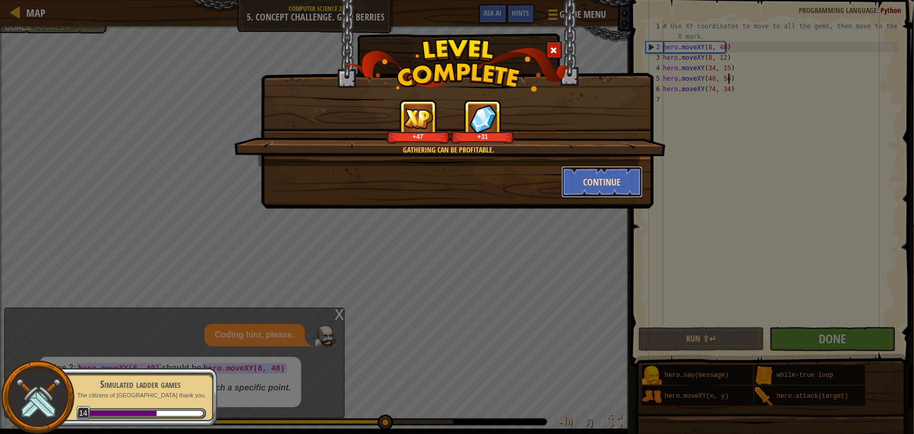
click at [593, 177] on button "Continue" at bounding box center [602, 181] width 81 height 31
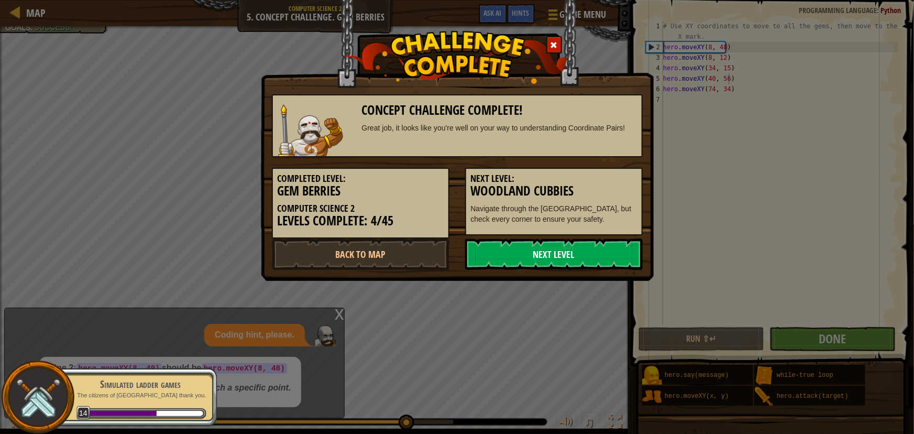
click at [585, 256] on link "Next Level" at bounding box center [554, 253] width 178 height 31
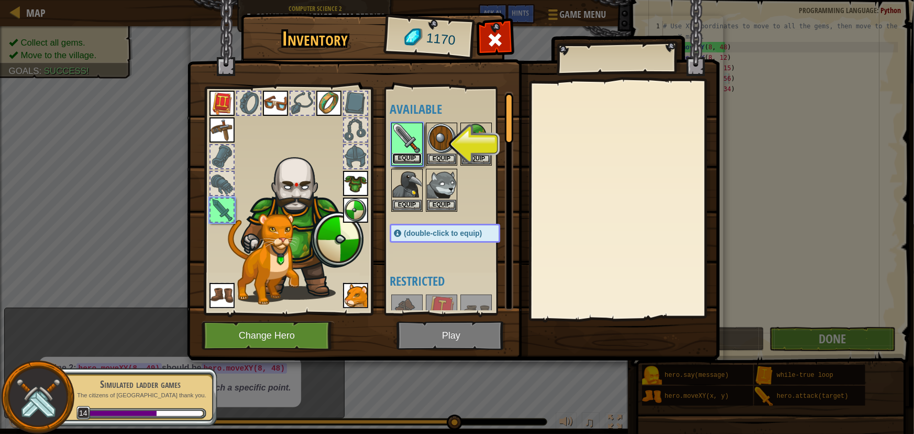
click at [405, 157] on button "Equip" at bounding box center [406, 158] width 29 height 11
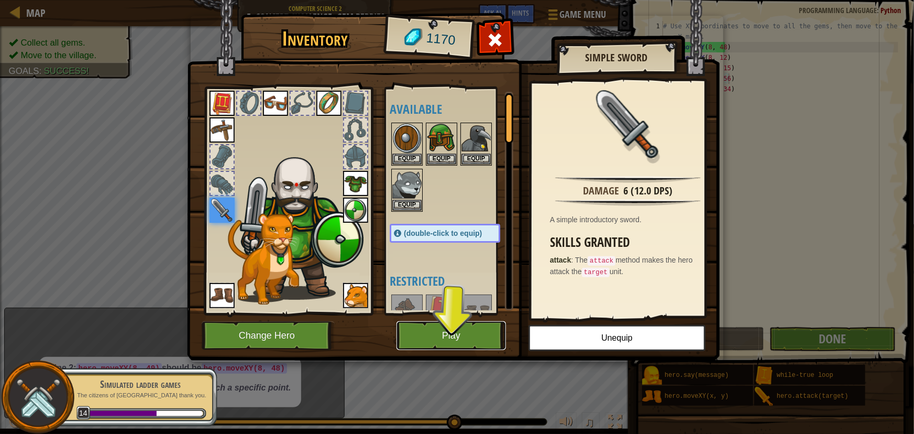
click at [457, 332] on button "Play" at bounding box center [451, 335] width 109 height 29
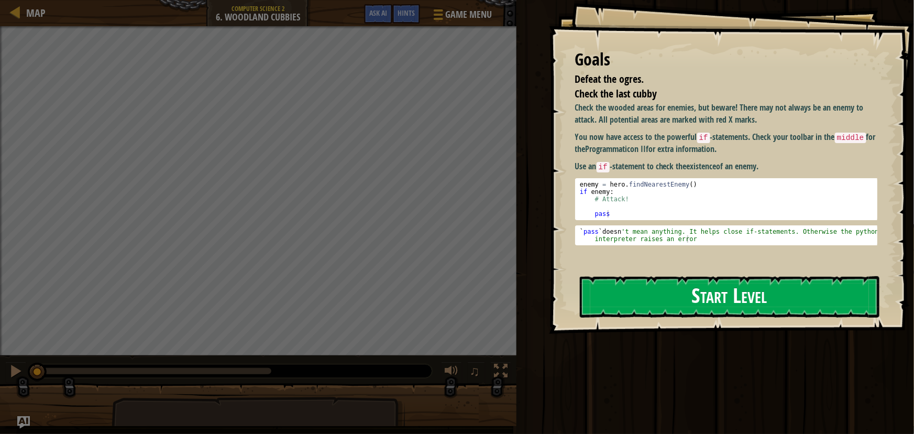
click at [616, 287] on button "Start Level" at bounding box center [730, 296] width 300 height 41
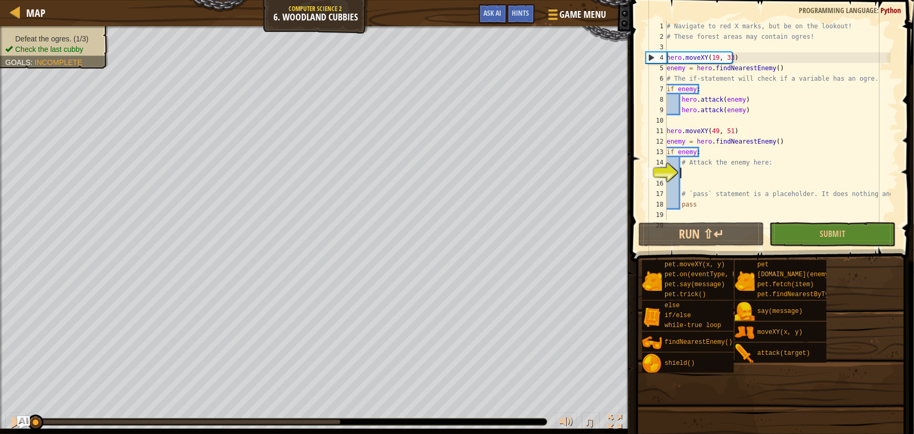
scroll to position [31, 0]
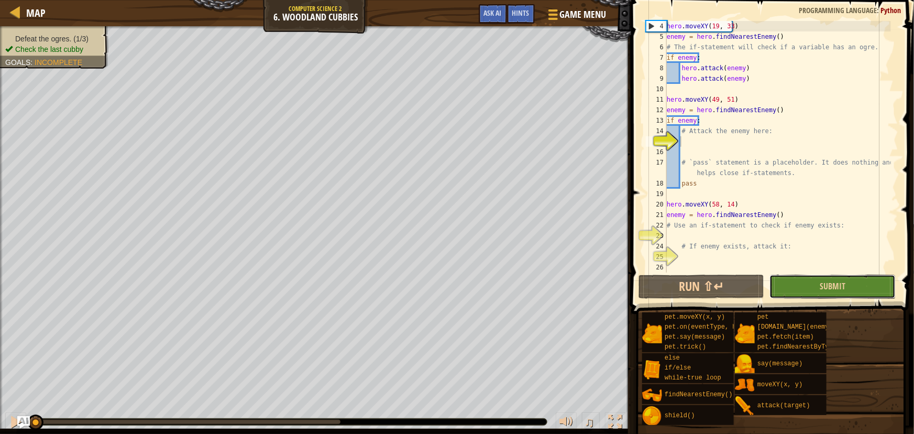
click at [789, 285] on button "Submit" at bounding box center [832, 286] width 126 height 24
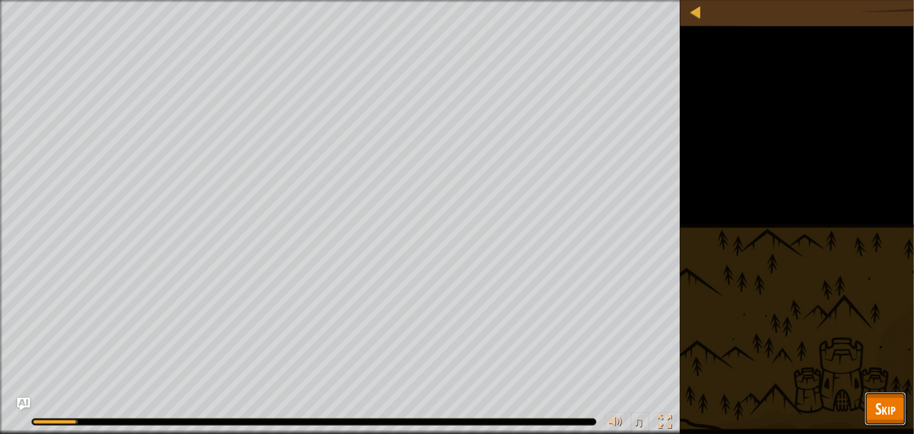
click at [887, 408] on span "Skip" at bounding box center [885, 408] width 20 height 21
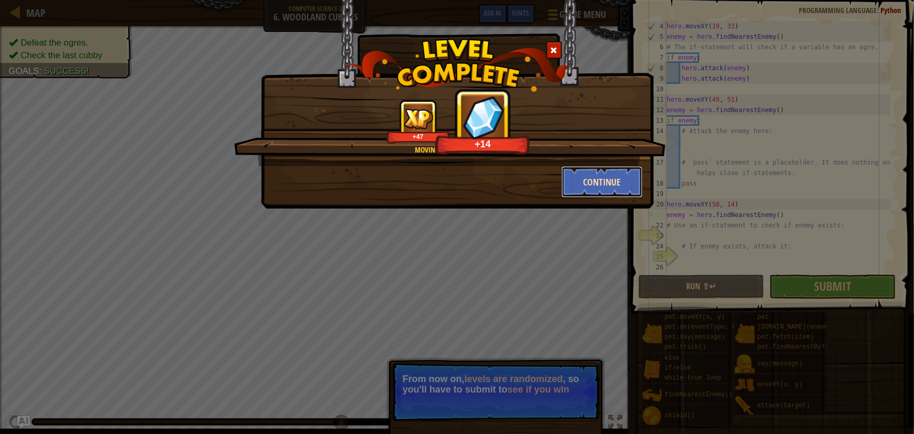
click at [611, 186] on button "Continue" at bounding box center [602, 181] width 81 height 31
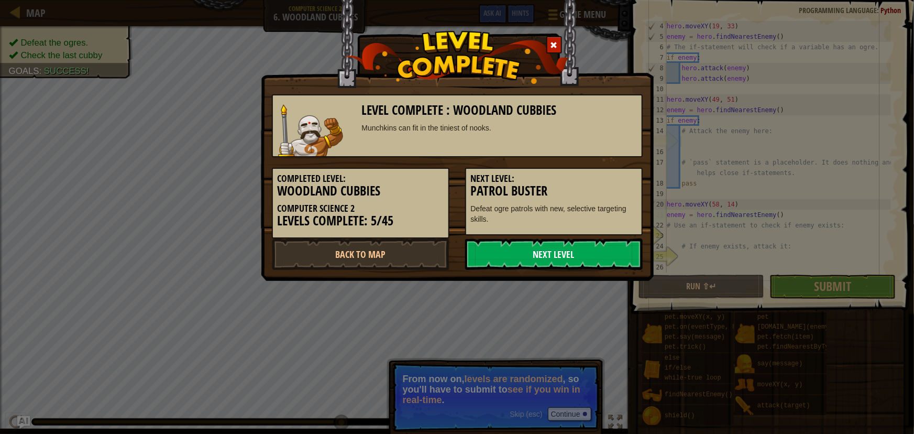
click at [586, 247] on link "Next Level" at bounding box center [554, 253] width 178 height 31
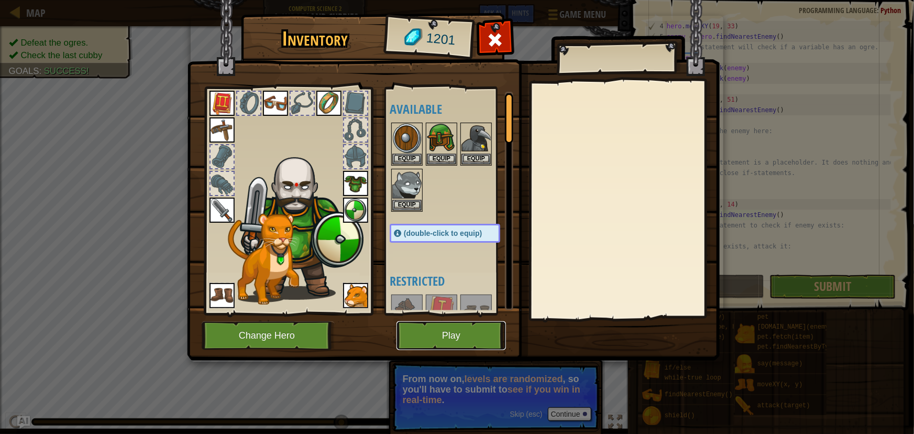
click at [454, 325] on button "Play" at bounding box center [451, 335] width 109 height 29
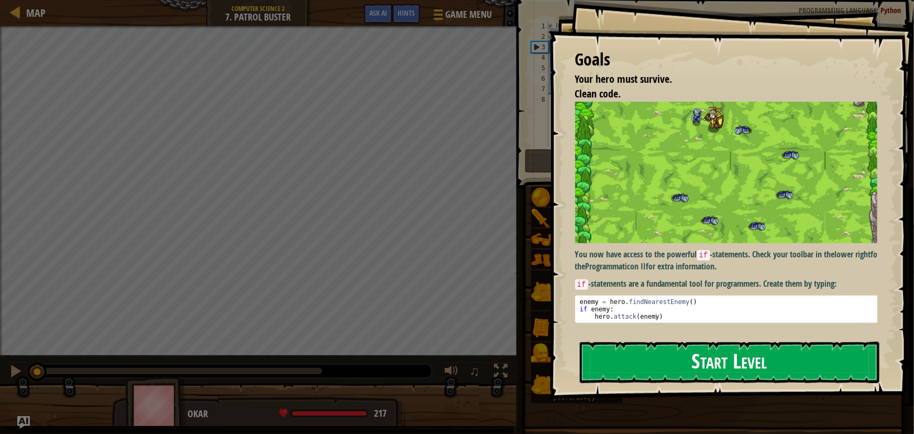
click at [612, 373] on button "Start Level" at bounding box center [730, 362] width 300 height 41
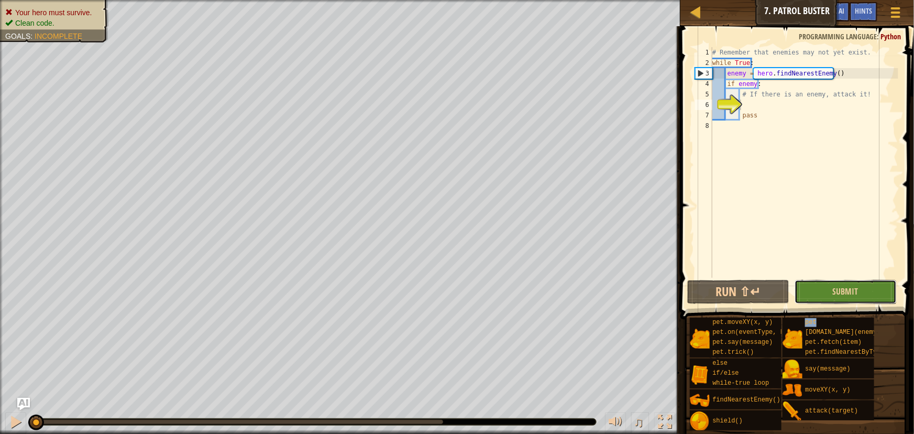
click at [858, 295] on button "Submit" at bounding box center [846, 292] width 102 height 24
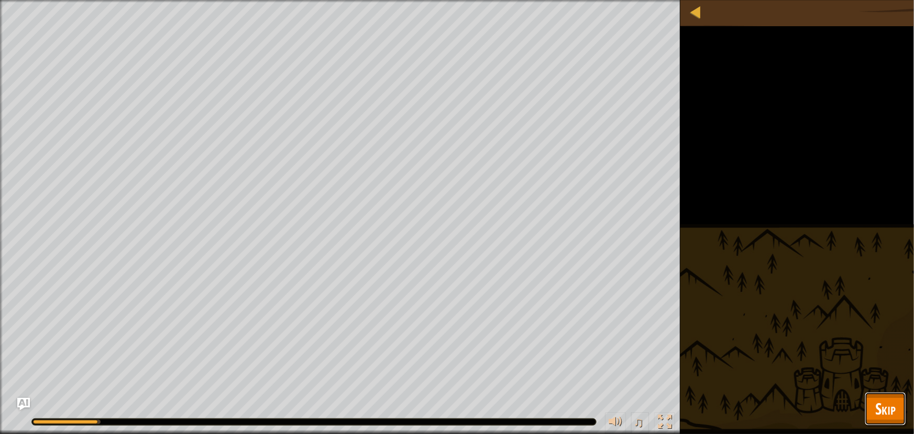
click at [896, 403] on button "Skip" at bounding box center [885, 409] width 41 height 34
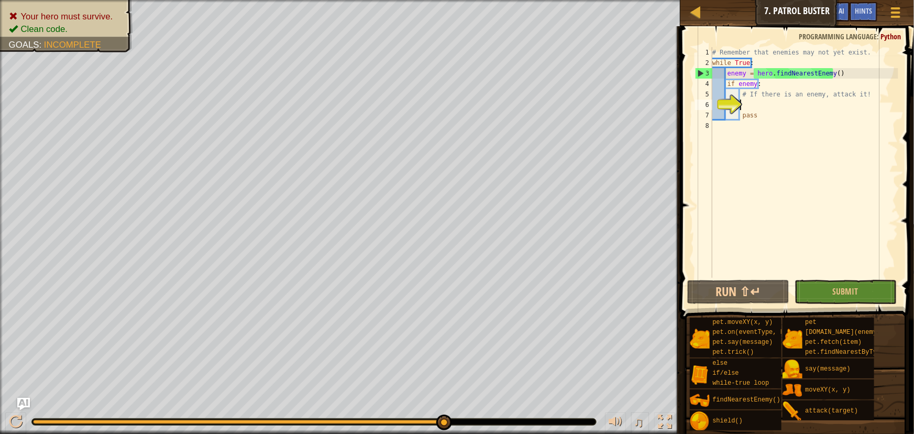
click at [751, 107] on div "# Remember that enemies may not yet exist. while True : enemy = hero . findNear…" at bounding box center [804, 172] width 188 height 251
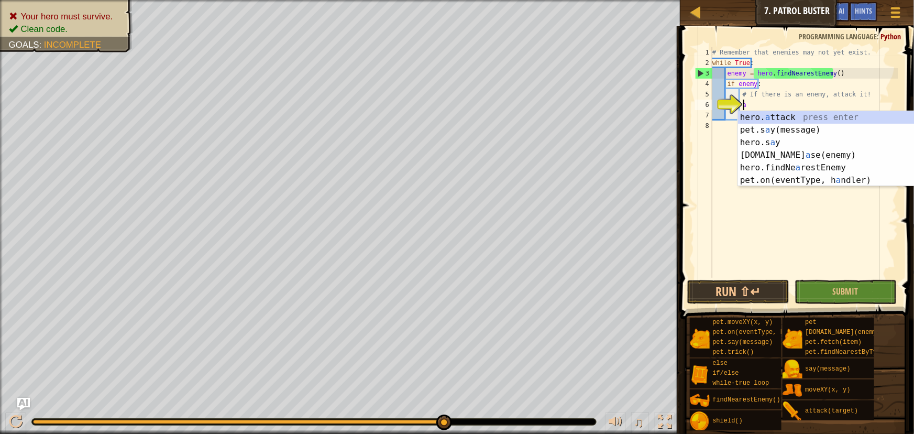
scroll to position [5, 2]
click at [779, 117] on div "hero. a ttack press enter pet.s a y(message) press enter hero.s a y press enter…" at bounding box center [837, 161] width 198 height 101
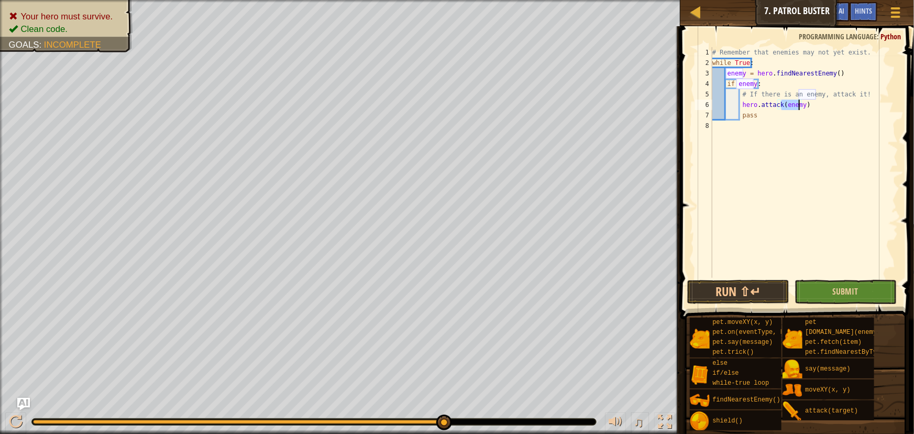
type textarea "hero.attack(enemy)"
click at [875, 287] on button "Submit" at bounding box center [846, 292] width 102 height 24
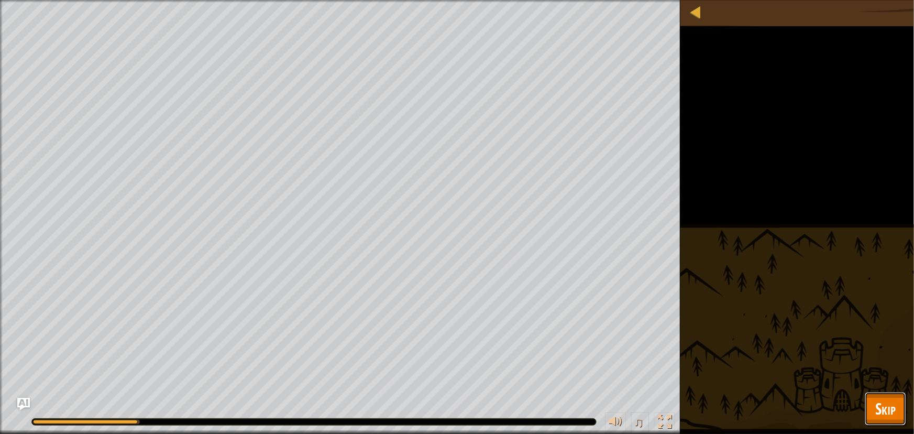
click at [899, 405] on button "Skip" at bounding box center [885, 409] width 41 height 34
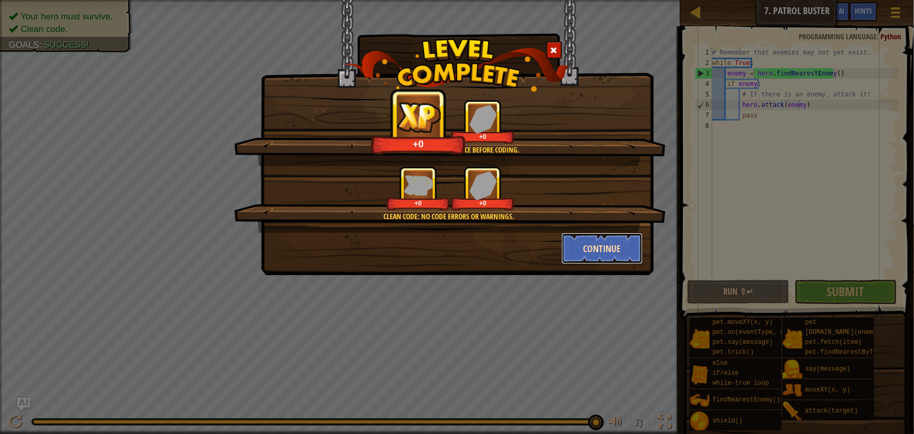
click at [583, 241] on button "Continue" at bounding box center [602, 248] width 81 height 31
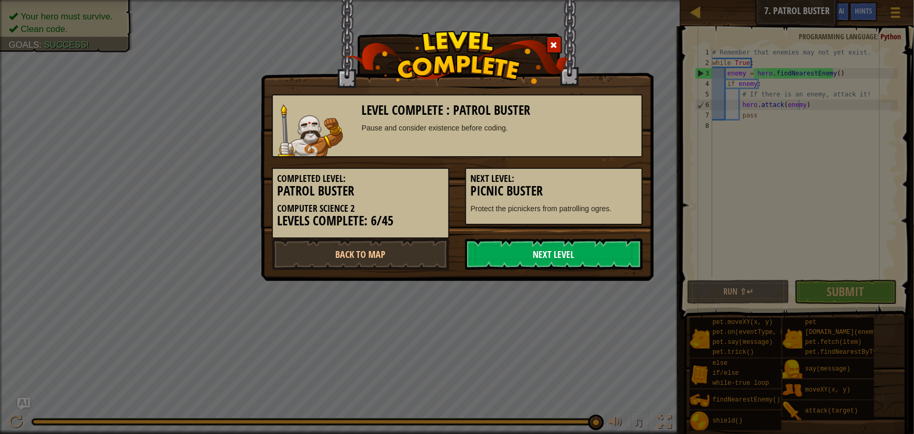
click at [576, 256] on link "Next Level" at bounding box center [554, 253] width 178 height 31
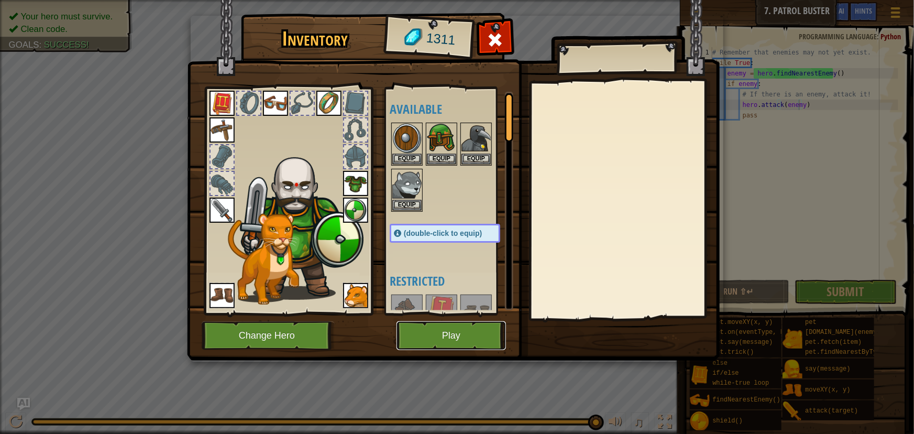
click at [476, 340] on button "Play" at bounding box center [451, 335] width 109 height 29
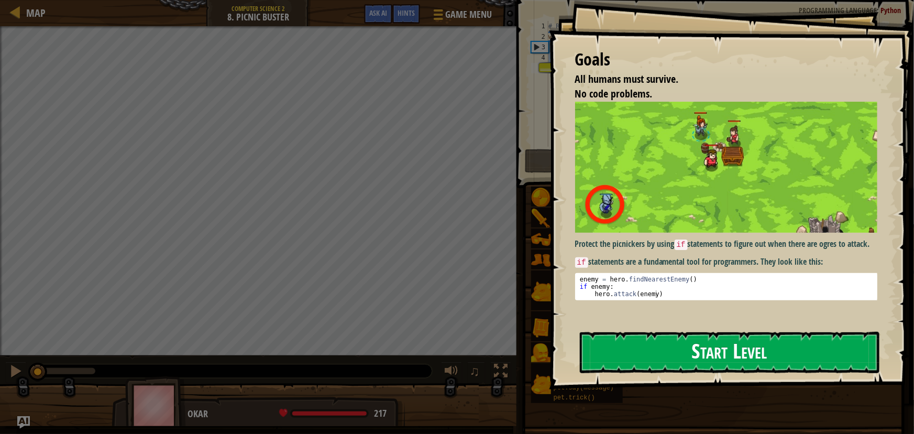
click at [720, 343] on button "Start Level" at bounding box center [730, 352] width 300 height 41
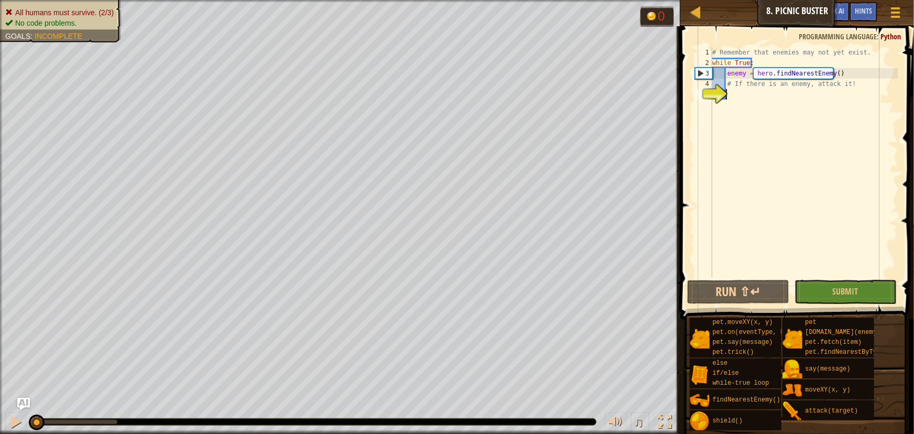
scroll to position [5, 1]
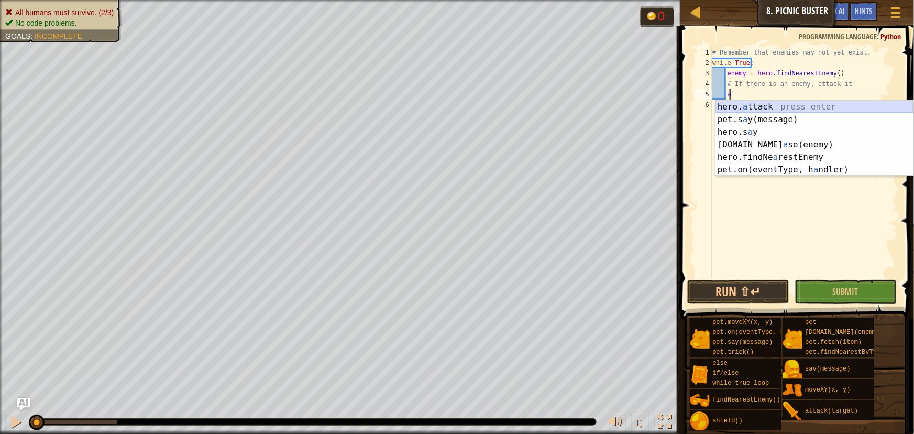
click at [770, 104] on div "hero. a ttack press enter pet.s a y(message) press enter hero.s a y press enter…" at bounding box center [814, 151] width 198 height 101
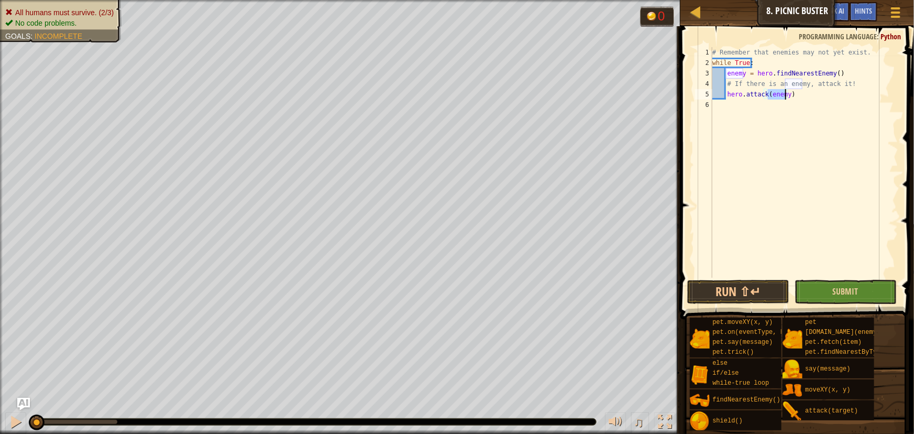
type textarea "hero.attack(enemy)"
click at [816, 289] on button "Submit" at bounding box center [846, 292] width 102 height 24
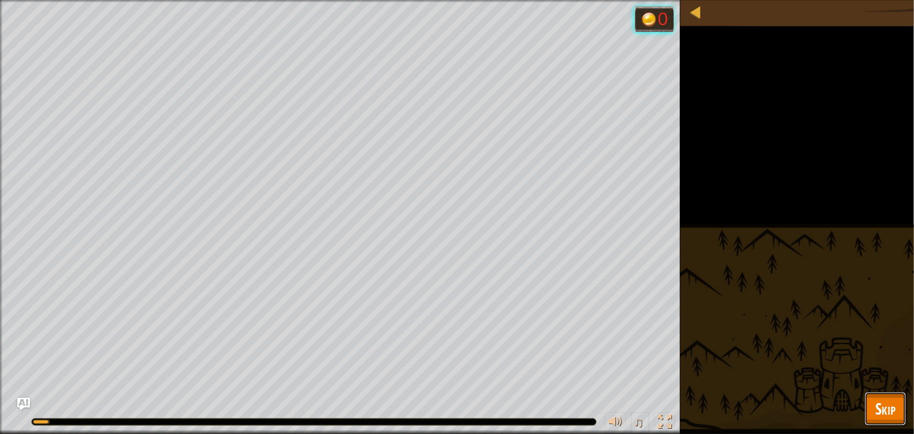
click at [893, 420] on button "Skip" at bounding box center [885, 409] width 41 height 34
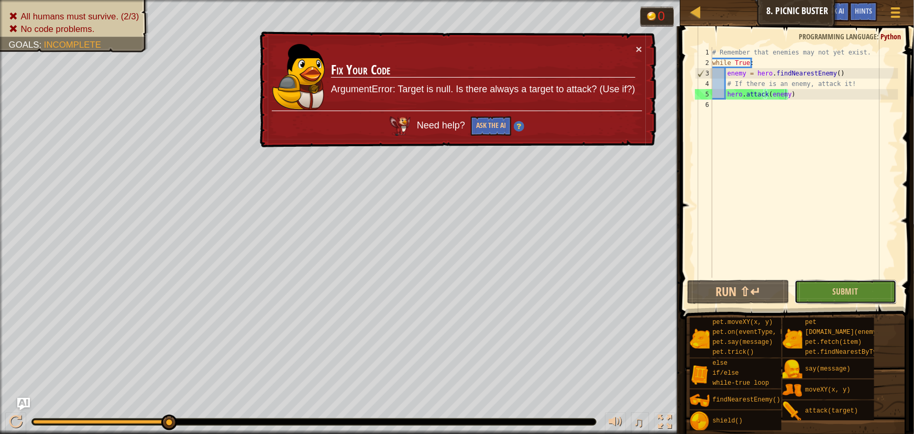
click at [830, 291] on button "Submit" at bounding box center [846, 292] width 102 height 24
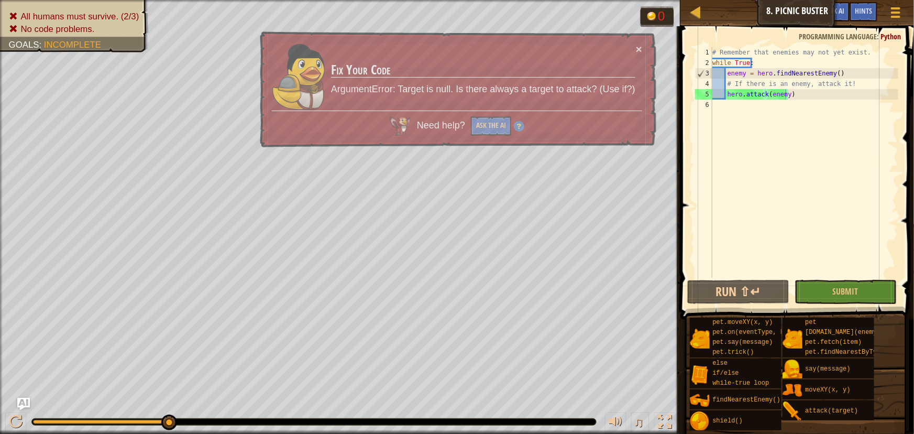
click at [887, 400] on div "pet.moveXY(x, y) pet.on(eventType, handler) pet.say(message) pet.trick() else i…" at bounding box center [797, 374] width 217 height 114
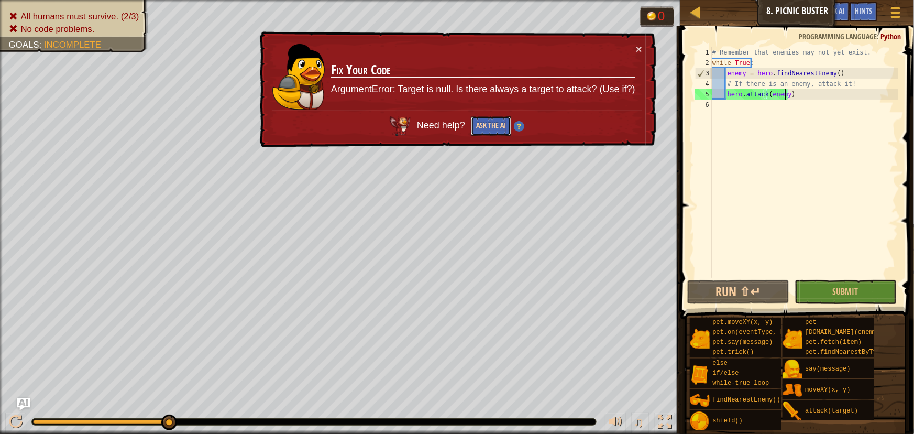
click at [481, 121] on button "Ask the AI" at bounding box center [491, 125] width 40 height 19
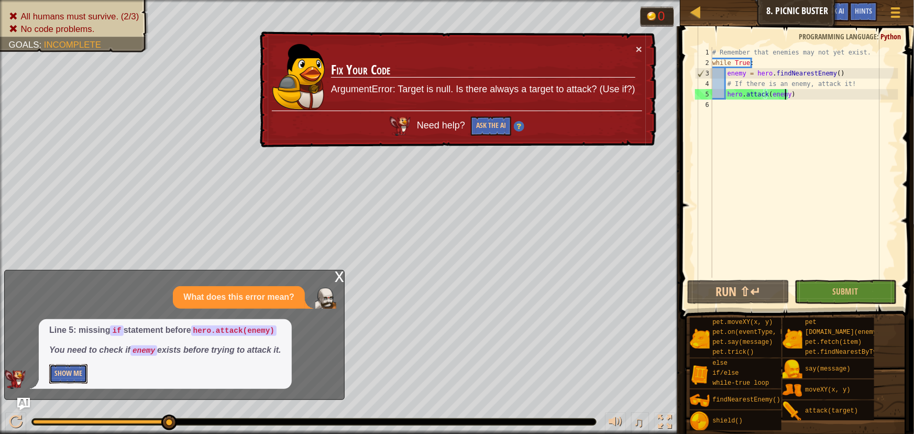
click at [75, 371] on button "Show Me" at bounding box center [68, 373] width 38 height 19
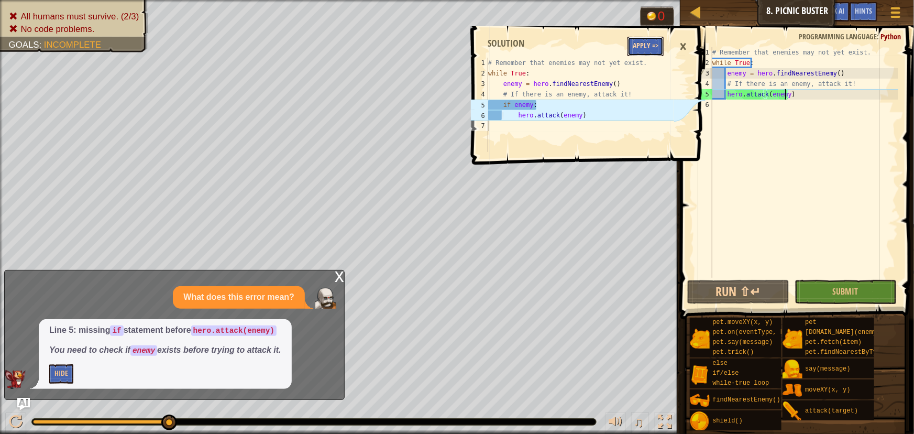
click at [651, 48] on button "Apply =>" at bounding box center [645, 46] width 36 height 19
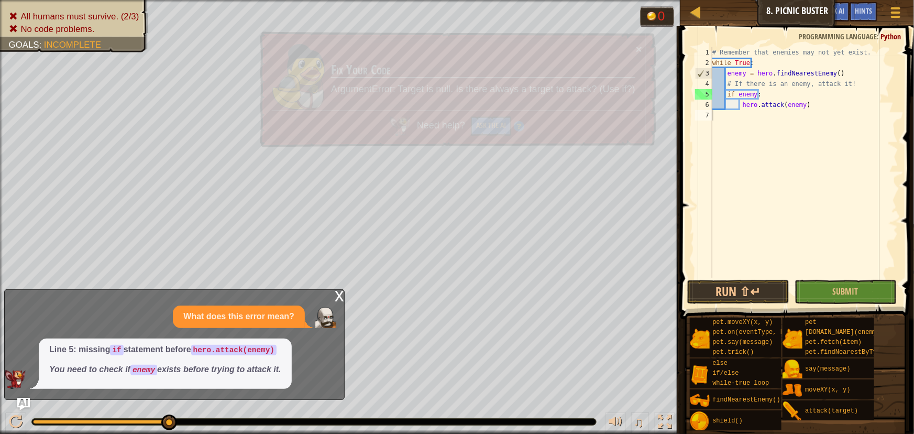
scroll to position [5, 0]
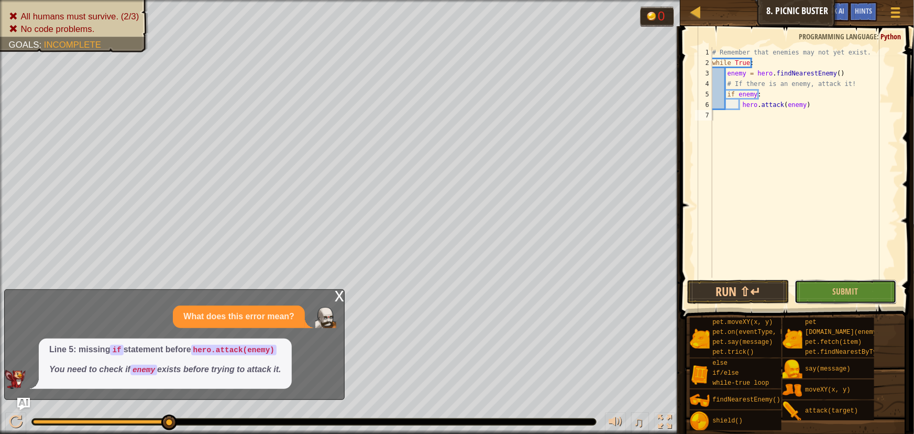
click at [835, 291] on span "Submit" at bounding box center [846, 291] width 26 height 12
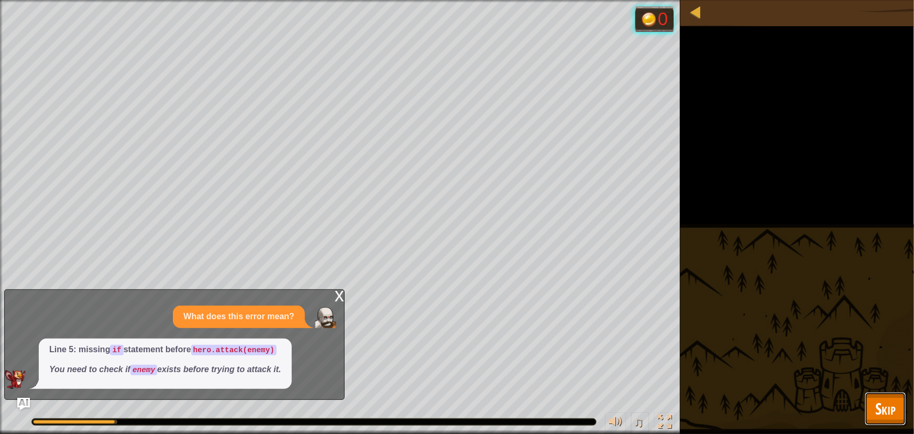
click at [898, 408] on button "Skip" at bounding box center [885, 409] width 41 height 34
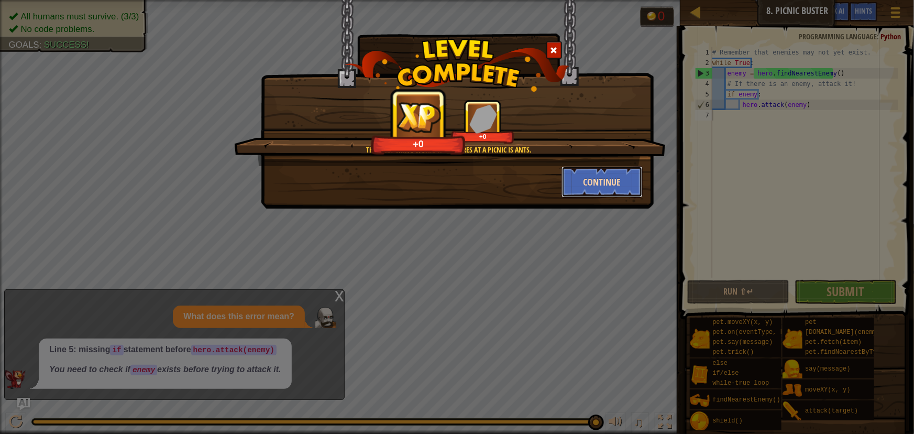
click at [615, 185] on button "Continue" at bounding box center [602, 181] width 81 height 31
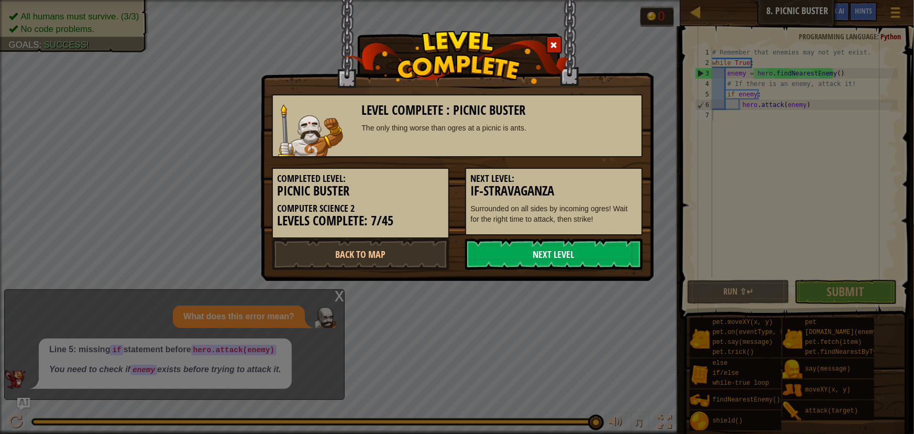
click at [571, 254] on link "Next Level" at bounding box center [554, 253] width 178 height 31
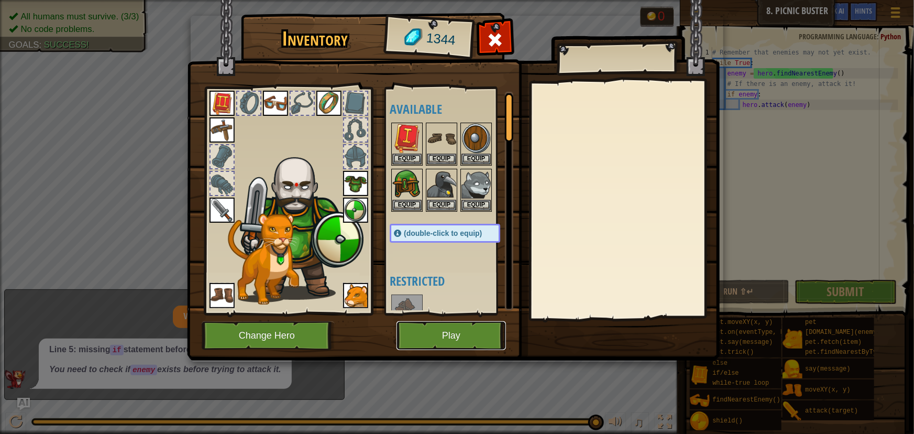
click at [448, 337] on button "Play" at bounding box center [451, 335] width 109 height 29
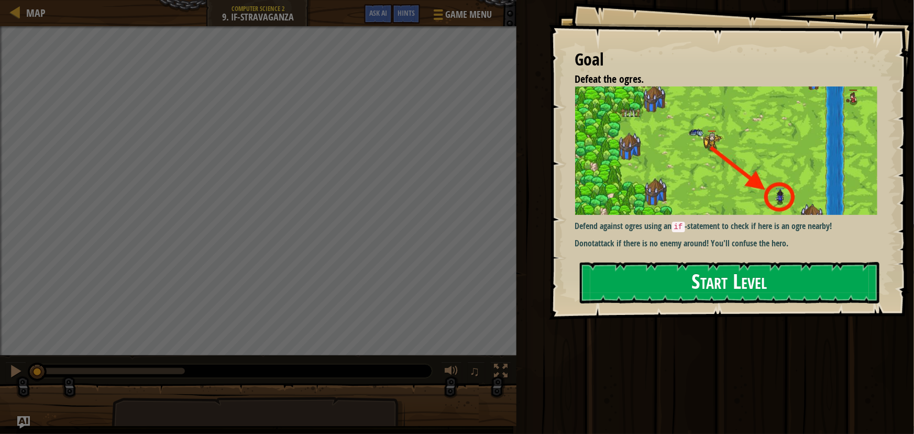
click at [635, 275] on button "Start Level" at bounding box center [730, 282] width 300 height 41
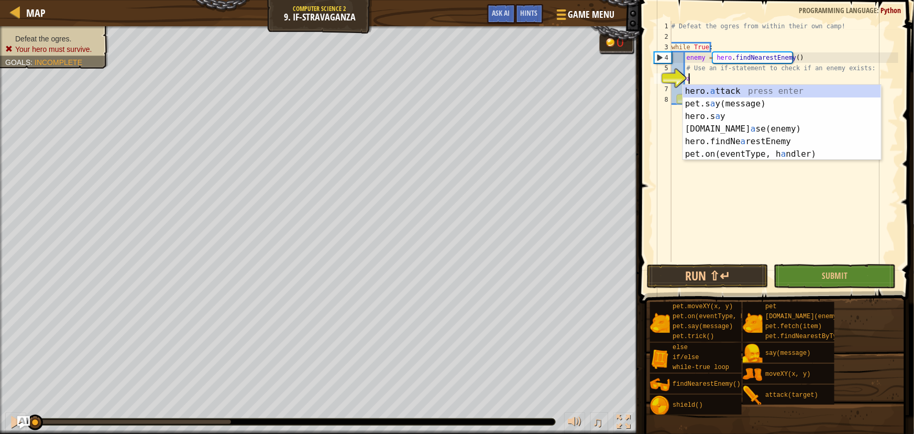
scroll to position [5, 1]
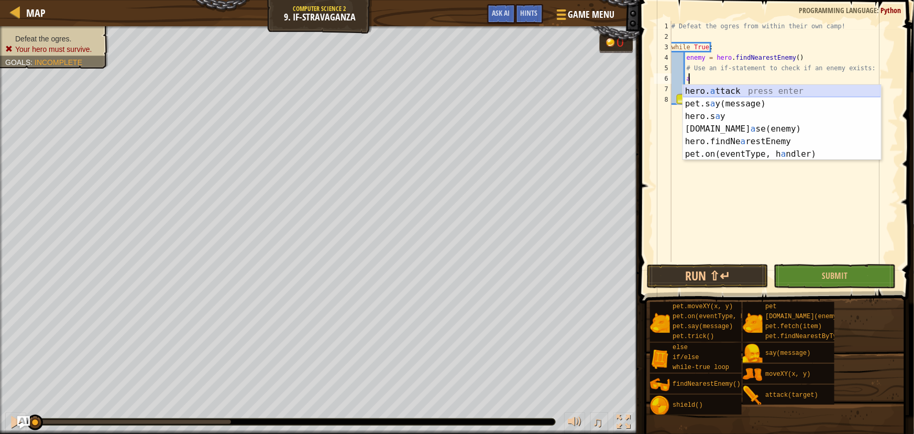
click at [721, 88] on div "hero. a ttack press enter pet.s a y(message) press enter hero.s a y press enter…" at bounding box center [782, 135] width 198 height 101
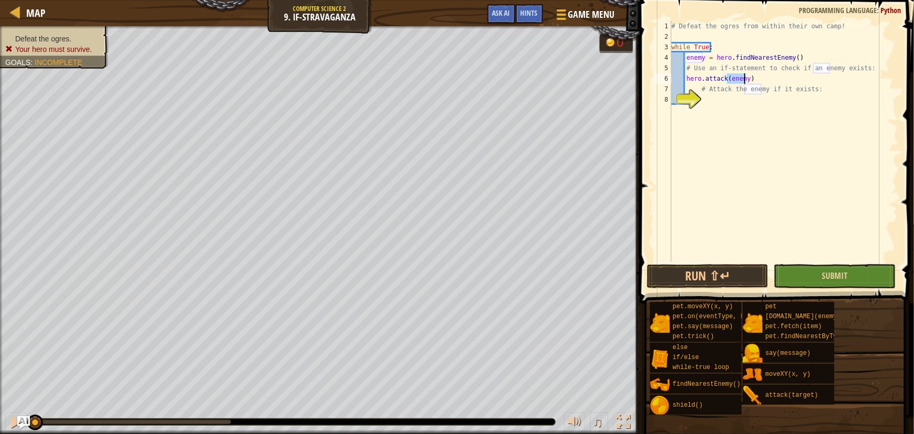
type textarea "hero.attack(enemy)"
click at [820, 285] on button "Submit" at bounding box center [835, 276] width 122 height 24
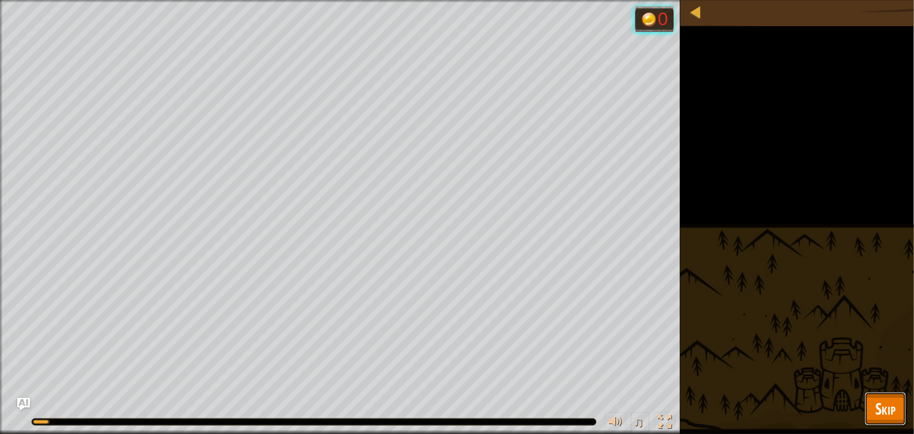
click at [889, 409] on span "Skip" at bounding box center [885, 408] width 20 height 21
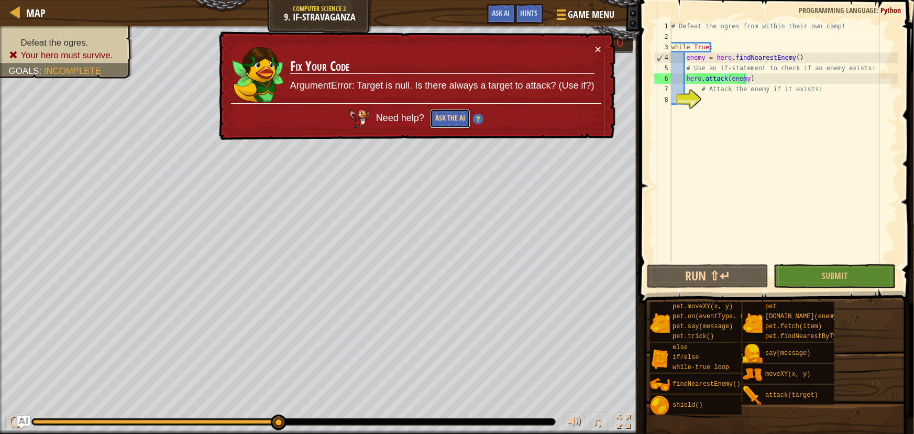
click at [461, 115] on button "Ask the AI" at bounding box center [450, 118] width 40 height 19
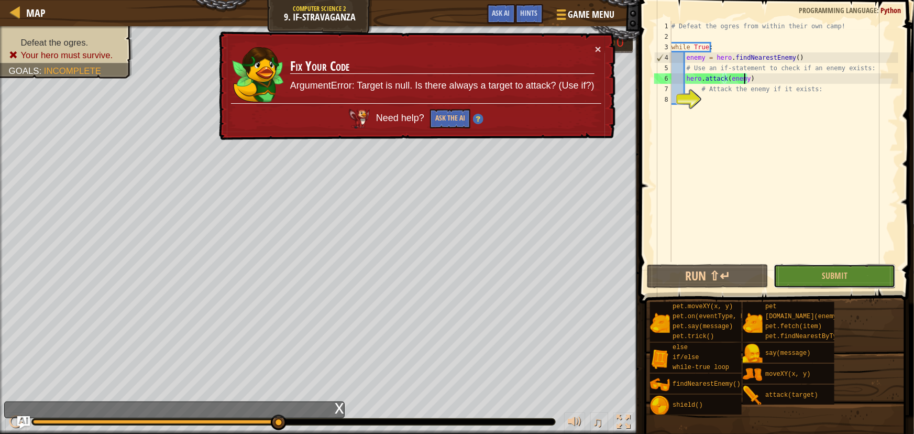
click at [813, 279] on button "Submit" at bounding box center [835, 276] width 122 height 24
click at [764, 79] on div "# Defeat the ogres from within their own camp! while True : enemy = hero . find…" at bounding box center [783, 152] width 229 height 262
drag, startPoint x: 764, startPoint y: 79, endPoint x: 686, endPoint y: 83, distance: 78.7
click at [686, 83] on div "# Defeat the ogres from within their own camp! while True : enemy = hero . find…" at bounding box center [783, 152] width 229 height 262
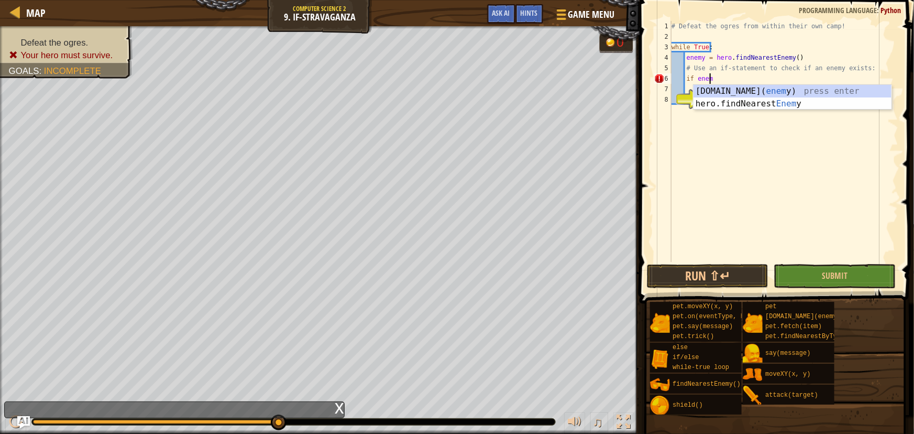
scroll to position [5, 3]
type textarea "if enemy:"
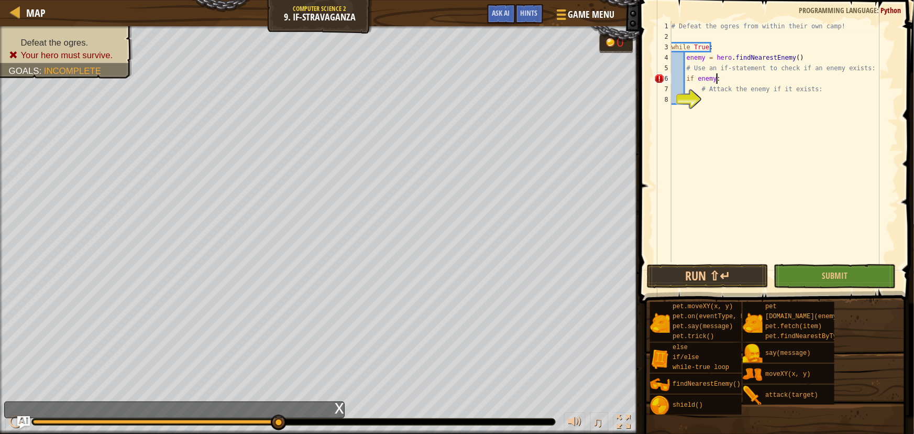
scroll to position [5, 3]
click at [705, 104] on div "# Defeat the ogres from within their own camp! while True : enemy = hero . find…" at bounding box center [783, 152] width 229 height 262
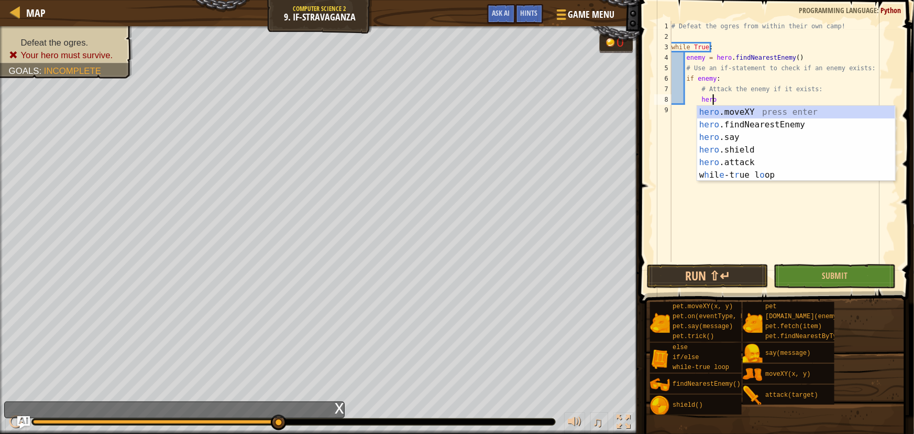
scroll to position [5, 3]
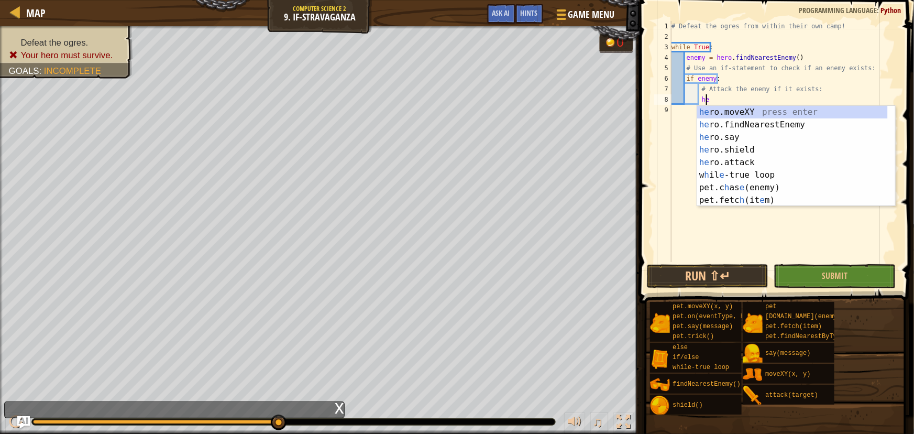
type textarea "h"
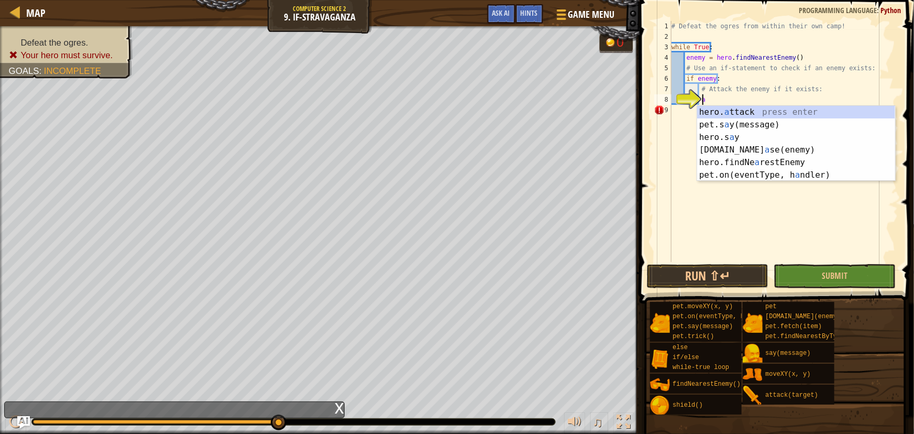
scroll to position [5, 2]
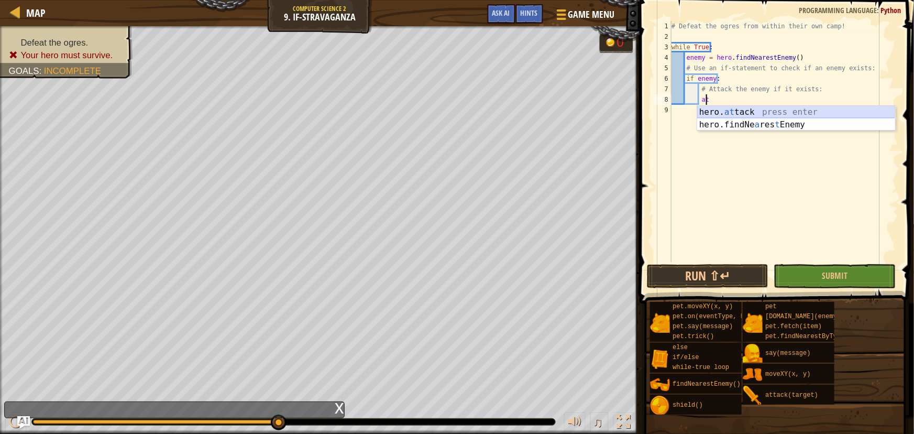
click at [721, 112] on div "hero. at tack press enter hero.findNe a res t Enemy press enter" at bounding box center [796, 131] width 198 height 50
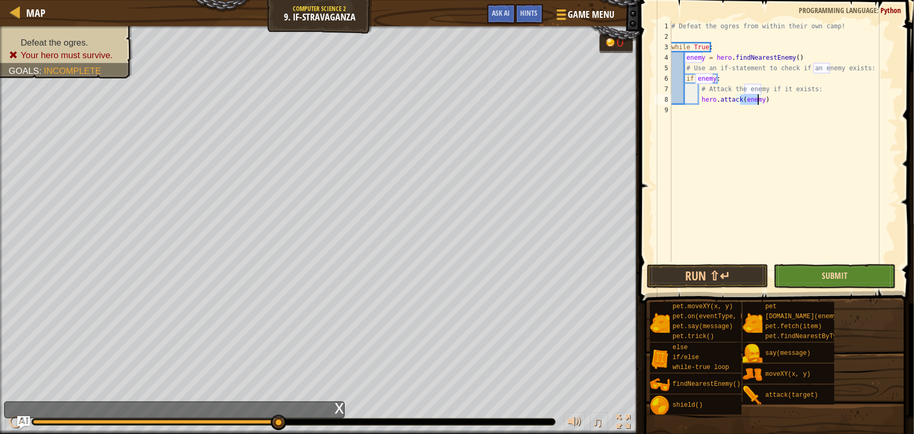
type textarea "hero.attack(enemy)"
drag, startPoint x: 843, startPoint y: 272, endPoint x: 851, endPoint y: 276, distance: 8.0
click at [846, 272] on span "Submit" at bounding box center [835, 276] width 26 height 12
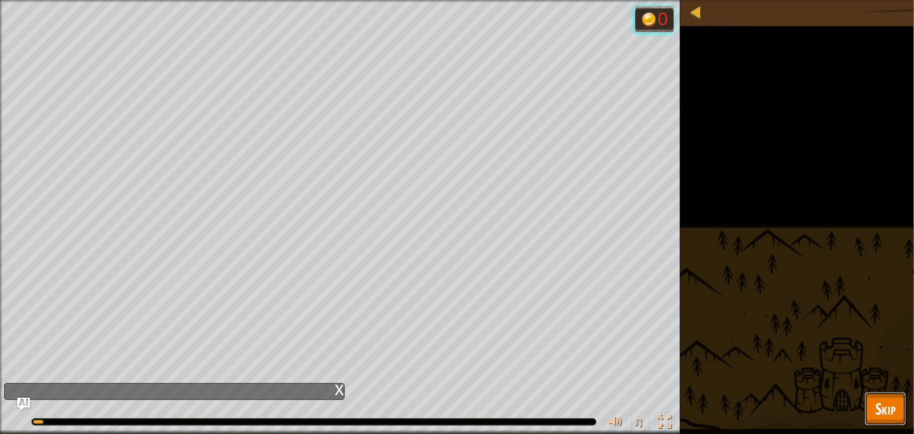
click at [877, 411] on span "Skip" at bounding box center [885, 408] width 20 height 21
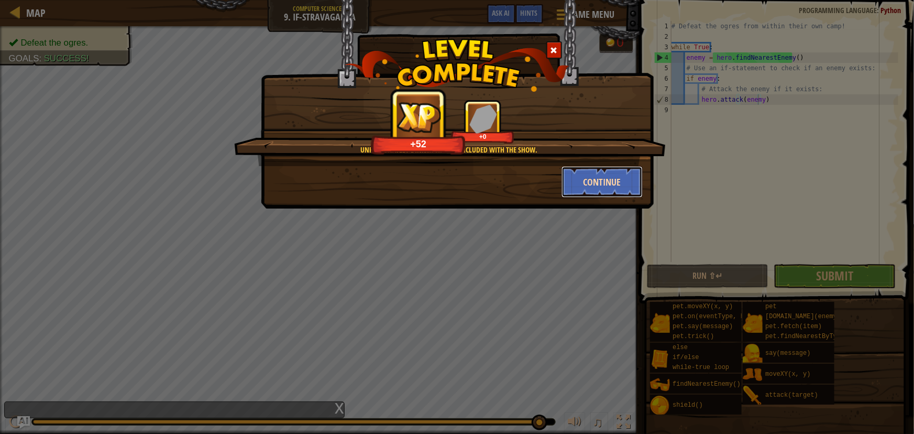
drag, startPoint x: 584, startPoint y: 169, endPoint x: 586, endPoint y: 174, distance: 5.5
click at [586, 174] on button "Continue" at bounding box center [602, 181] width 81 height 31
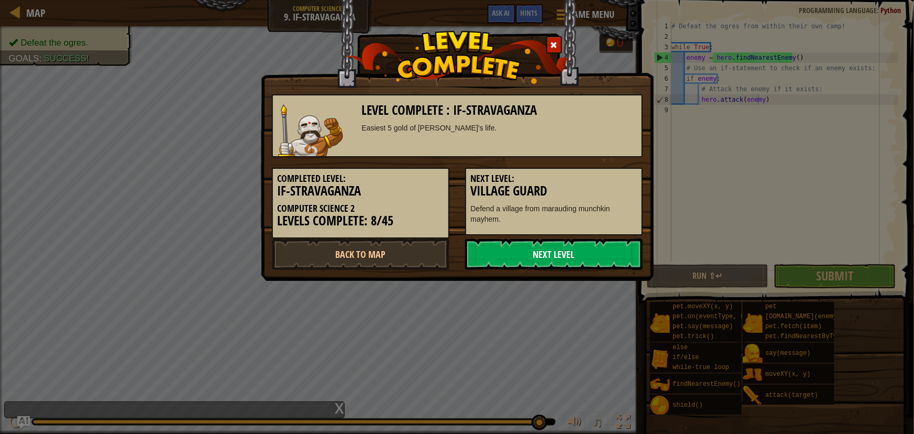
click at [593, 257] on link "Next Level" at bounding box center [554, 253] width 178 height 31
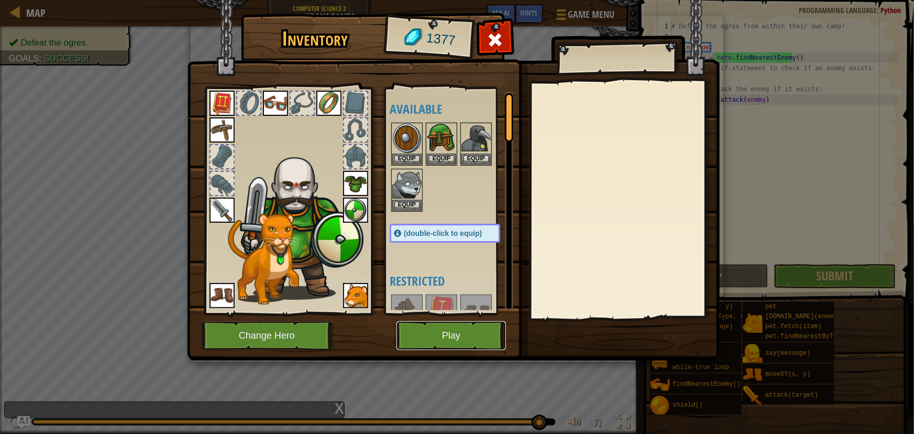
click at [475, 331] on button "Play" at bounding box center [451, 335] width 109 height 29
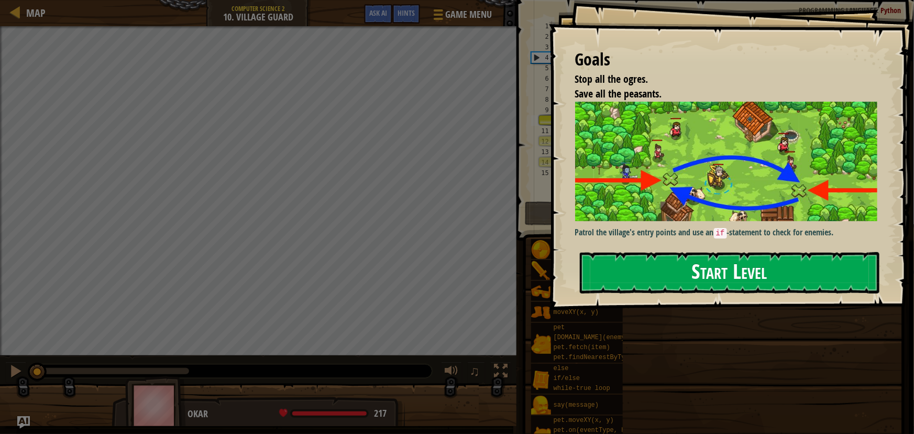
click at [602, 285] on button "Start Level" at bounding box center [730, 272] width 300 height 41
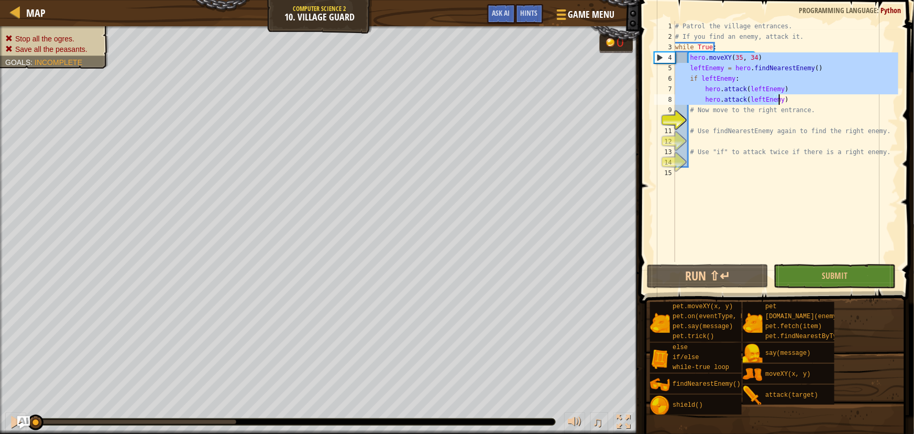
drag, startPoint x: 689, startPoint y: 56, endPoint x: 791, endPoint y: 102, distance: 112.1
click at [791, 102] on div "# Patrol the village entrances. # If you find an enemy, attack it. while True :…" at bounding box center [786, 152] width 226 height 262
drag, startPoint x: 874, startPoint y: 45, endPoint x: 862, endPoint y: 62, distance: 21.5
click at [862, 62] on div "# Patrol the village entrances. # If you find an enemy, attack it. while True :…" at bounding box center [786, 152] width 226 height 262
type textarea "while True: hero.moveXY(35, 34)"
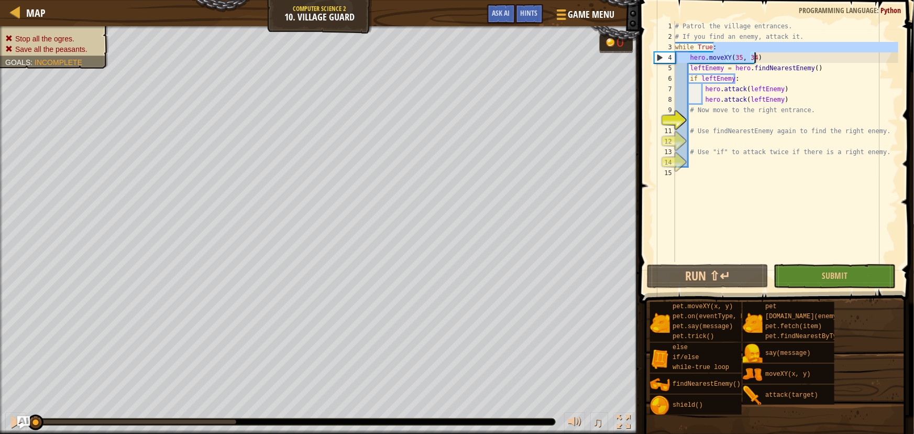
click at [798, 157] on div "# Patrol the village entrances. # If you find an enemy, attack it. while True :…" at bounding box center [786, 152] width 226 height 262
drag, startPoint x: 690, startPoint y: 54, endPoint x: 755, endPoint y: 56, distance: 65.0
click at [755, 56] on div "# Patrol the village entrances. # If you find an enemy, attack it. while True :…" at bounding box center [786, 152] width 226 height 262
type textarea "hero.moveXY(35, 34)"
click at [707, 124] on div "# Patrol the village entrances. # If you find an enemy, attack it. while True :…" at bounding box center [786, 152] width 226 height 262
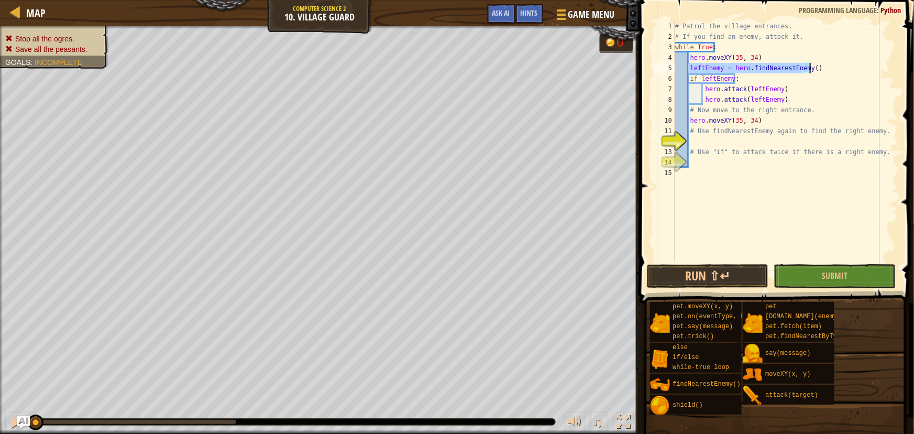
drag, startPoint x: 688, startPoint y: 68, endPoint x: 809, endPoint y: 70, distance: 121.5
click at [809, 70] on div "# Patrol the village entrances. # If you find an enemy, attack it. while True :…" at bounding box center [786, 152] width 226 height 262
type textarea "leftEnemy = hero.findNearestEnemy()"
click at [692, 141] on div "# Patrol the village entrances. # If you find an enemy, attack it. while True :…" at bounding box center [786, 152] width 226 height 262
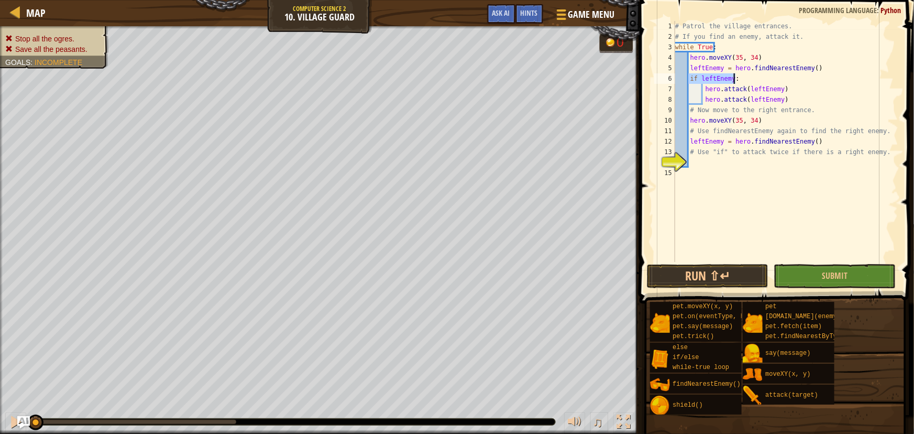
drag, startPoint x: 690, startPoint y: 76, endPoint x: 742, endPoint y: 78, distance: 51.9
click at [742, 78] on div "# Patrol the village entrances. # If you find an enemy, attack it. while True :…" at bounding box center [786, 152] width 226 height 262
type textarea "if leftEnemy:"
click at [704, 163] on div "# Patrol the village entrances. # If you find an enemy, attack it. while True :…" at bounding box center [786, 152] width 226 height 262
drag, startPoint x: 701, startPoint y: 85, endPoint x: 779, endPoint y: 89, distance: 78.7
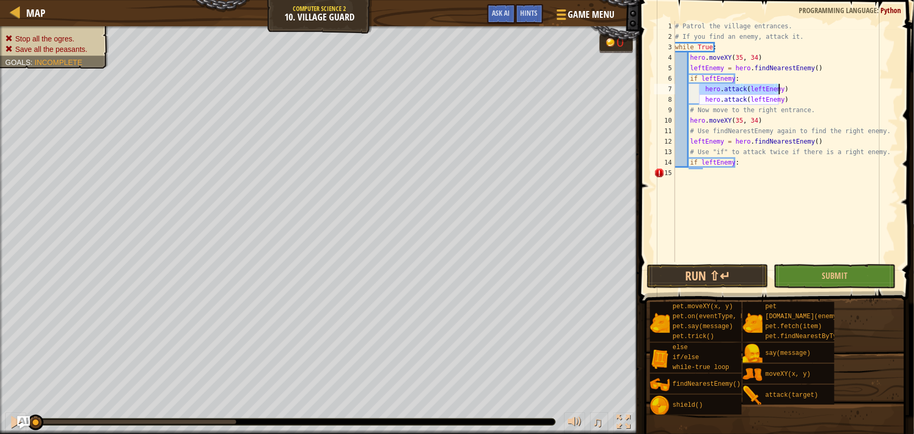
click at [779, 89] on div "# Patrol the village entrances. # If you find an enemy, attack it. while True :…" at bounding box center [786, 152] width 226 height 262
click at [740, 162] on div "# Patrol the village entrances. # If you find an enemy, attack it. while True :…" at bounding box center [786, 152] width 226 height 262
type textarea "if leftEnemy:"
drag, startPoint x: 702, startPoint y: 171, endPoint x: 707, endPoint y: 197, distance: 26.7
click at [702, 173] on div "# Patrol the village entrances. # If you find an enemy, attack it. while True :…" at bounding box center [786, 152] width 226 height 262
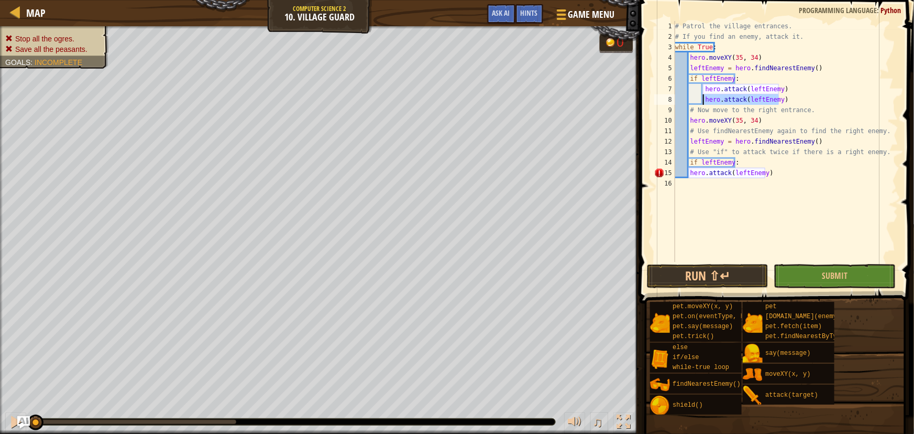
drag, startPoint x: 785, startPoint y: 100, endPoint x: 703, endPoint y: 103, distance: 81.8
click at [703, 103] on div "# Patrol the village entrances. # If you find an enemy, attack it. while True :…" at bounding box center [786, 152] width 226 height 262
click at [770, 171] on div "# Patrol the village entrances. # If you find an enemy, attack it. while True :…" at bounding box center [786, 152] width 226 height 262
type textarea "hero.attack(leftEnemy)"
click at [734, 124] on div "# Patrol the village entrances. # If you find an enemy, attack it. while True :…" at bounding box center [786, 152] width 226 height 262
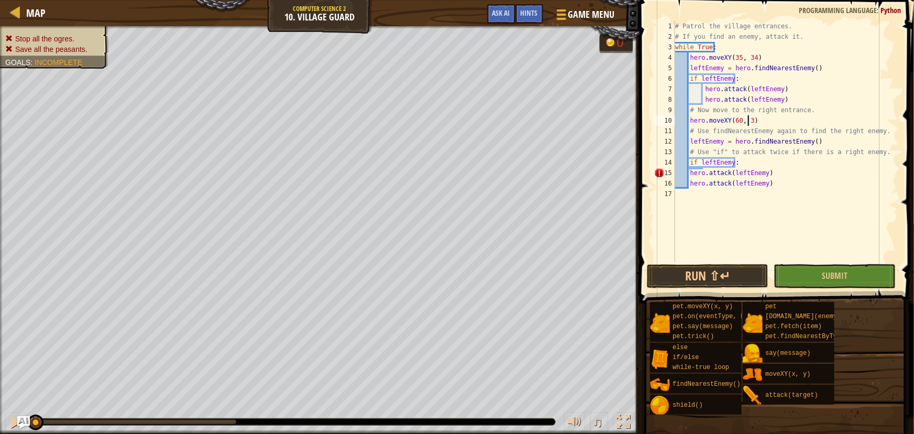
scroll to position [5, 5]
click at [796, 271] on button "Submit" at bounding box center [835, 276] width 122 height 24
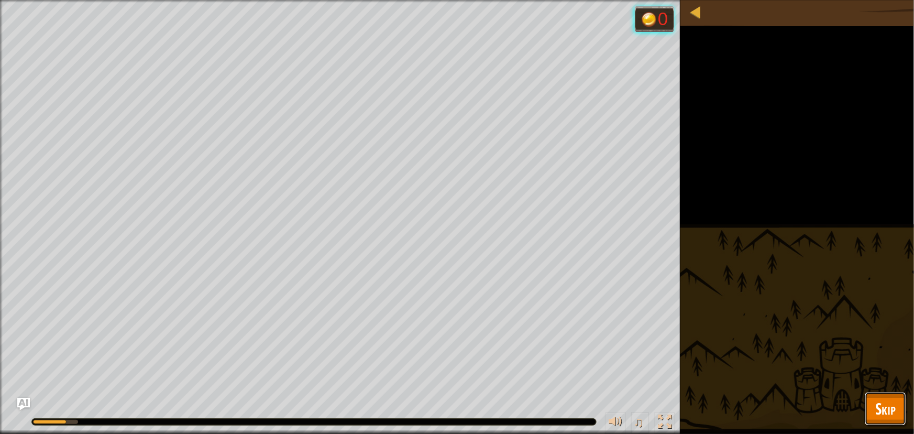
click at [866, 394] on button "Skip" at bounding box center [885, 409] width 41 height 34
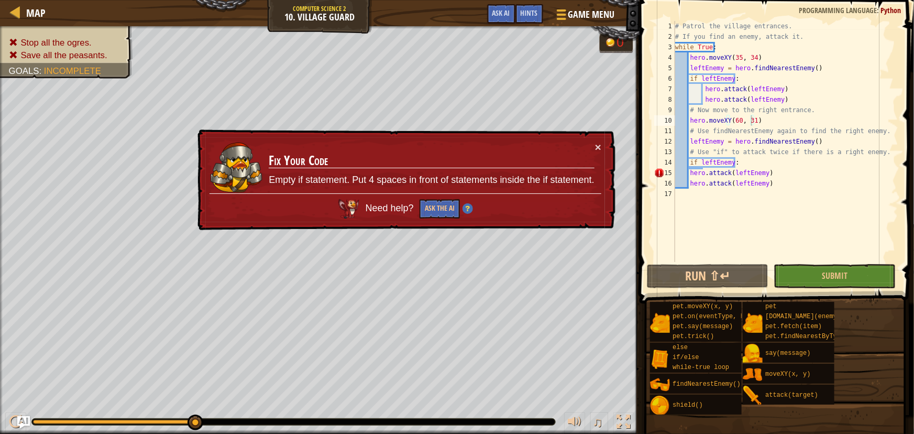
click at [744, 177] on div "# Patrol the village entrances. # If you find an enemy, attack it. while True :…" at bounding box center [786, 152] width 226 height 262
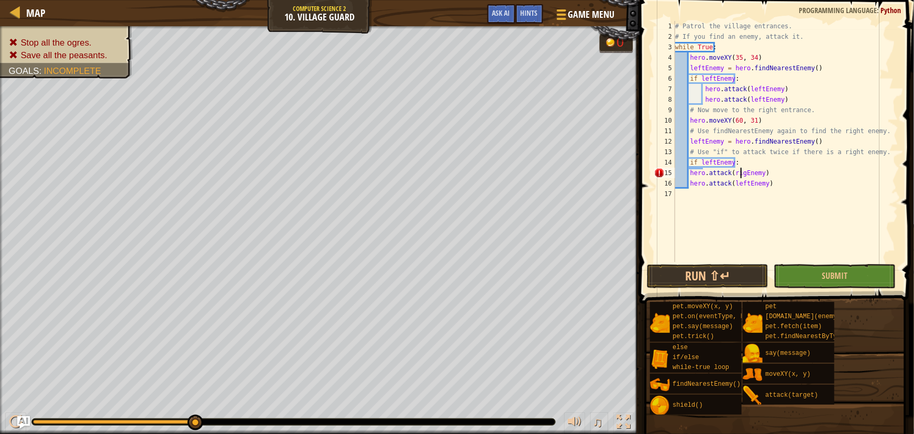
scroll to position [5, 6]
click at [743, 186] on div "# Patrol the village entrances. # If you find an enemy, attack it. while True :…" at bounding box center [786, 152] width 226 height 262
drag, startPoint x: 787, startPoint y: 267, endPoint x: 787, endPoint y: 279, distance: 12.6
click at [787, 272] on button "Submit" at bounding box center [835, 276] width 122 height 24
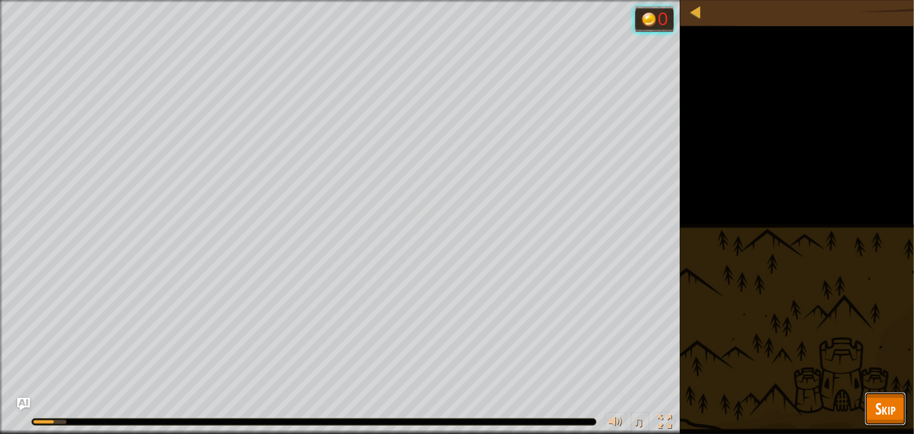
click at [886, 407] on span "Skip" at bounding box center [885, 408] width 20 height 21
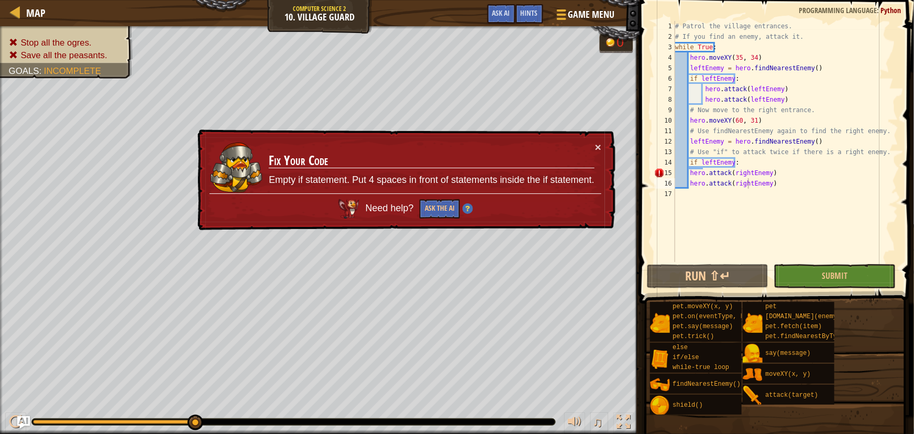
click at [687, 171] on div "# Patrol the village entrances. # If you find an enemy, attack it. while True :…" at bounding box center [786, 152] width 226 height 262
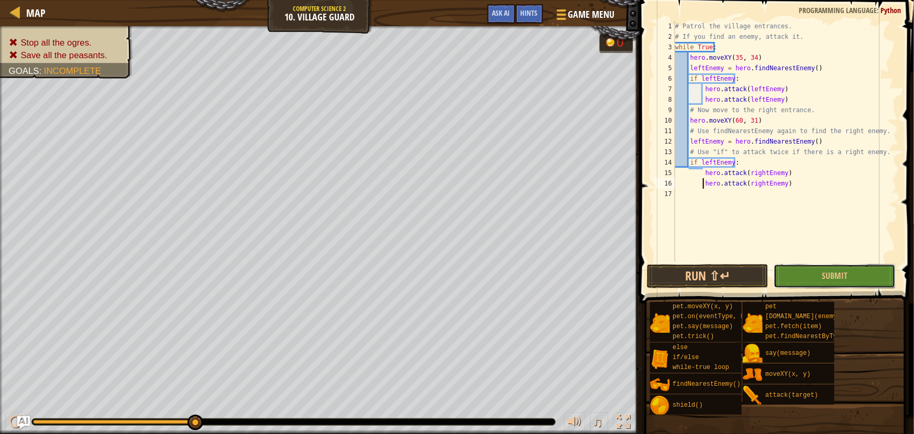
click at [795, 272] on button "Submit" at bounding box center [835, 276] width 122 height 24
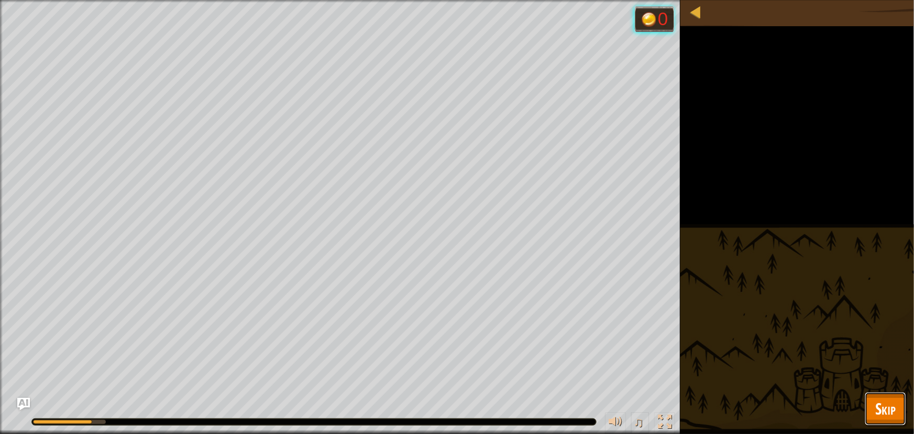
click at [881, 408] on span "Skip" at bounding box center [885, 408] width 20 height 21
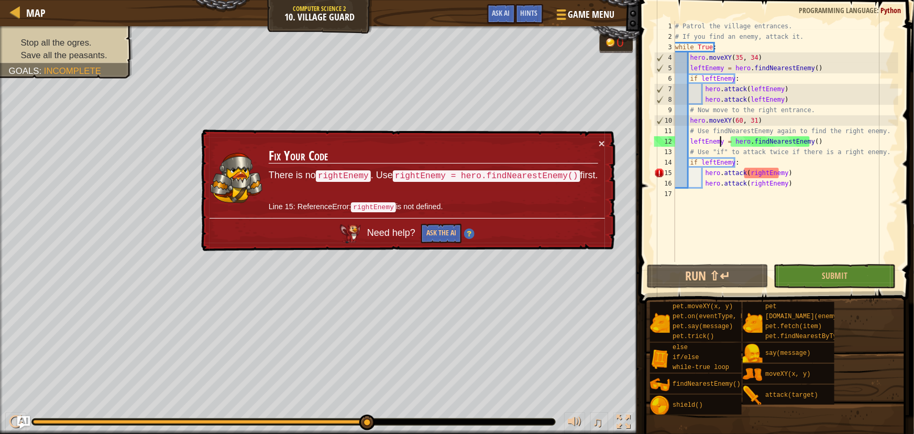
click at [719, 144] on div "# Patrol the village entrances. # If you find an enemy, attack it. while True :…" at bounding box center [786, 152] width 226 height 262
click at [700, 138] on div "# Patrol the village entrances. # If you find an enemy, attack it. while True :…" at bounding box center [786, 152] width 226 height 262
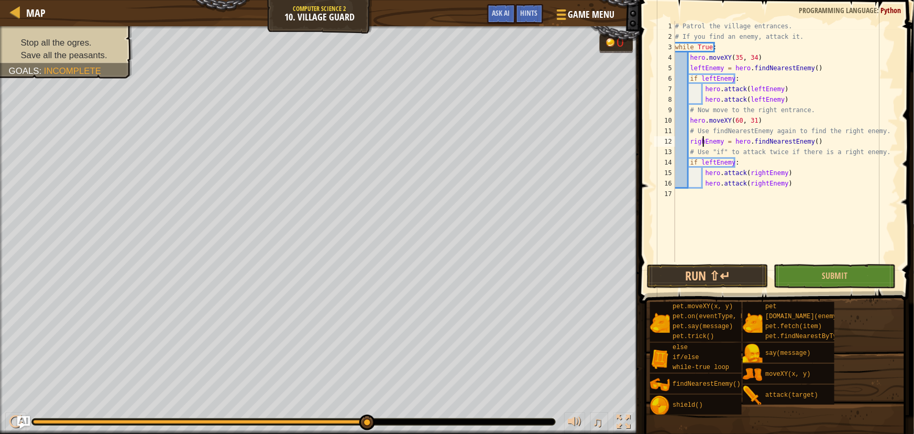
scroll to position [5, 3]
type textarea "rightEnemy = hero.findNearestEnemy()"
click at [838, 278] on span "Submit" at bounding box center [835, 276] width 26 height 12
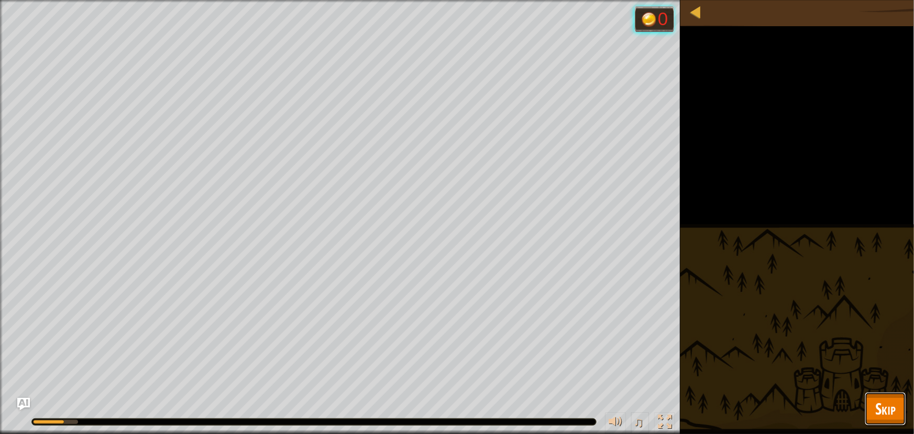
click at [875, 405] on span "Skip" at bounding box center [885, 408] width 20 height 21
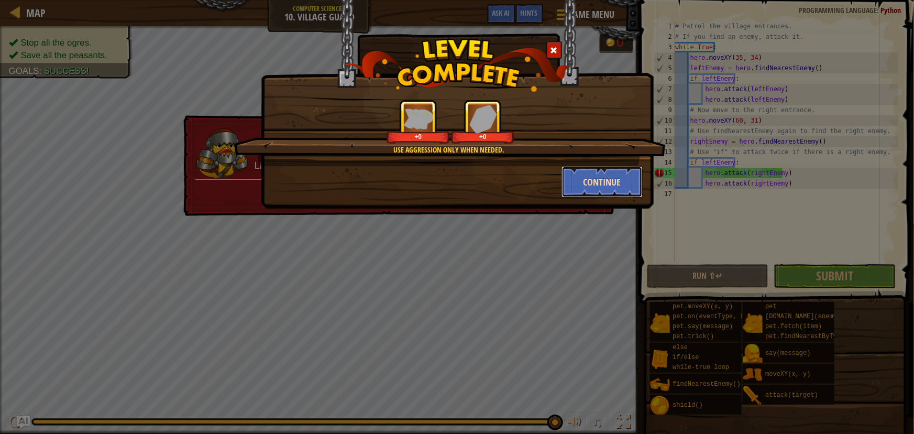
click at [607, 180] on button "Continue" at bounding box center [602, 181] width 81 height 31
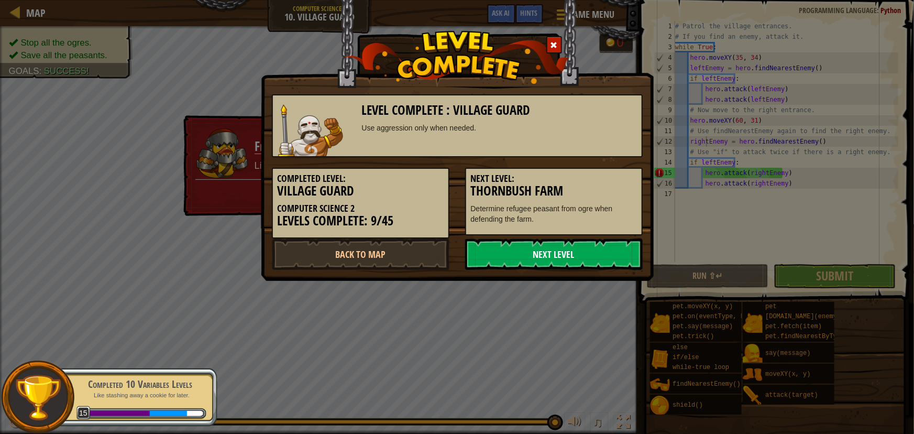
click at [581, 242] on link "Next Level" at bounding box center [554, 253] width 178 height 31
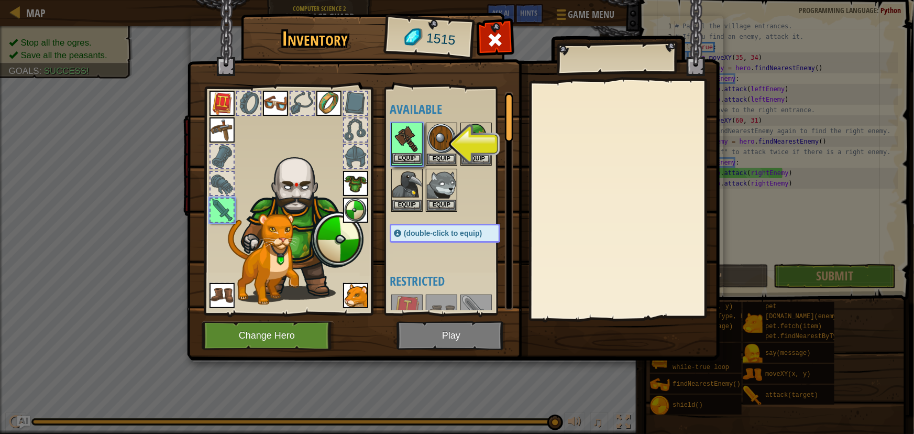
click at [406, 152] on img at bounding box center [406, 138] width 29 height 29
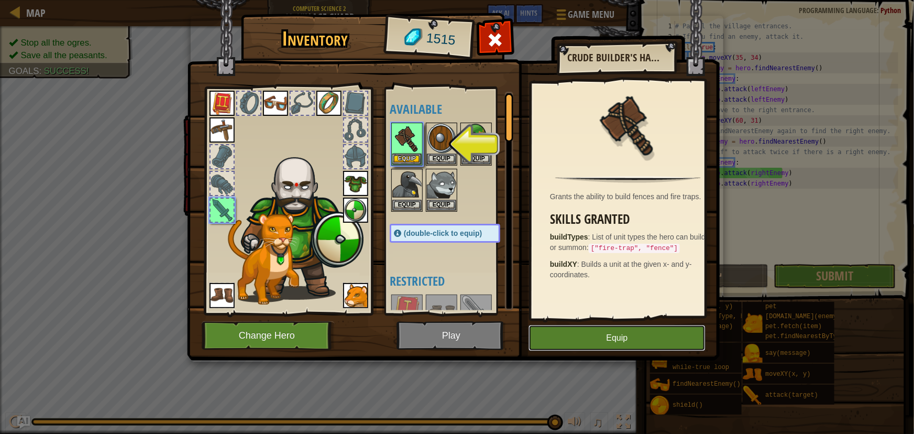
click at [599, 346] on button "Equip" at bounding box center [617, 338] width 177 height 26
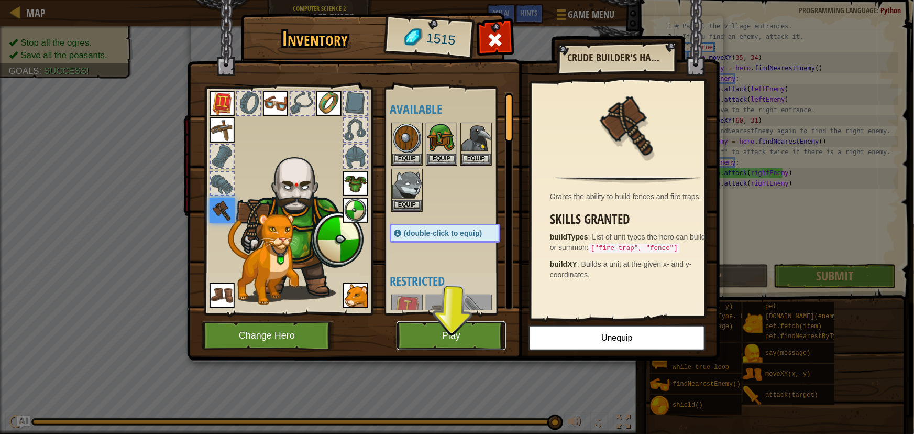
click at [459, 327] on button "Play" at bounding box center [451, 335] width 109 height 29
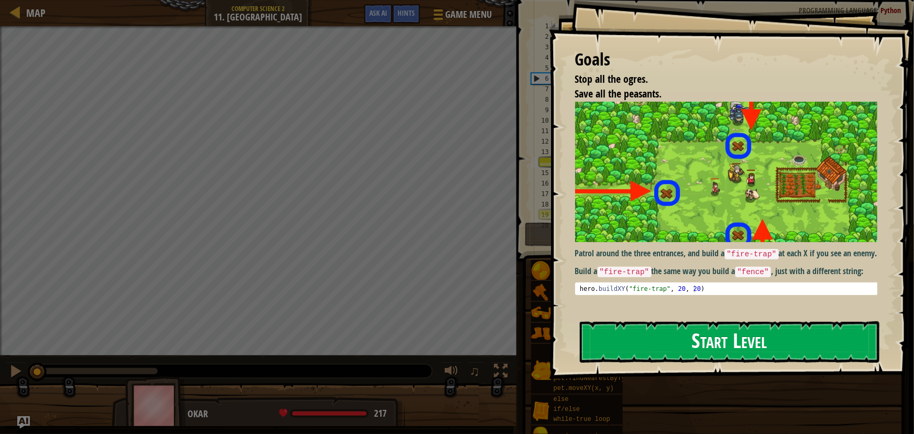
click at [656, 340] on button "Start Level" at bounding box center [730, 341] width 300 height 41
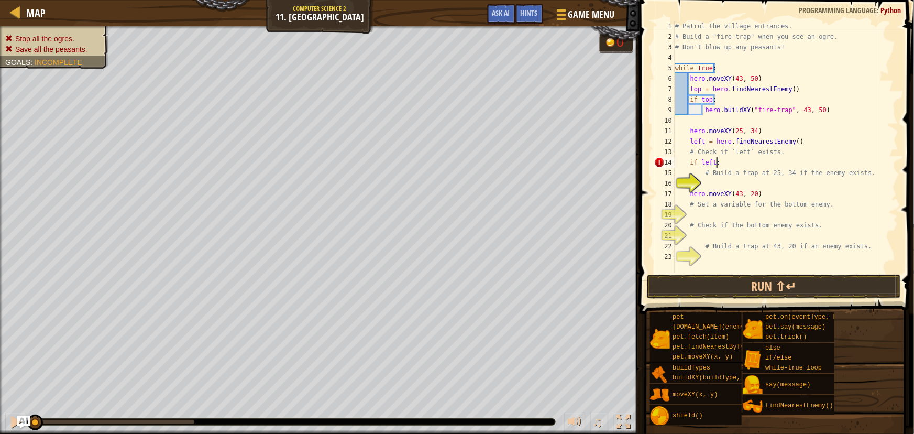
scroll to position [5, 3]
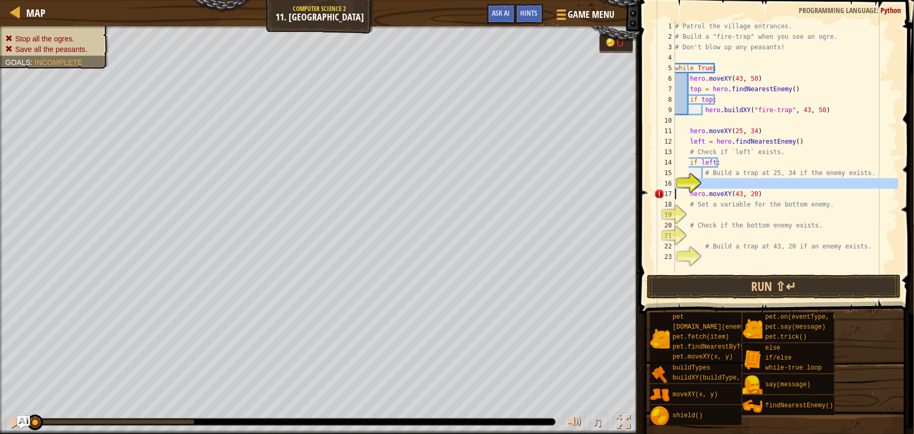
click at [675, 184] on div "16" at bounding box center [664, 183] width 21 height 10
type textarea "hero.moveXY(43, 20)"
click at [706, 184] on div "# Patrol the village entrances. # Build a "fire-trap" when you see an ogre. # D…" at bounding box center [786, 157] width 226 height 272
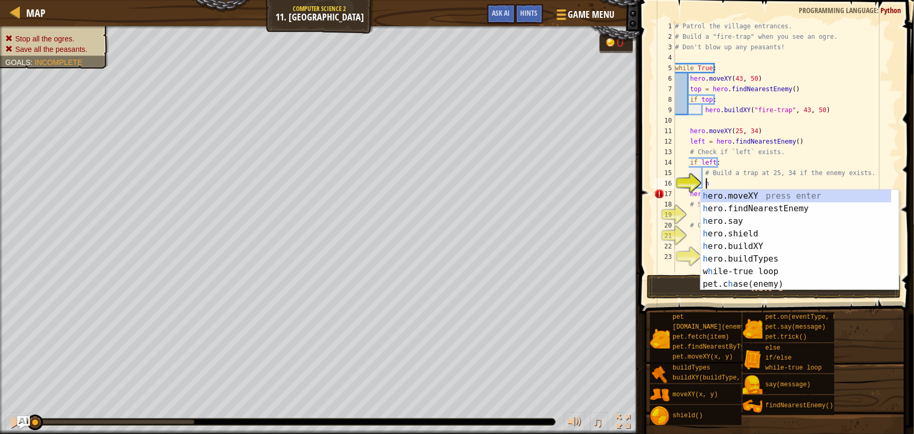
scroll to position [5, 2]
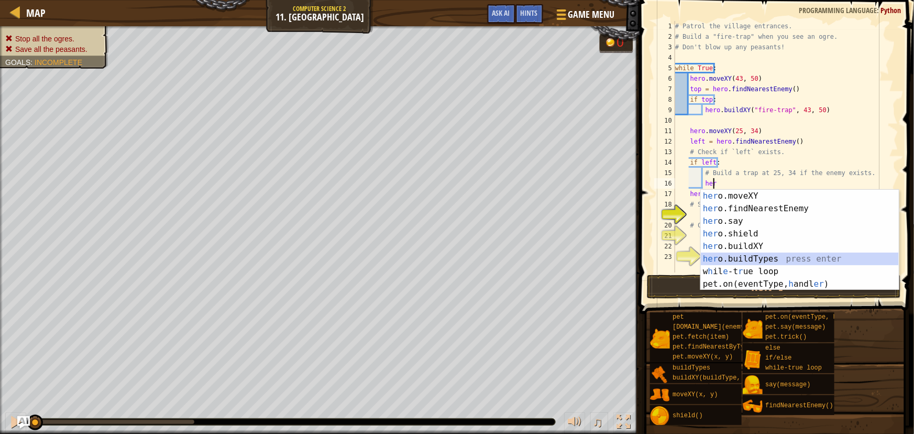
click at [773, 256] on div "her o.moveXY press enter her o.findNearestEnemy press enter her o.say press ent…" at bounding box center [800, 253] width 198 height 126
type textarea "hero.buildTypes"
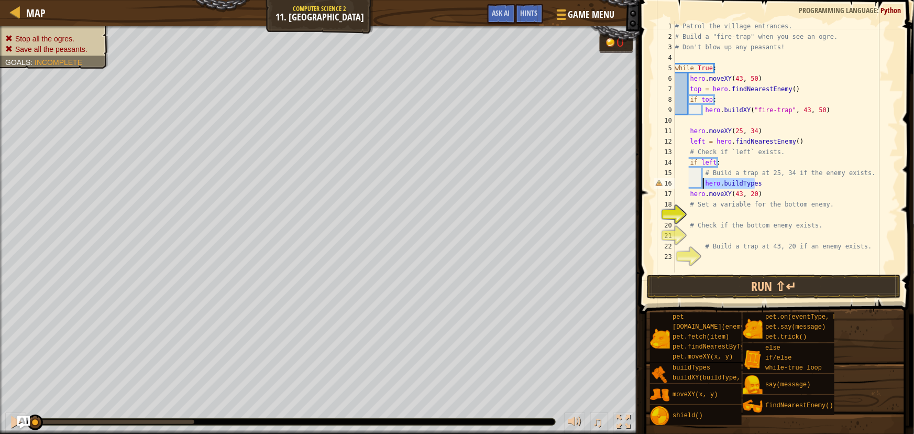
drag, startPoint x: 762, startPoint y: 179, endPoint x: 701, endPoint y: 183, distance: 60.3
click at [701, 183] on div "# Patrol the village entrances. # Build a "fire-trap" when you see an ogre. # D…" at bounding box center [786, 157] width 226 height 272
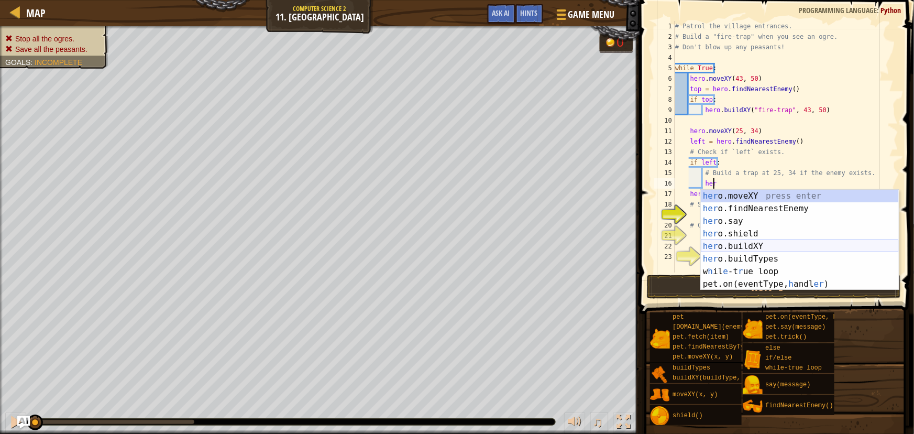
click at [753, 241] on div "her o.moveXY press enter her o.findNearestEnemy press enter her o.say press ent…" at bounding box center [800, 253] width 198 height 126
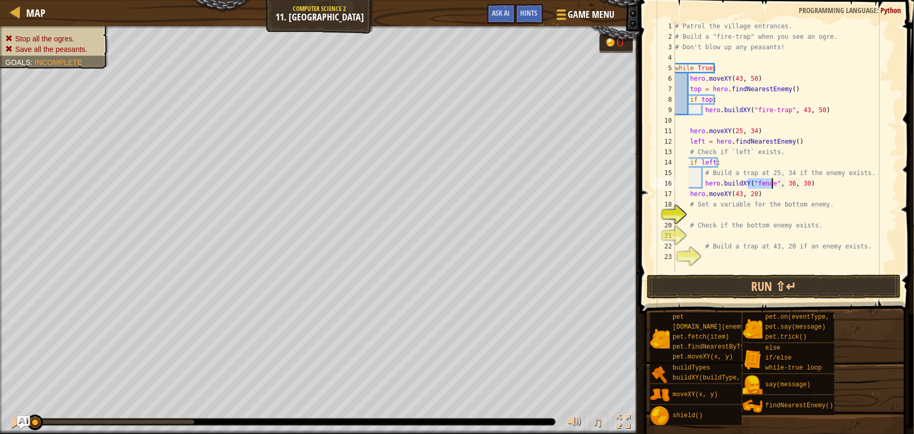
click at [786, 186] on div "# Patrol the village entrances. # Build a "fire-trap" when you see an ogre. # D…" at bounding box center [786, 157] width 226 height 272
click at [770, 182] on div "# Patrol the village entrances. # Build a "fire-trap" when you see an ogre. # D…" at bounding box center [786, 157] width 226 height 272
click at [768, 188] on div "# Patrol the village entrances. # Build a "fire-trap" when you see an ogre. # D…" at bounding box center [786, 157] width 226 height 272
type textarea "hero.buildXY("fi", 25, 34)"
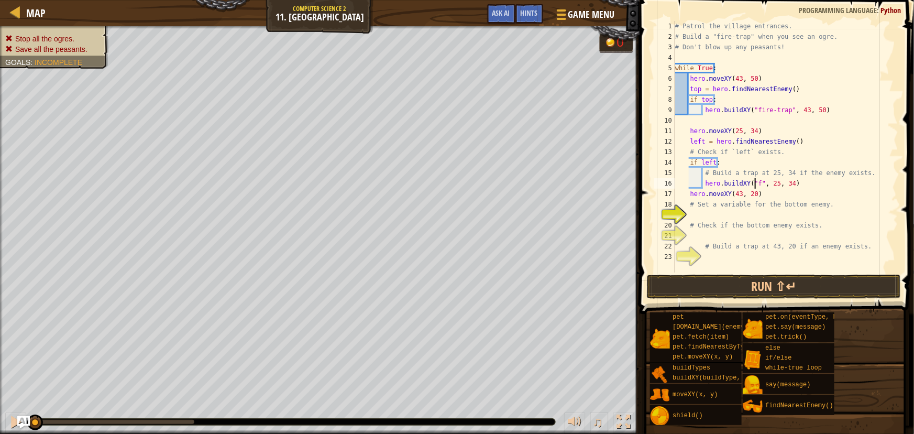
scroll to position [5, 7]
click at [763, 285] on button "Run ⇧↵" at bounding box center [774, 286] width 254 height 24
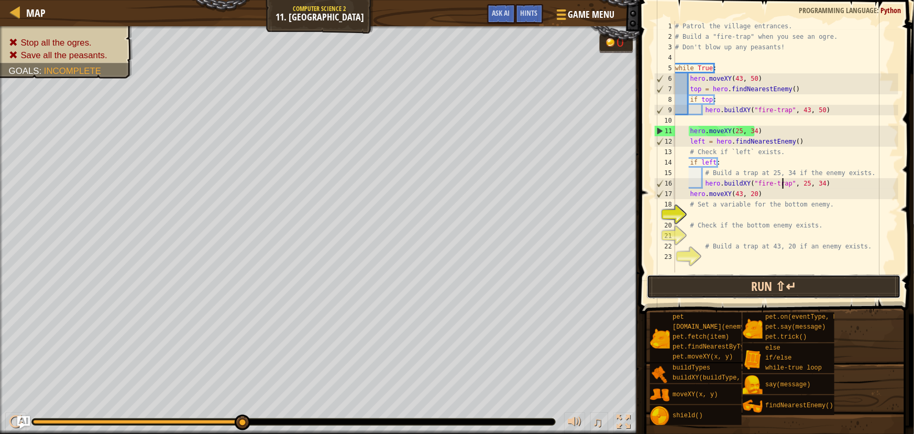
click at [709, 281] on button "Run ⇧↵" at bounding box center [774, 286] width 254 height 24
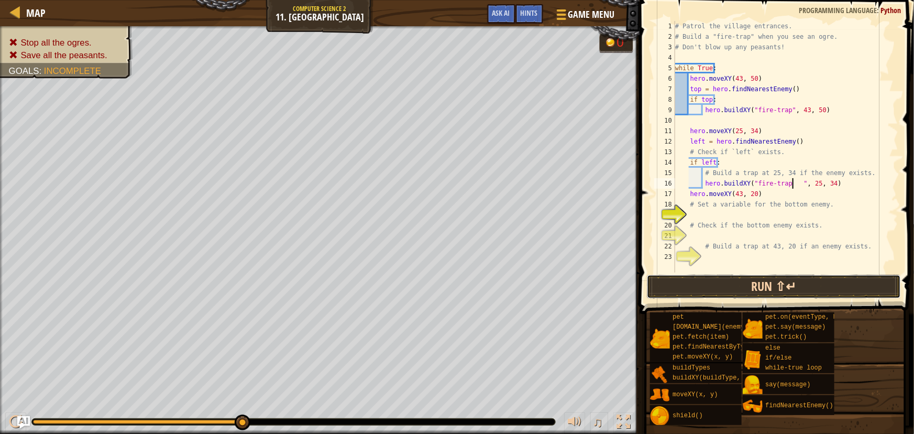
click at [759, 281] on button "Run ⇧↵" at bounding box center [774, 286] width 254 height 24
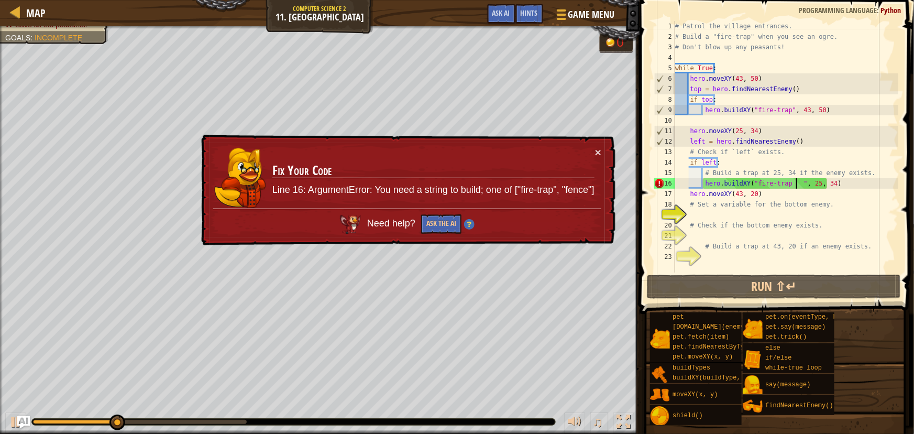
click at [795, 183] on div "# Patrol the village entrances. # Build a "fire-trap" when you see an ogre. # D…" at bounding box center [786, 157] width 226 height 272
click at [454, 223] on button "Ask the AI" at bounding box center [441, 223] width 40 height 19
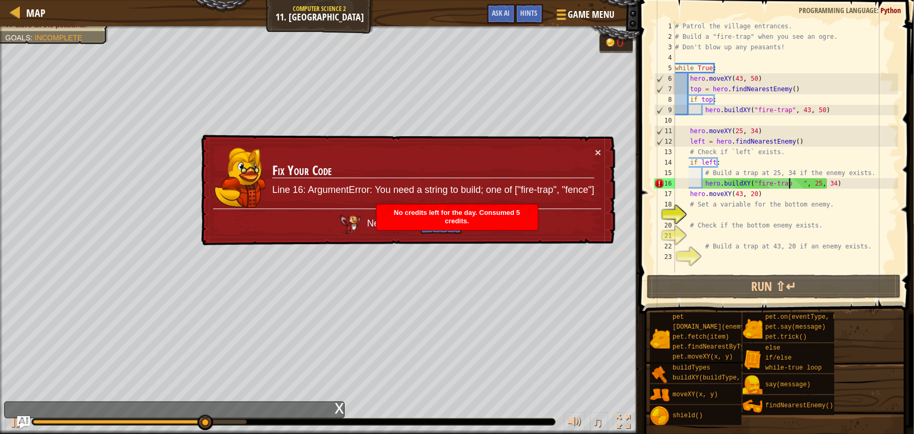
click at [789, 187] on div "# Patrol the village entrances. # Build a "fire-trap" when you see an ogre. # D…" at bounding box center [786, 157] width 226 height 272
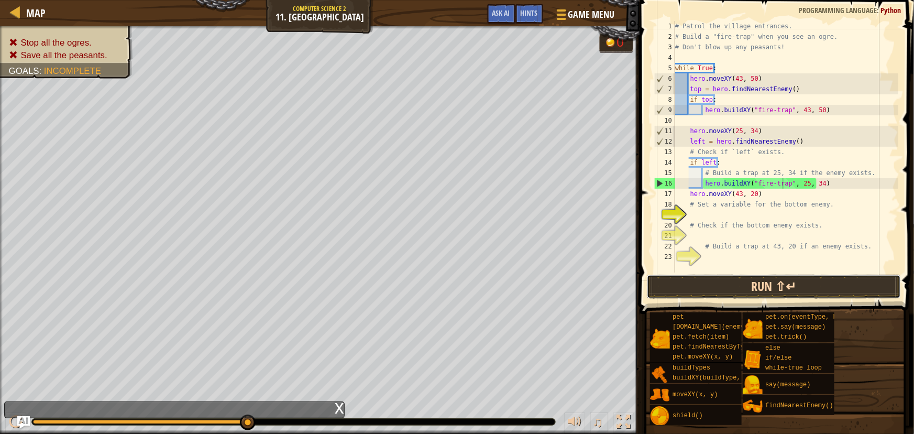
click at [780, 280] on button "Run ⇧↵" at bounding box center [774, 286] width 254 height 24
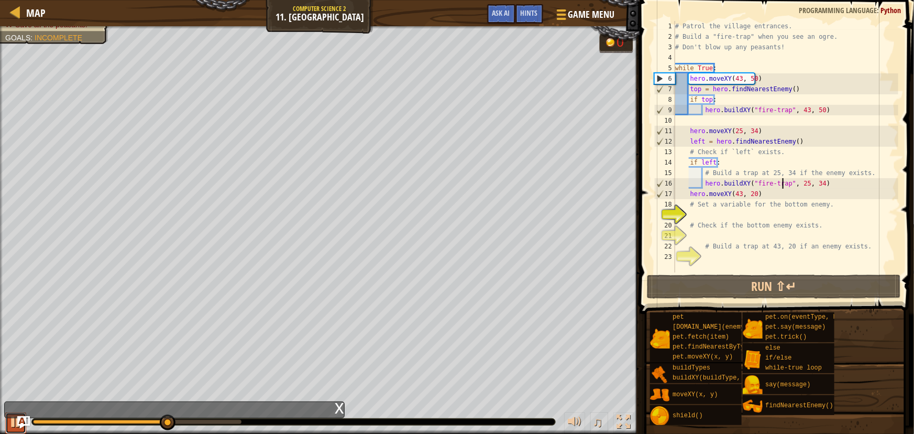
click at [14, 421] on div at bounding box center [16, 422] width 14 height 14
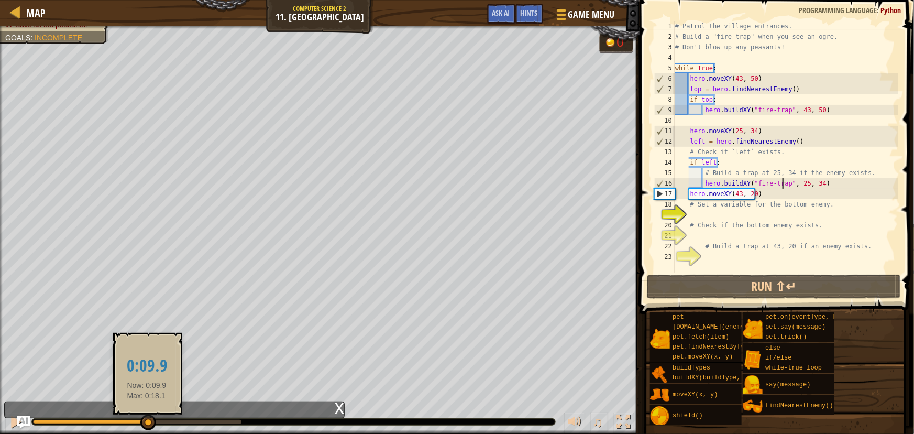
drag, startPoint x: 170, startPoint y: 422, endPoint x: 147, endPoint y: 420, distance: 23.6
click at [147, 420] on div at bounding box center [148, 422] width 16 height 16
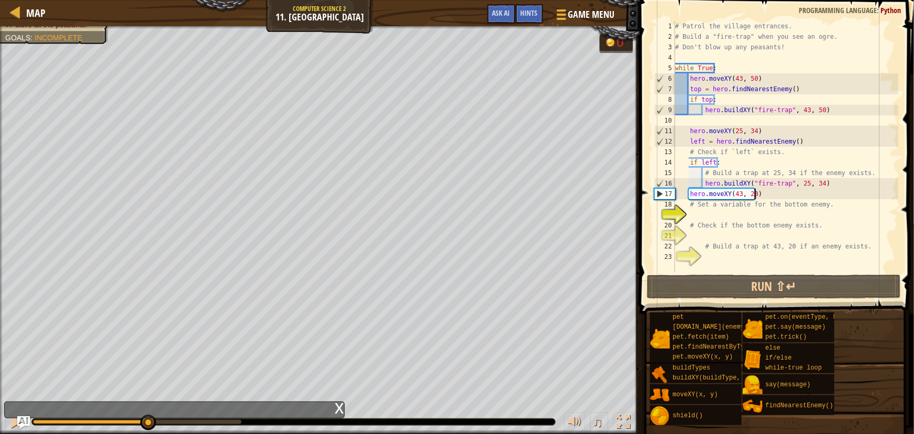
click at [754, 195] on div "# Patrol the village entrances. # Build a "fire-trap" when you see an ogre. # D…" at bounding box center [786, 157] width 226 height 272
drag, startPoint x: 788, startPoint y: 183, endPoint x: 703, endPoint y: 184, distance: 84.9
click at [703, 184] on div "# Patrol the village entrances. # Build a "fire-trap" when you see an ogre. # D…" at bounding box center [786, 157] width 226 height 272
type textarea "hero.buildXY("fire-trap", 25, 34)"
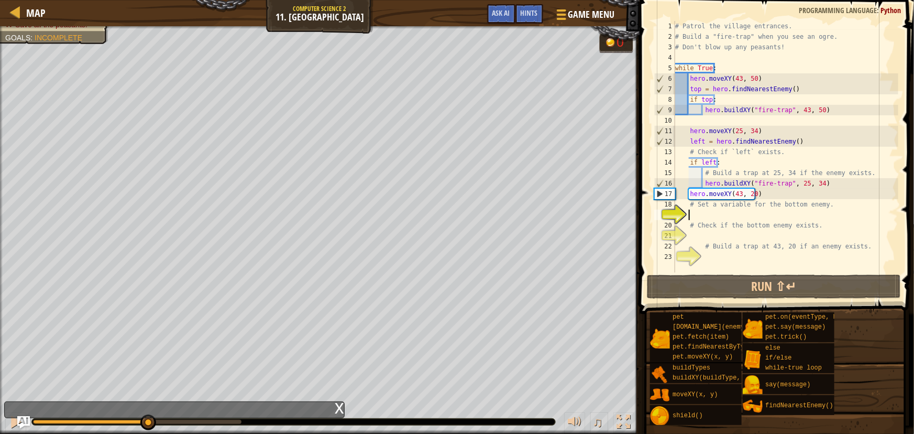
click at [692, 214] on div "# Patrol the village entrances. # Build a "fire-trap" when you see an ogre. # D…" at bounding box center [786, 157] width 226 height 272
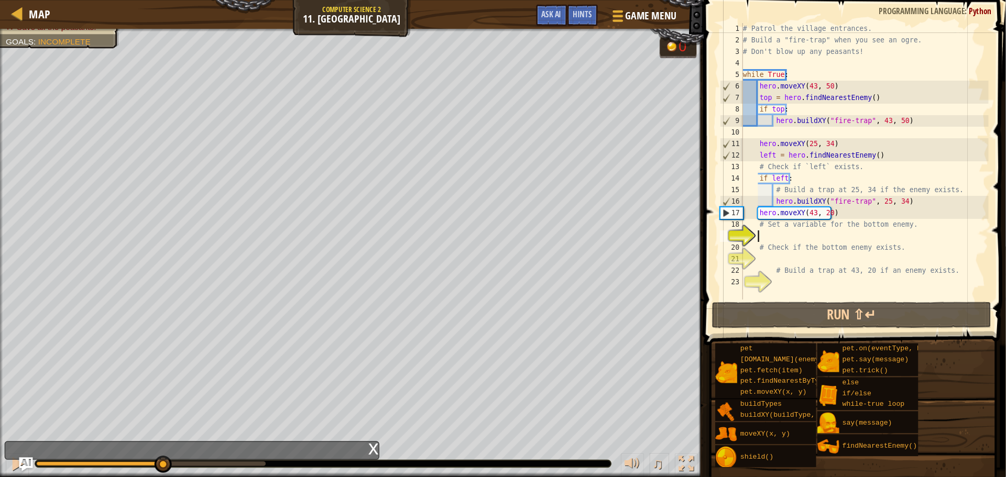
scroll to position [5, 1]
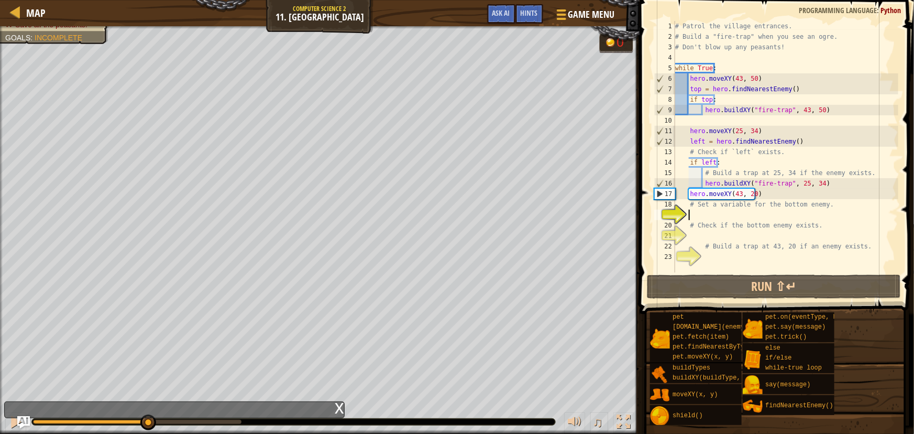
paste textarea "hero.buildXY("fire-trap","
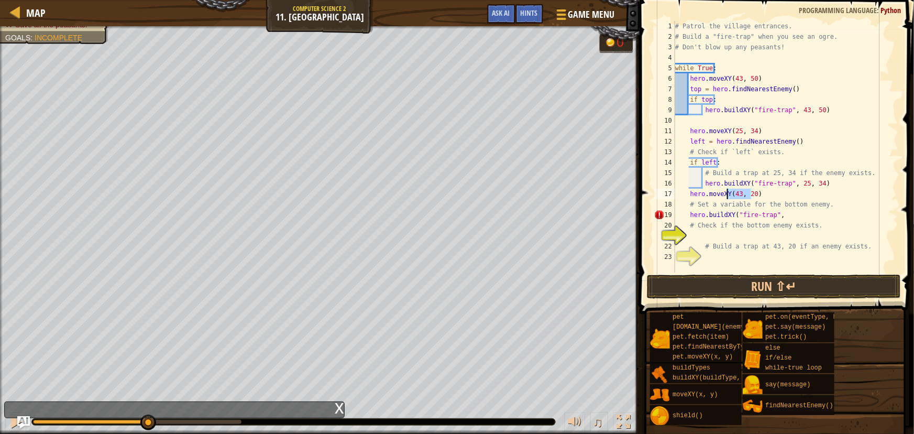
drag, startPoint x: 752, startPoint y: 194, endPoint x: 728, endPoint y: 197, distance: 23.7
click at [728, 197] on div "# Patrol the village entrances. # Build a "fire-trap" when you see an ogre. # D…" at bounding box center [786, 157] width 226 height 272
click at [776, 213] on div "# Patrol the village entrances. # Build a "fire-trap" when you see an ogre. # D…" at bounding box center [786, 157] width 226 height 272
paste textarea "(43, 20"
click at [798, 278] on button "Run ⇧↵" at bounding box center [774, 286] width 254 height 24
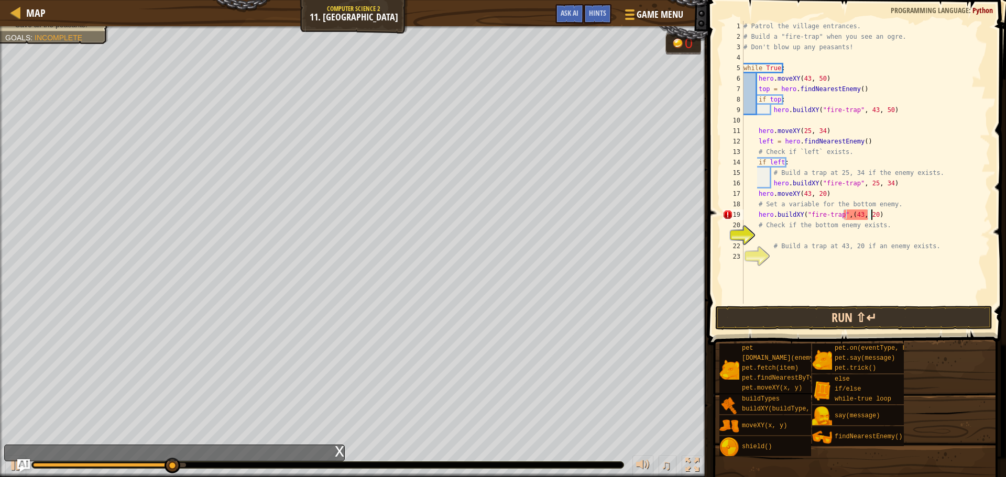
scroll to position [5, 10]
click at [822, 321] on button "Run ⇧↵" at bounding box center [853, 318] width 277 height 24
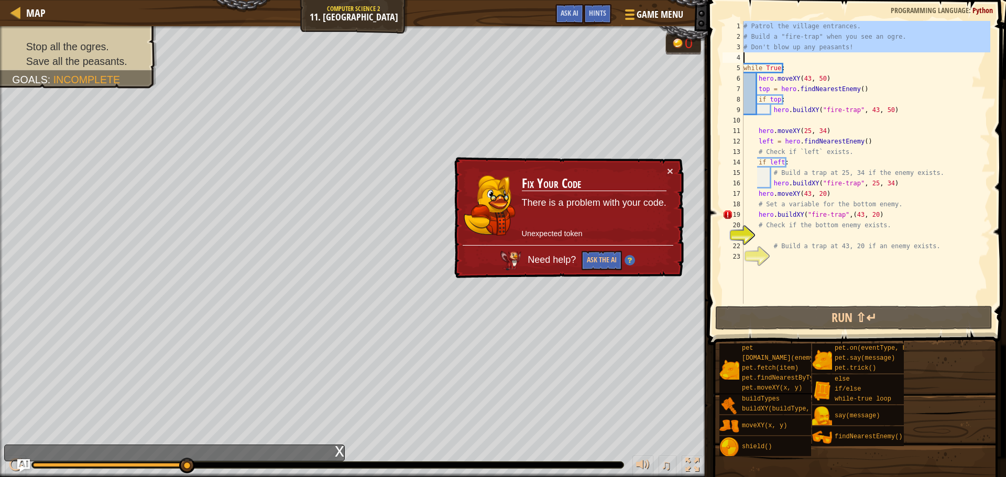
drag, startPoint x: 742, startPoint y: 24, endPoint x: 853, endPoint y: 49, distance: 113.9
click at [853, 49] on div "hero.buildXY("fire-trap",(43, 20) 1 2 3 4 5 6 7 8 9 10 11 12 13 14 15 16 17 18 …" at bounding box center [855, 162] width 270 height 283
type textarea "# Don't blow up any peasants!"
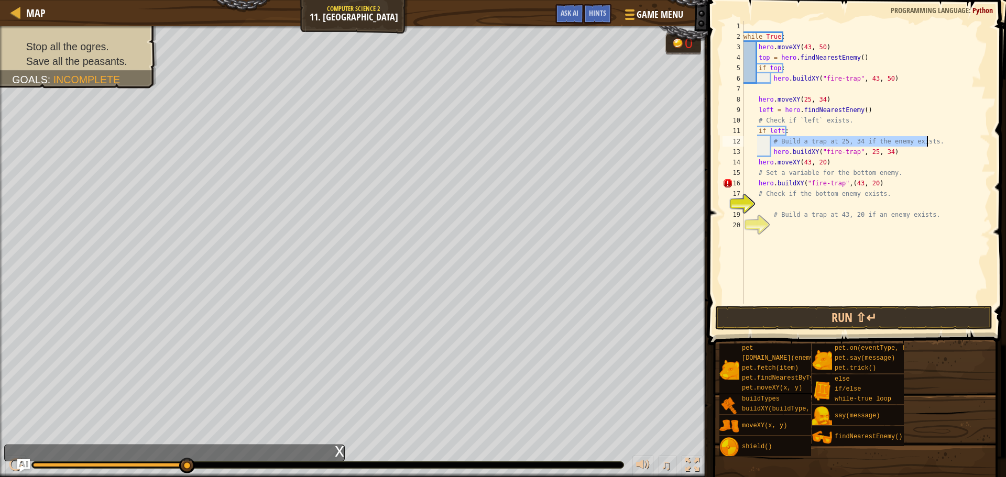
drag, startPoint x: 770, startPoint y: 143, endPoint x: 932, endPoint y: 142, distance: 161.3
click at [913, 142] on div "while True : hero . moveXY ( 43 , 50 ) top = hero . findNearestEnemy ( ) if top…" at bounding box center [865, 173] width 249 height 304
type textarea "# Build a trap at 25, 34 if the enemy exists."
drag, startPoint x: 772, startPoint y: 151, endPoint x: 893, endPoint y: 152, distance: 121.5
click at [893, 152] on div "while True : hero . moveXY ( 43 , 50 ) top = hero . findNearestEnemy ( ) if top…" at bounding box center [865, 173] width 249 height 304
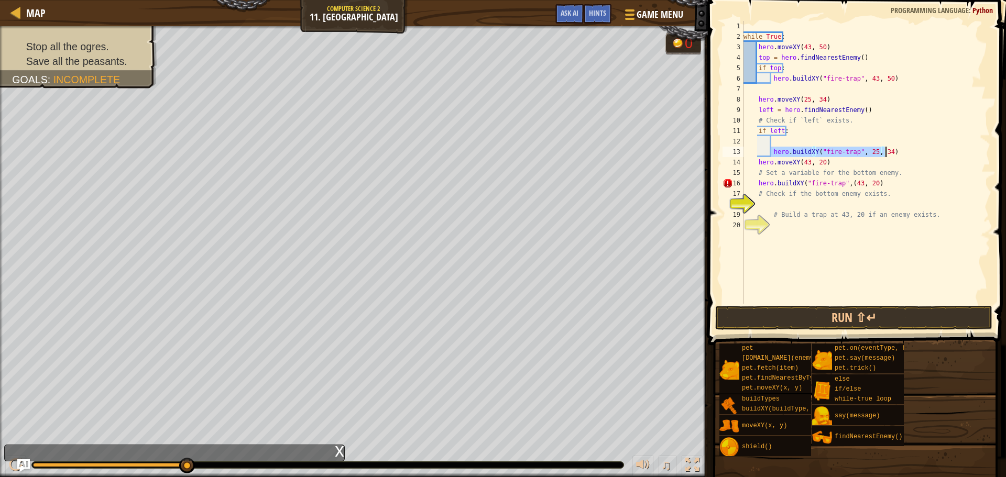
click at [913, 175] on div "while True : hero . moveXY ( 43 , 50 ) top = hero . findNearestEnemy ( ) if top…" at bounding box center [865, 173] width 249 height 304
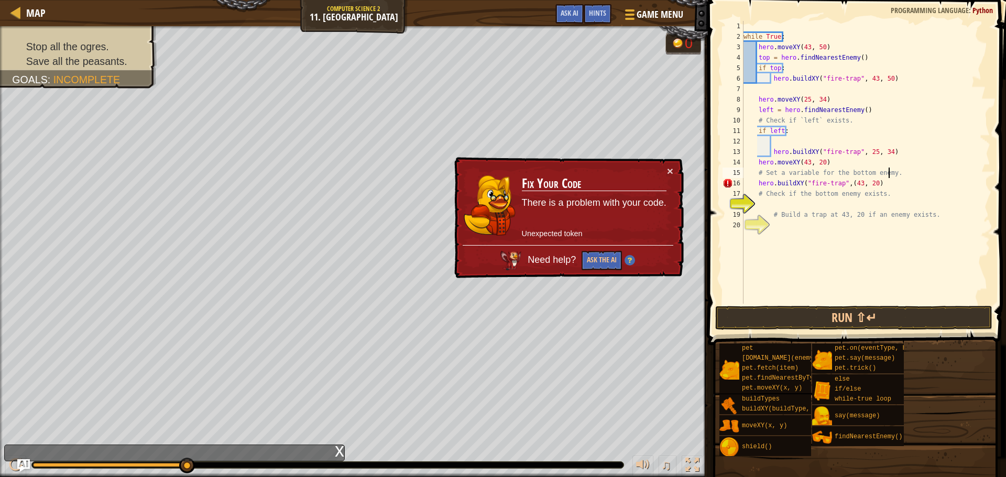
click at [767, 199] on div "while True : hero . moveXY ( 43 , 50 ) top = hero . findNearestEnemy ( ) if top…" at bounding box center [865, 173] width 249 height 304
type textarea "# Check if the bottom enemy exists."
click at [766, 204] on div "while True : hero . moveXY ( 43 , 50 ) top = hero . findNearestEnemy ( ) if top…" at bounding box center [865, 173] width 249 height 304
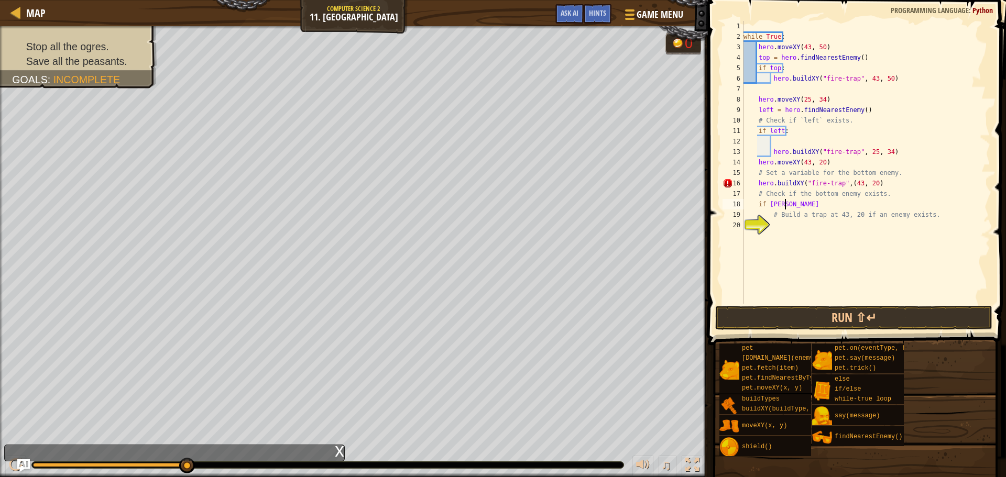
scroll to position [5, 3]
type textarea "if bottom:"
click at [775, 228] on div "while True : hero . moveXY ( 43 , 50 ) top = hero . findNearestEnemy ( ) if top…" at bounding box center [865, 173] width 249 height 304
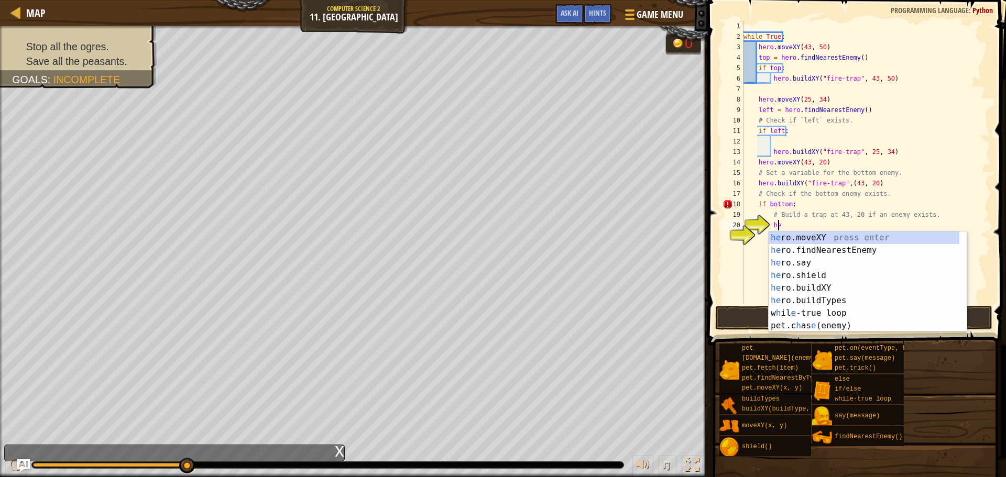
scroll to position [5, 3]
click at [828, 287] on div "her o.moveXY press enter her o.findNearestEnemy press enter her o.say press ent…" at bounding box center [867, 295] width 198 height 126
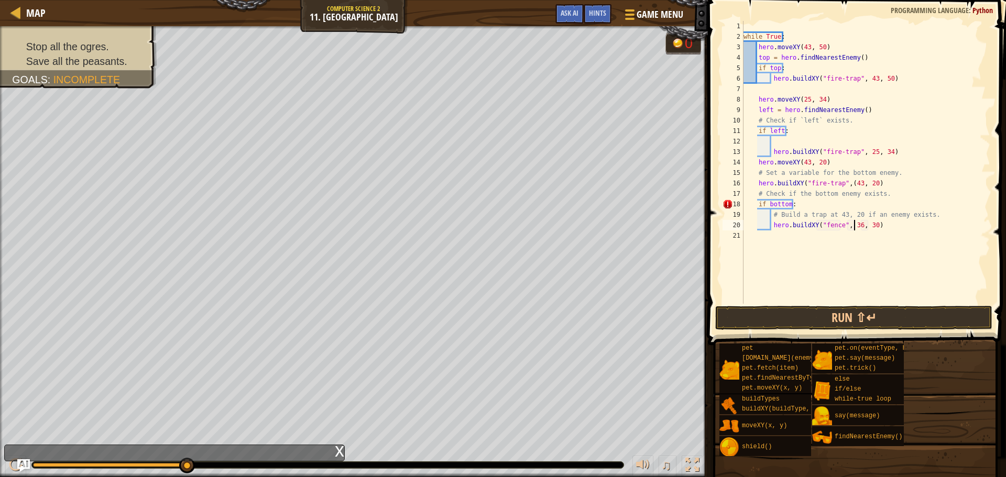
click at [853, 227] on div "while True : hero . moveXY ( 43 , 50 ) top = hero . findNearestEnemy ( ) if top…" at bounding box center [865, 173] width 249 height 304
click at [834, 229] on div "while True : hero . moveXY ( 43 , 50 ) top = hero . findNearestEnemy ( ) if top…" at bounding box center [865, 173] width 249 height 304
type textarea "hero.buildXY("fire-trap", 43, 20)"
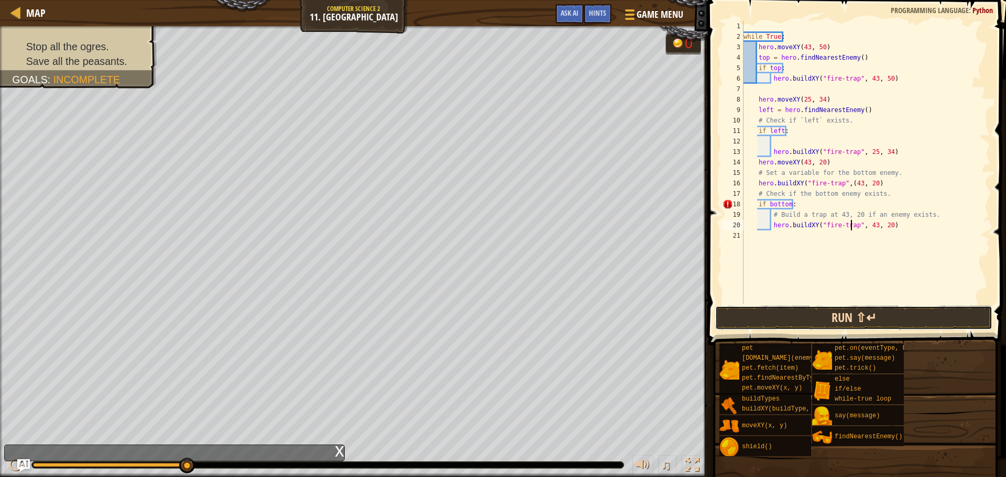
click at [875, 323] on button "Run ⇧↵" at bounding box center [853, 318] width 277 height 24
